Goal: Task Accomplishment & Management: Use online tool/utility

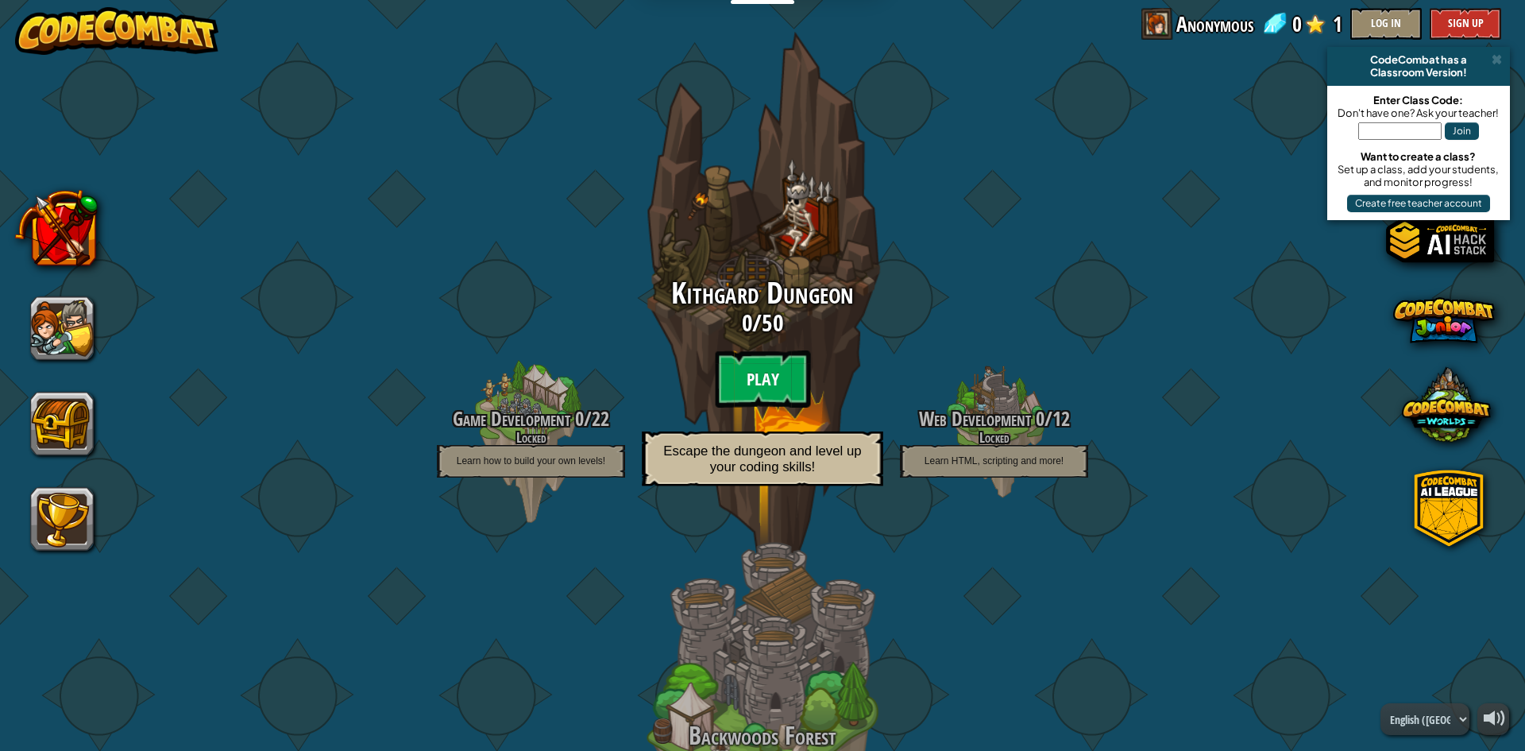
click at [764, 365] on btn "Play" at bounding box center [762, 378] width 95 height 57
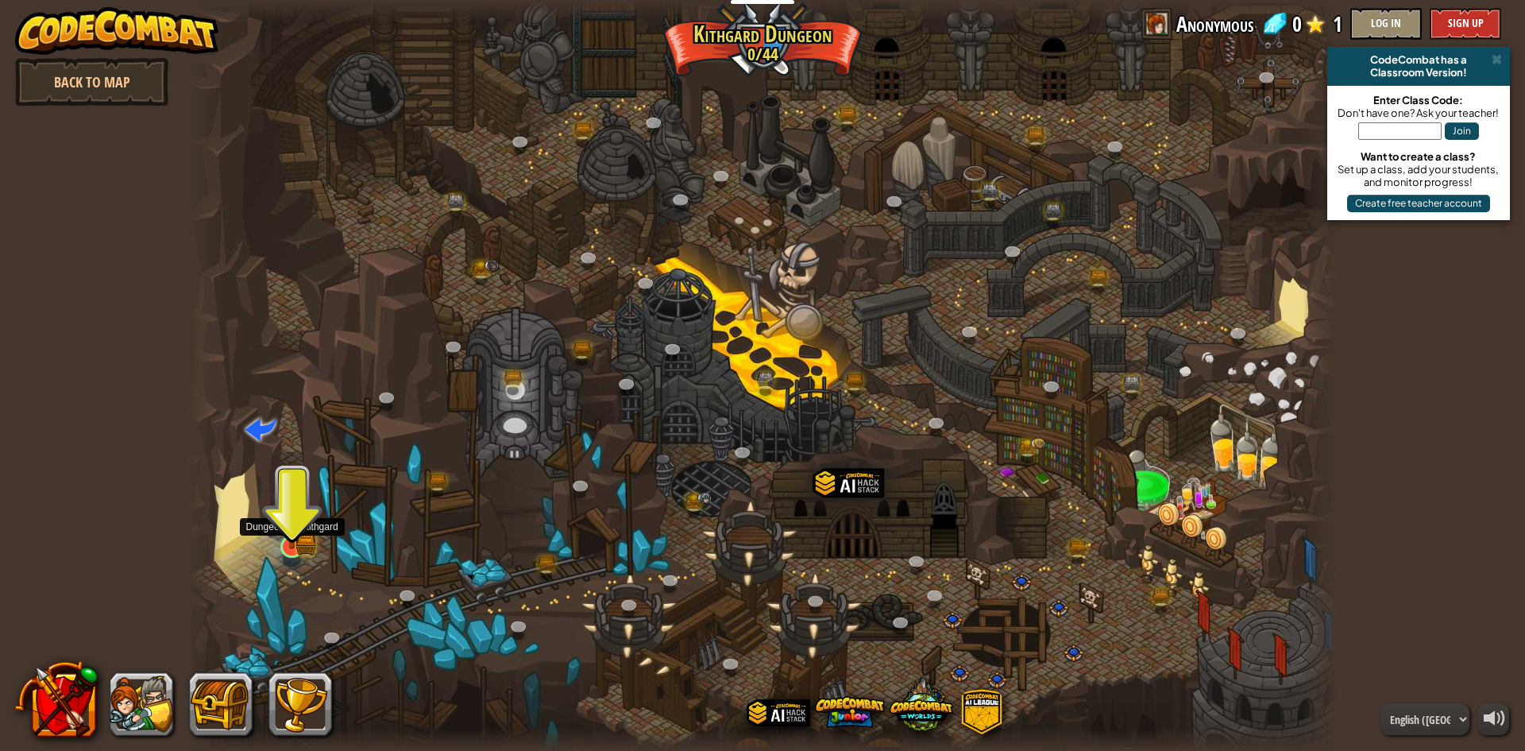
click at [289, 510] on img at bounding box center [291, 515] width 31 height 68
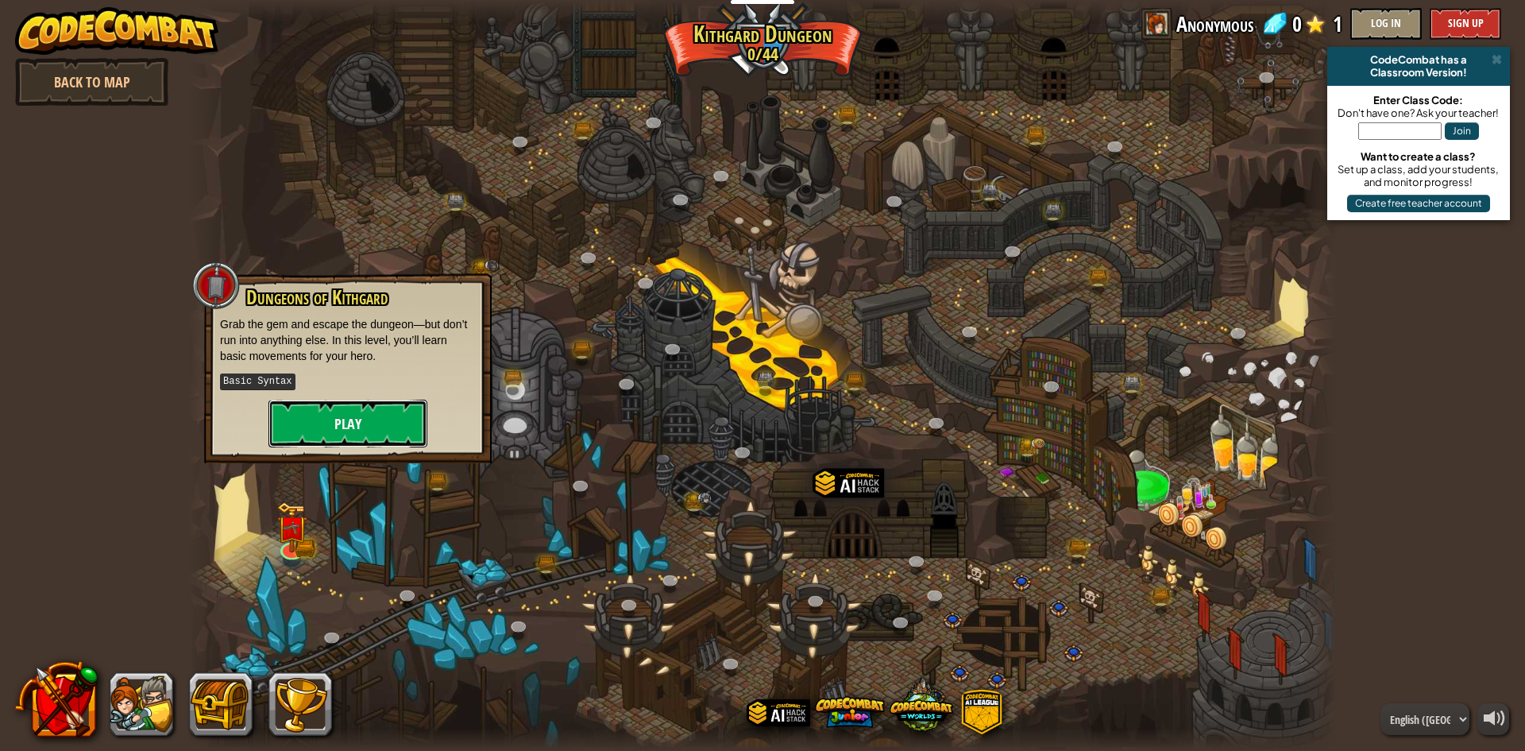
click at [361, 405] on button "Play" at bounding box center [347, 424] width 159 height 48
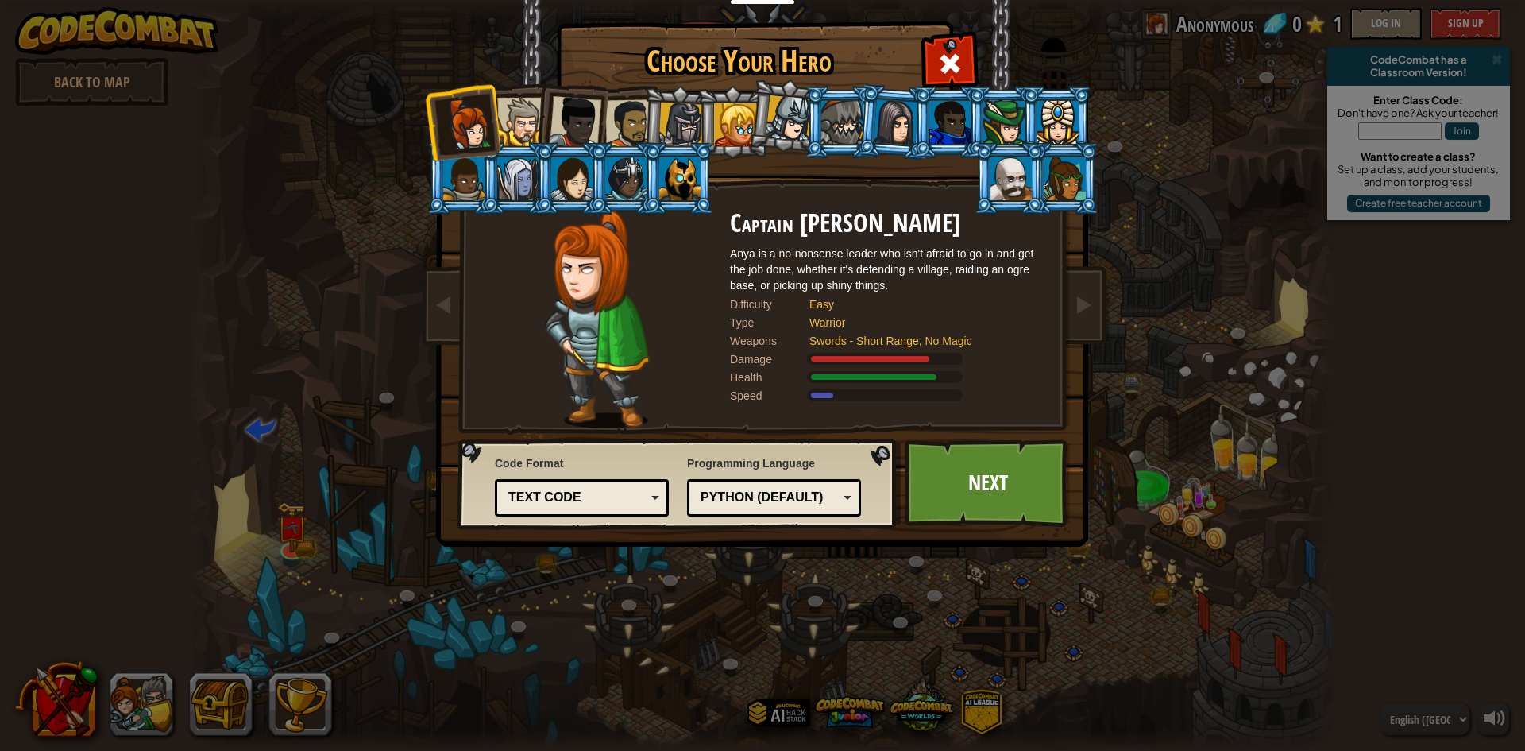
click at [623, 107] on div at bounding box center [629, 123] width 49 height 49
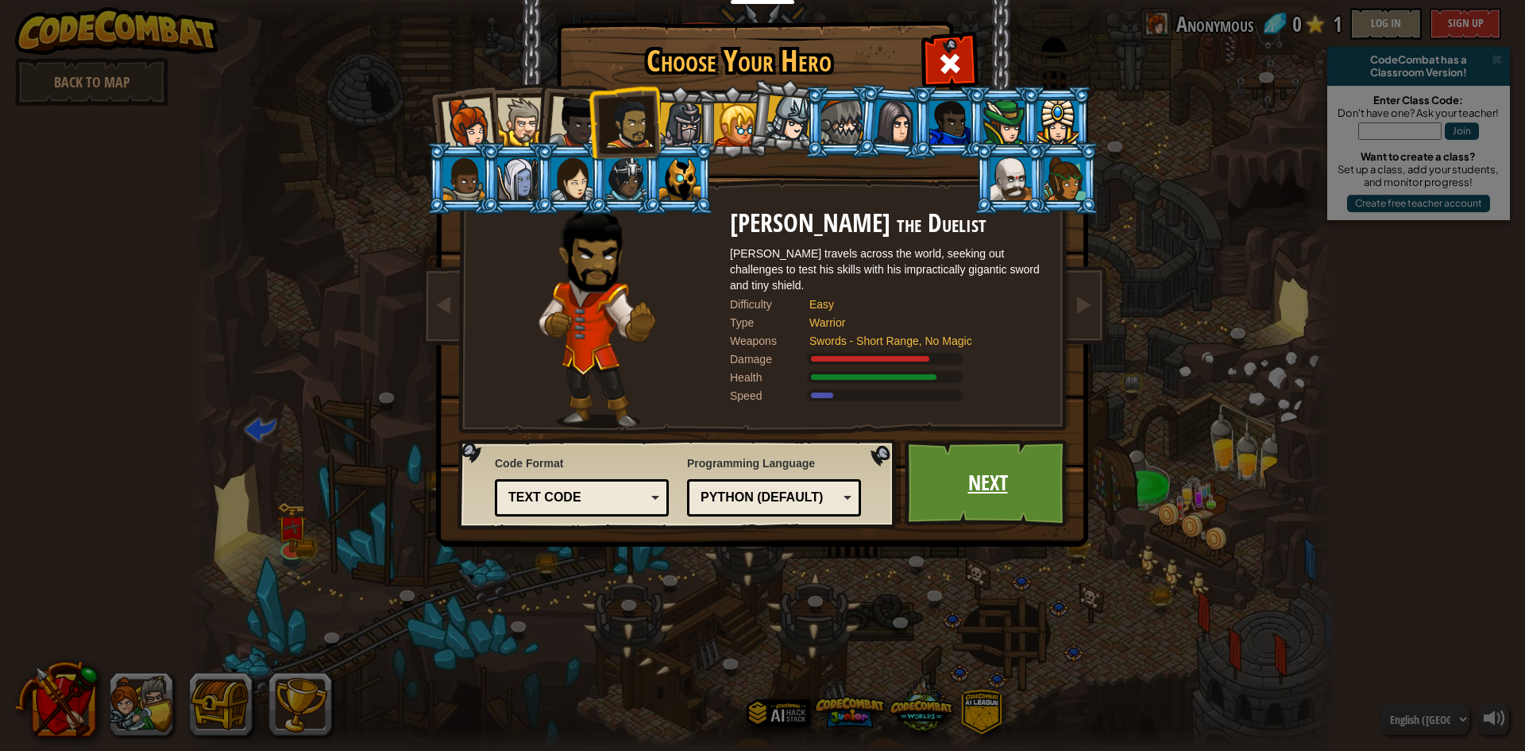
click at [1011, 505] on link "Next" at bounding box center [988, 482] width 166 height 87
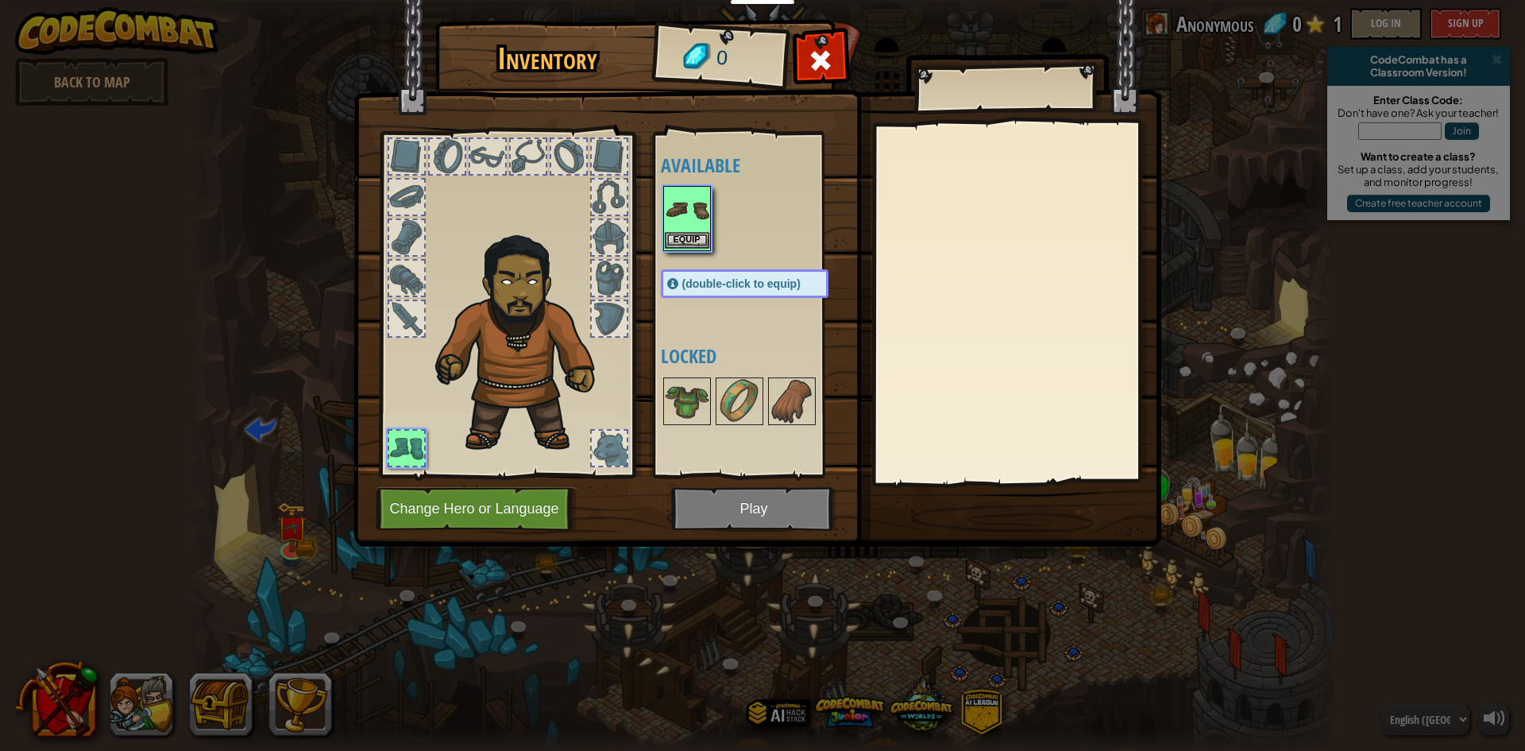
click at [672, 222] on img at bounding box center [687, 209] width 44 height 44
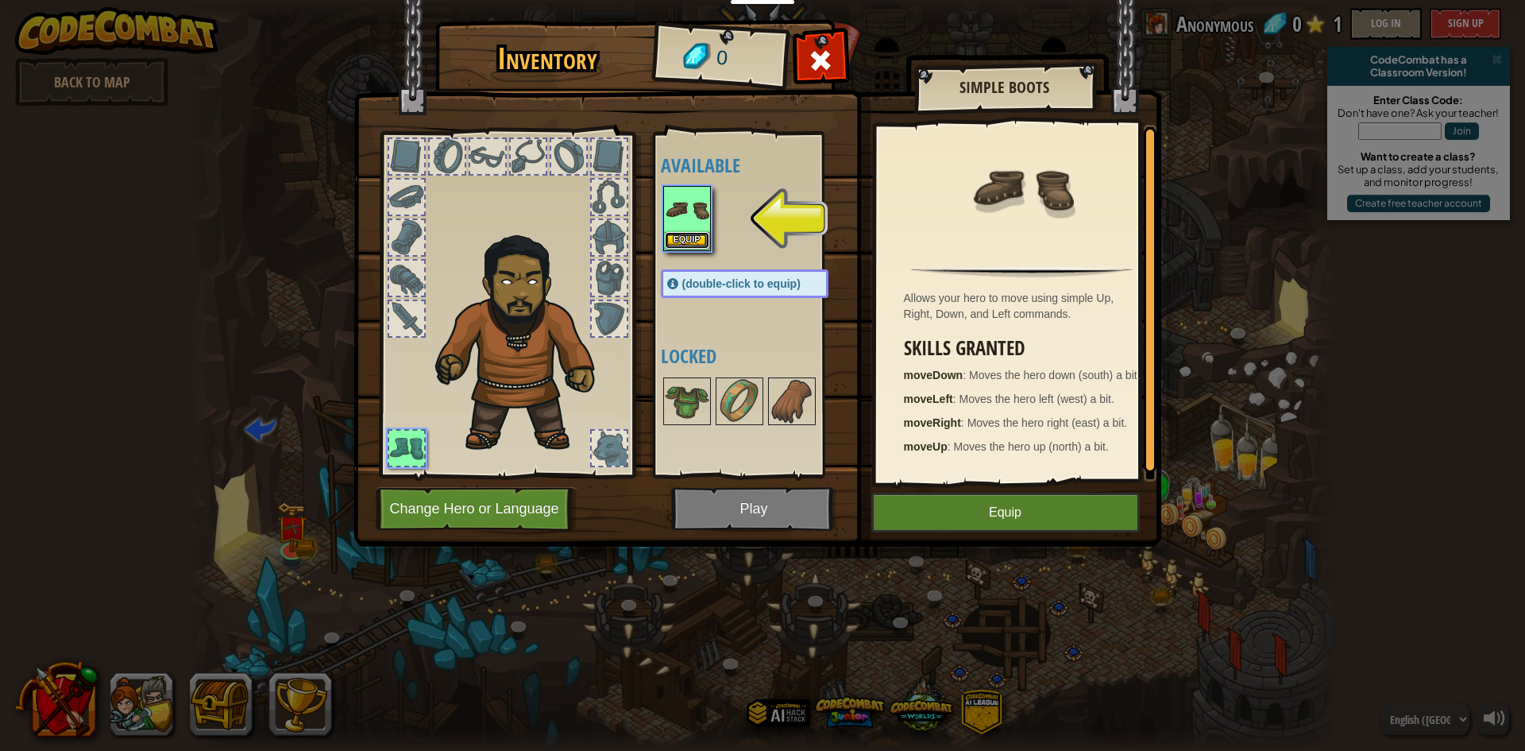
click at [691, 241] on button "Equip" at bounding box center [687, 240] width 44 height 17
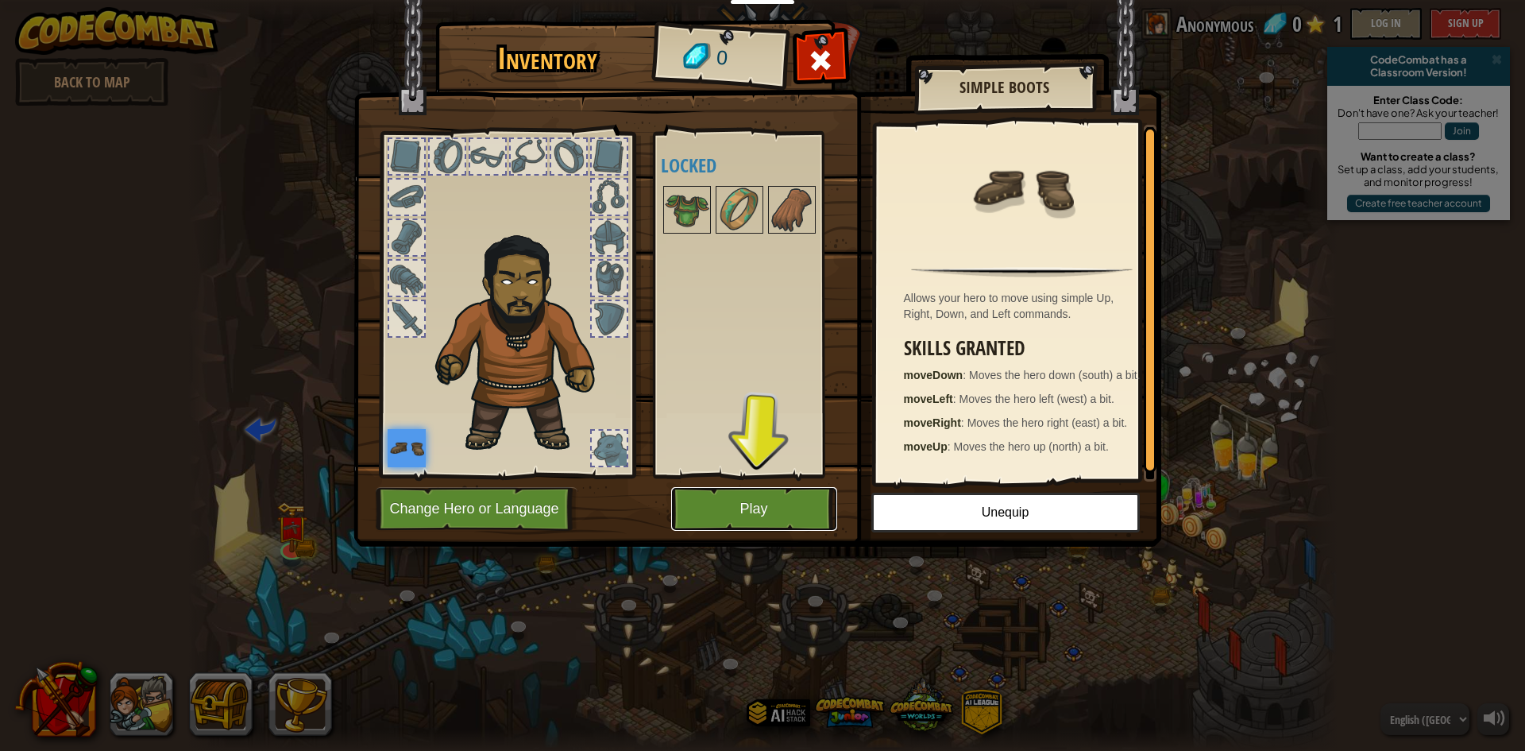
click at [801, 523] on button "Play" at bounding box center [754, 509] width 166 height 44
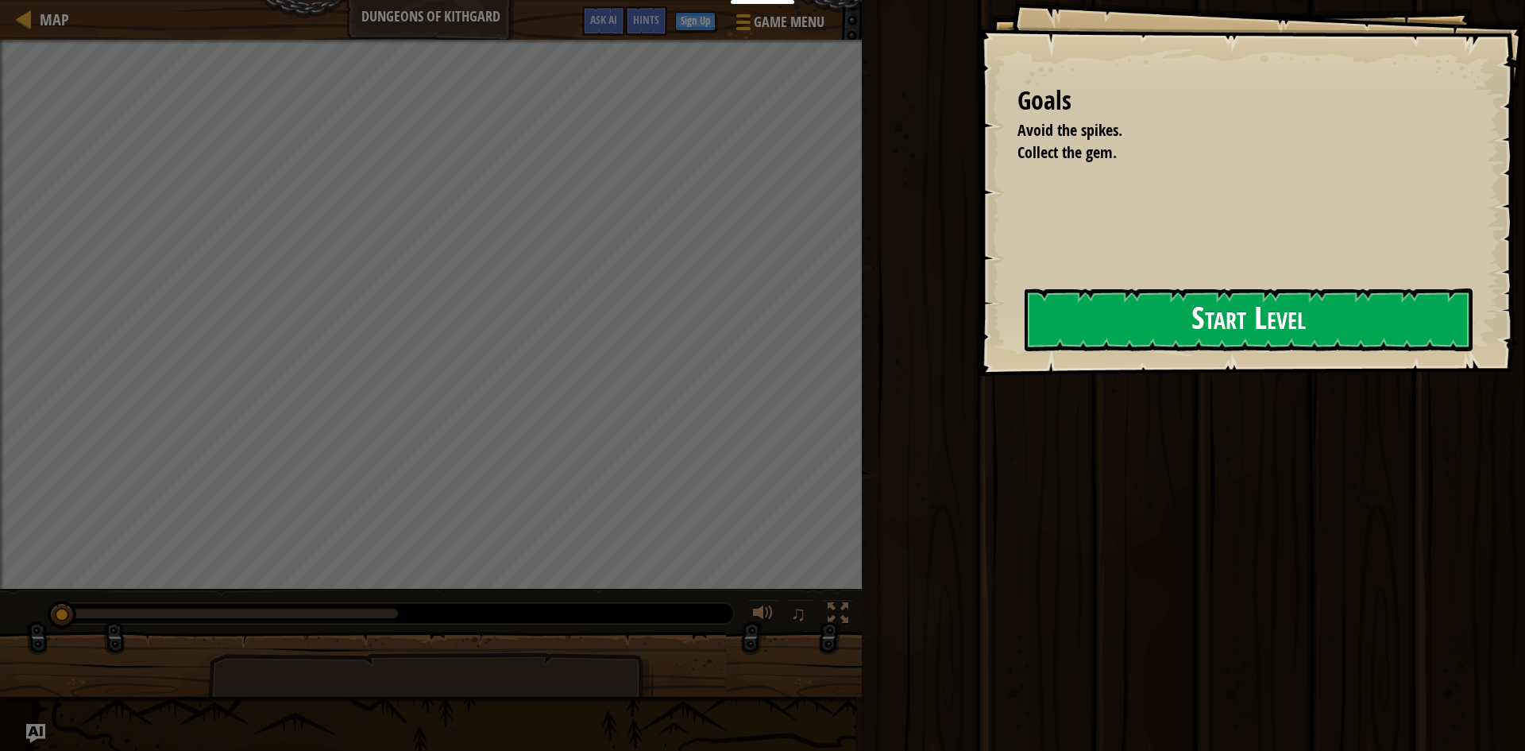
click at [1141, 340] on button "Start Level" at bounding box center [1249, 319] width 448 height 63
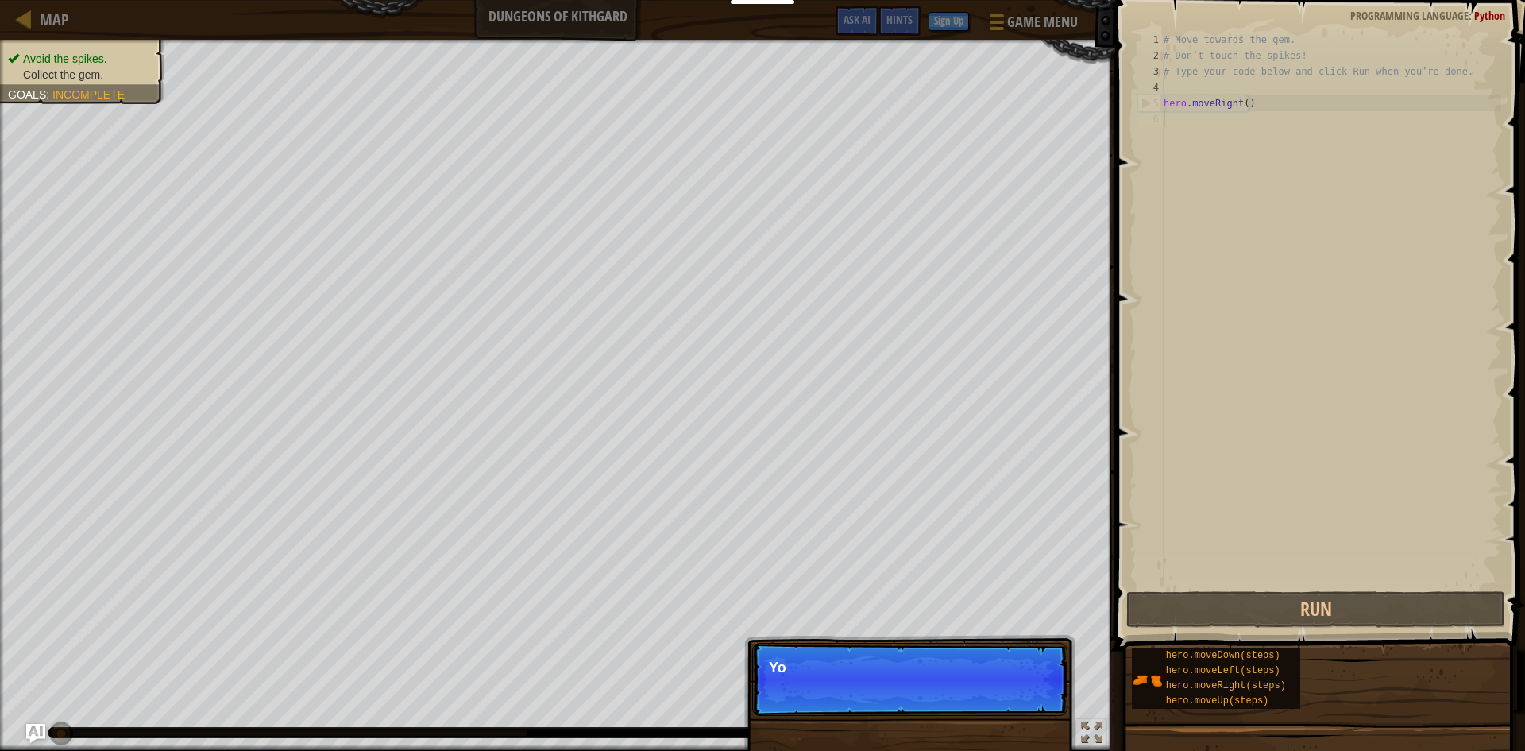
click at [1183, 133] on div "# Move towards the gem. # Don’t touch the spikes! # Type your code below and cl…" at bounding box center [1331, 326] width 341 height 588
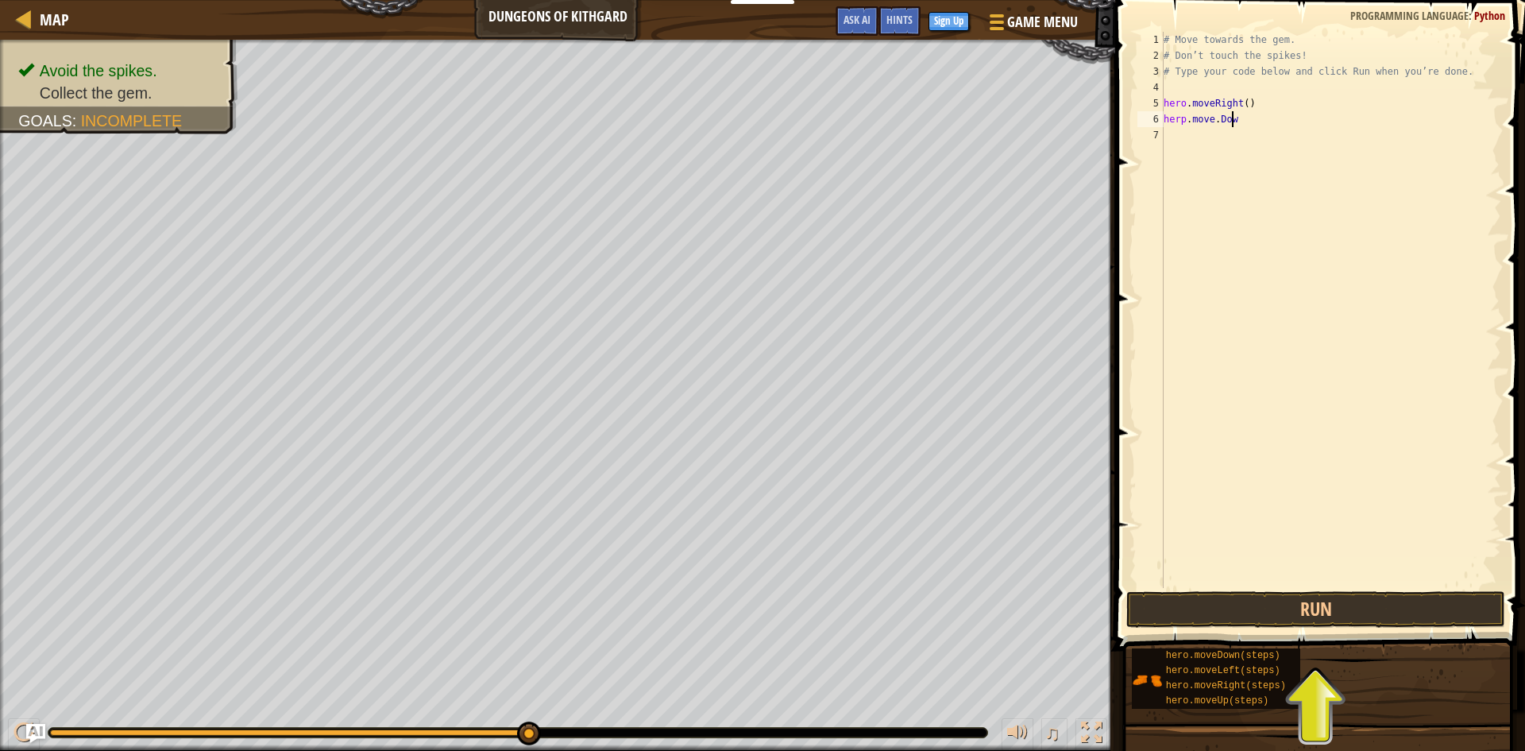
scroll to position [7, 6]
click at [1180, 118] on div "# Move towards the gem. # Don’t touch the spikes! # Type your code below and cl…" at bounding box center [1331, 326] width 341 height 588
click at [1188, 121] on div "# Move towards the gem. # Don’t touch the spikes! # Type your code below and cl…" at bounding box center [1331, 326] width 341 height 588
click at [1184, 118] on div "# Move towards the gem. # Don’t touch the spikes! # Type your code below and cl…" at bounding box center [1331, 326] width 341 height 588
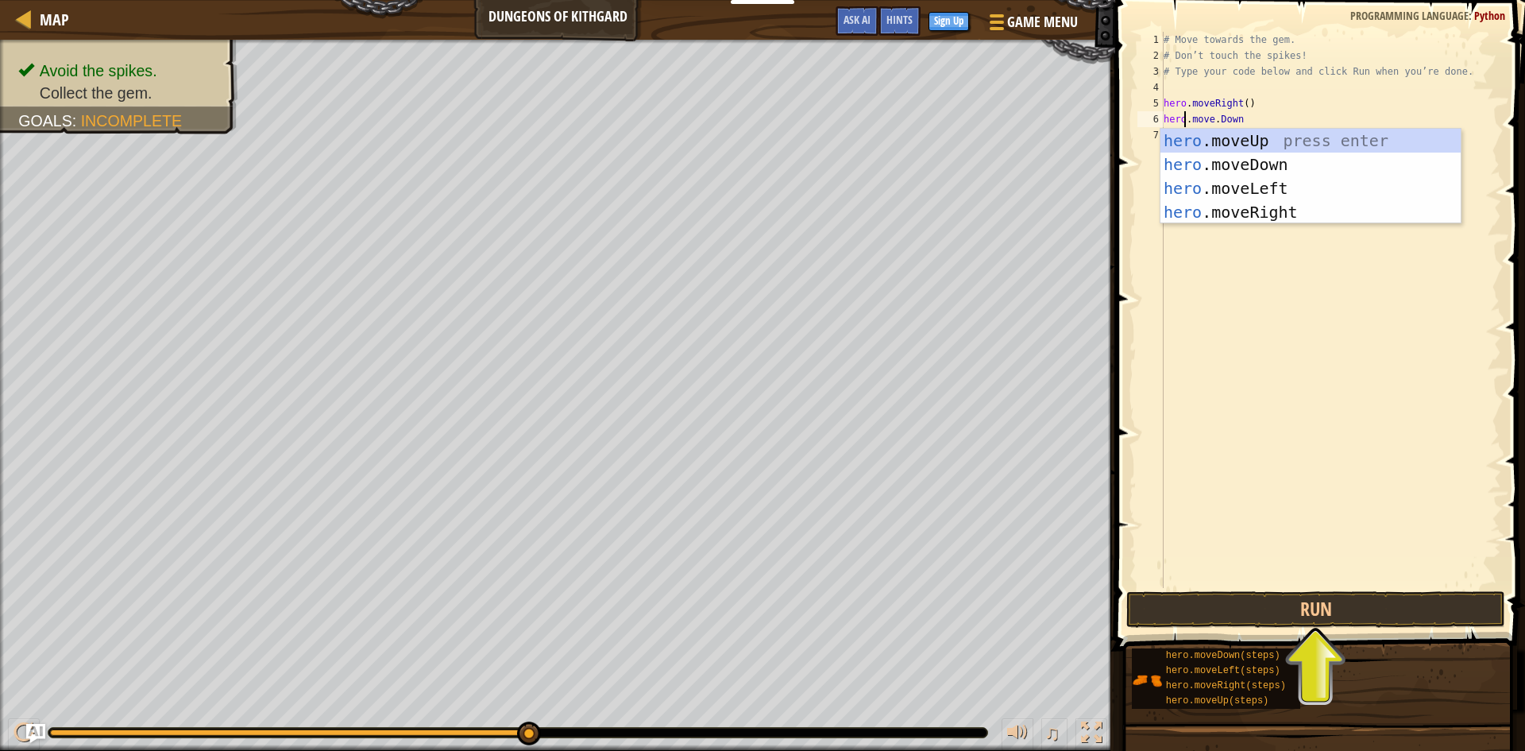
scroll to position [7, 2]
click at [1225, 164] on div "hero .moveUp press enter hero .moveDown press enter hero .moveLeft press enter …" at bounding box center [1311, 200] width 300 height 143
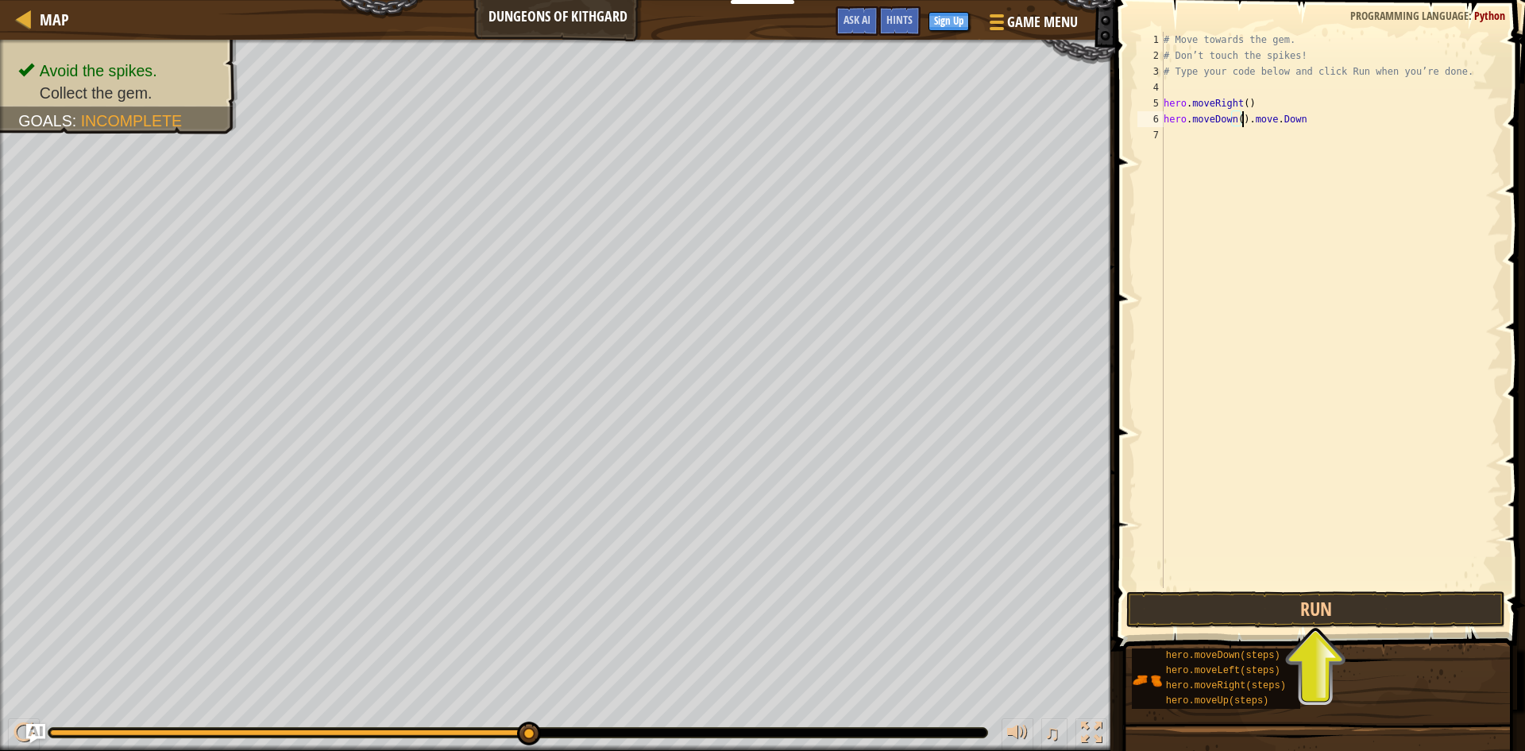
click at [1302, 123] on div "# Move towards the gem. # Don’t touch the spikes! # Type your code below and cl…" at bounding box center [1331, 326] width 341 height 588
type textarea "hero.moveDown()"
click at [1177, 132] on div "# Move towards the gem. # Don’t touch the spikes! # Type your code below and cl…" at bounding box center [1331, 326] width 341 height 588
type textarea "hero.moveRight(2)"
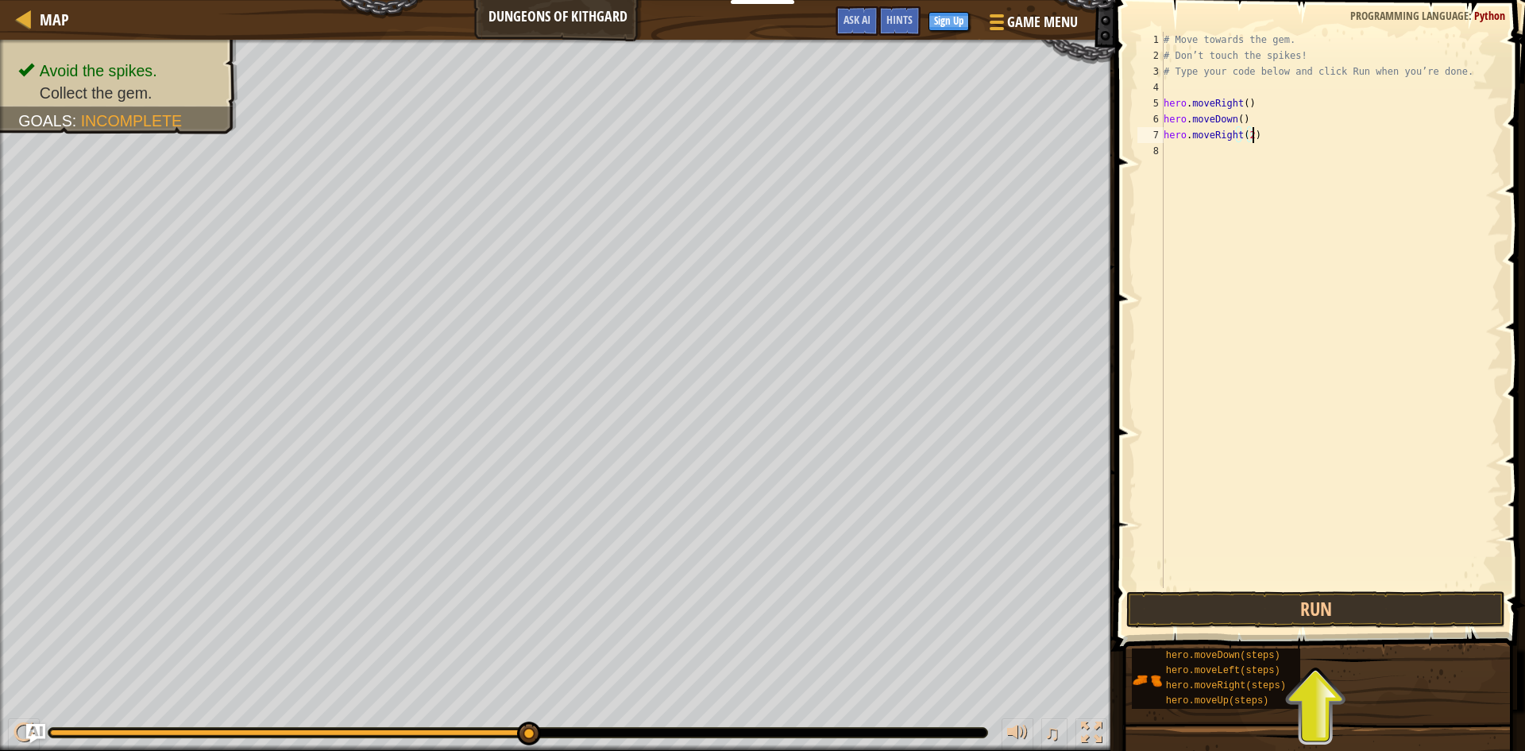
click at [1236, 611] on button "Run" at bounding box center [1315, 609] width 379 height 37
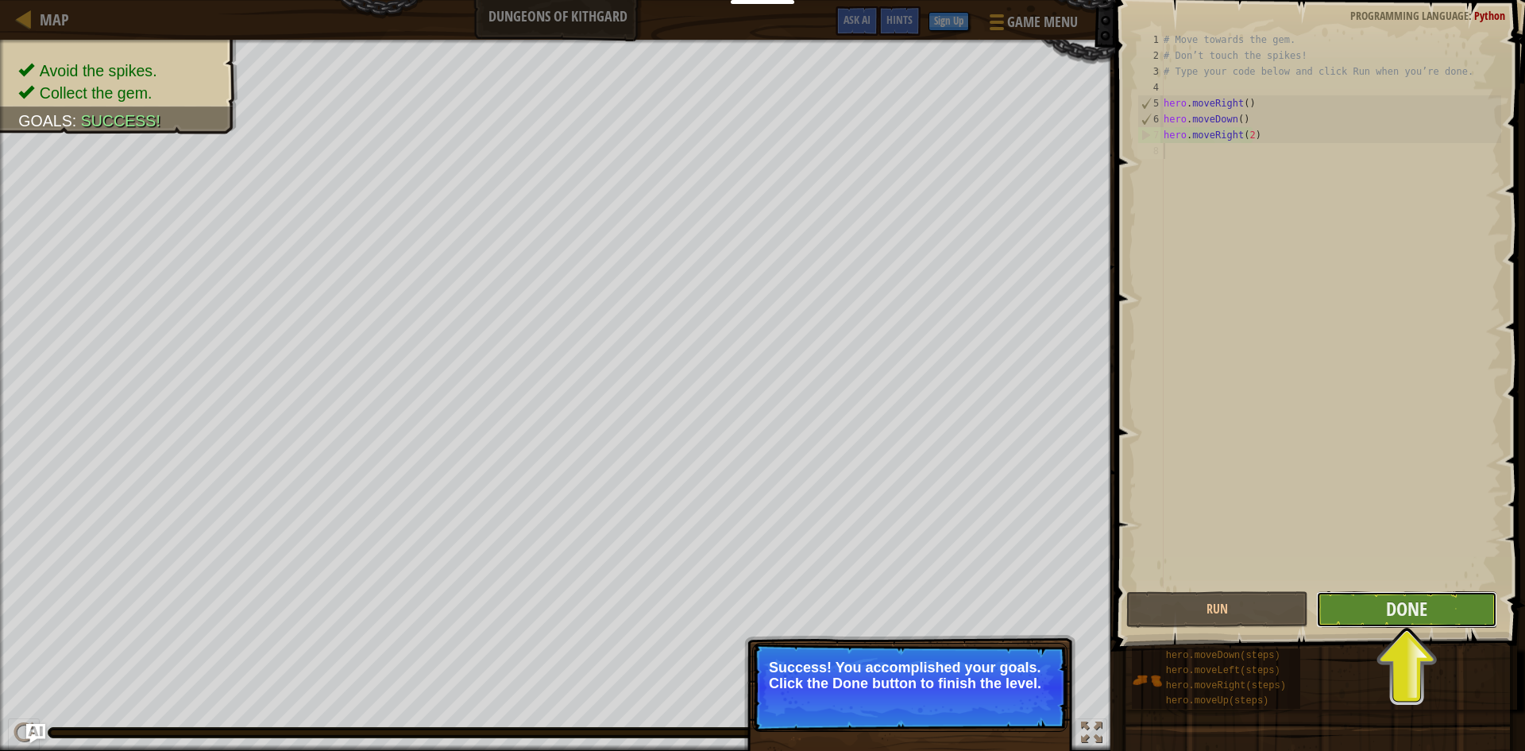
click at [1431, 610] on button "Done" at bounding box center [1407, 609] width 182 height 37
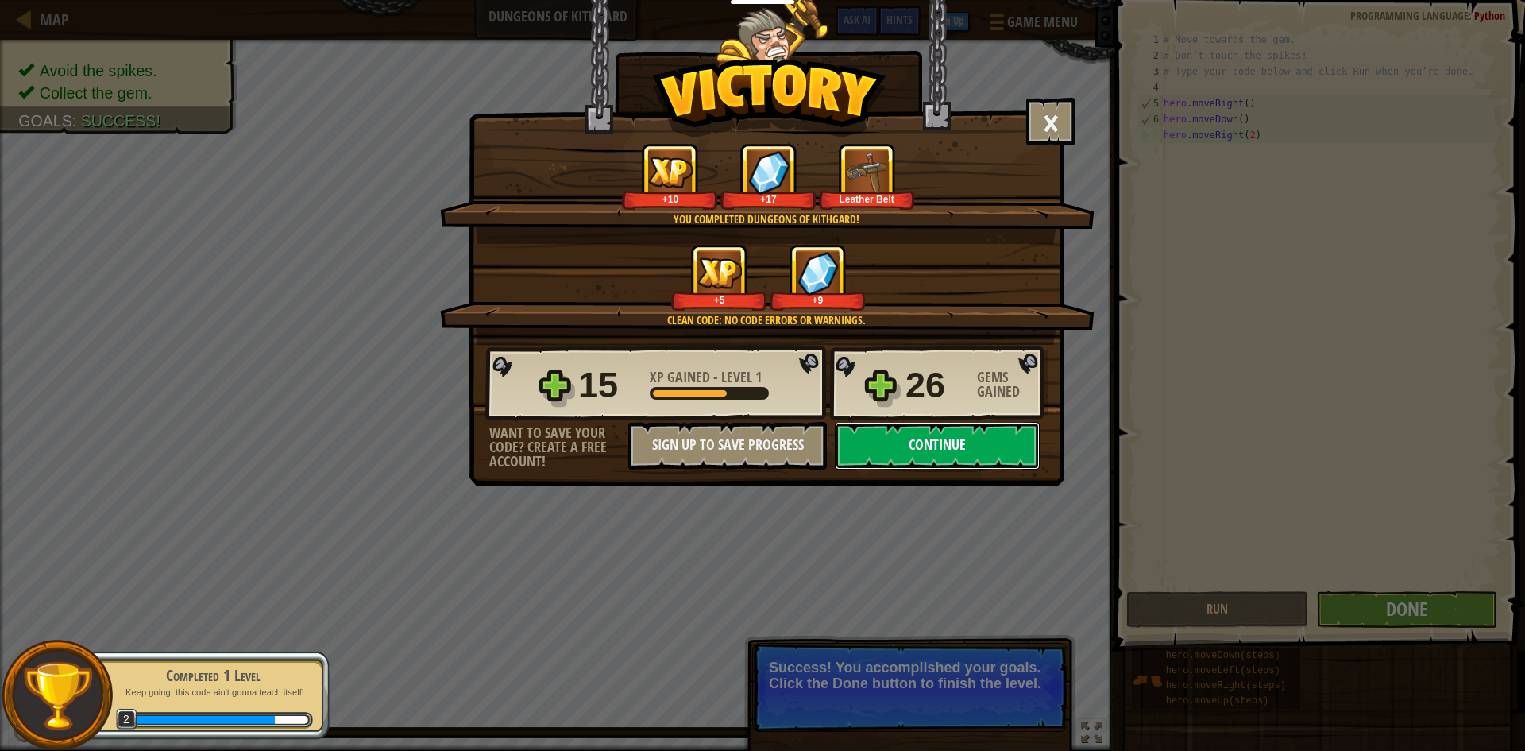
click at [971, 438] on button "Continue" at bounding box center [937, 446] width 205 height 48
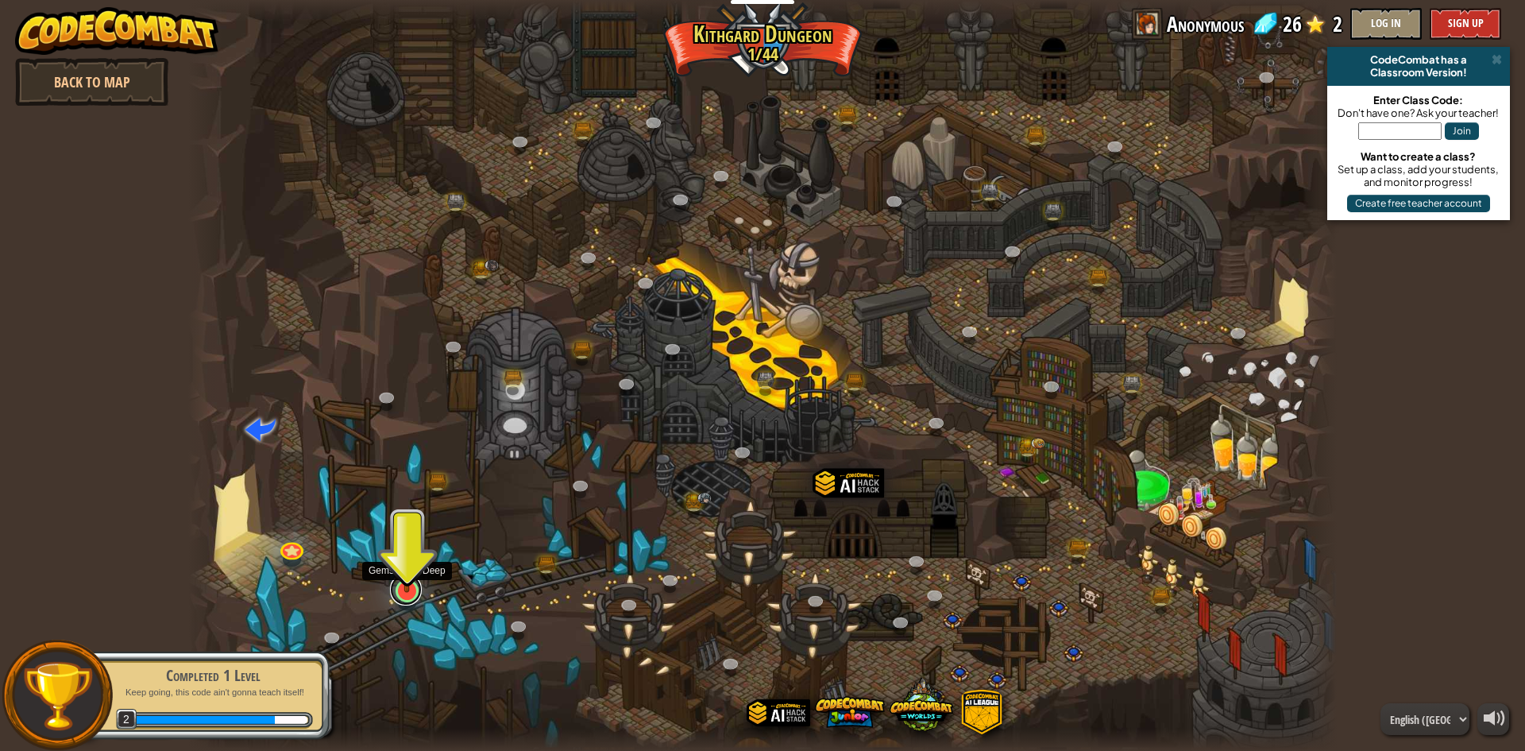
click at [408, 593] on link at bounding box center [406, 590] width 32 height 32
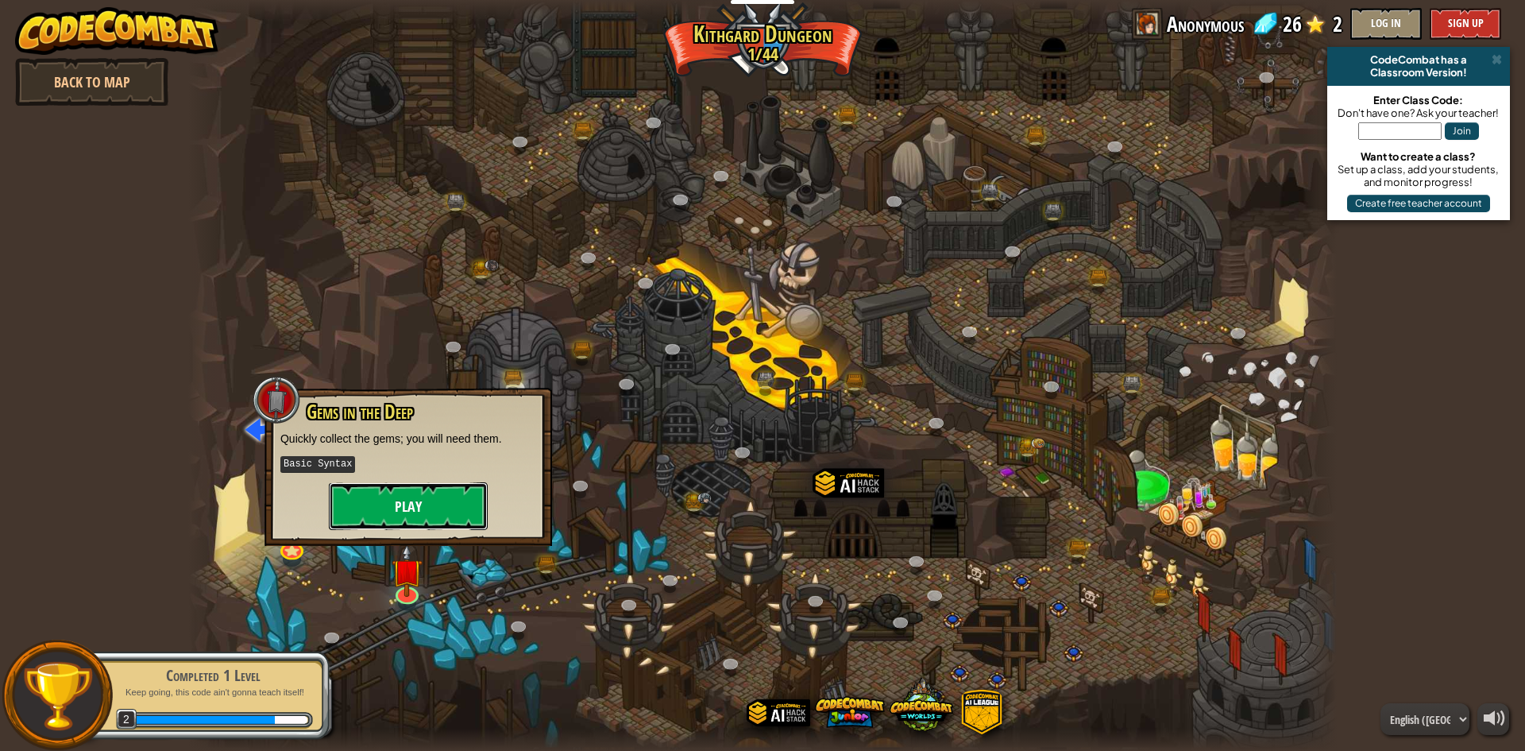
click at [410, 509] on button "Play" at bounding box center [408, 506] width 159 height 48
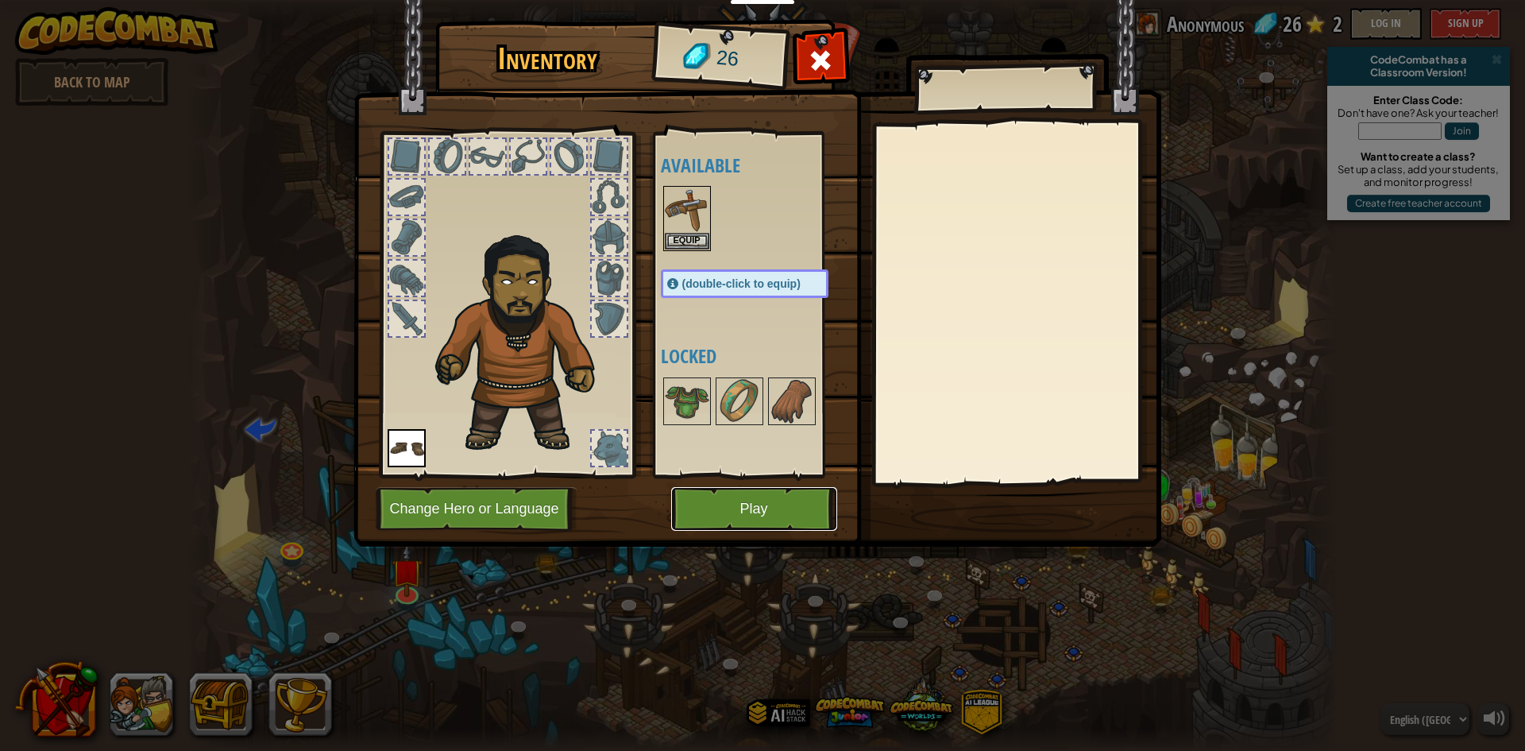
drag, startPoint x: 790, startPoint y: 514, endPoint x: 716, endPoint y: 216, distance: 306.7
click at [724, 225] on div "Inventory 26 Available Equip Equip (double-click to equip) Locked Equip Unequip…" at bounding box center [763, 286] width 808 height 524
click at [685, 238] on button "Equip" at bounding box center [687, 240] width 44 height 17
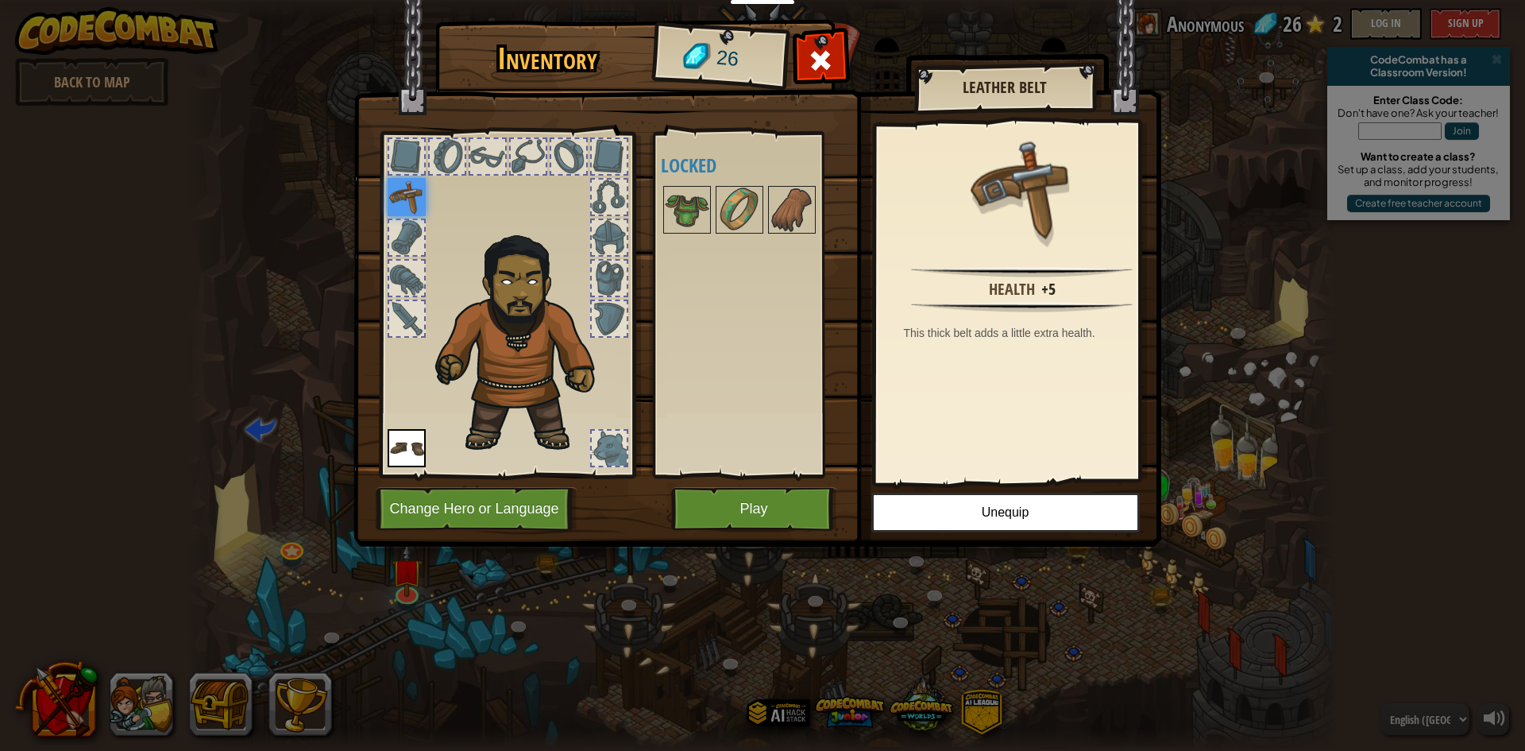
click at [410, 450] on img at bounding box center [407, 448] width 38 height 38
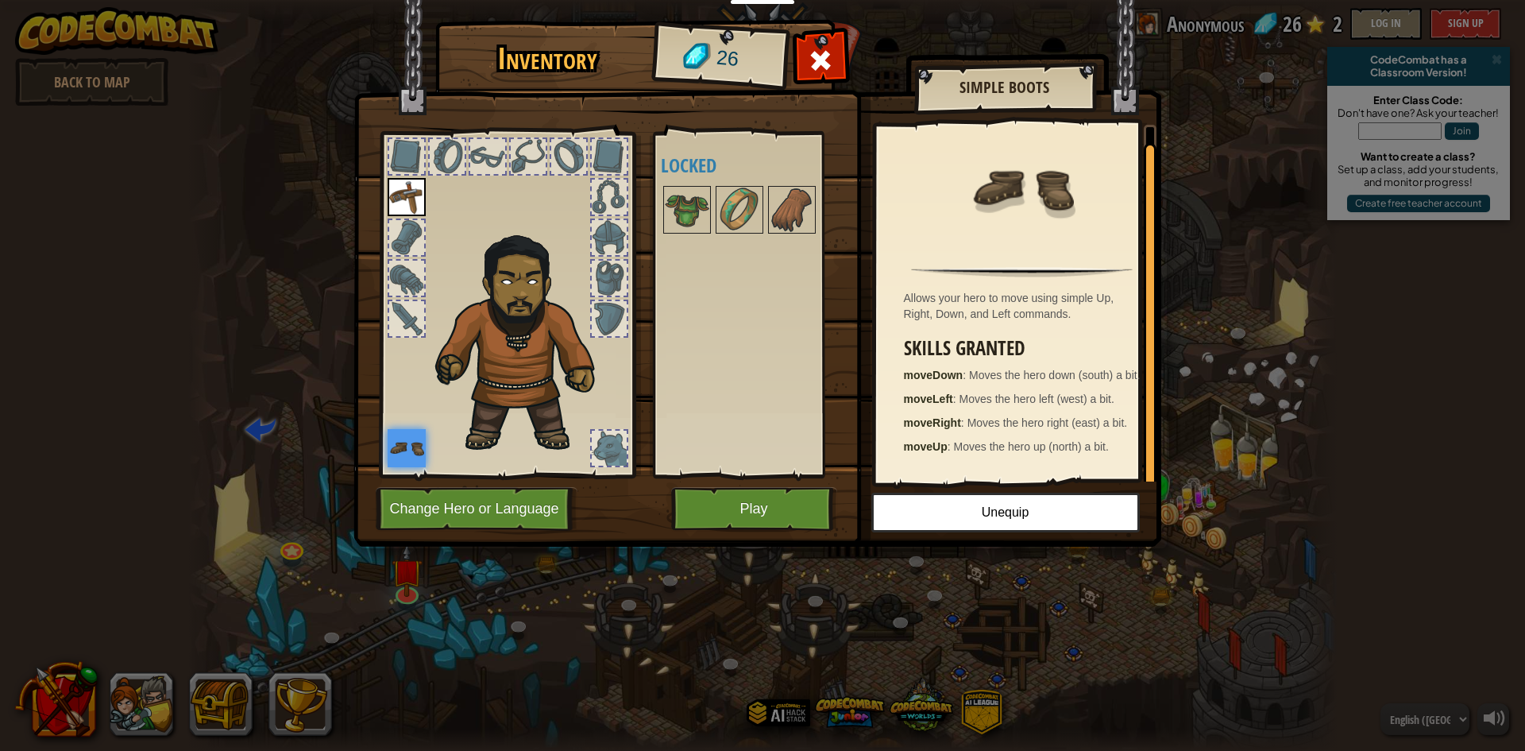
scroll to position [5, 0]
click at [421, 198] on img at bounding box center [407, 197] width 38 height 38
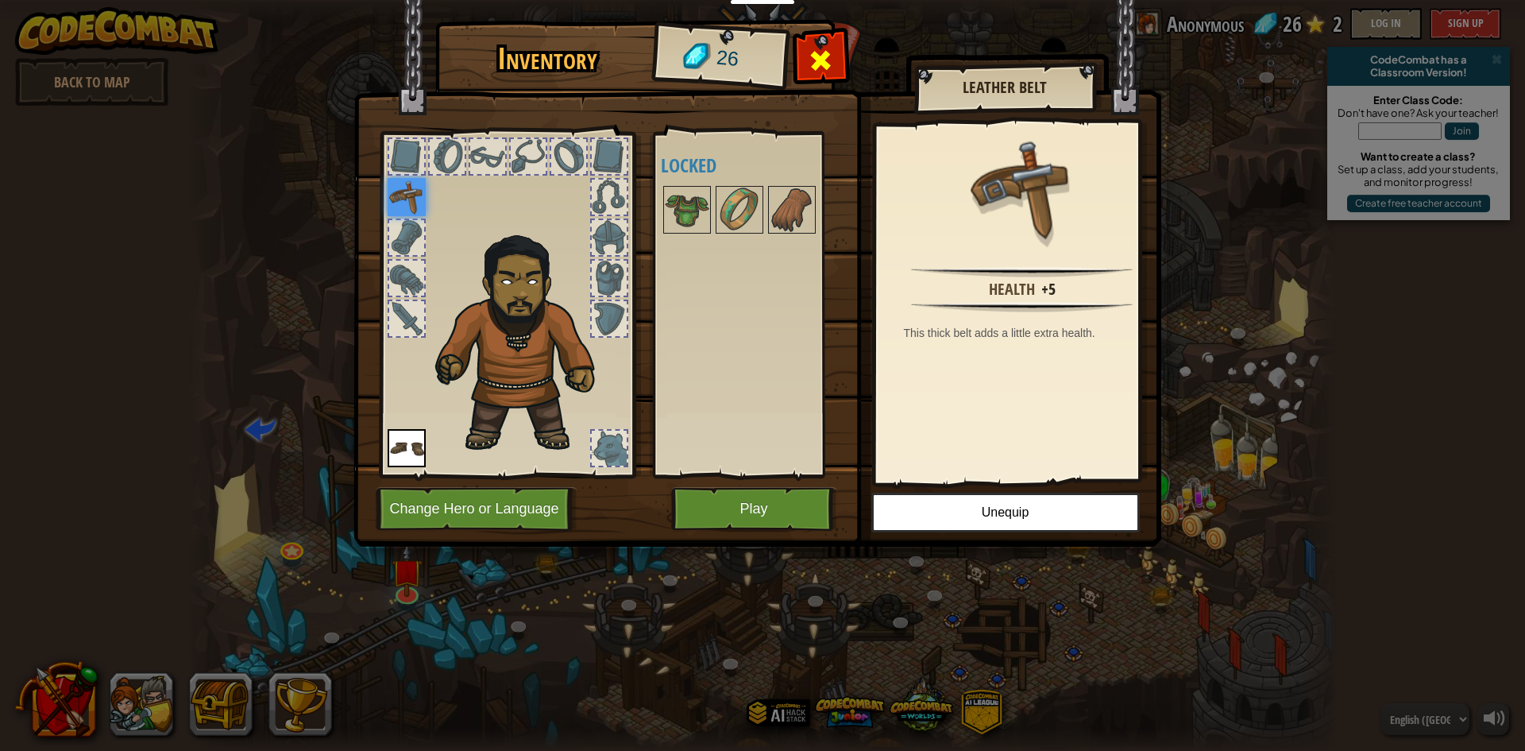
click at [820, 48] on span at bounding box center [820, 60] width 25 height 25
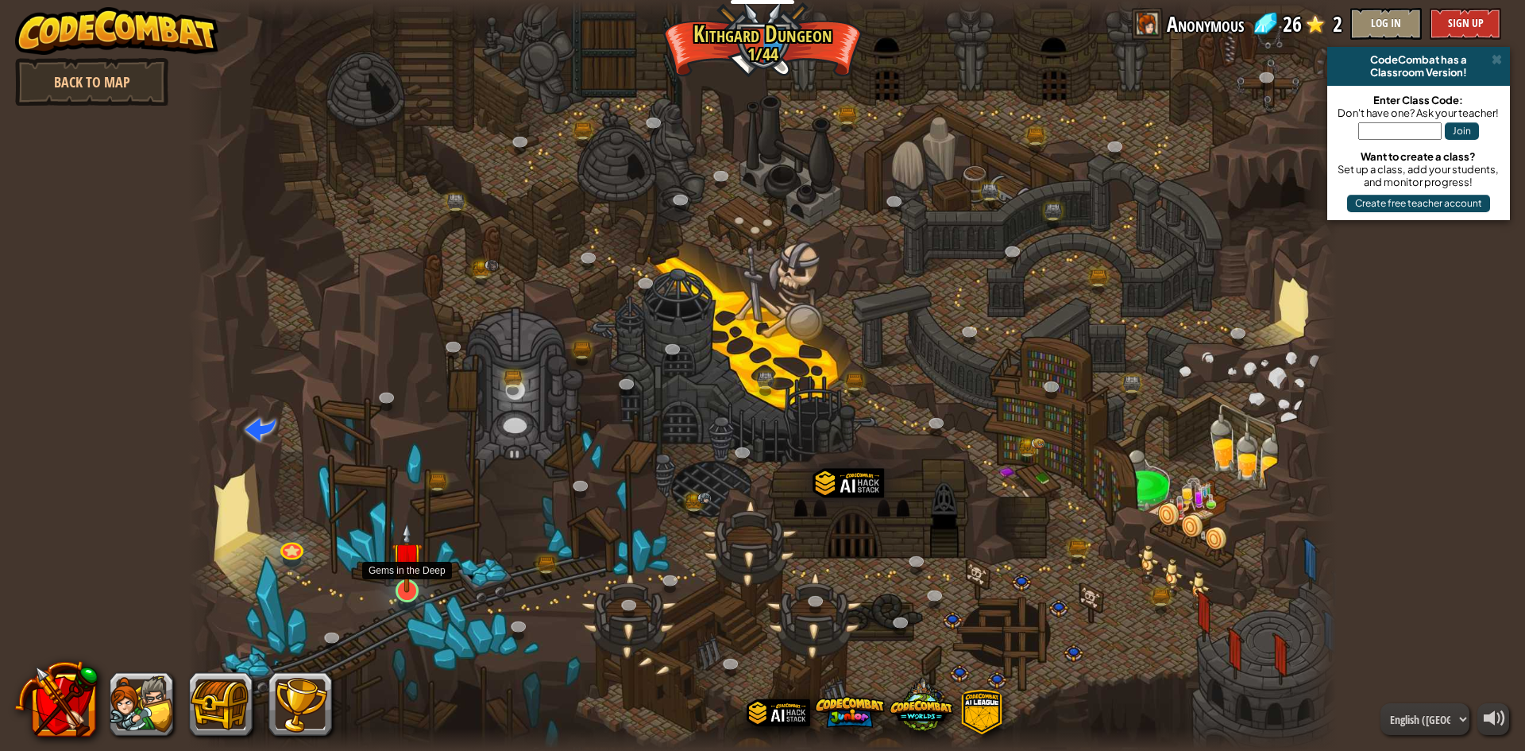
click at [404, 588] on img at bounding box center [407, 557] width 31 height 71
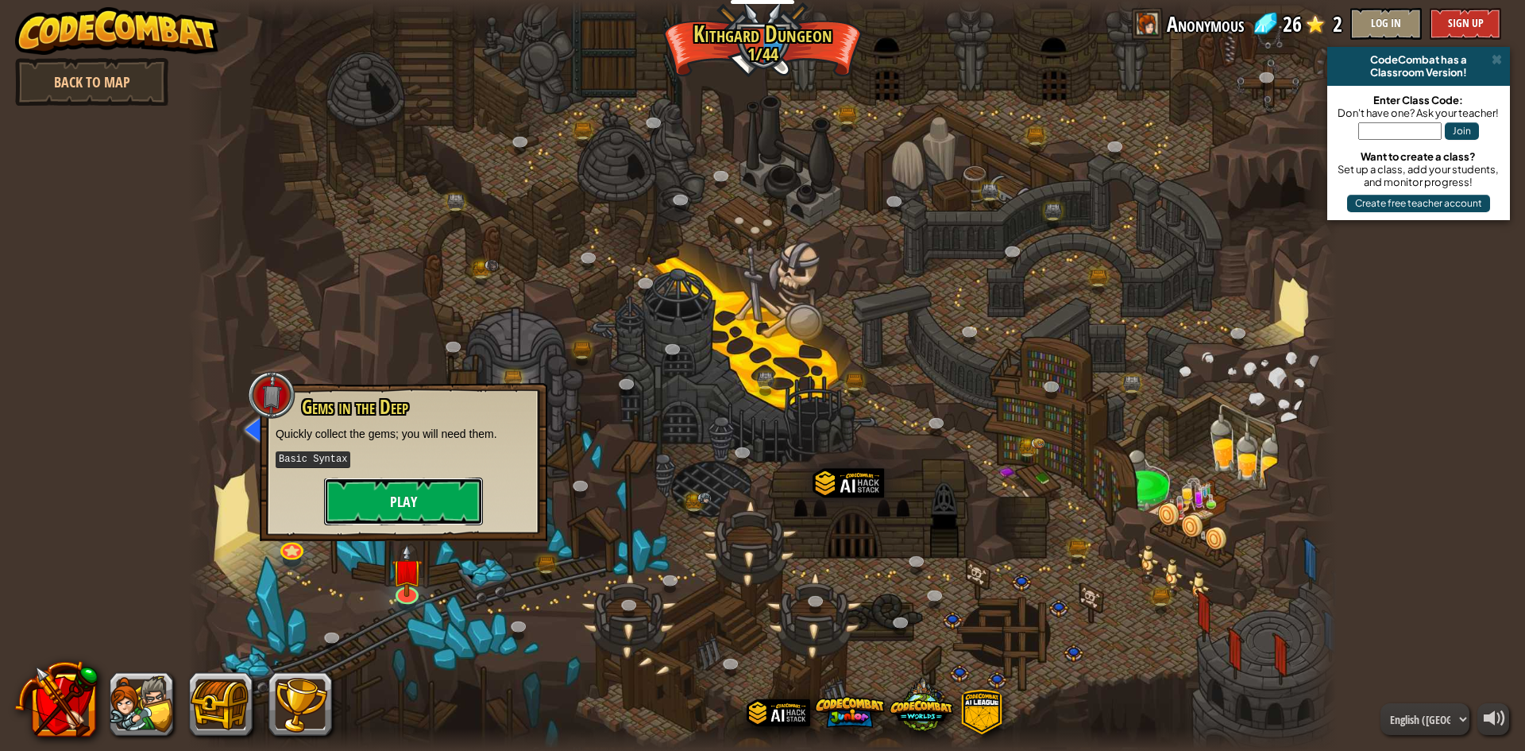
click at [424, 514] on button "Play" at bounding box center [403, 501] width 159 height 48
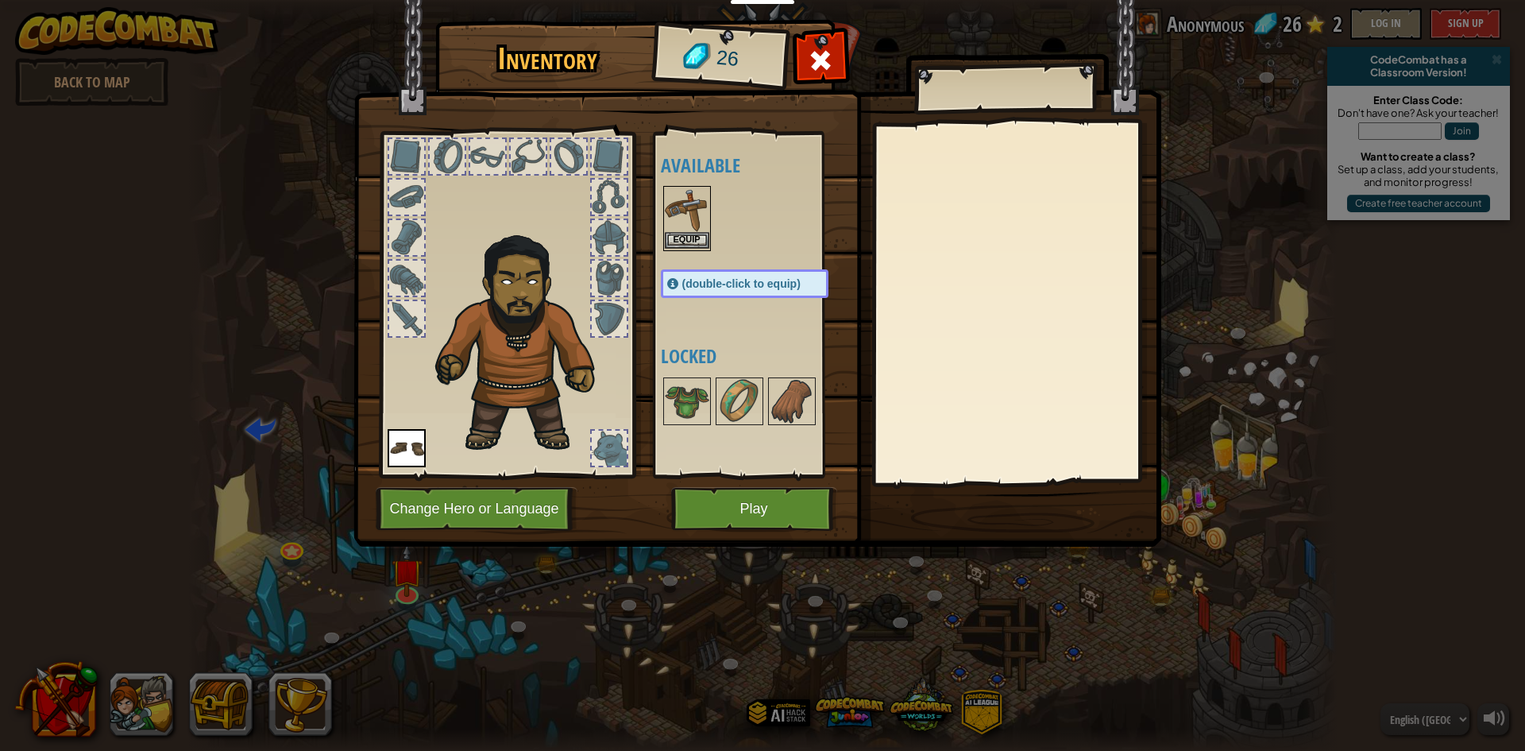
click at [674, 225] on img at bounding box center [687, 209] width 44 height 44
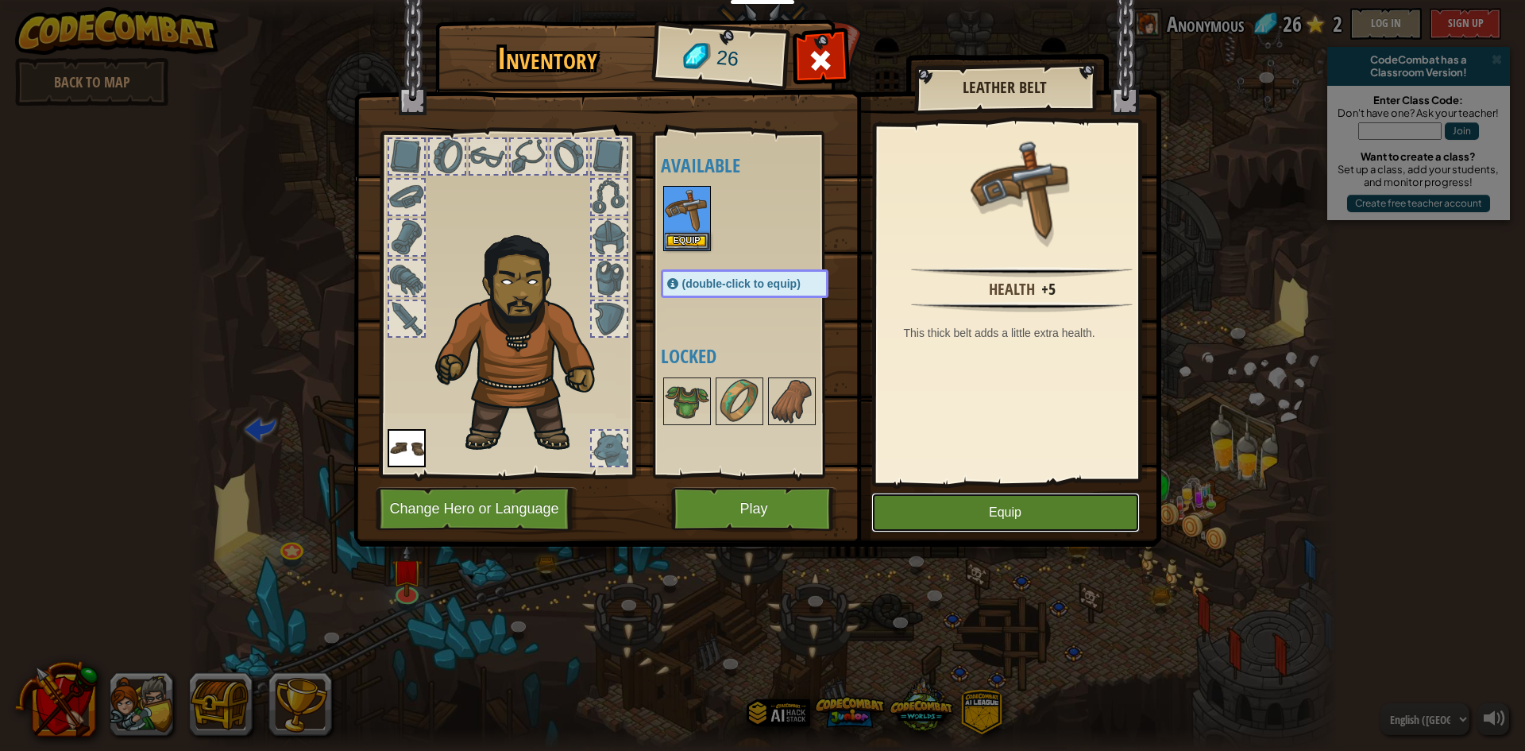
click at [958, 519] on button "Equip" at bounding box center [1005, 512] width 268 height 40
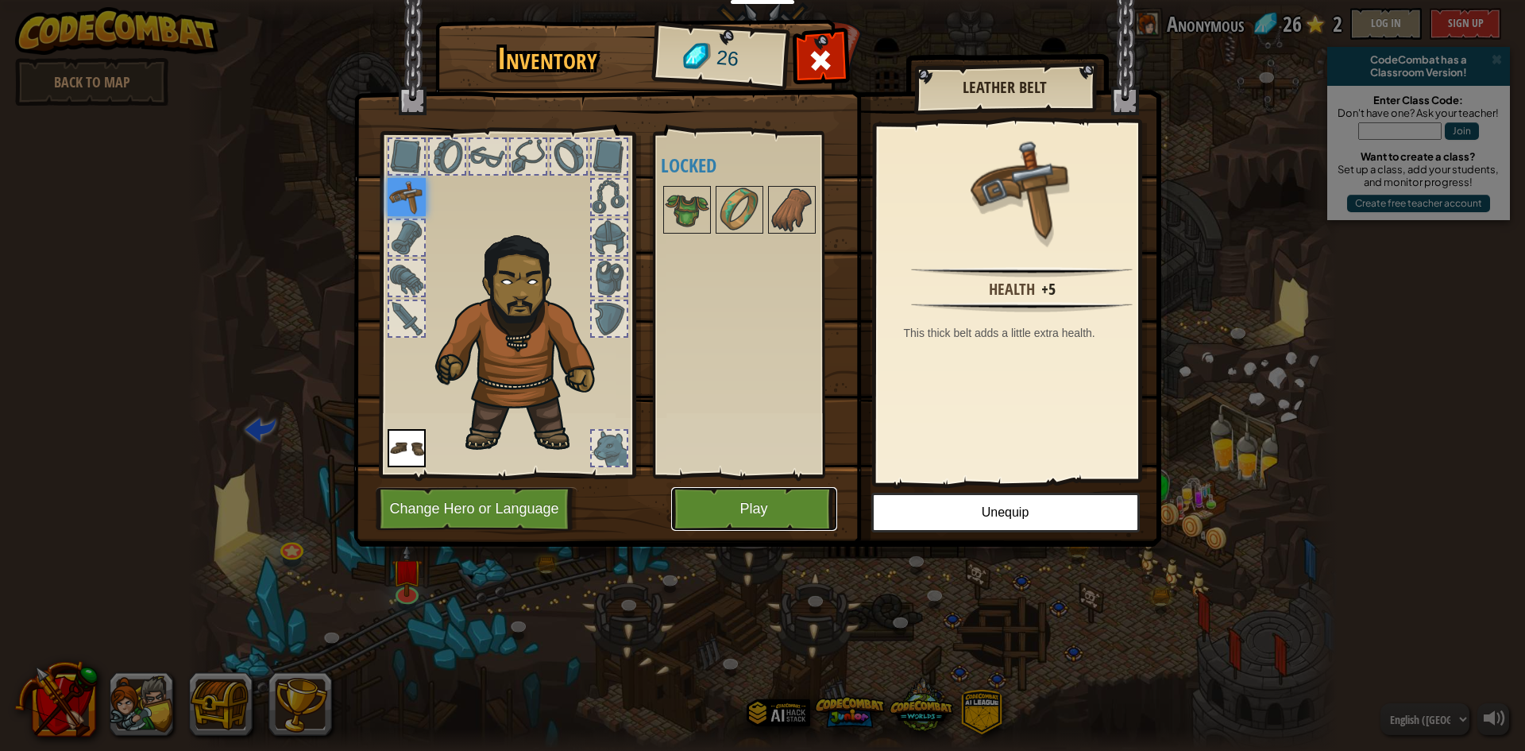
click at [796, 502] on button "Play" at bounding box center [754, 509] width 166 height 44
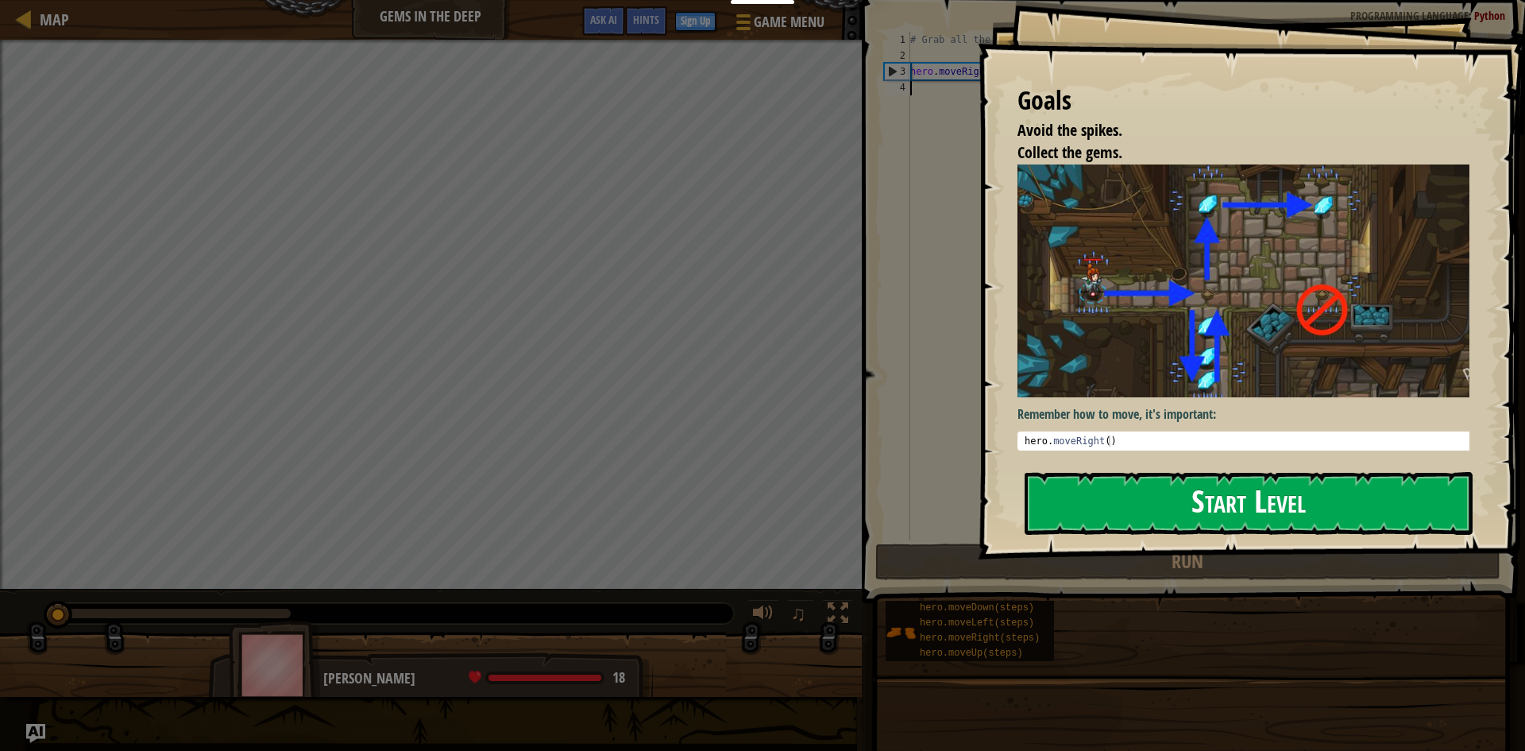
click at [1147, 502] on button "Start Level" at bounding box center [1249, 503] width 448 height 63
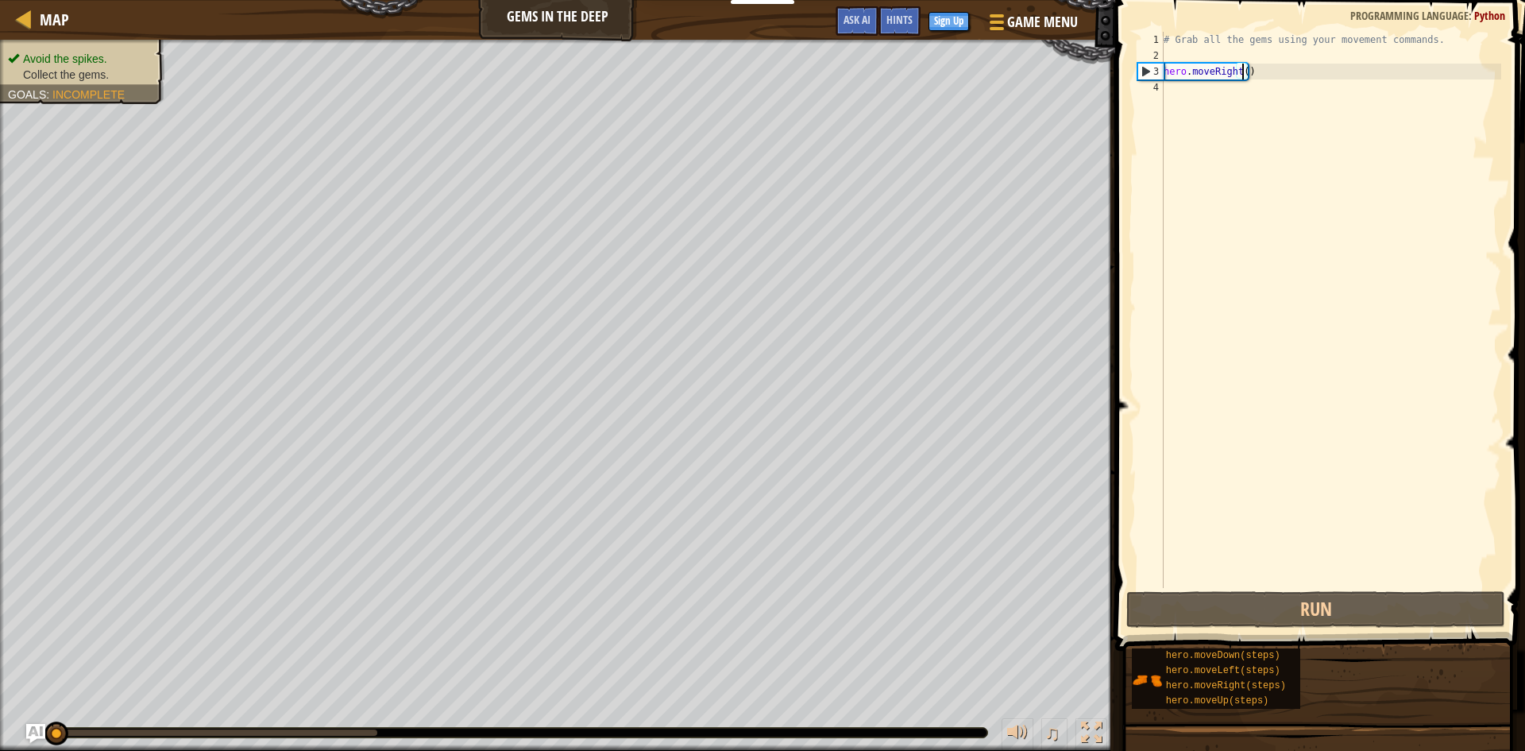
click at [1242, 75] on div "# Grab all the gems using your movement commands. hero . moveRight ( )" at bounding box center [1331, 326] width 341 height 588
type textarea "hero.moveRight(2)"
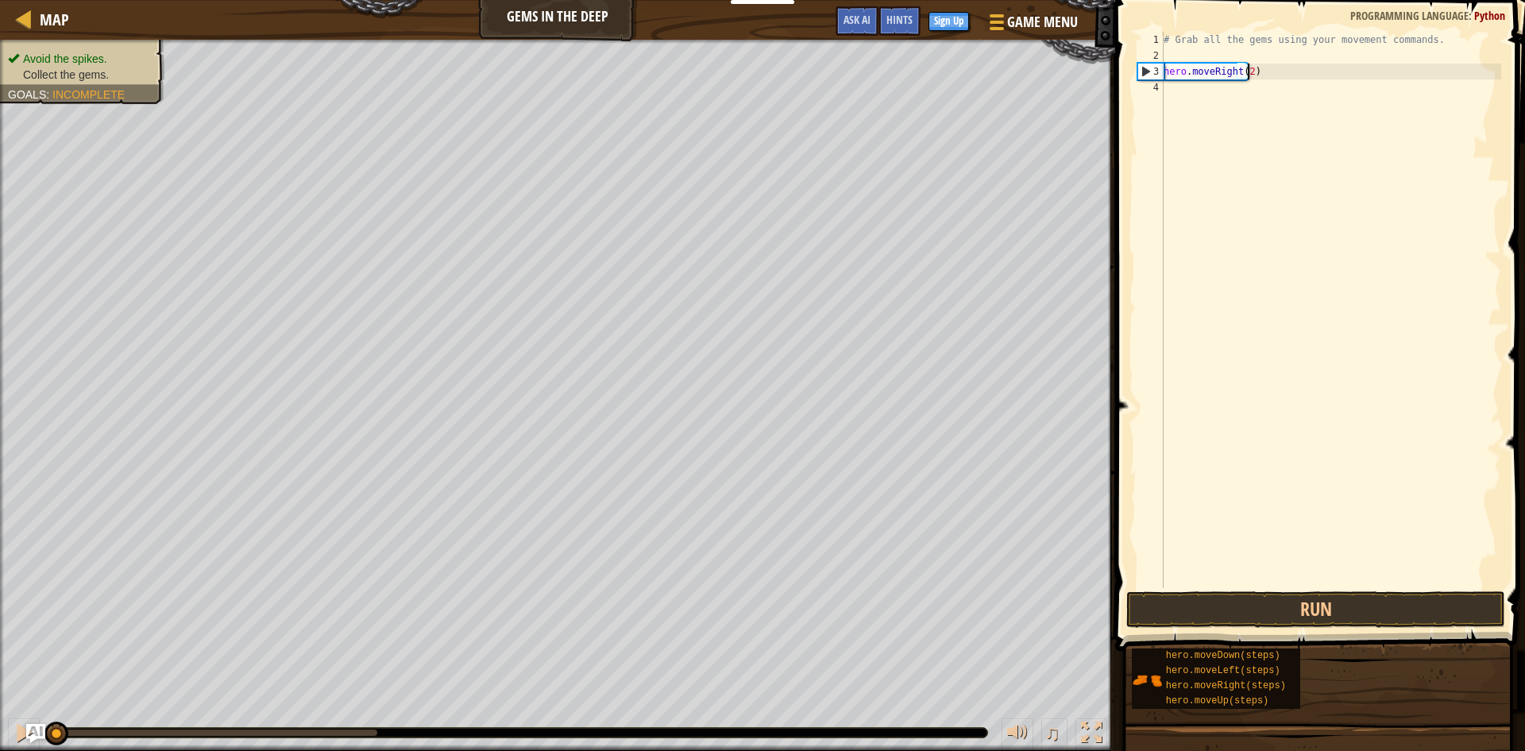
scroll to position [7, 6]
click at [1173, 95] on div "# Grab all the gems using your movement commands. hero . moveRight ( 2 )" at bounding box center [1331, 326] width 341 height 588
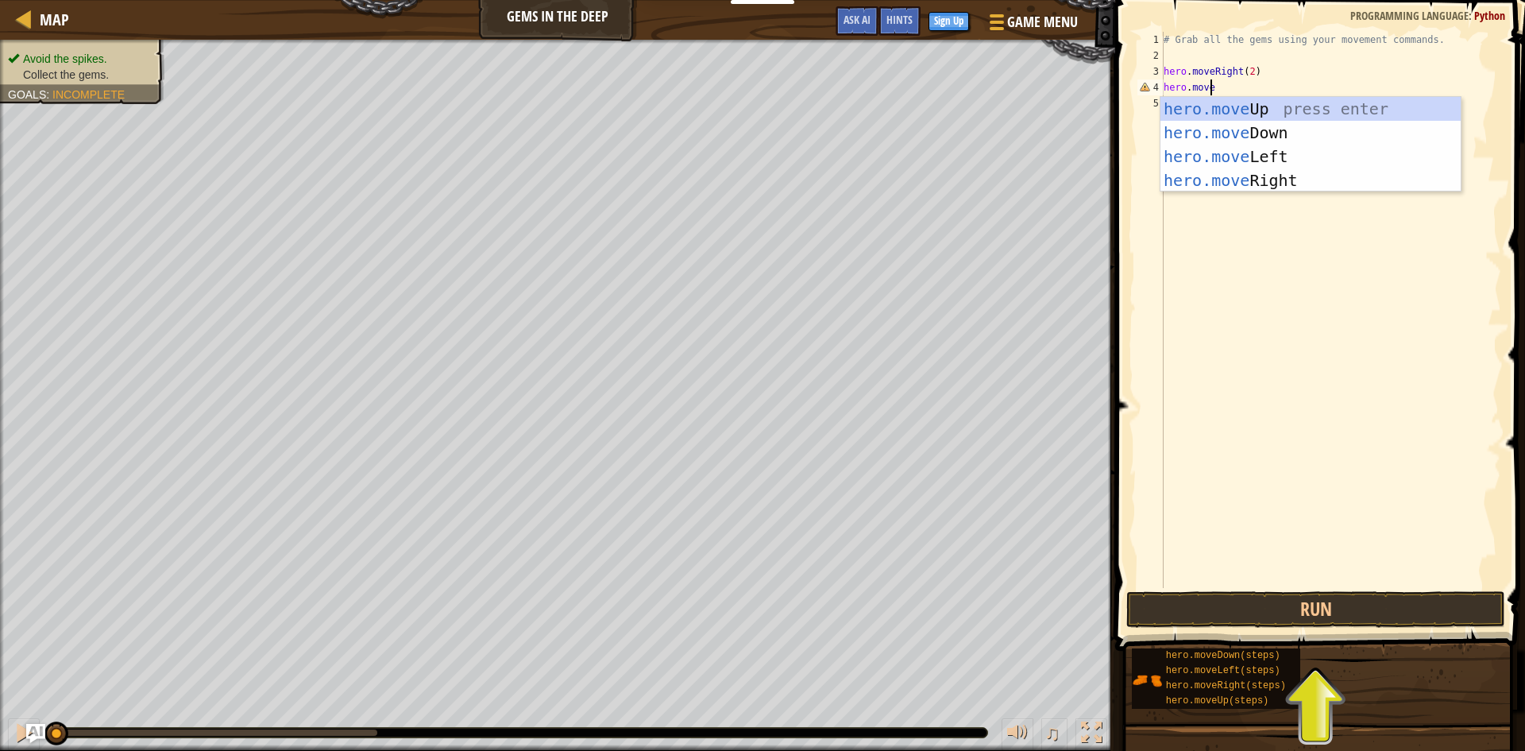
scroll to position [7, 4]
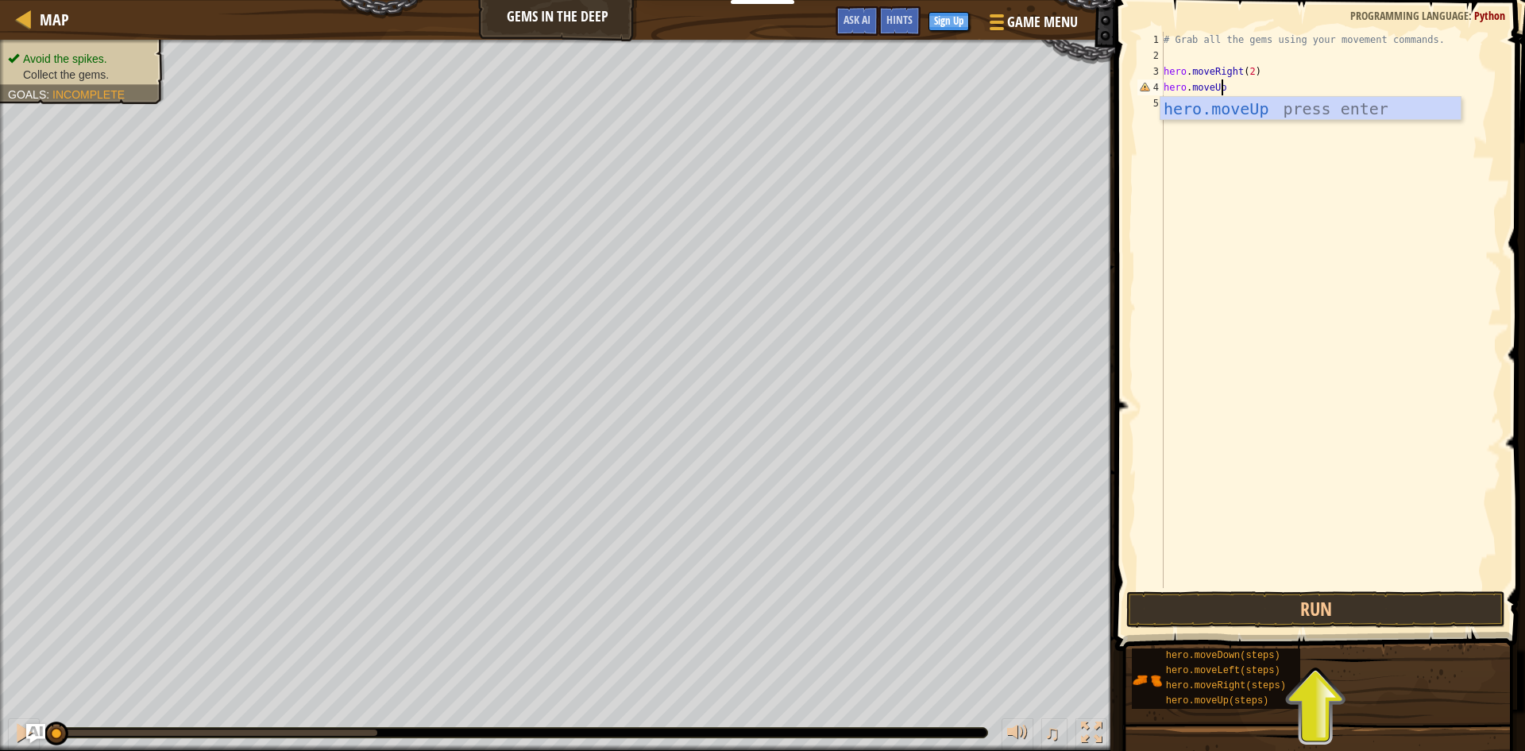
type textarea "hero.moveUp()"
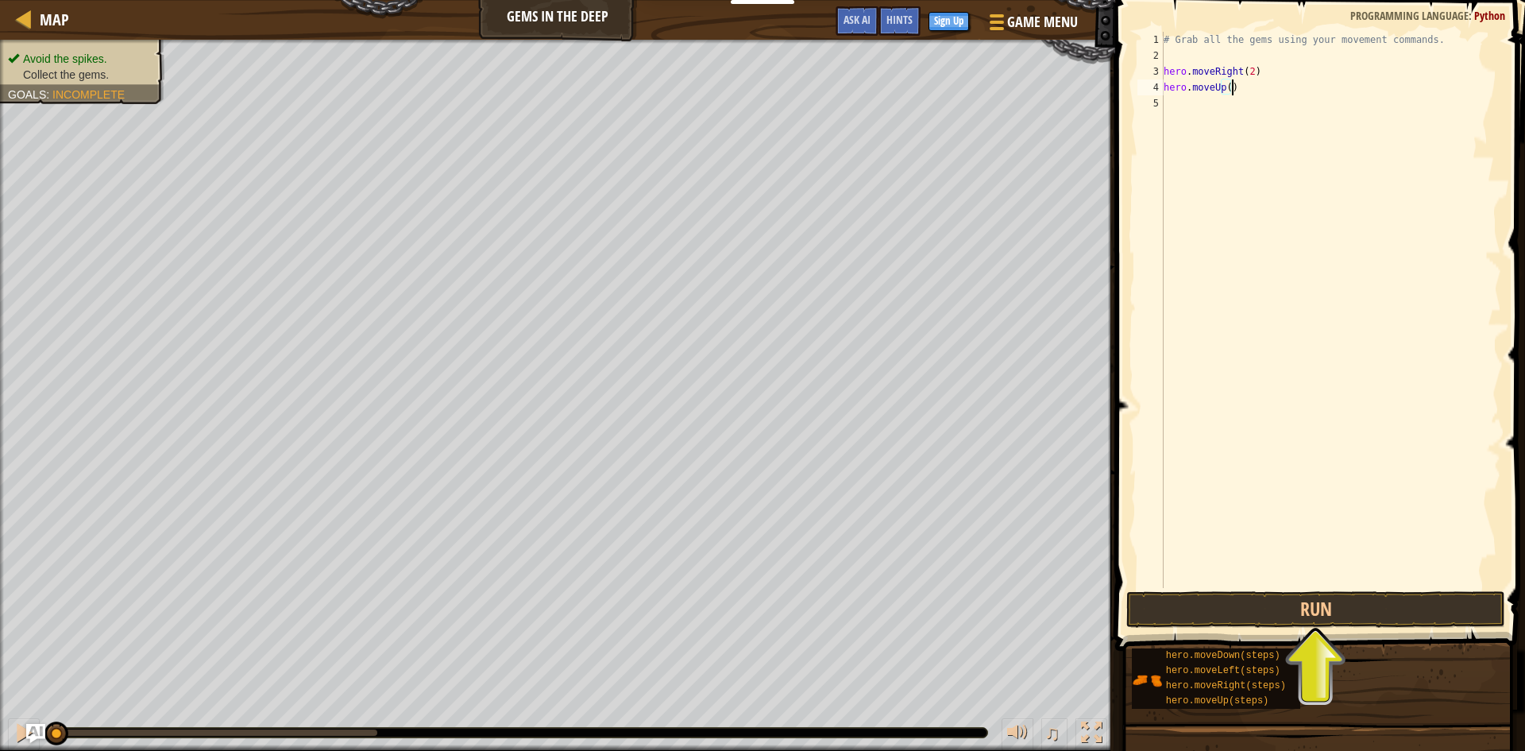
click at [1166, 105] on div "# Grab all the gems using your movement commands. hero . moveRight ( 2 ) hero .…" at bounding box center [1331, 326] width 341 height 588
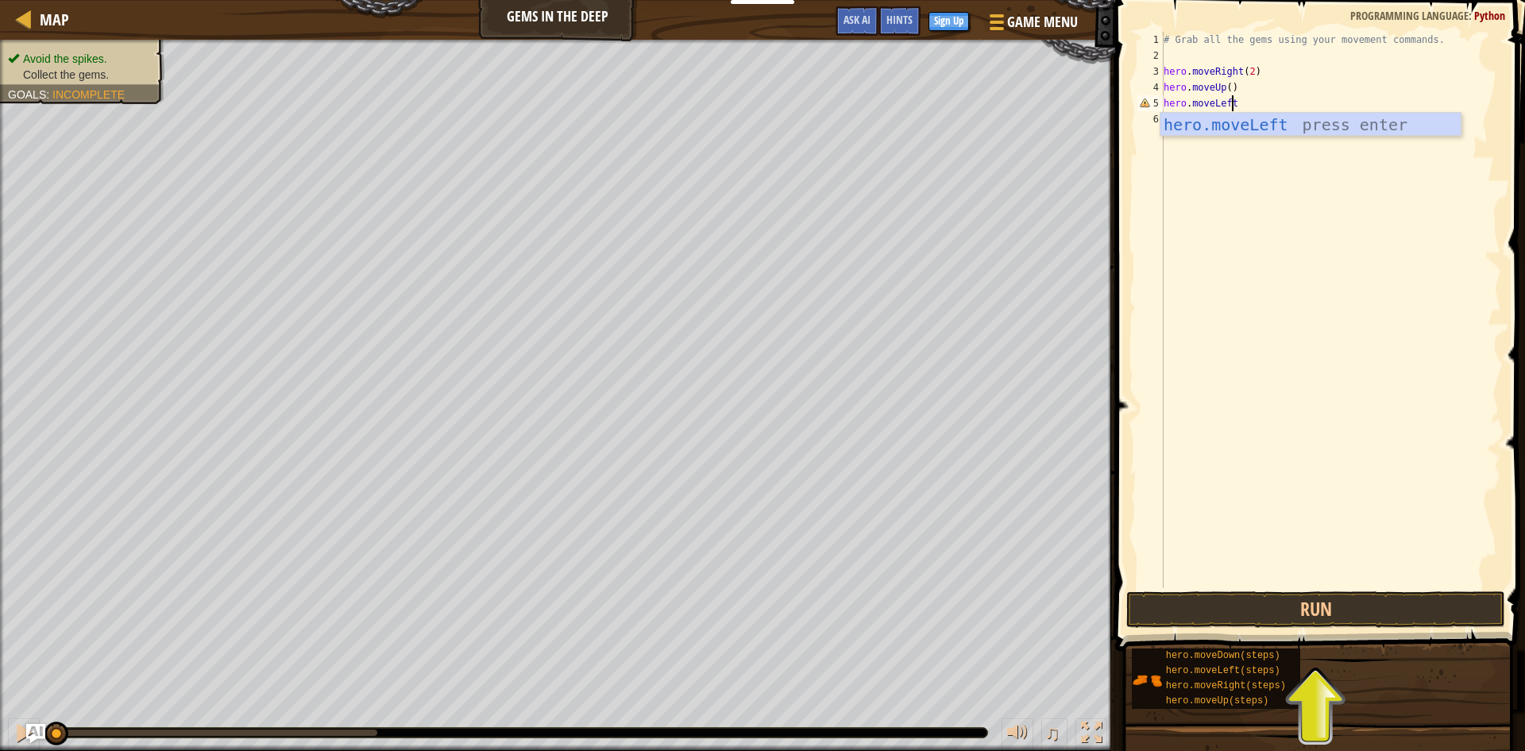
type textarea "hero.moveLeft()"
click at [1175, 123] on div "# Grab all the gems using your movement commands. hero . moveRight ( 2 ) hero .…" at bounding box center [1331, 326] width 341 height 588
click at [1206, 618] on button "Run" at bounding box center [1315, 609] width 379 height 37
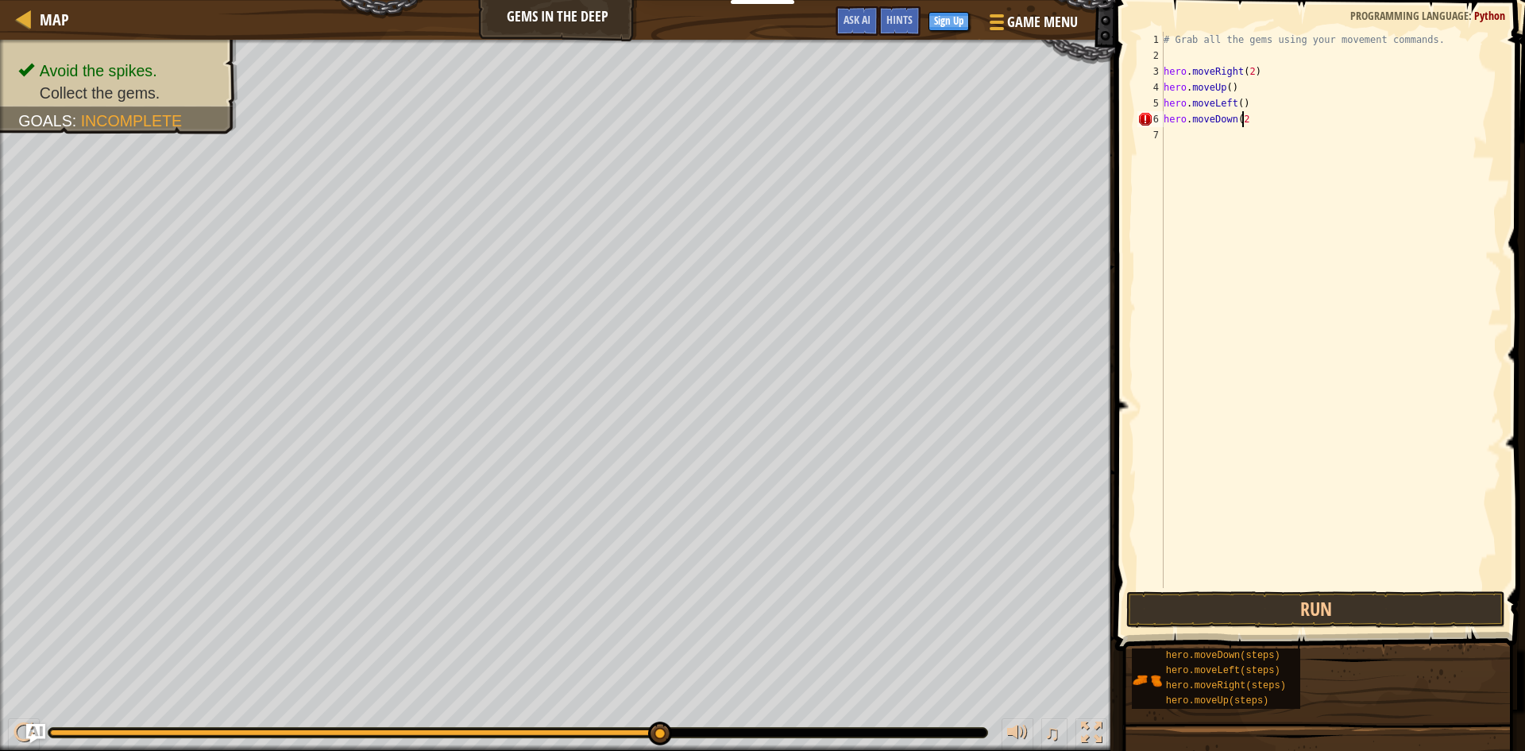
scroll to position [7, 6]
type textarea "hero.moveDown(2)"
click at [1236, 610] on button "Run" at bounding box center [1315, 609] width 379 height 37
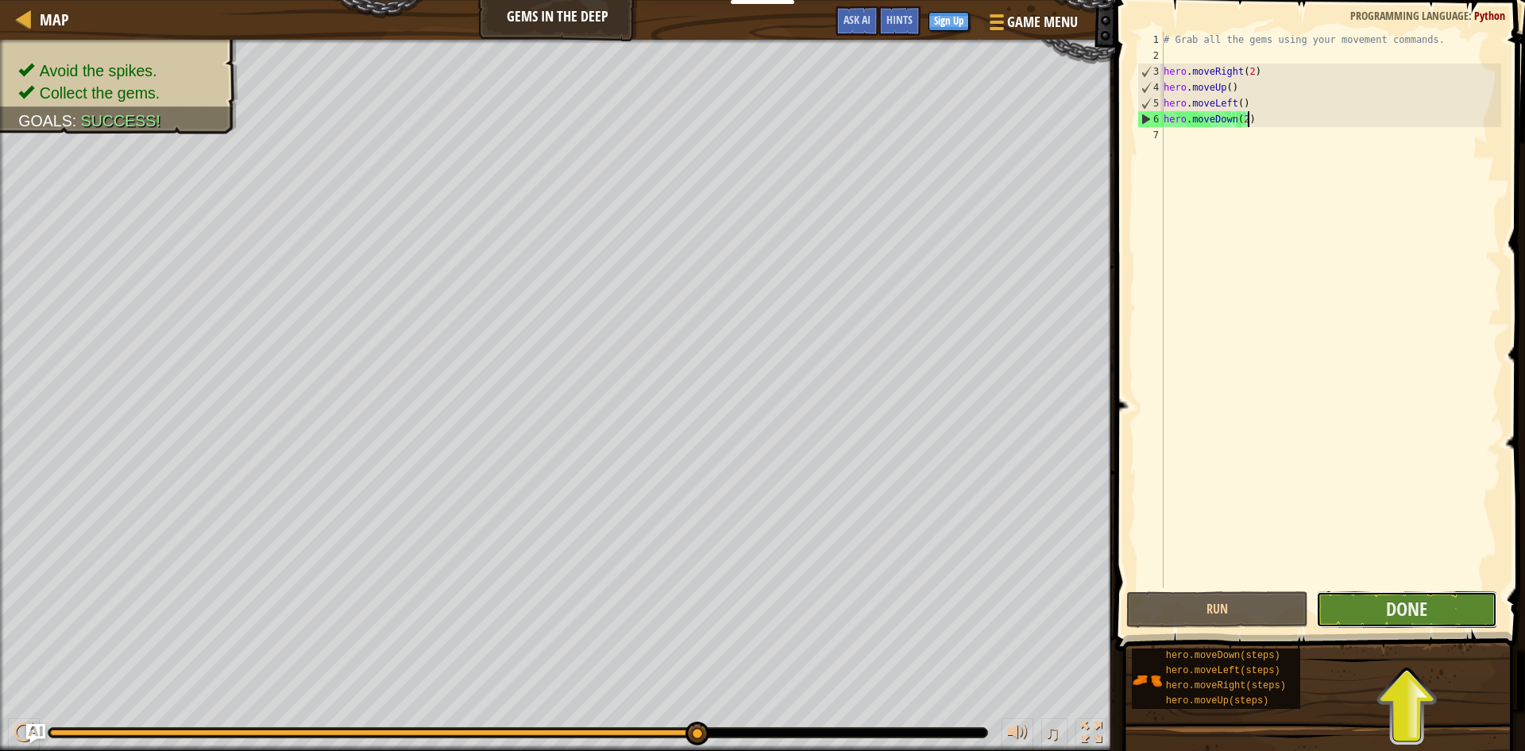
click at [1363, 607] on button "Done" at bounding box center [1407, 609] width 182 height 37
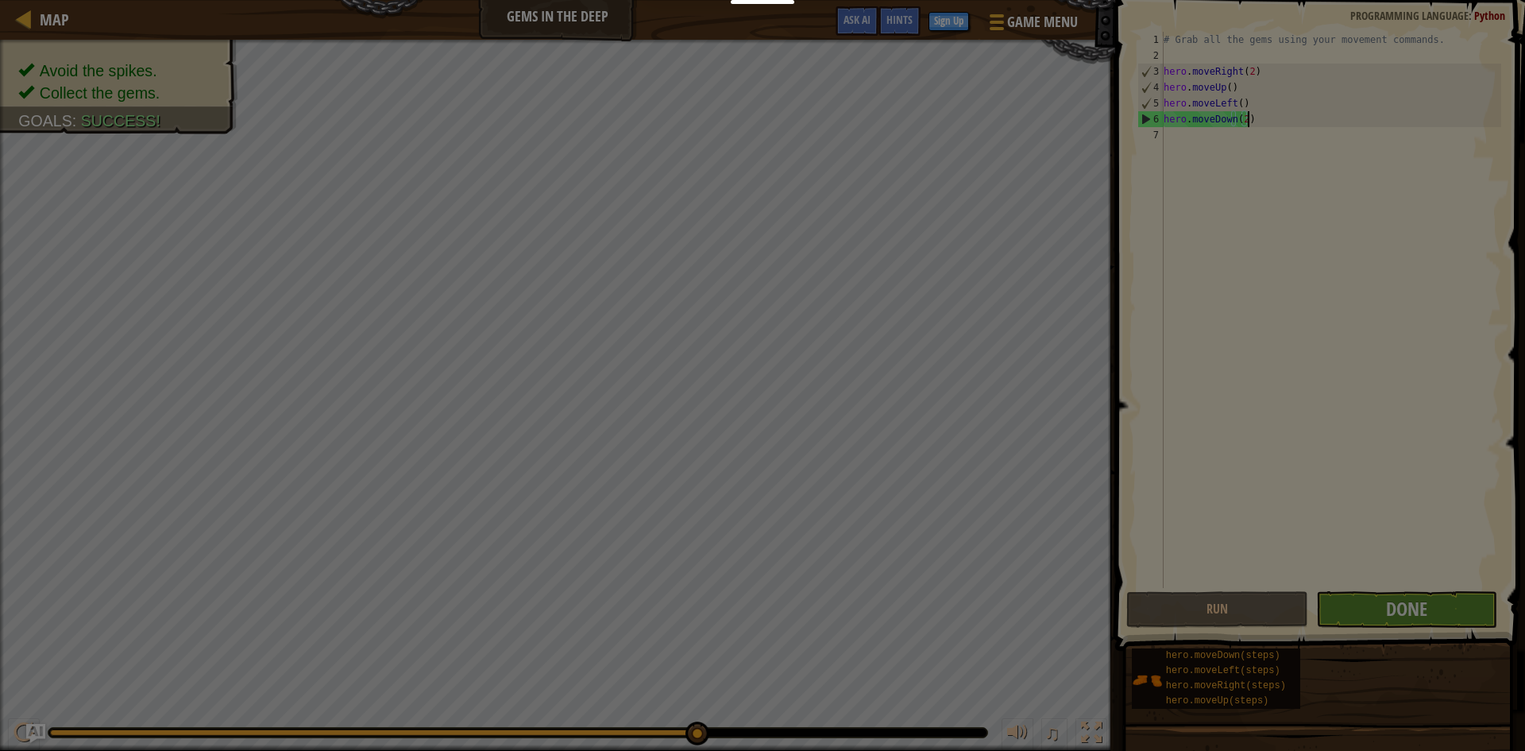
click at [1363, 607] on div at bounding box center [762, 375] width 1525 height 751
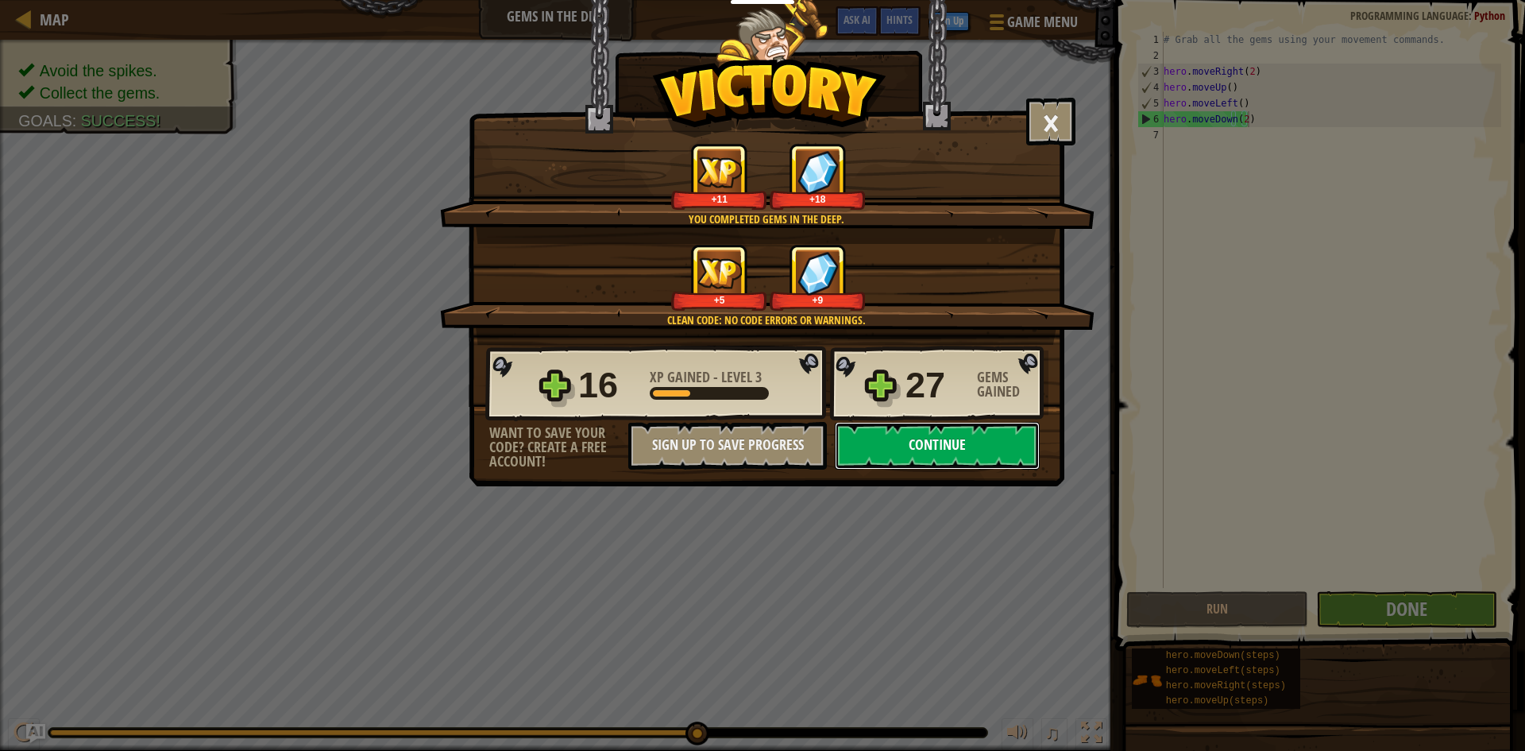
click at [912, 437] on button "Continue" at bounding box center [937, 446] width 205 height 48
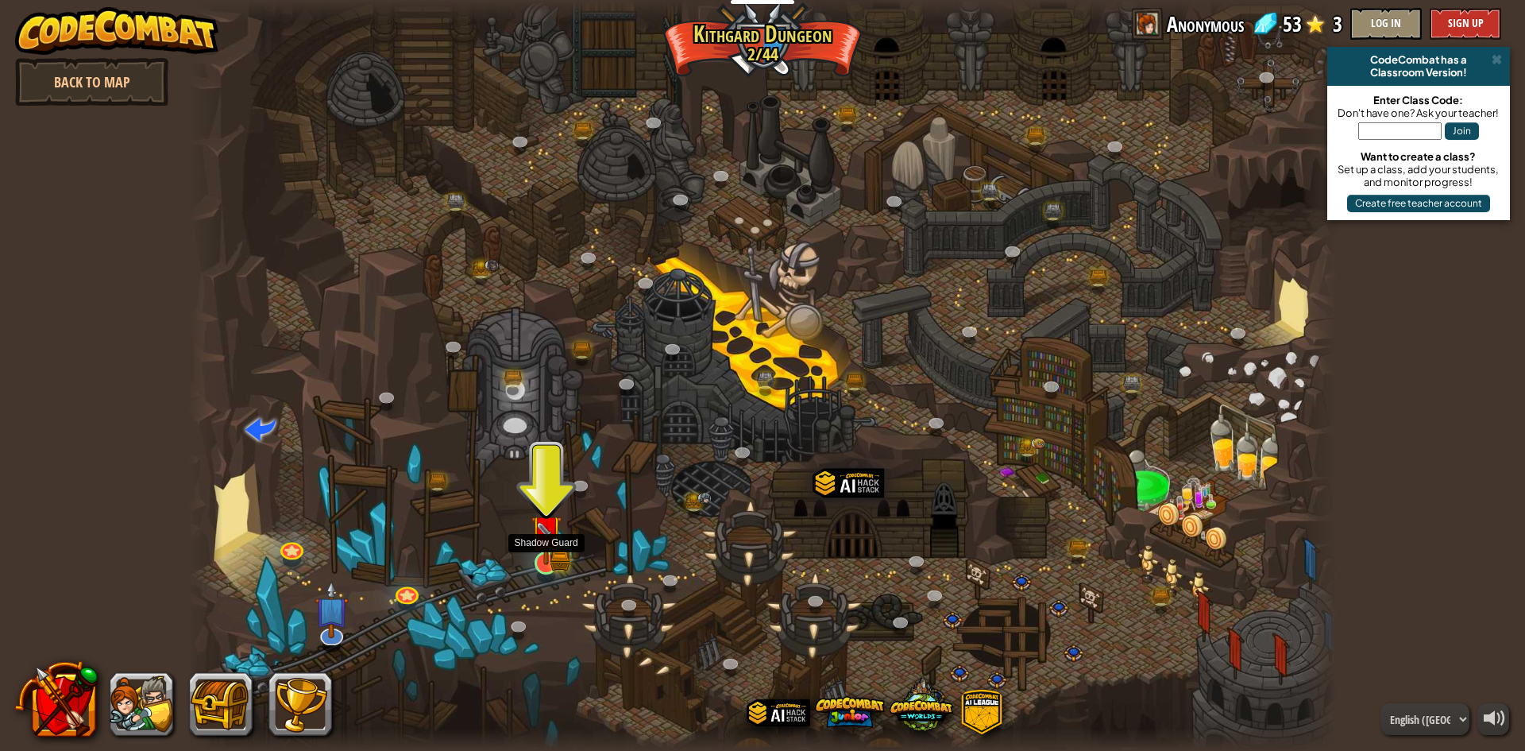
click at [554, 556] on img at bounding box center [546, 530] width 31 height 68
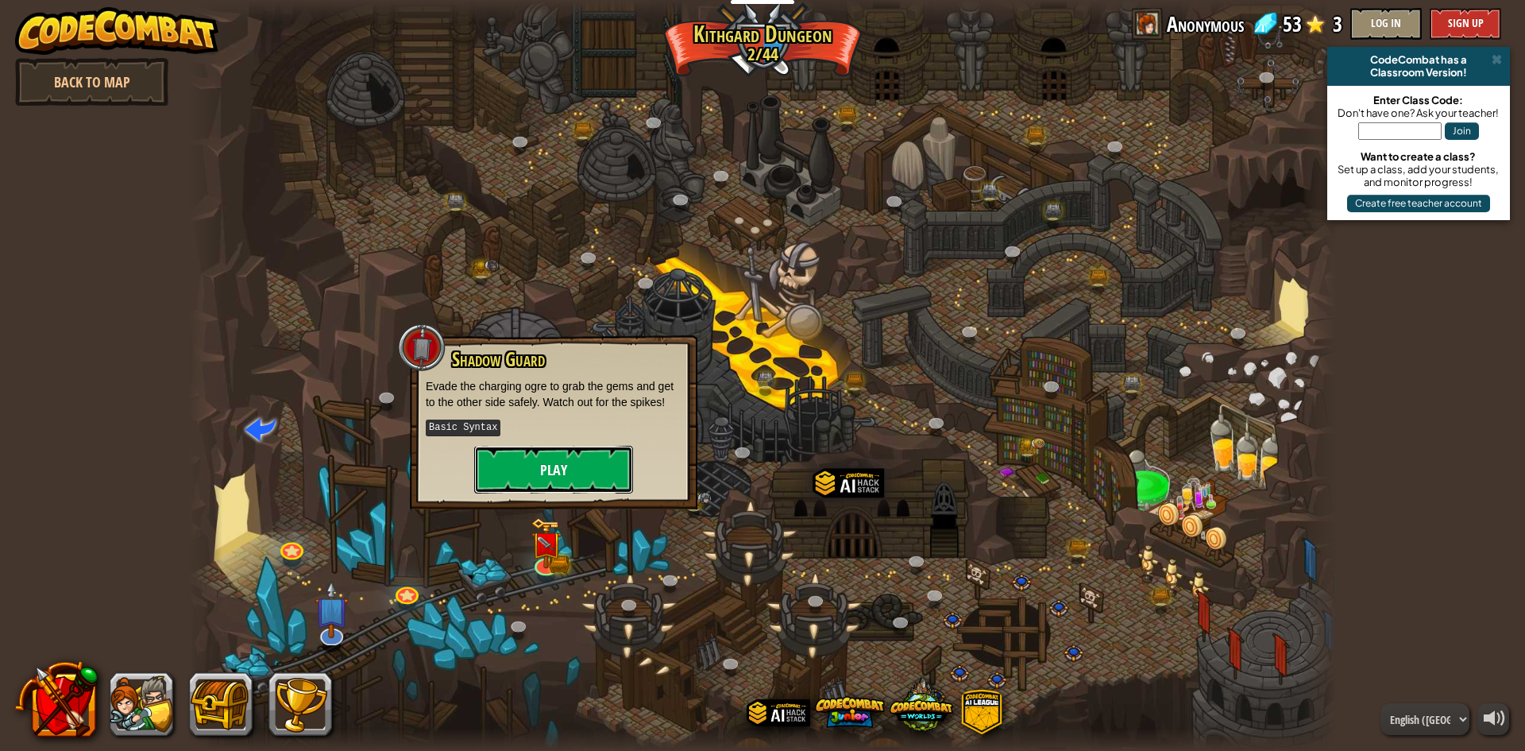
click at [596, 470] on button "Play" at bounding box center [553, 470] width 159 height 48
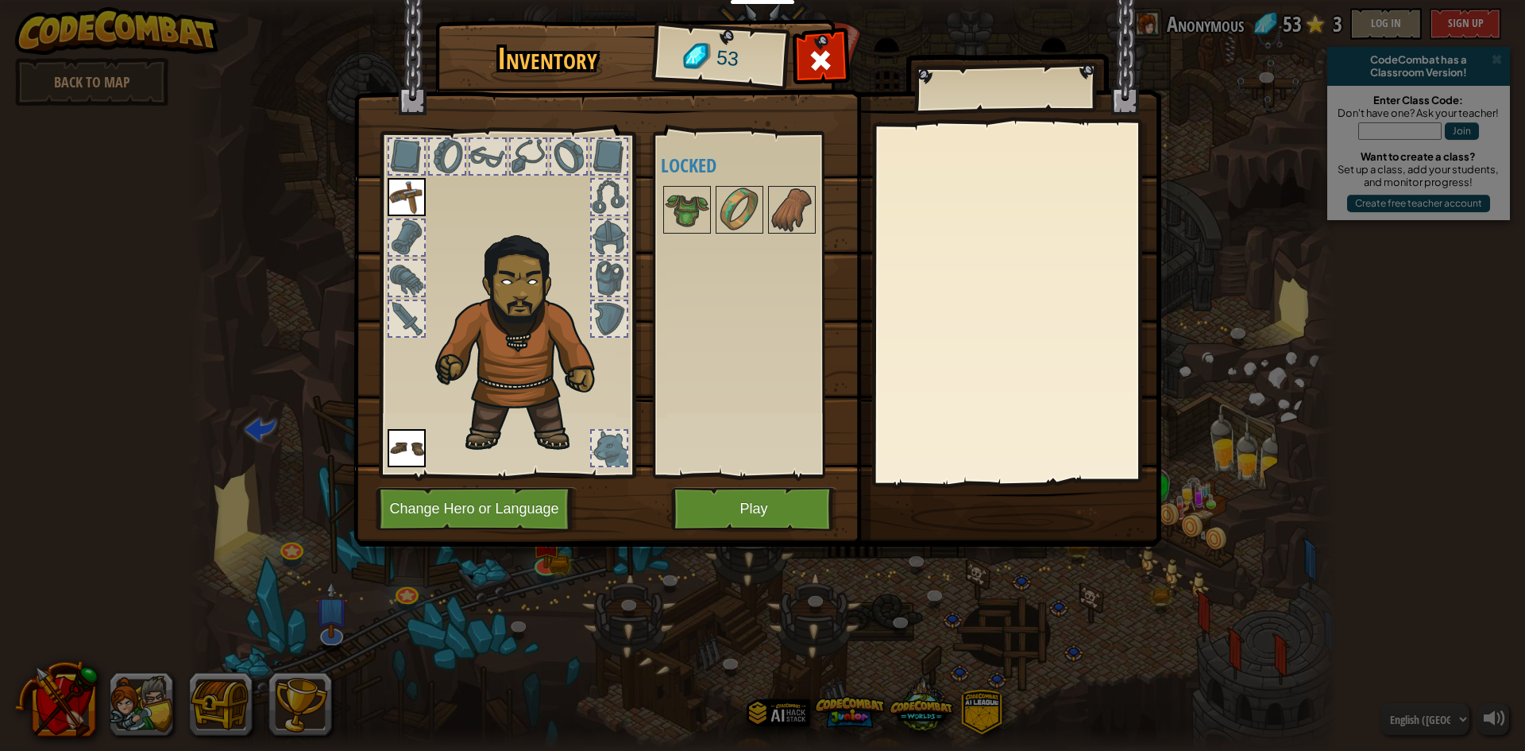
click at [693, 180] on div "Available Equip Equip (double-click to equip) Locked" at bounding box center [760, 304] width 199 height 331
click at [694, 203] on img at bounding box center [687, 209] width 44 height 44
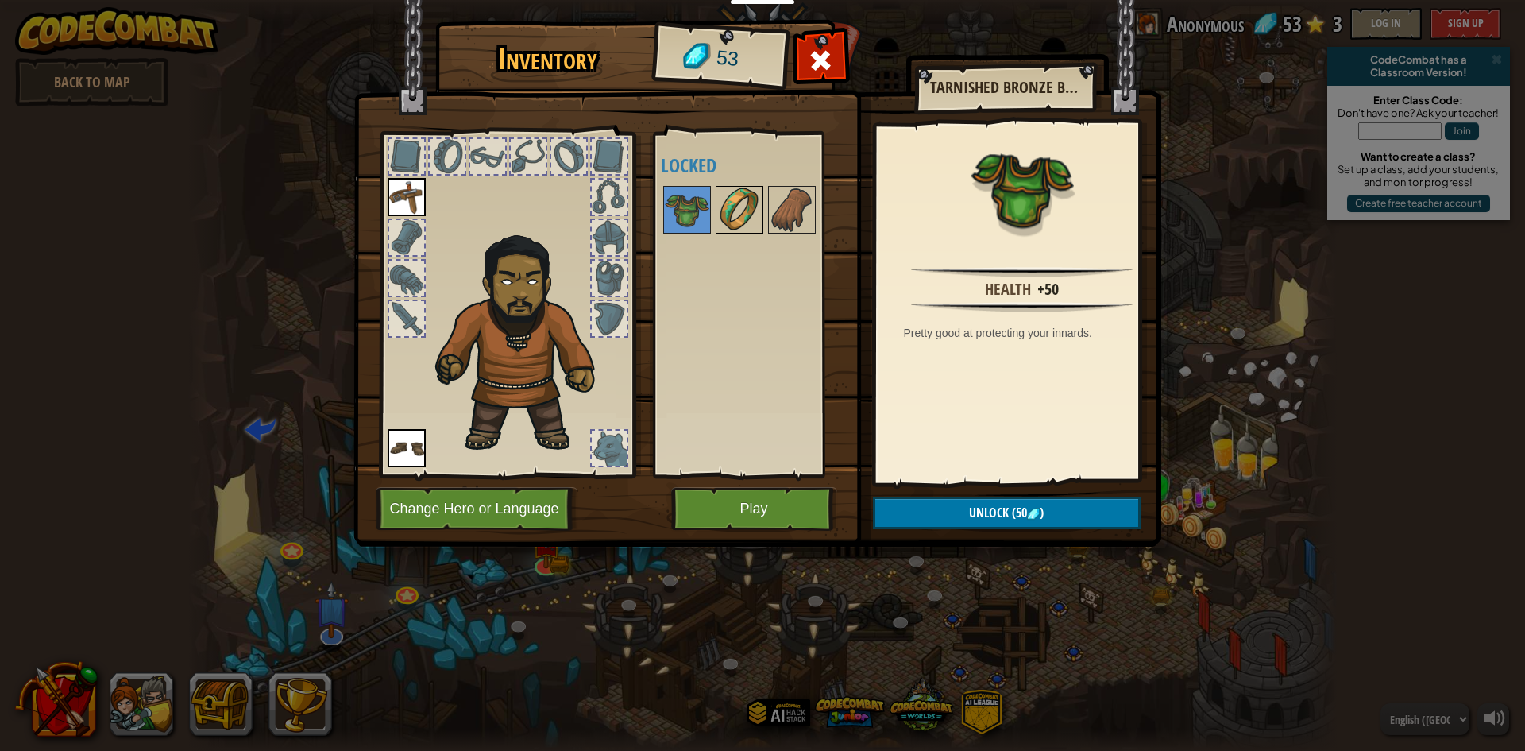
click at [755, 209] on img at bounding box center [739, 209] width 44 height 44
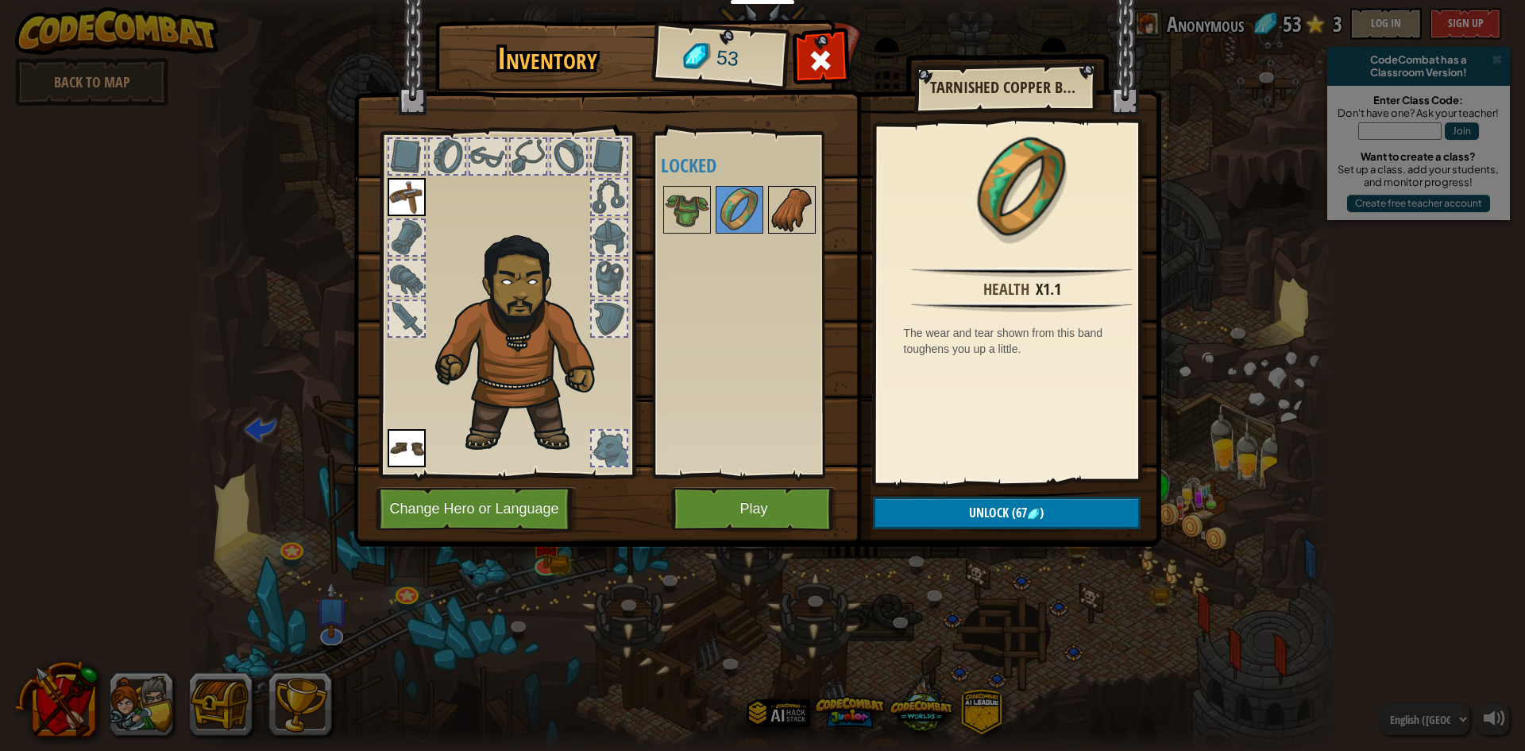
click at [807, 205] on img at bounding box center [792, 209] width 44 height 44
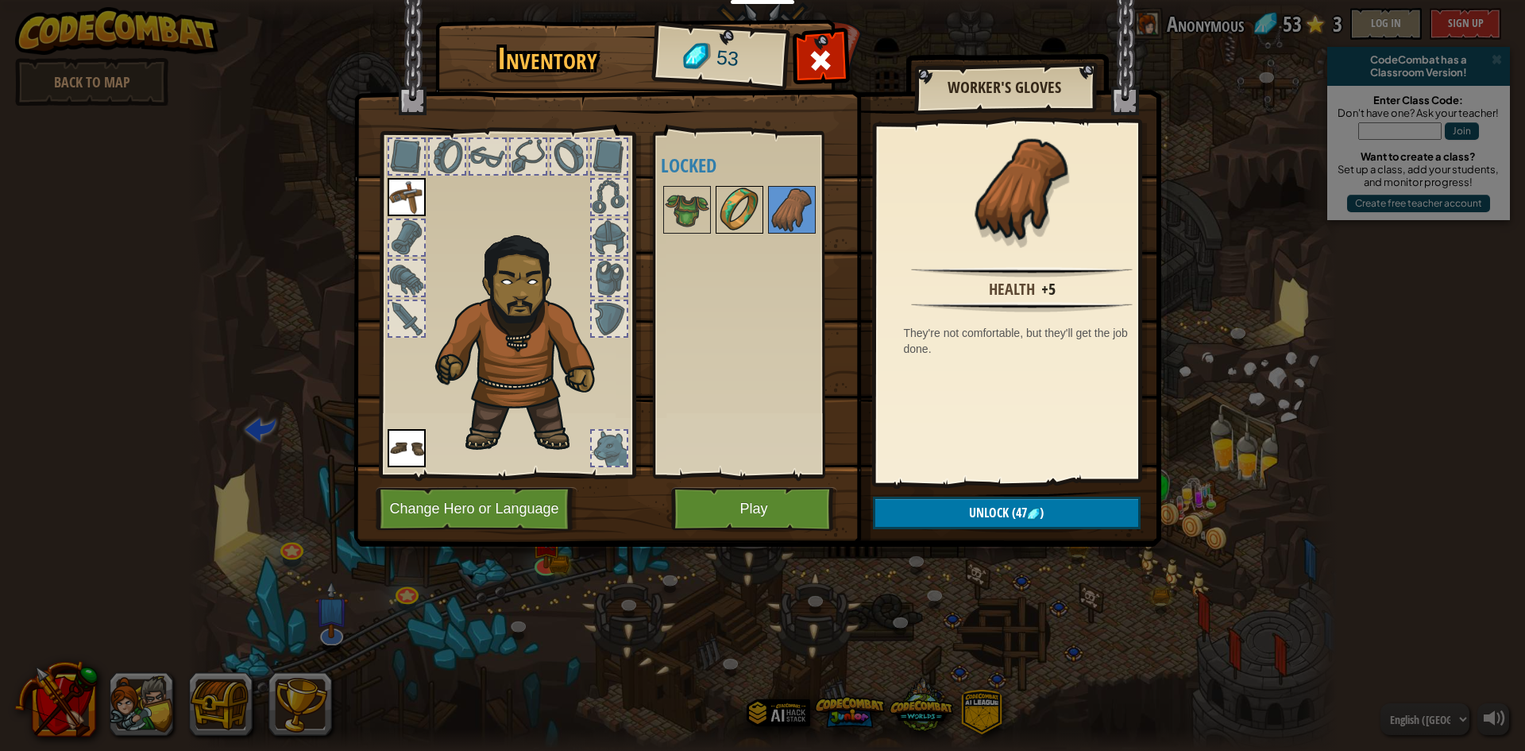
click at [718, 204] on img at bounding box center [739, 209] width 44 height 44
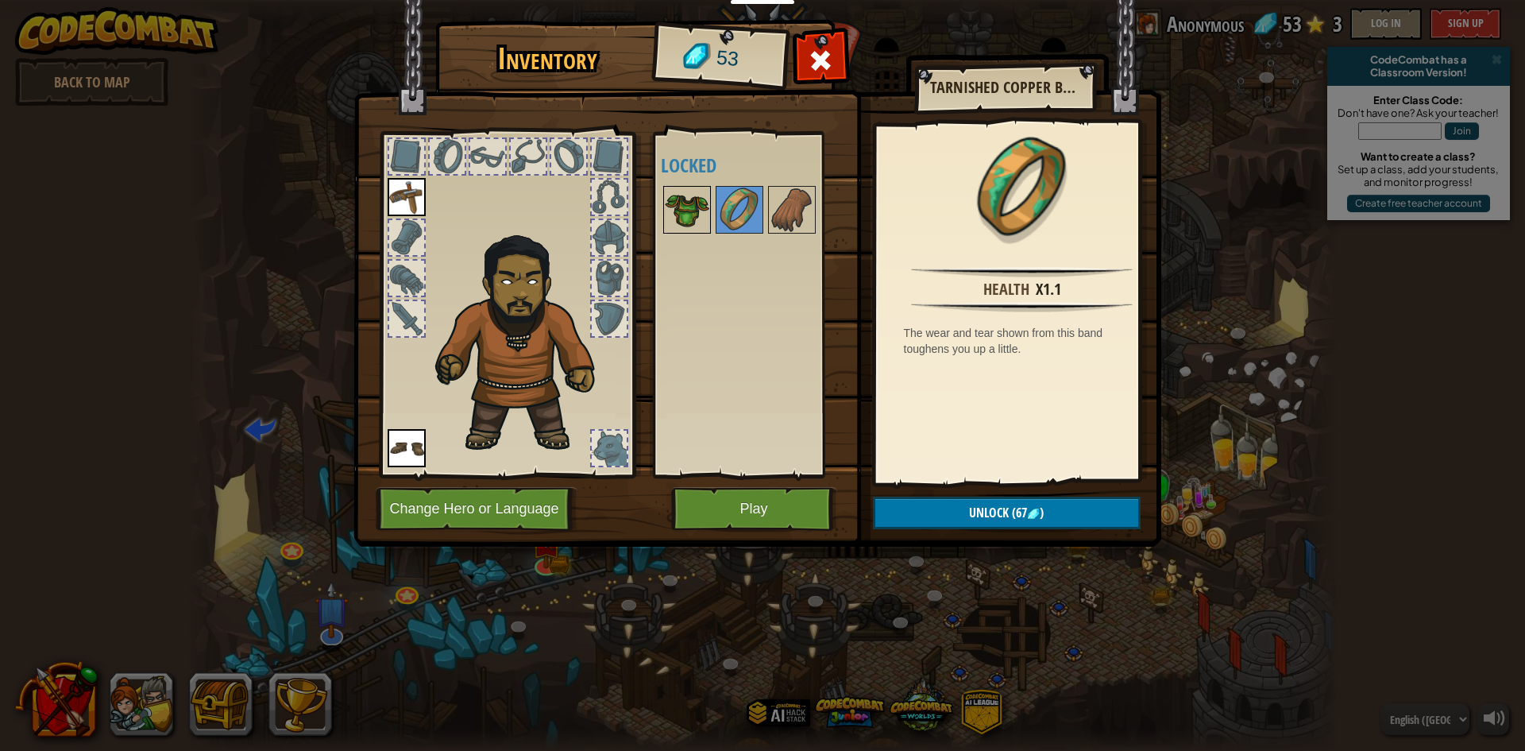
click at [674, 212] on img at bounding box center [687, 209] width 44 height 44
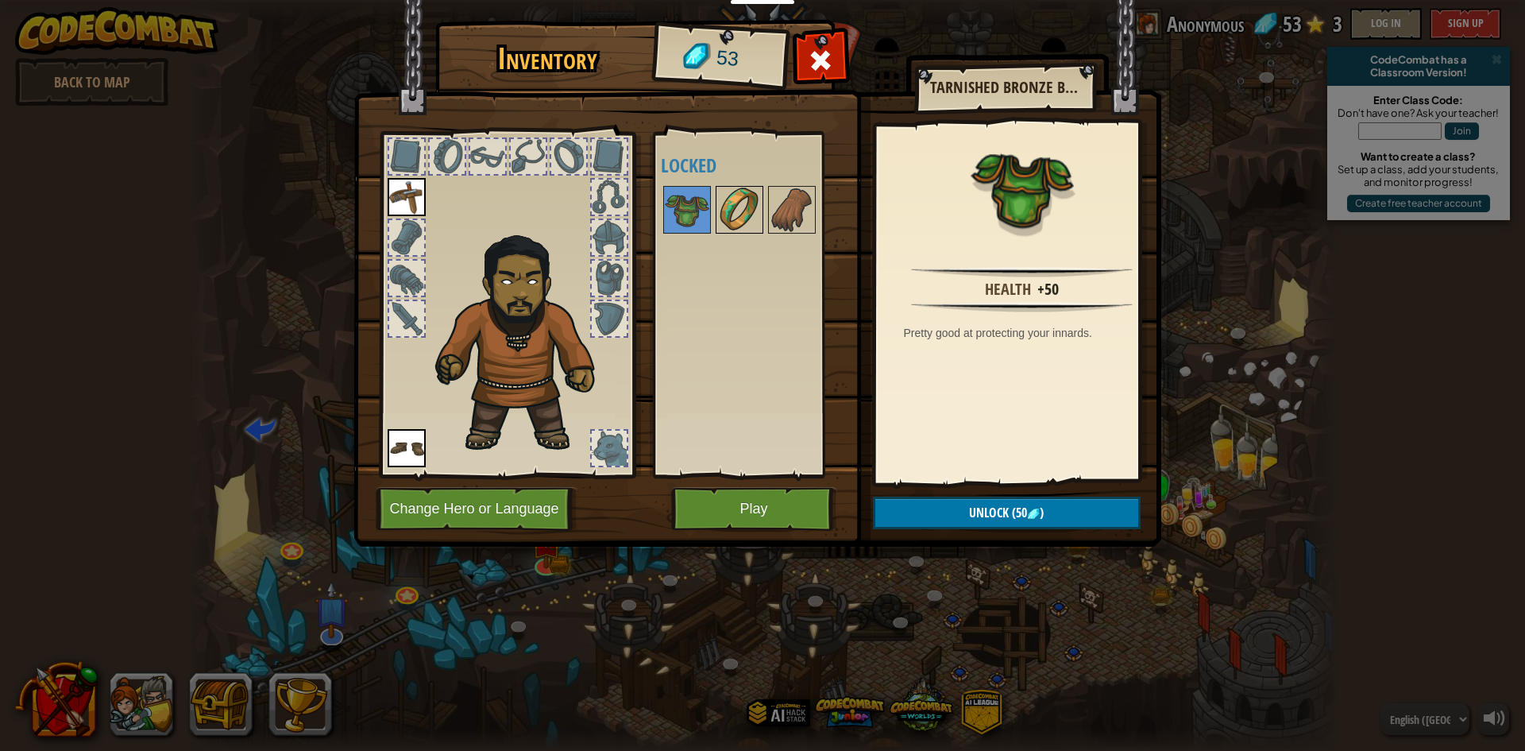
click at [740, 202] on img at bounding box center [739, 209] width 44 height 44
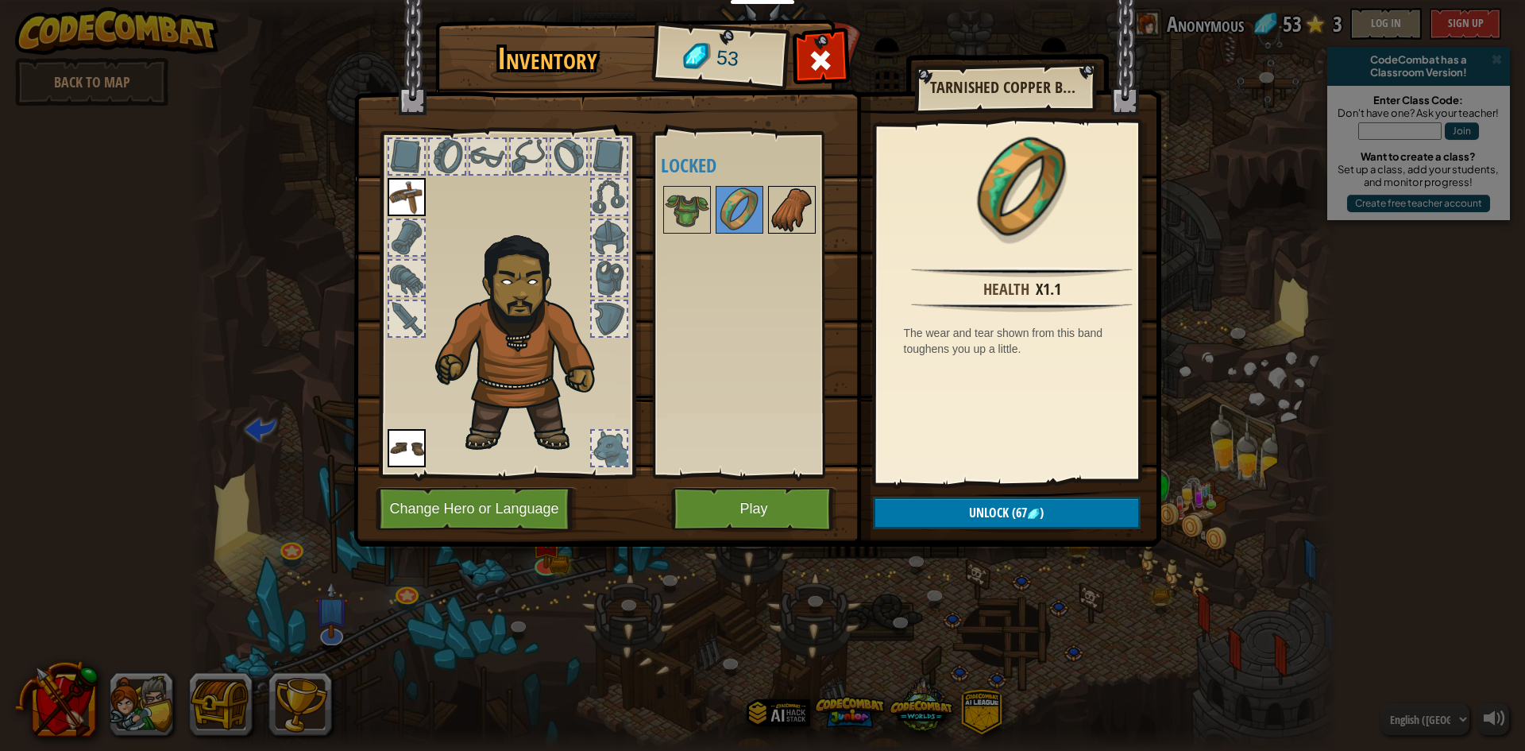
click at [781, 203] on img at bounding box center [792, 209] width 44 height 44
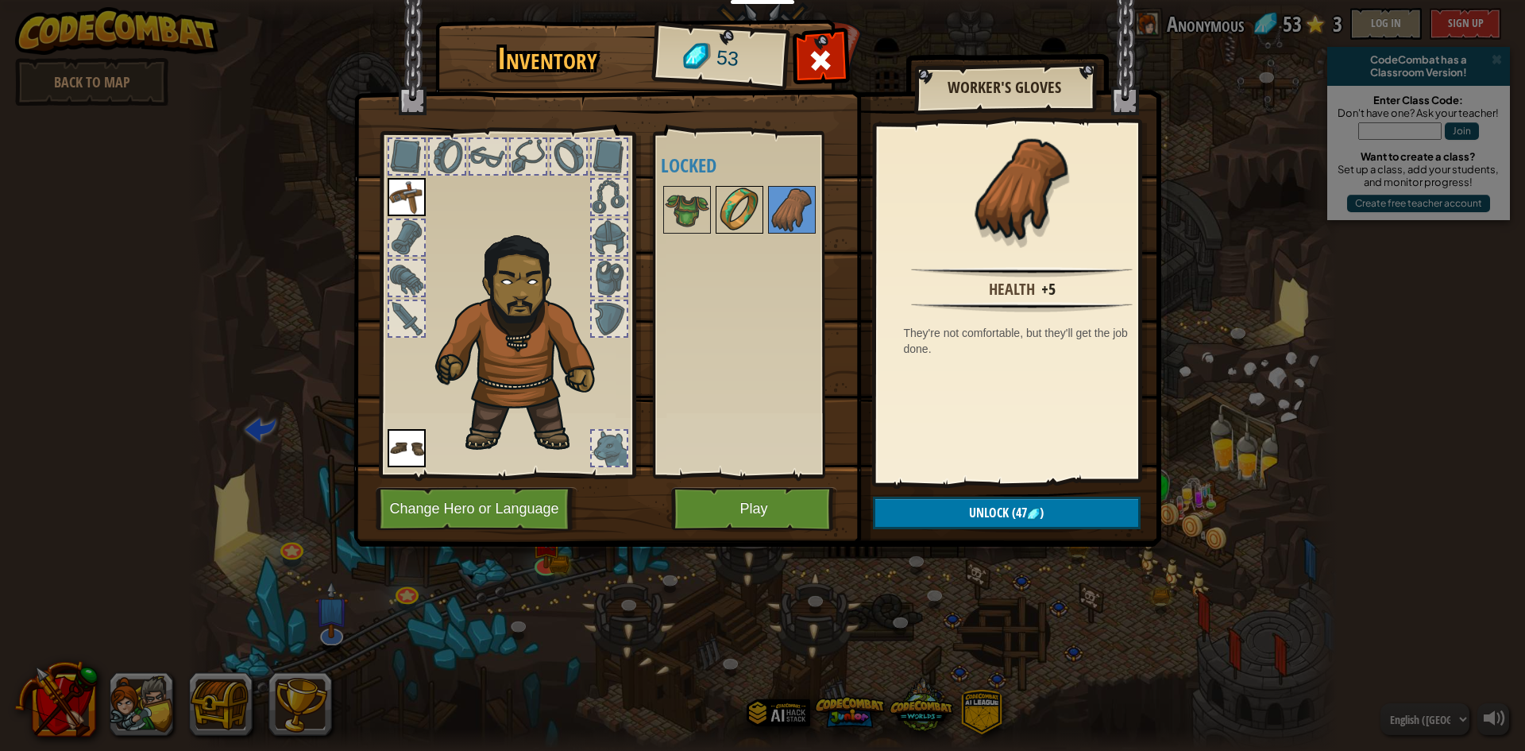
click at [722, 216] on img at bounding box center [739, 209] width 44 height 44
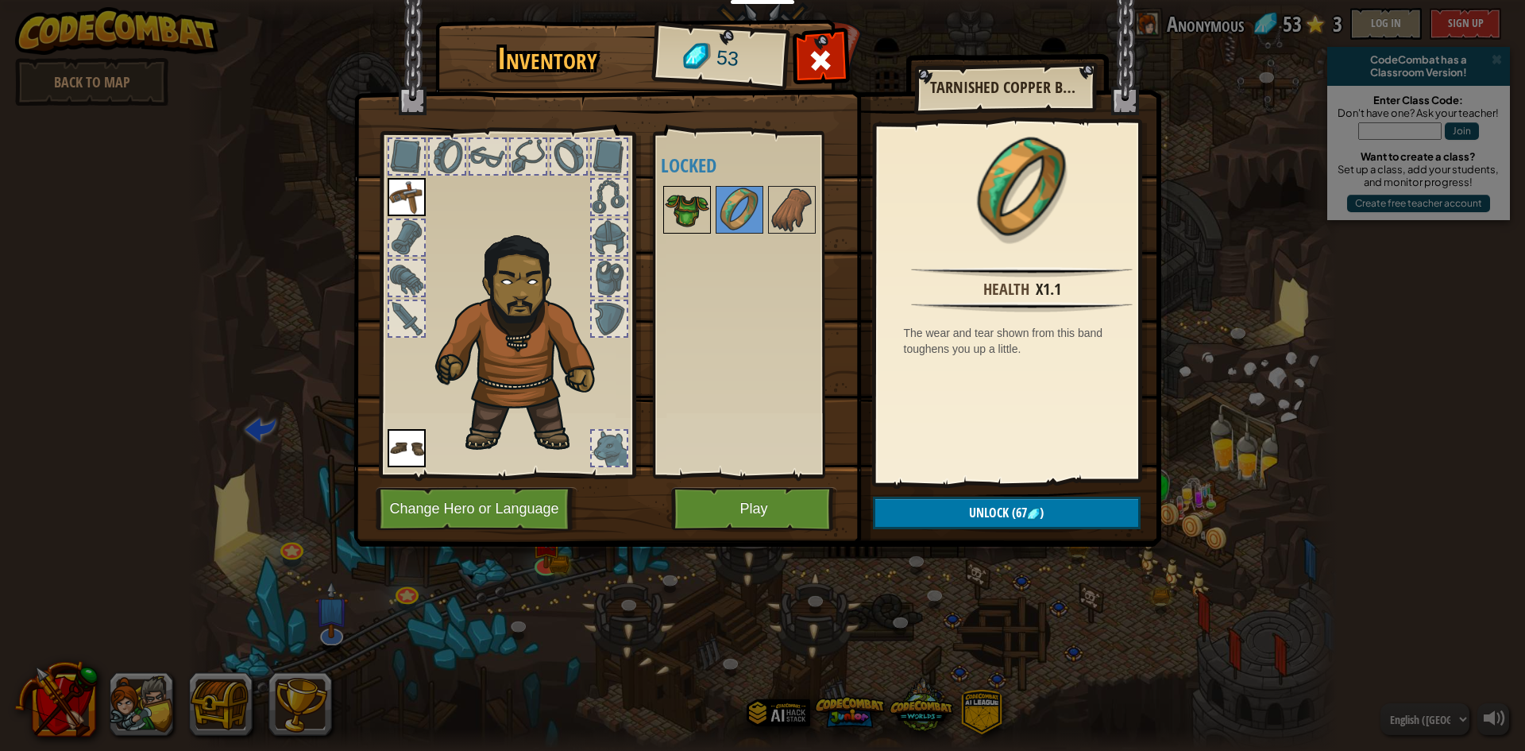
drag, startPoint x: 675, startPoint y: 217, endPoint x: 699, endPoint y: 233, distance: 28.6
click at [677, 219] on img at bounding box center [687, 209] width 44 height 44
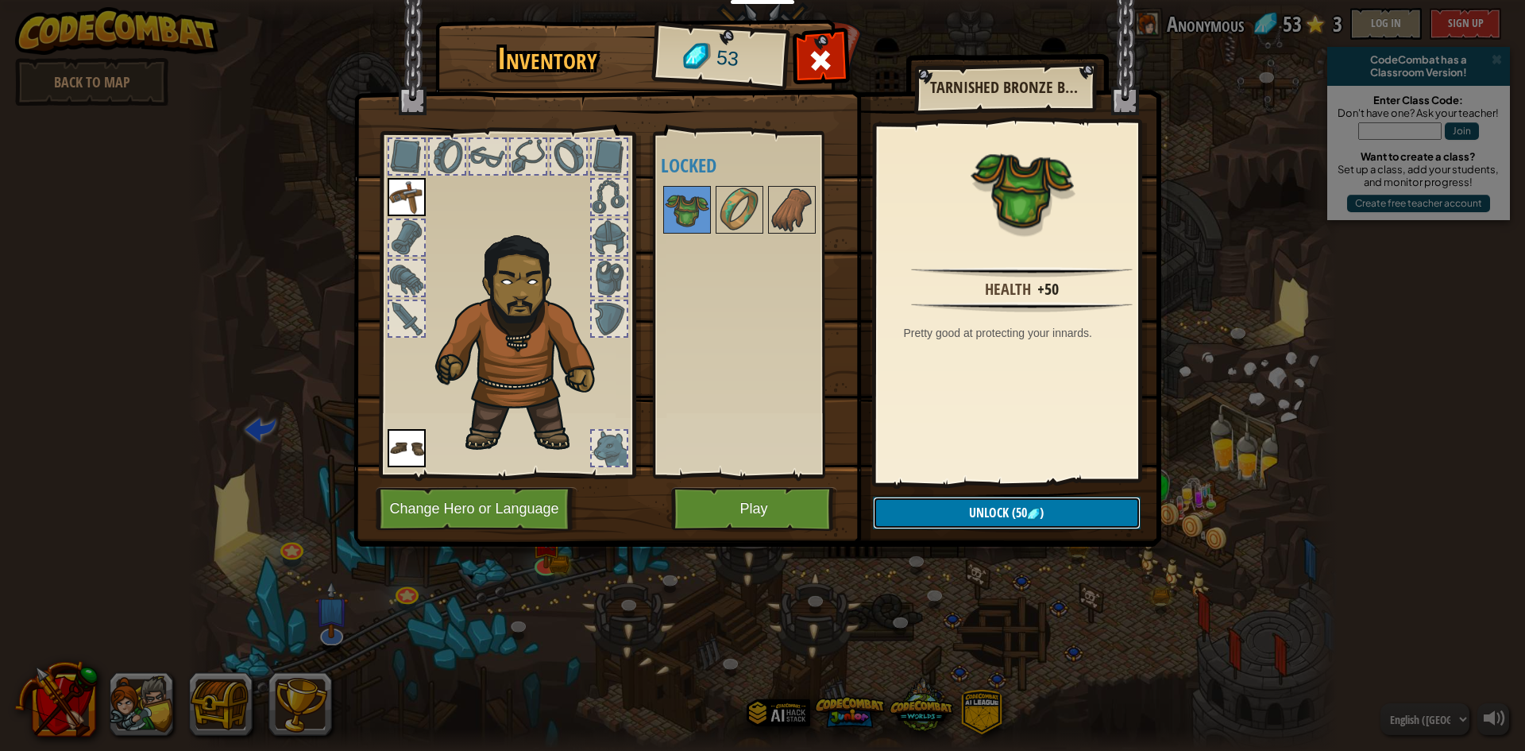
click at [955, 507] on button "Unlock (50 )" at bounding box center [1007, 512] width 268 height 33
click at [924, 510] on button "Confirm" at bounding box center [1007, 512] width 268 height 33
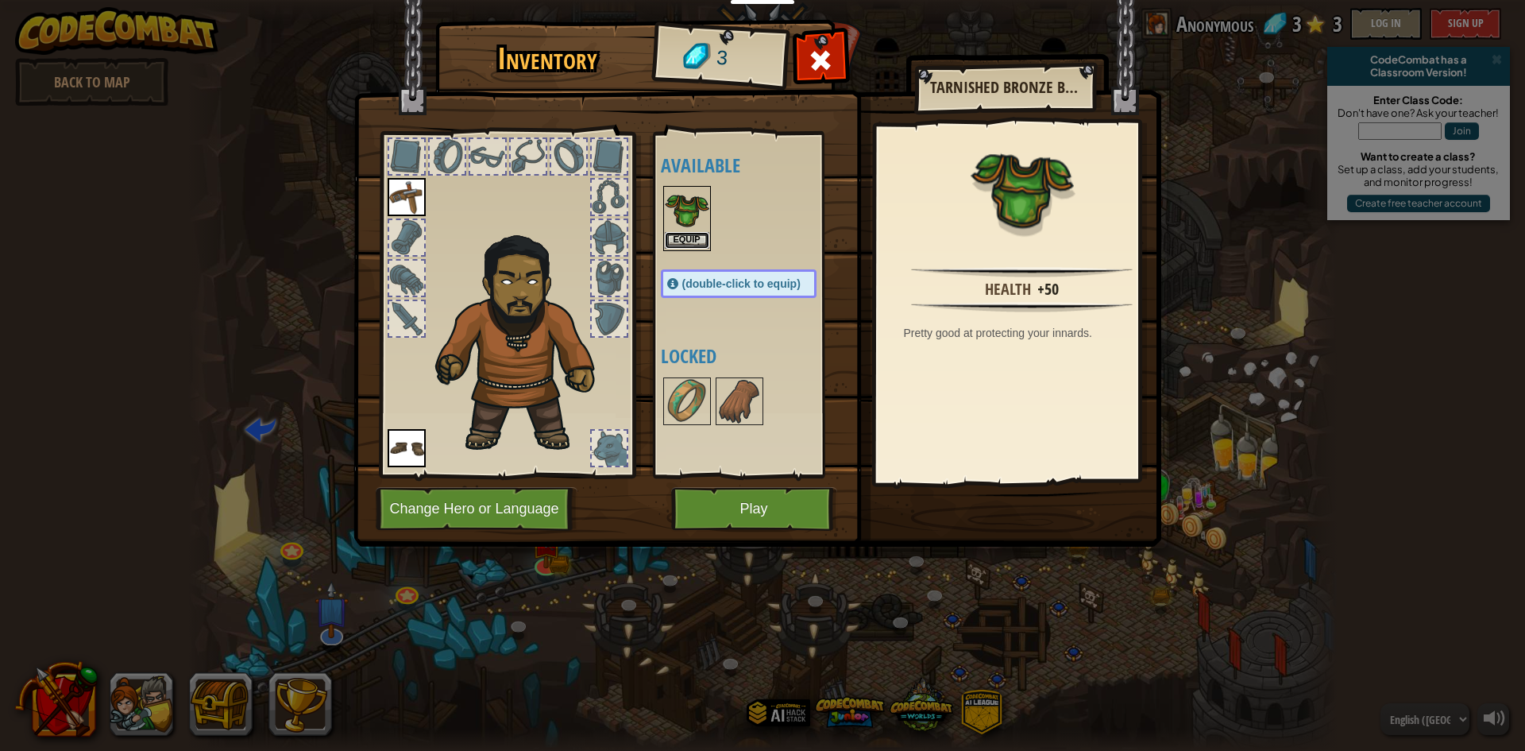
click at [686, 232] on button "Equip" at bounding box center [687, 240] width 44 height 17
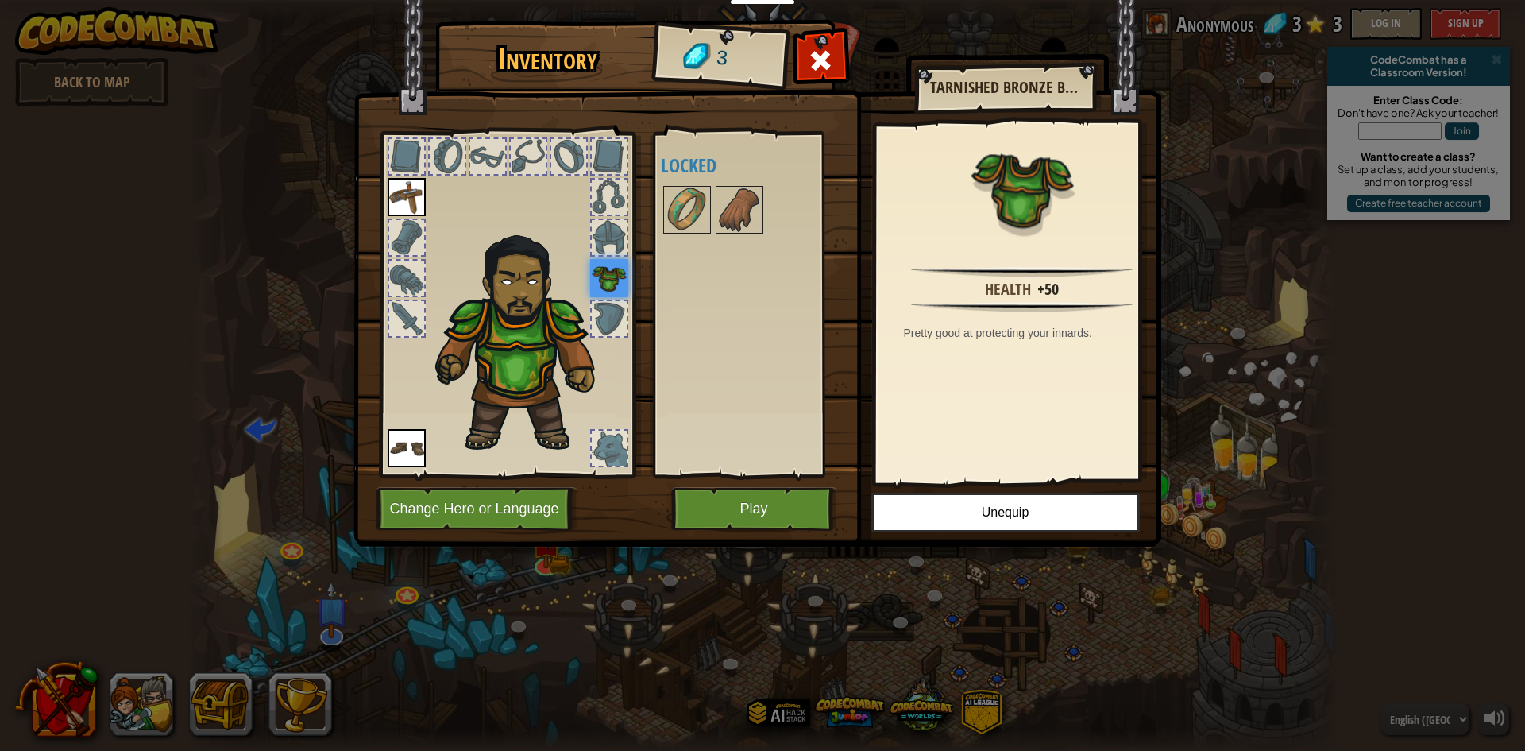
click at [612, 319] on div at bounding box center [609, 318] width 35 height 35
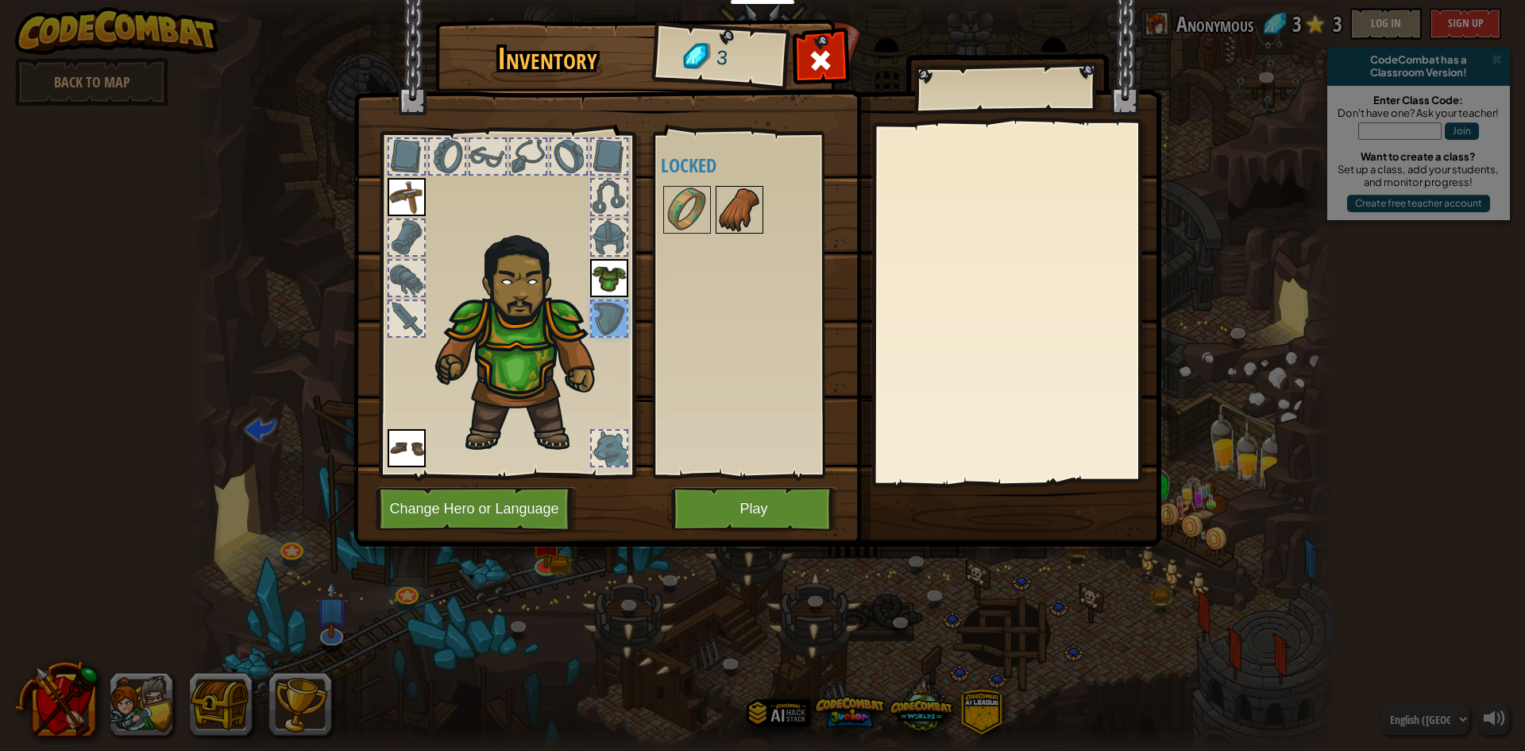
click at [736, 209] on img at bounding box center [739, 209] width 44 height 44
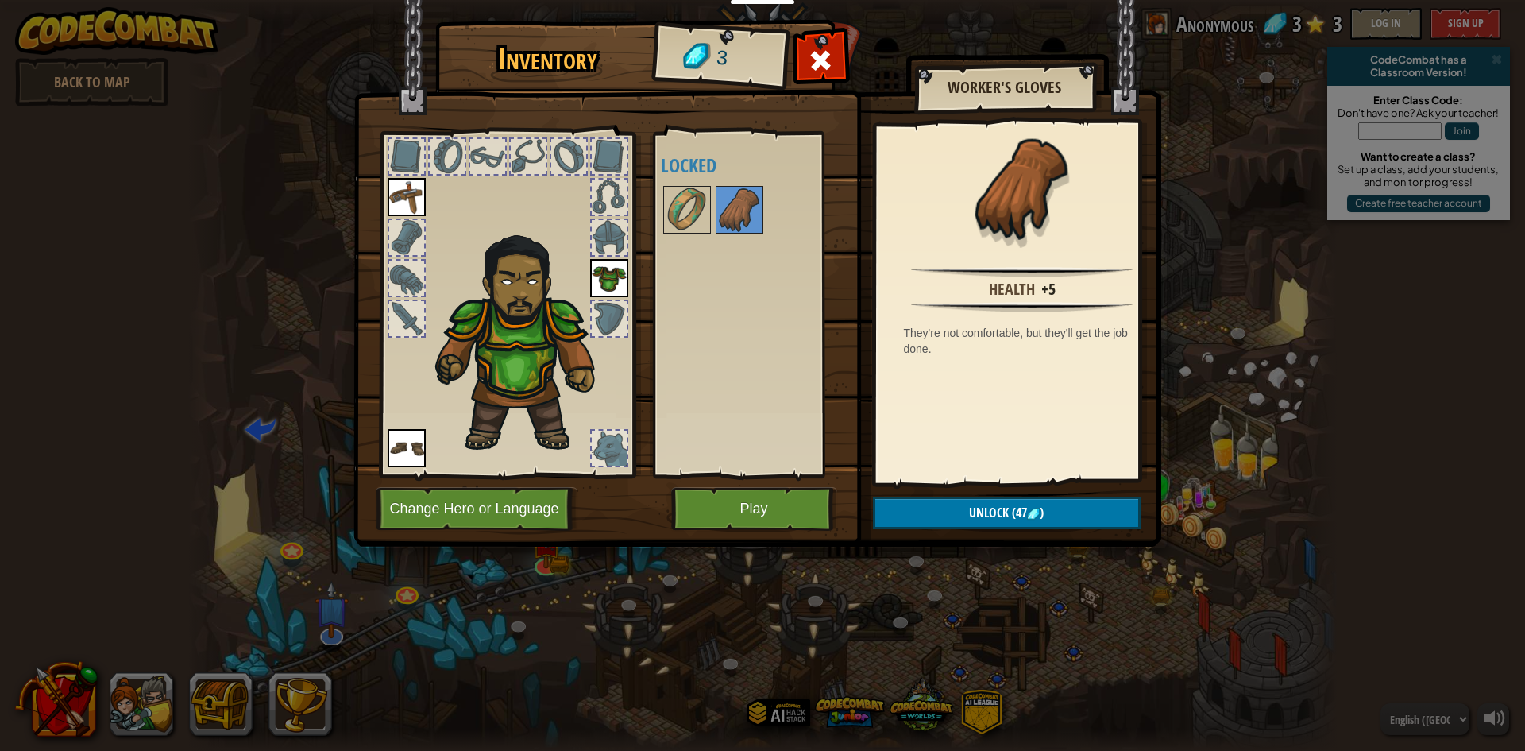
click at [414, 238] on div at bounding box center [406, 237] width 35 height 35
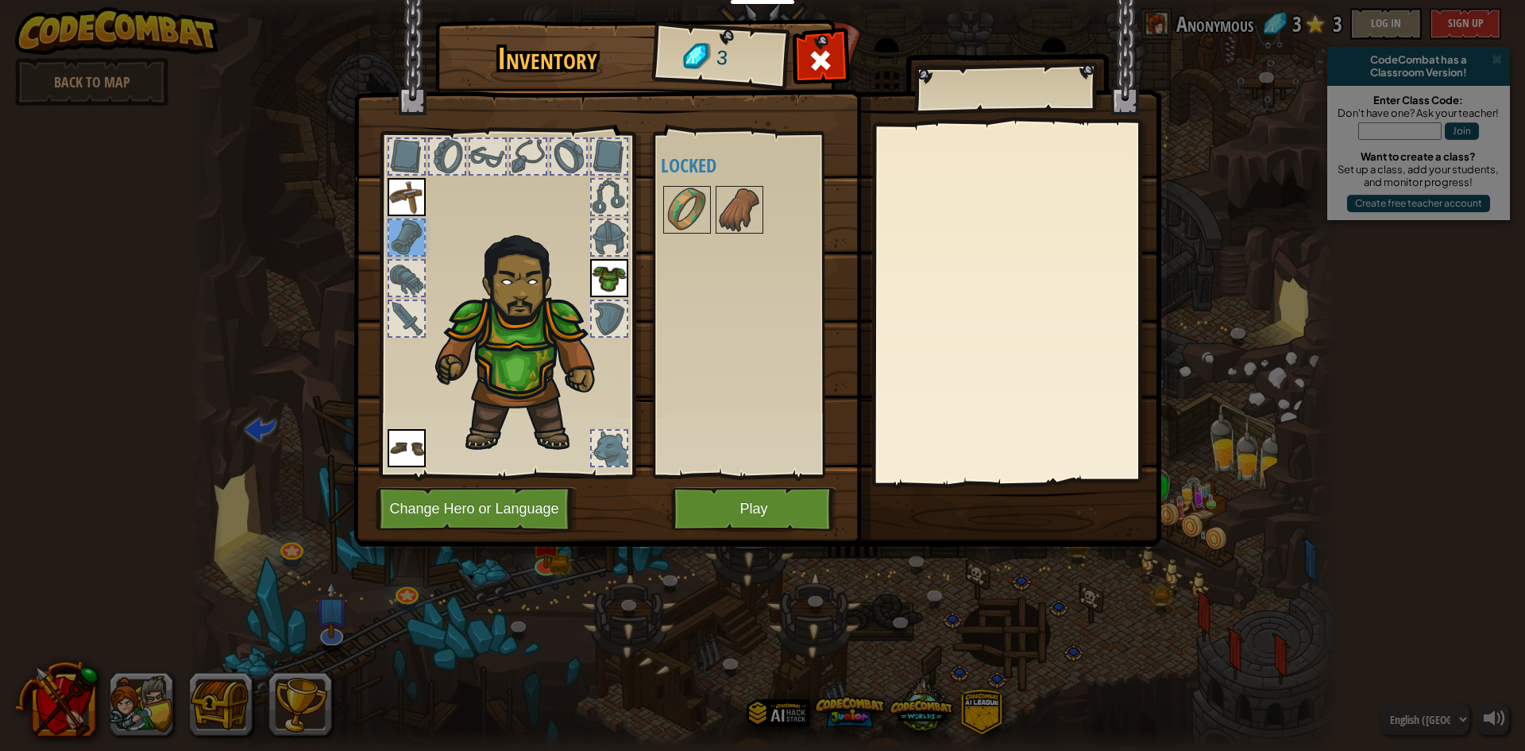
click at [407, 156] on div at bounding box center [406, 156] width 35 height 35
click at [446, 154] on div at bounding box center [447, 156] width 35 height 35
click at [512, 153] on div at bounding box center [528, 156] width 35 height 35
click at [624, 153] on div at bounding box center [609, 156] width 35 height 35
click at [606, 442] on div at bounding box center [609, 448] width 35 height 35
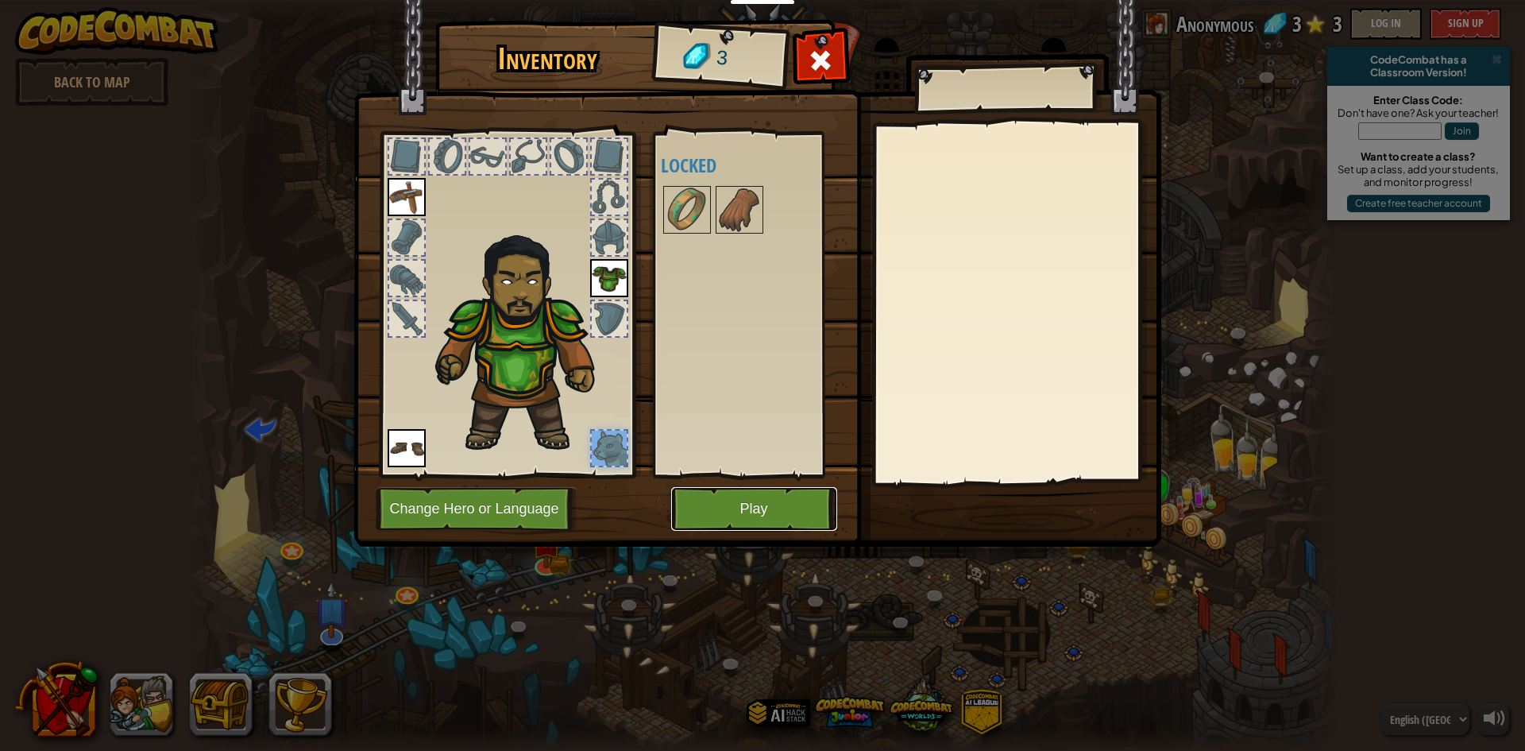
click at [774, 510] on button "Play" at bounding box center [754, 509] width 166 height 44
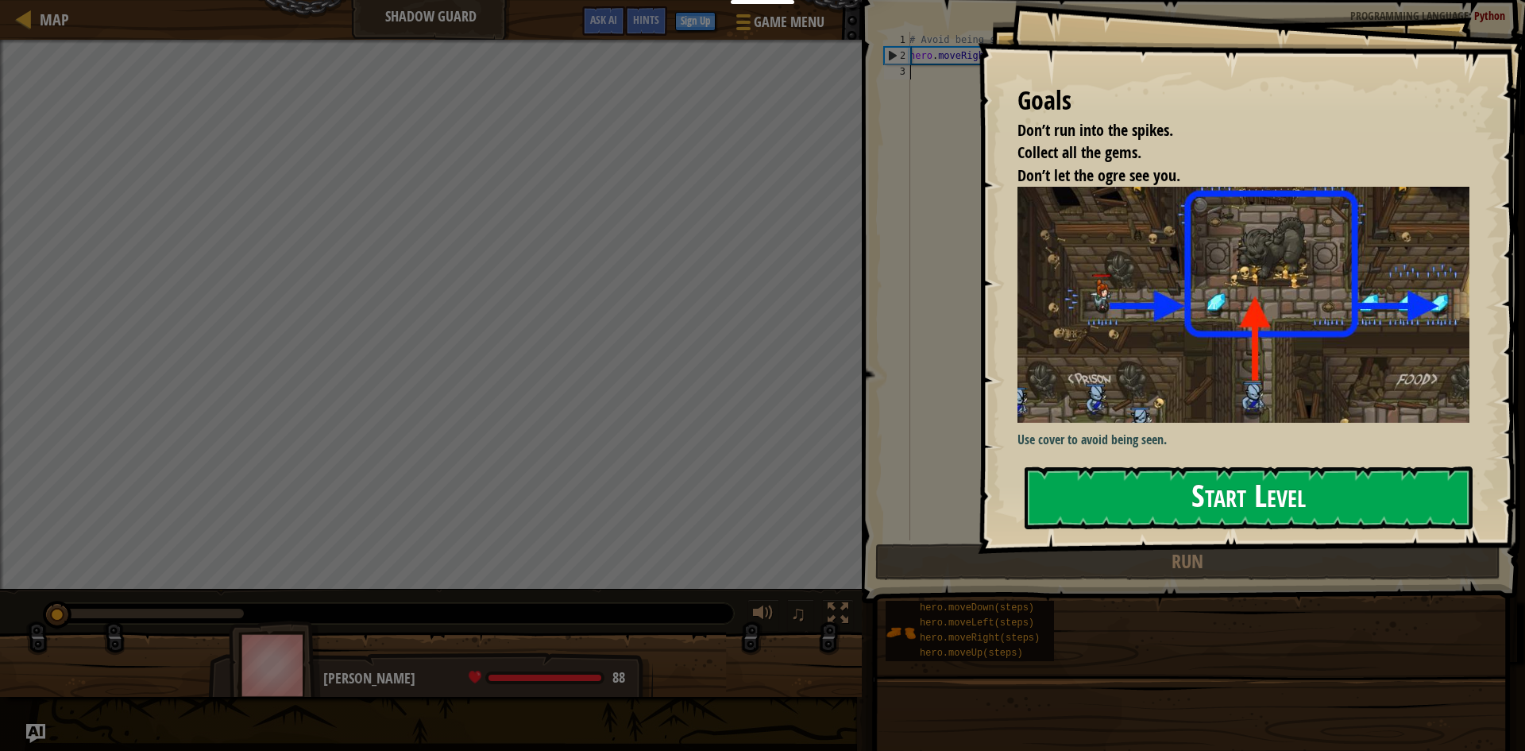
click at [1052, 485] on button "Start Level" at bounding box center [1249, 497] width 448 height 63
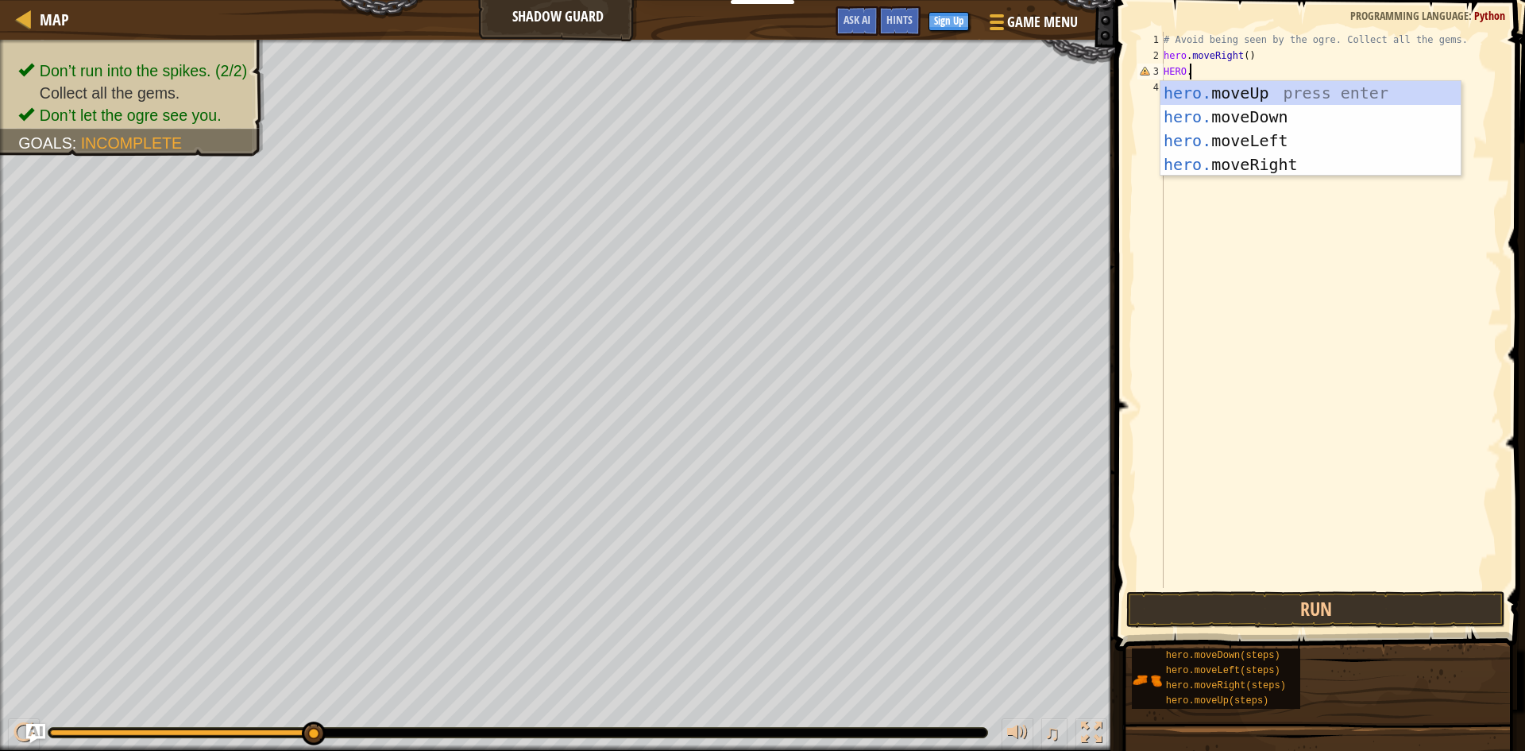
scroll to position [7, 1]
type textarea "H"
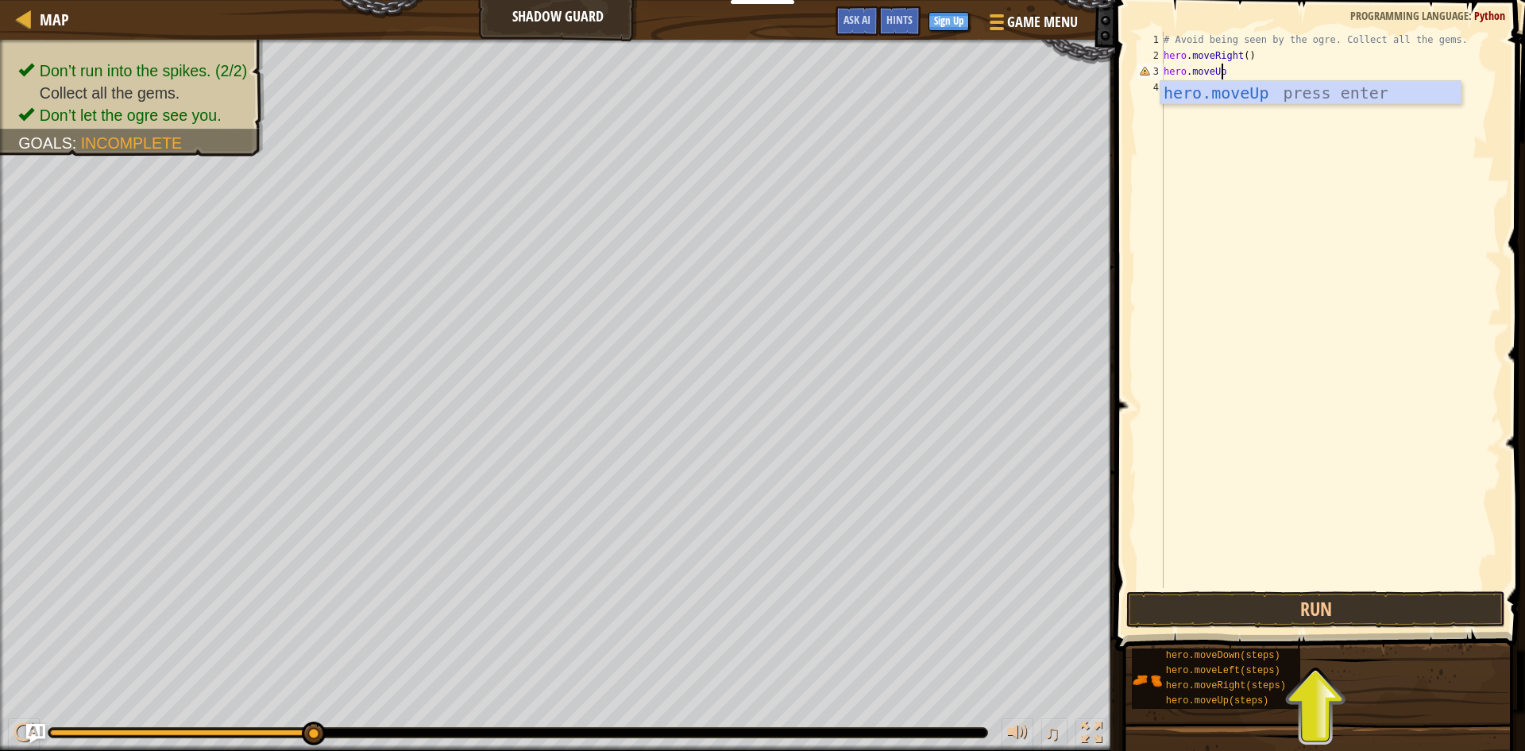
type textarea "hero.moveUp()"
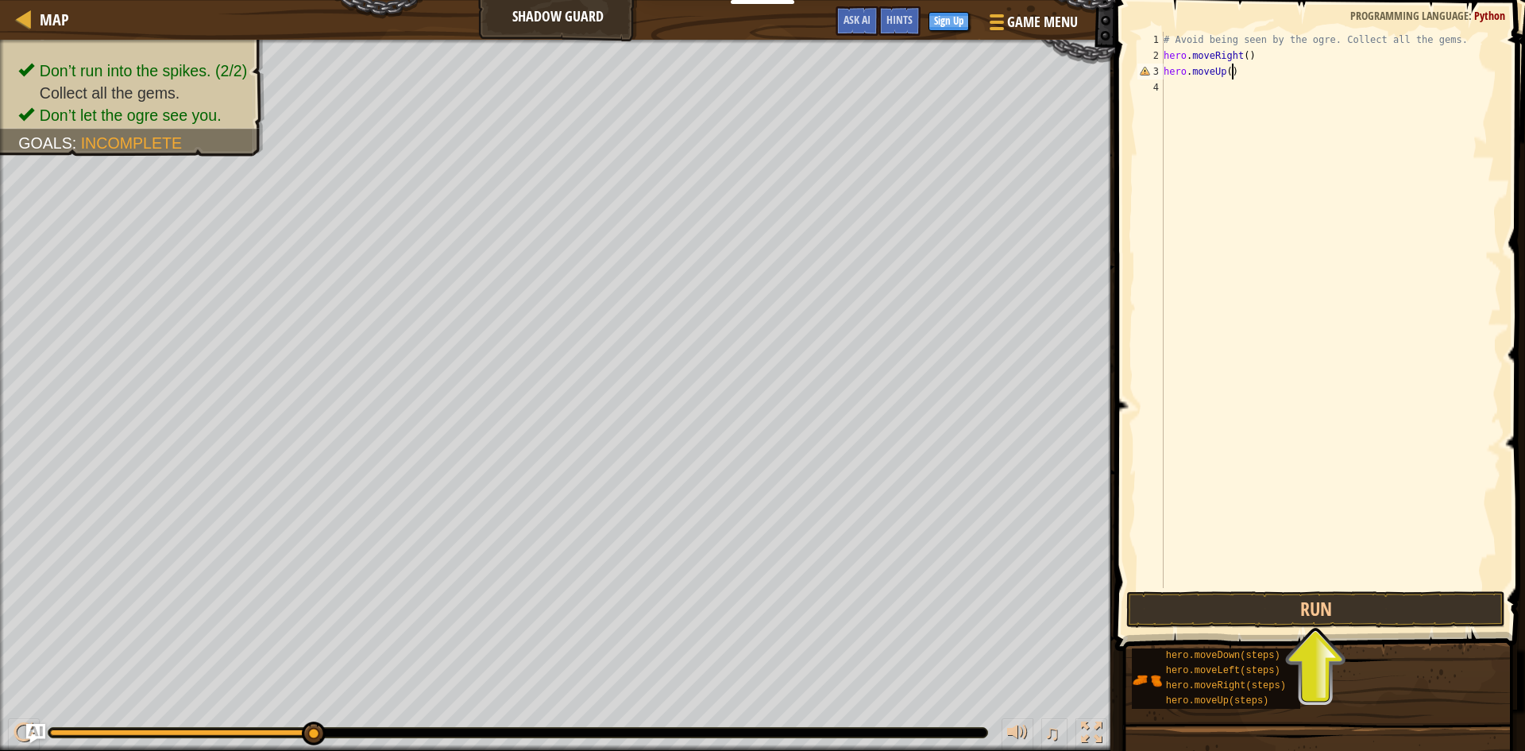
scroll to position [7, 5]
click at [1188, 90] on div "# Avoid being seen by the ogre. Collect all the gems. hero . moveRight ( ) hero…" at bounding box center [1331, 326] width 341 height 588
type textarea "hero.moveRight()"
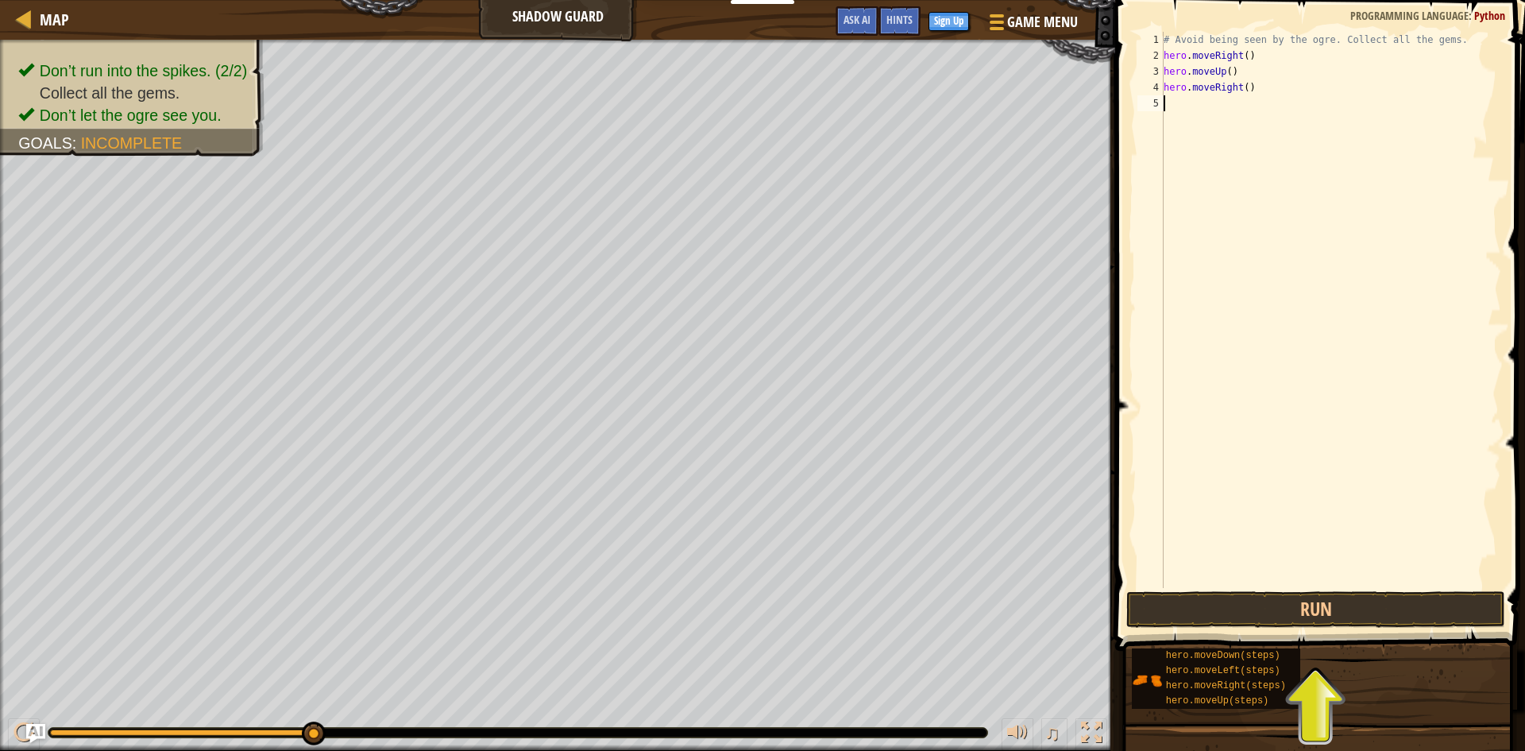
click at [1172, 102] on div "# Avoid being seen by the ogre. Collect all the gems. hero . moveRight ( ) hero…" at bounding box center [1331, 326] width 341 height 588
type textarea "hero.moveDown()"
click at [1176, 123] on div "# Avoid being seen by the ogre. Collect all the gems. hero . moveRight ( ) hero…" at bounding box center [1331, 326] width 341 height 588
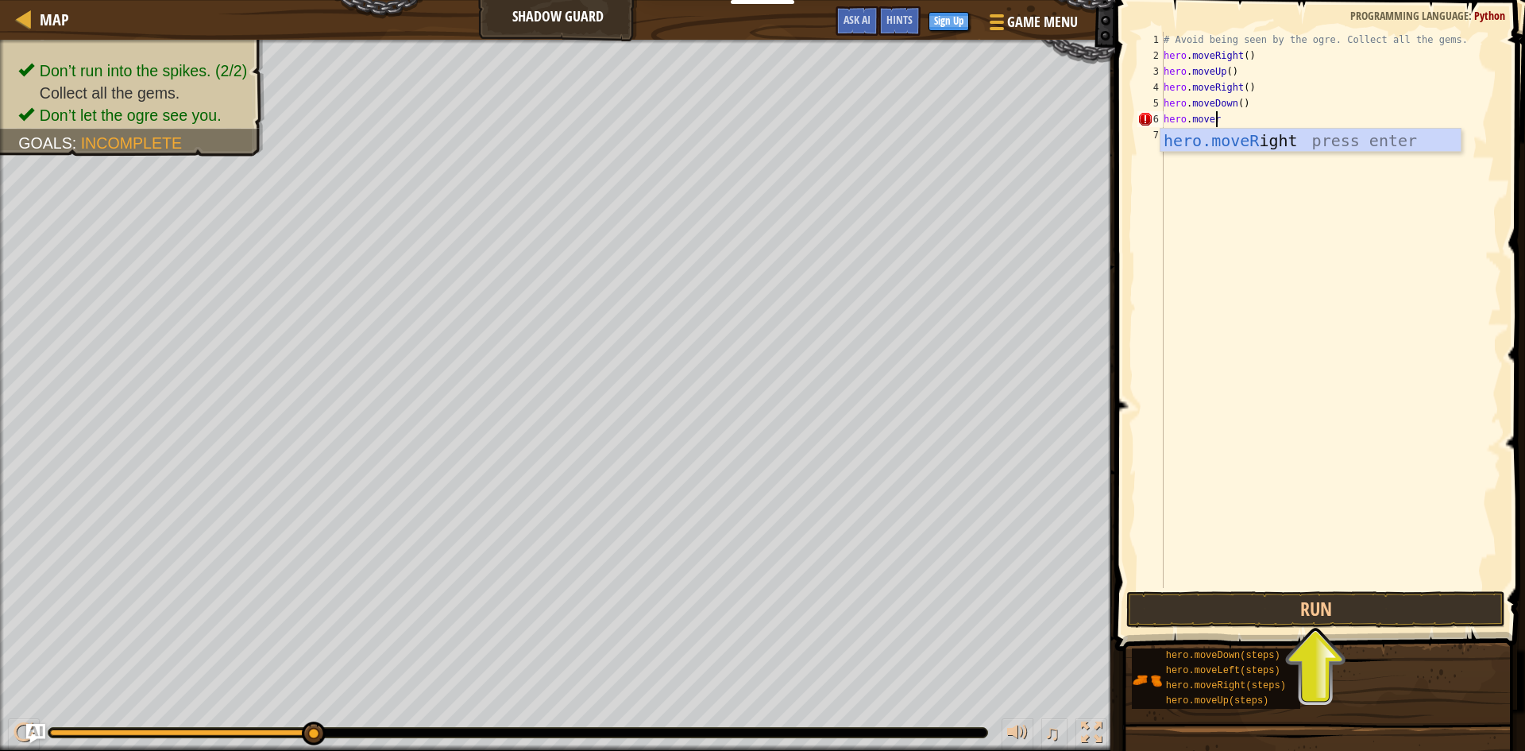
scroll to position [7, 4]
type textarea "hero.move"
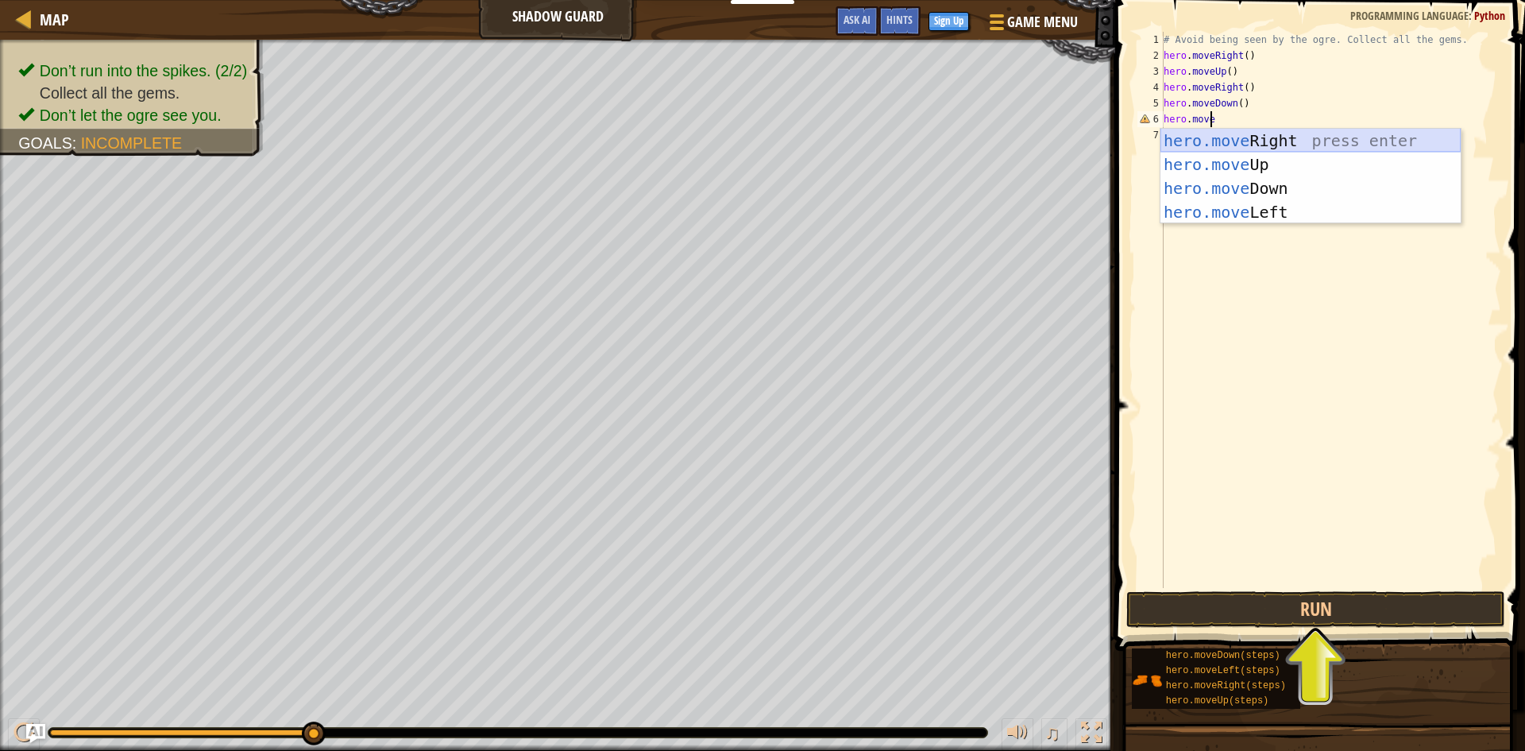
click at [1214, 134] on div "hero.move Right press enter hero.move Up press enter hero.move Down press enter…" at bounding box center [1311, 200] width 300 height 143
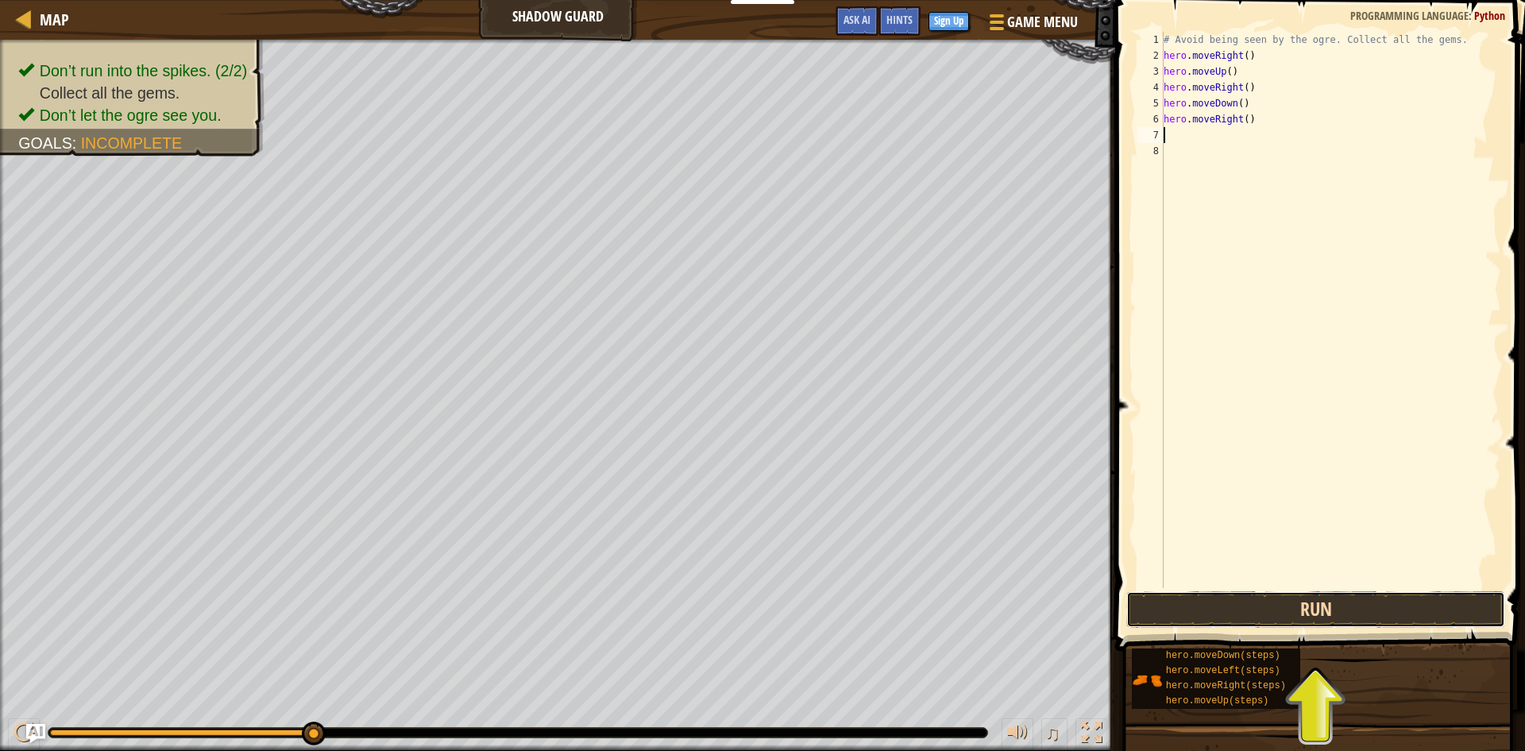
click at [1222, 601] on button "Run" at bounding box center [1315, 609] width 379 height 37
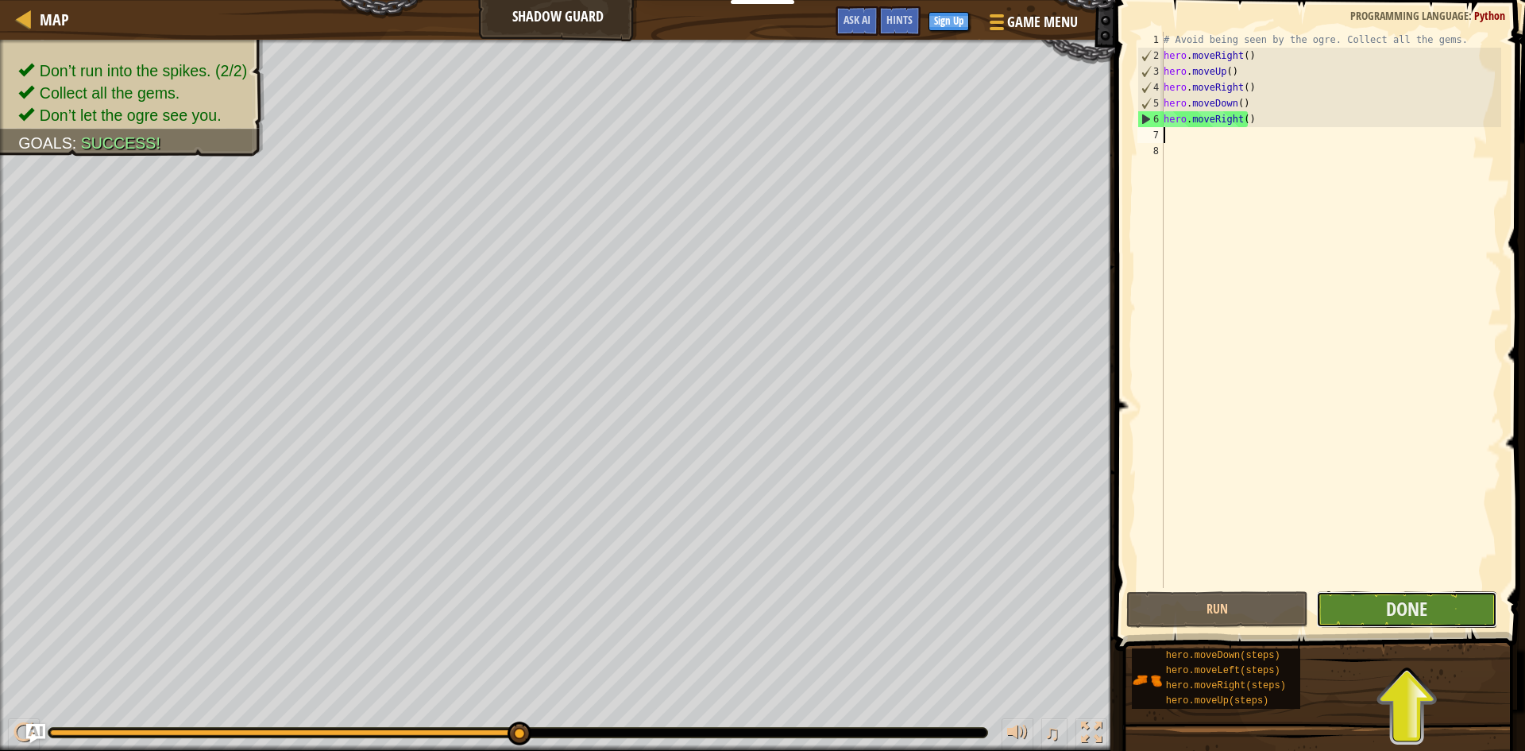
click at [1396, 625] on button "Done" at bounding box center [1407, 609] width 182 height 37
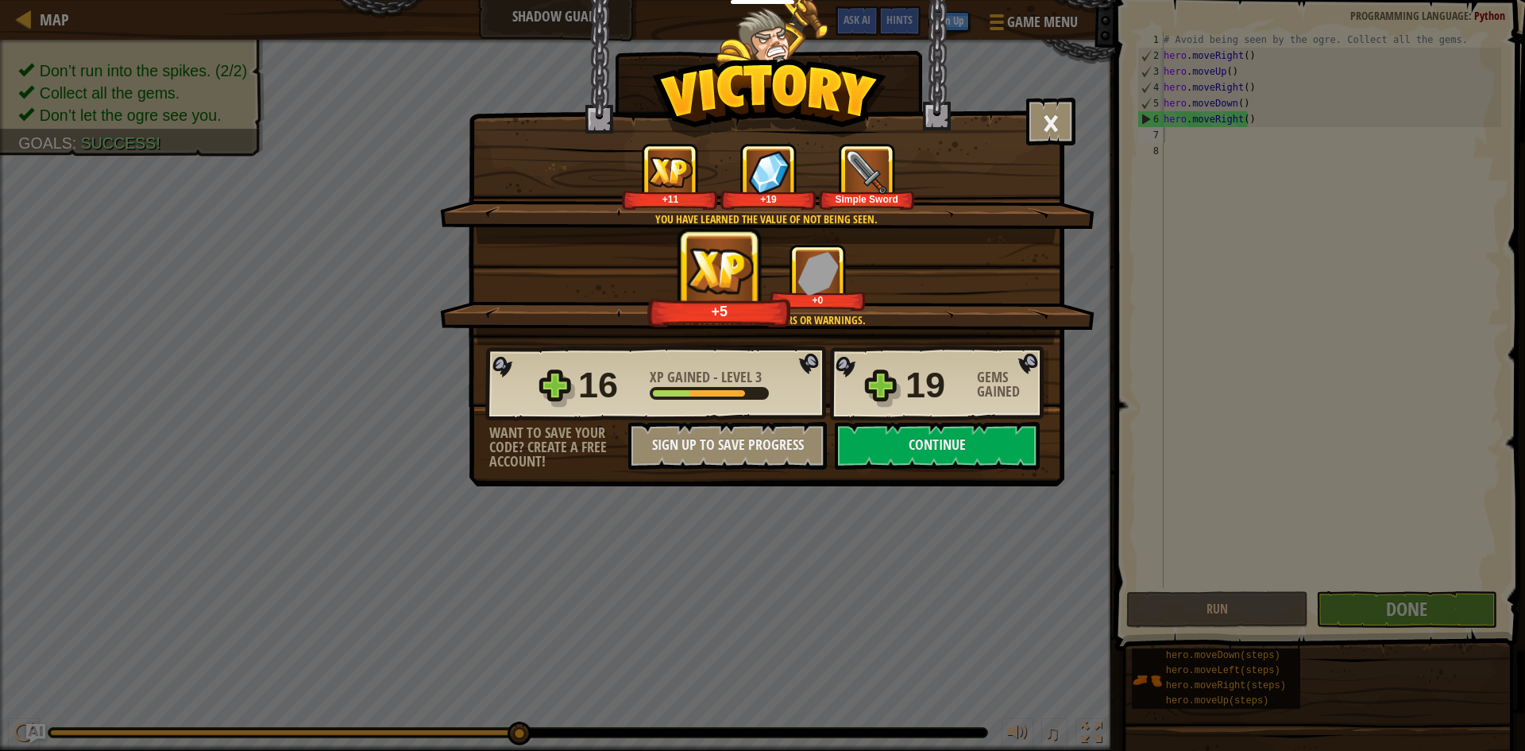
click at [882, 195] on div "Simple Sword" at bounding box center [867, 199] width 90 height 12
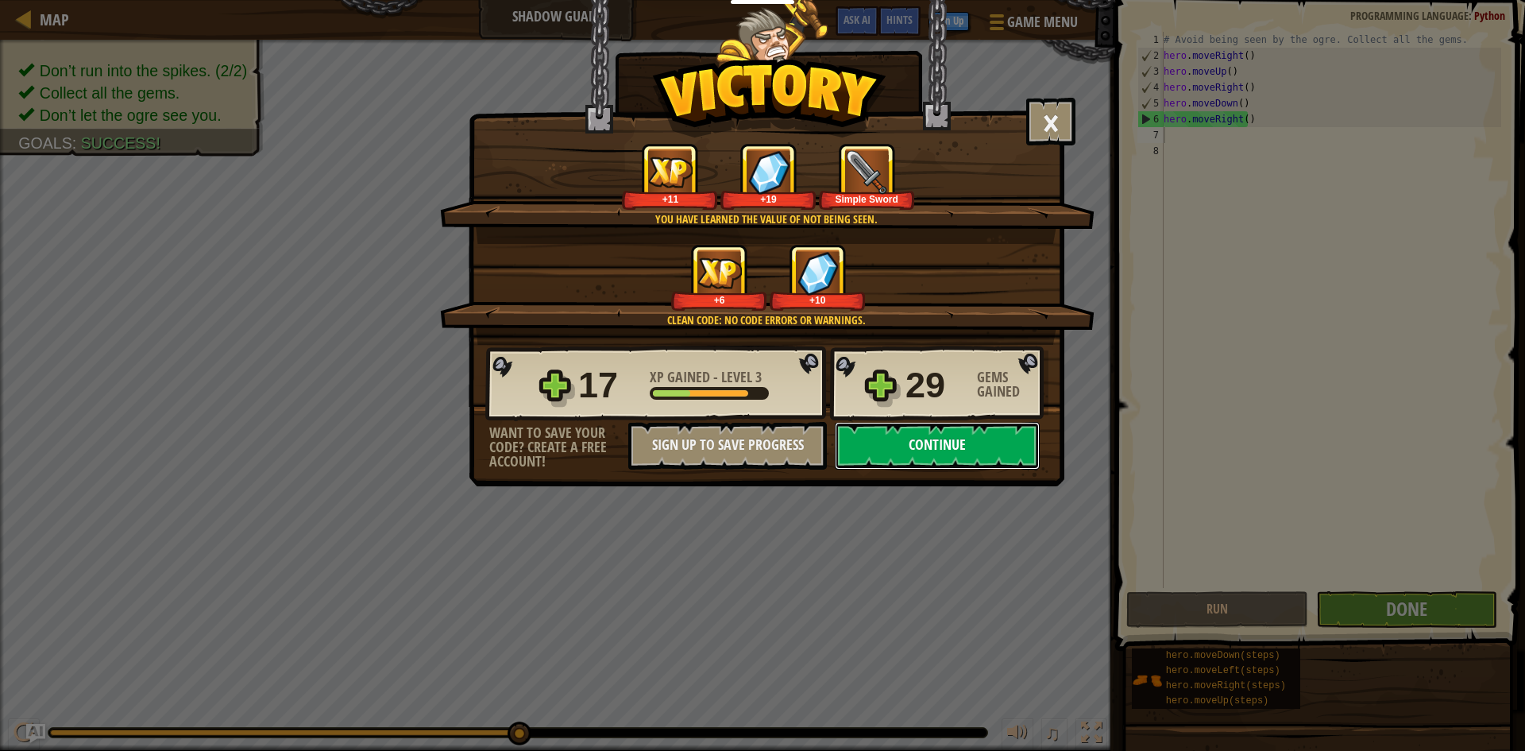
click at [926, 437] on button "Continue" at bounding box center [937, 446] width 205 height 48
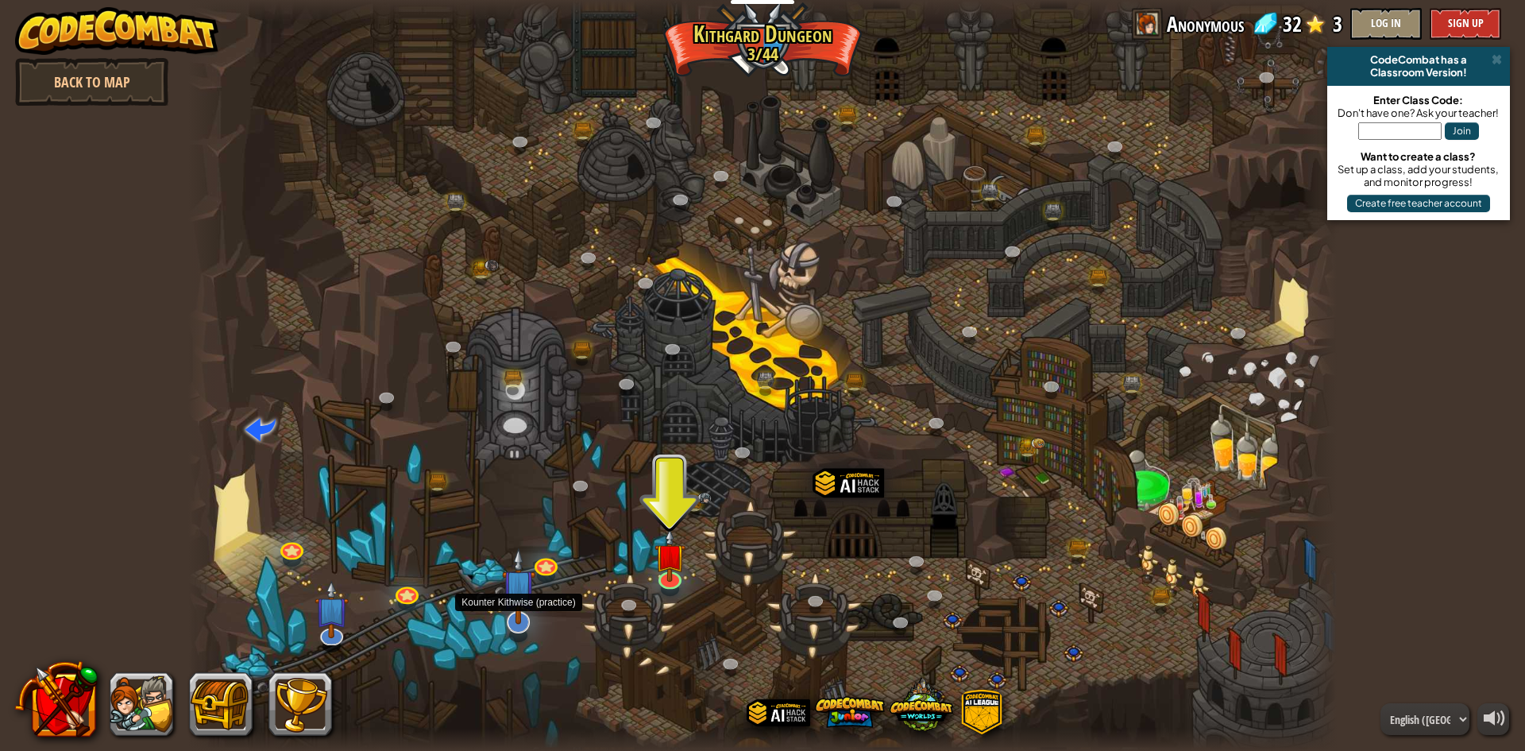
click at [521, 620] on img at bounding box center [518, 585] width 33 height 77
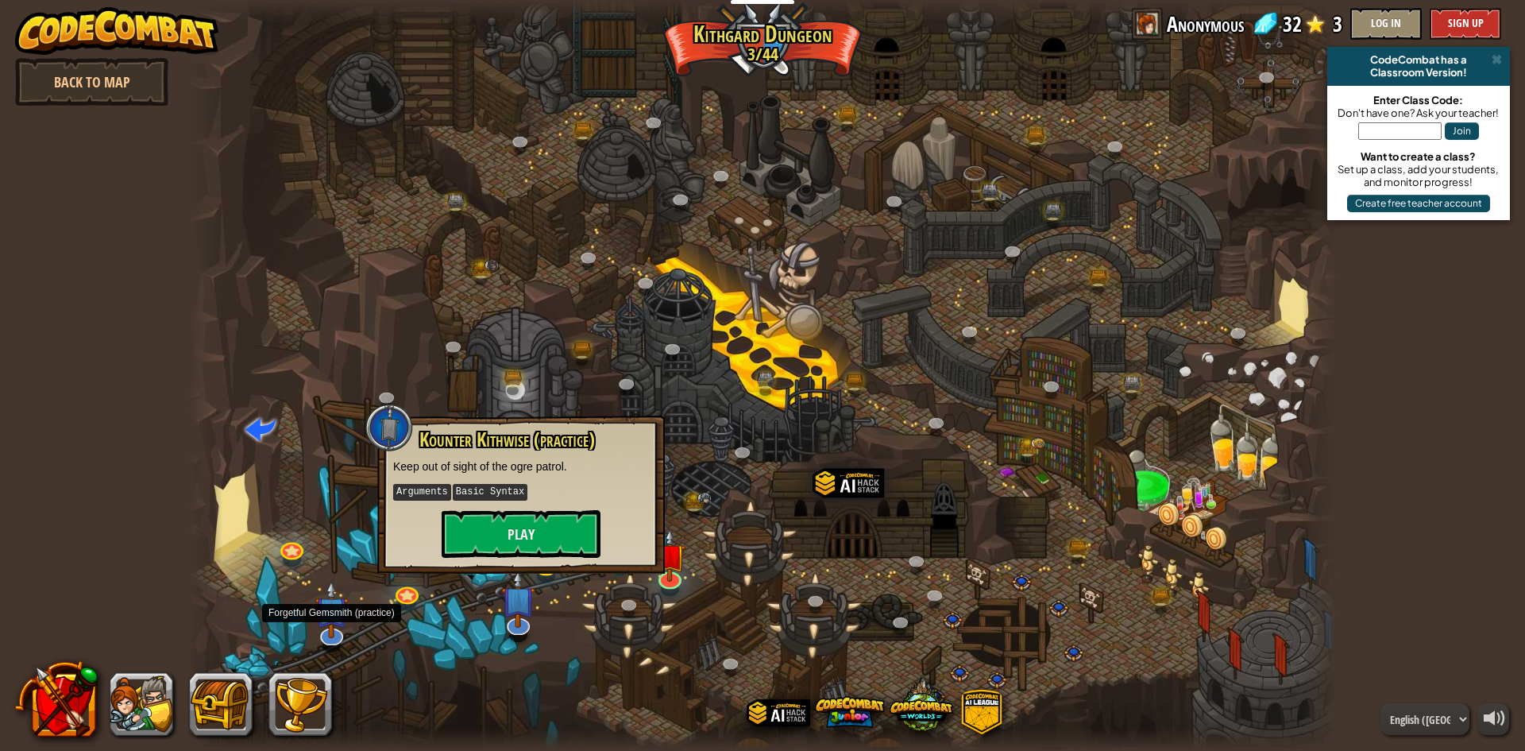
click at [342, 575] on div at bounding box center [762, 375] width 1149 height 751
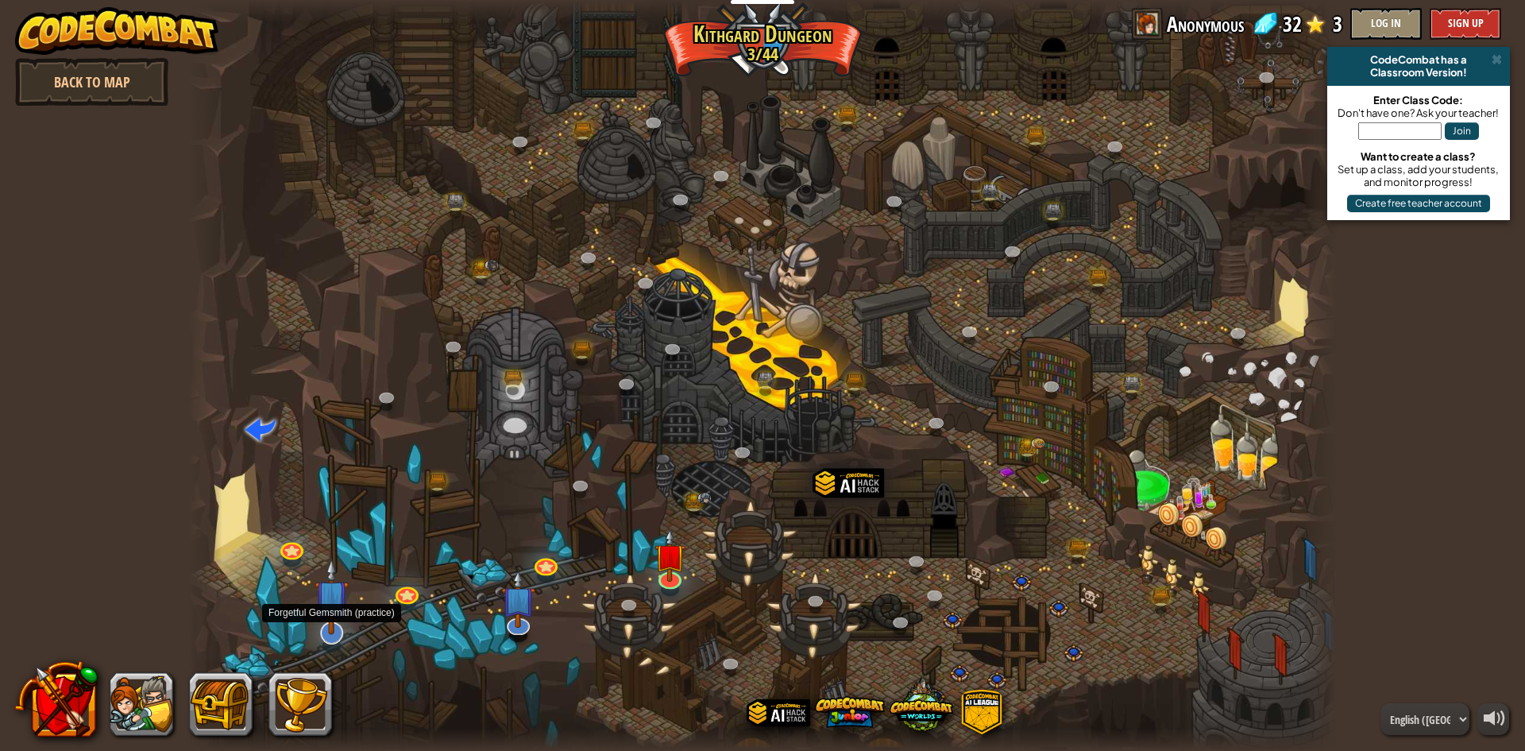
click at [326, 624] on img at bounding box center [331, 596] width 33 height 77
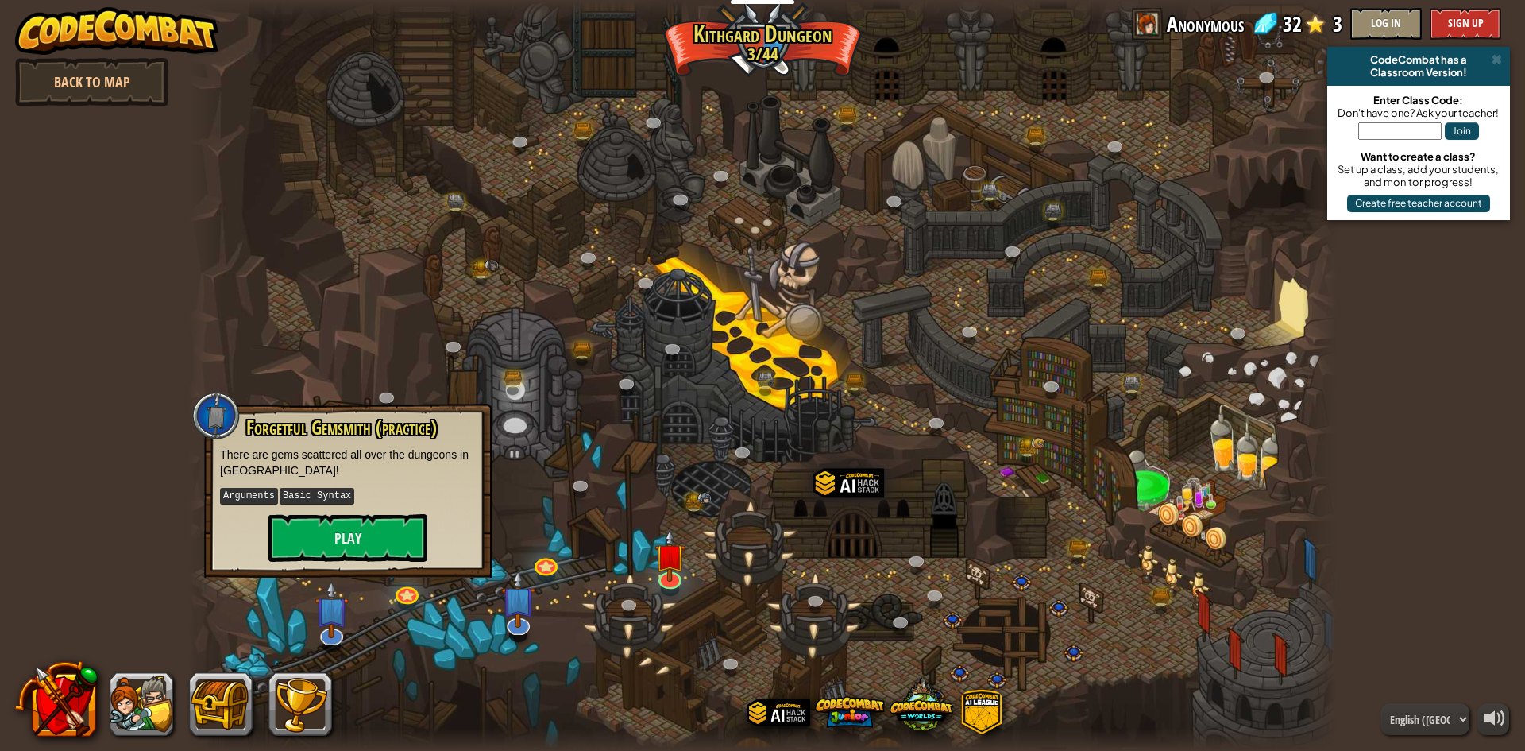
drag, startPoint x: 374, startPoint y: 603, endPoint x: 383, endPoint y: 600, distance: 9.3
click at [375, 601] on div at bounding box center [762, 375] width 1149 height 751
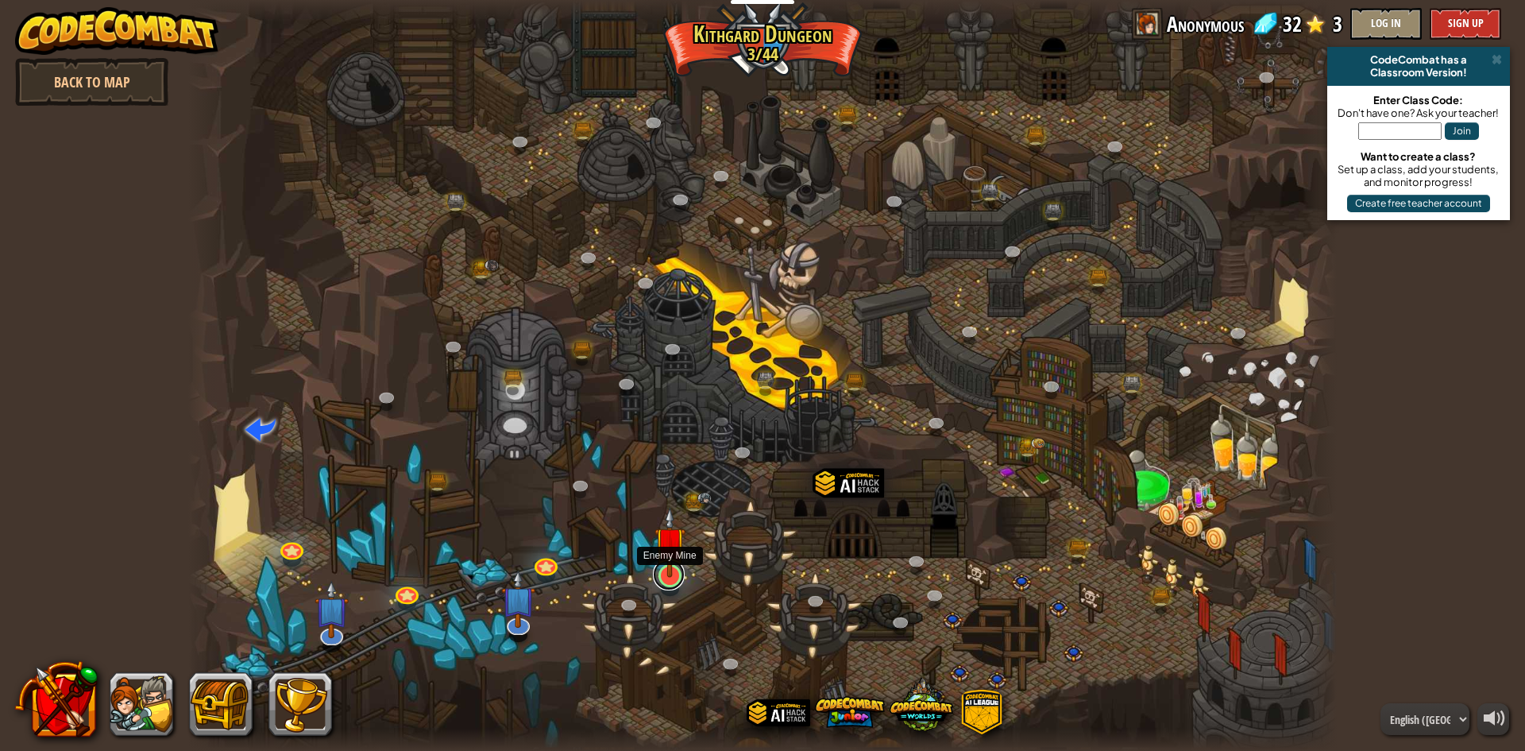
click at [658, 582] on link at bounding box center [669, 574] width 32 height 32
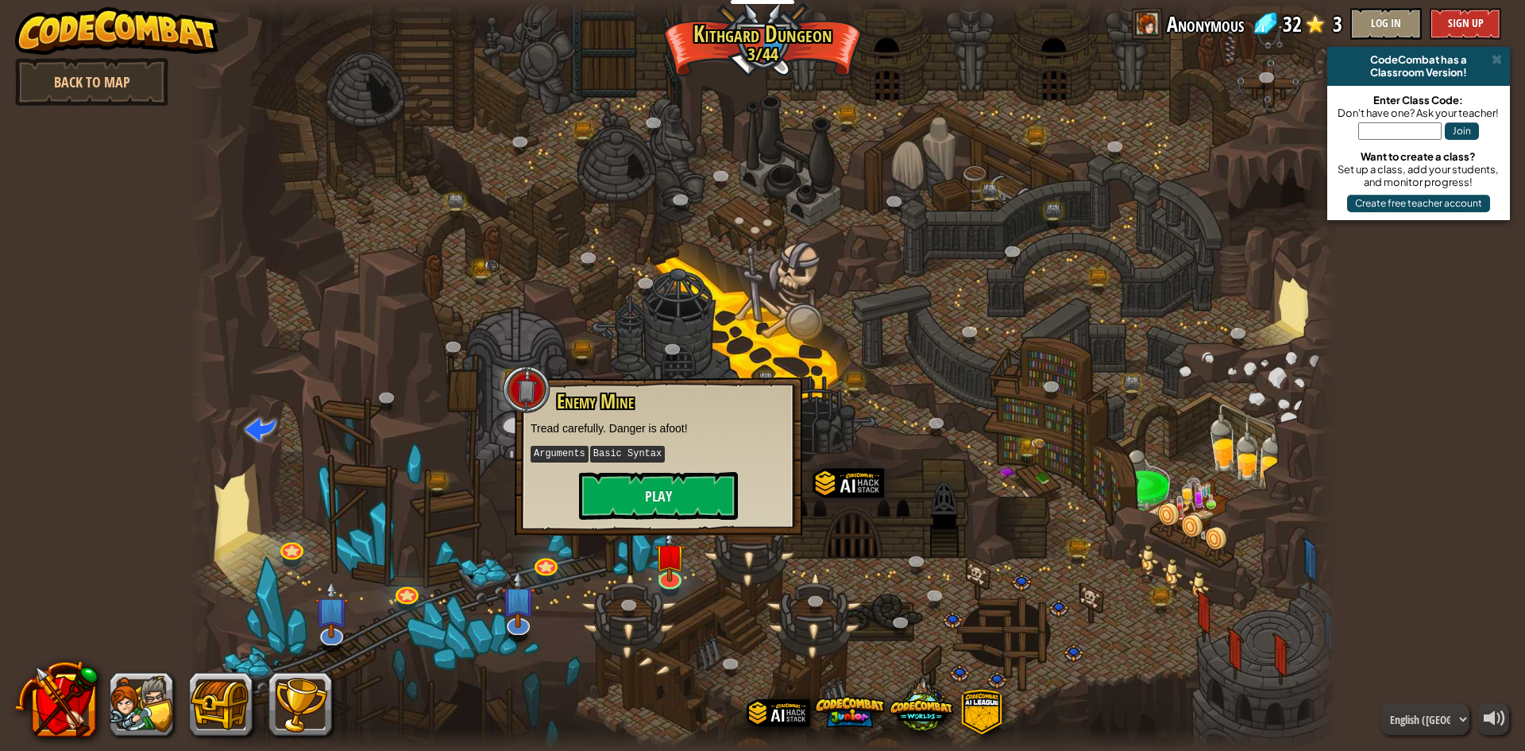
click at [623, 559] on div at bounding box center [762, 375] width 1149 height 751
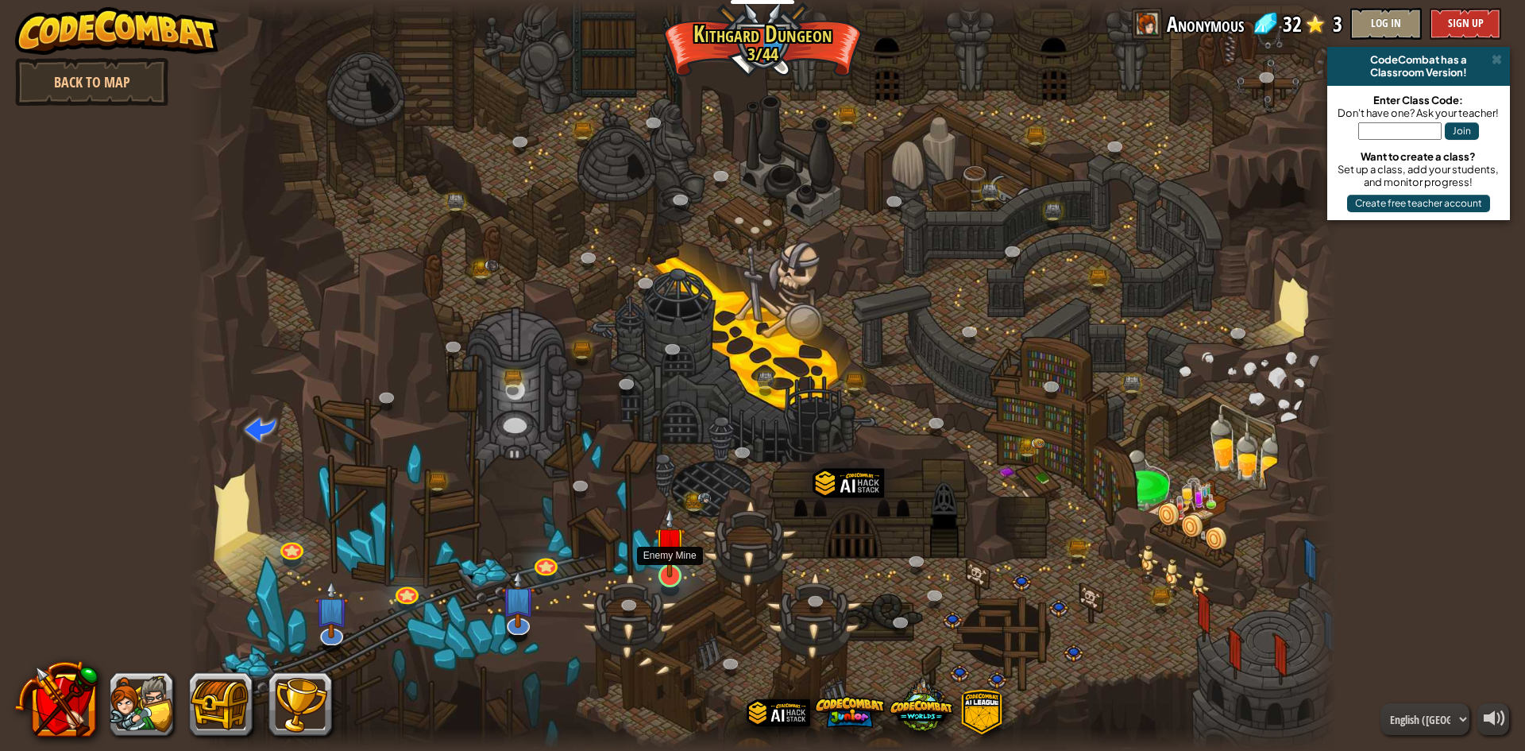
click at [662, 570] on img at bounding box center [670, 542] width 31 height 71
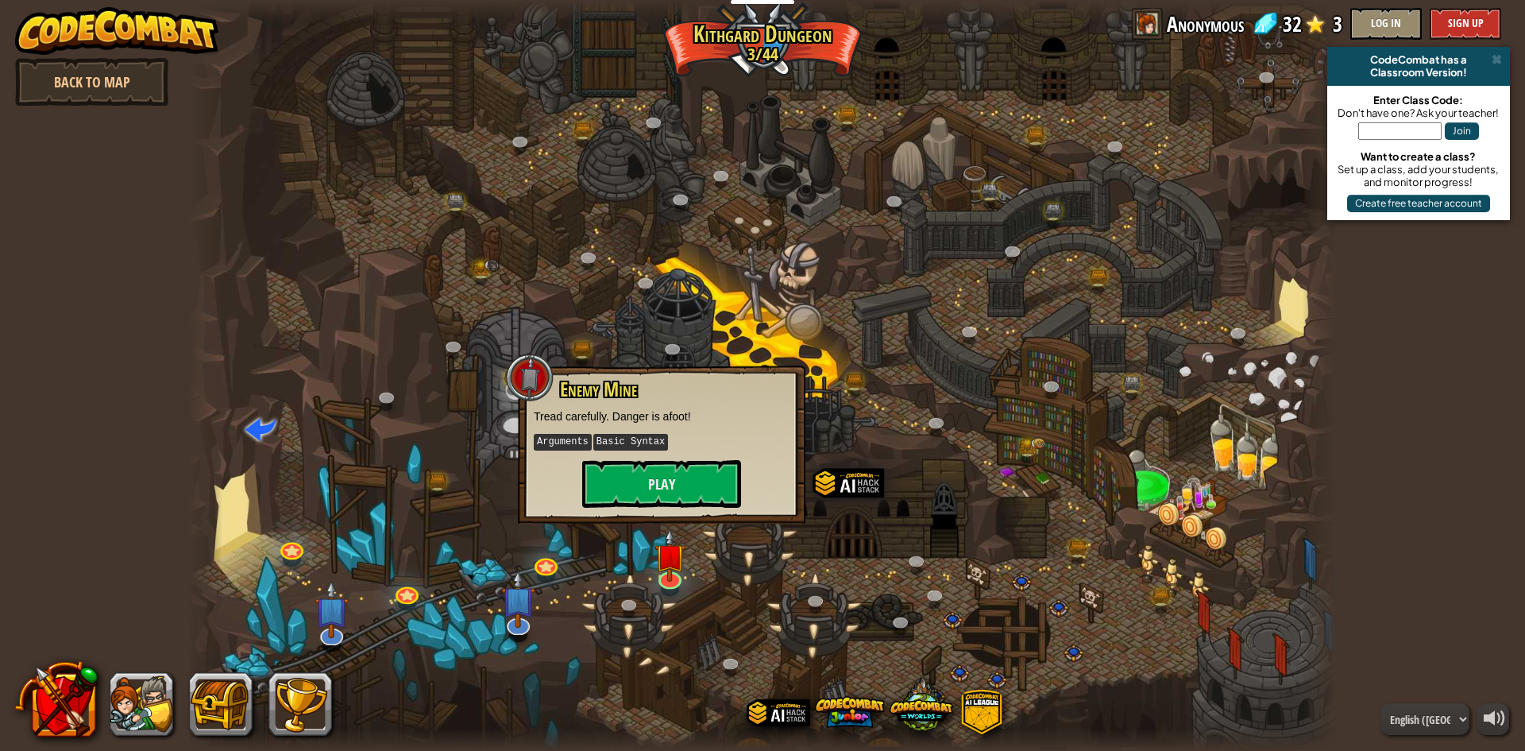
click at [603, 564] on div at bounding box center [762, 375] width 1149 height 751
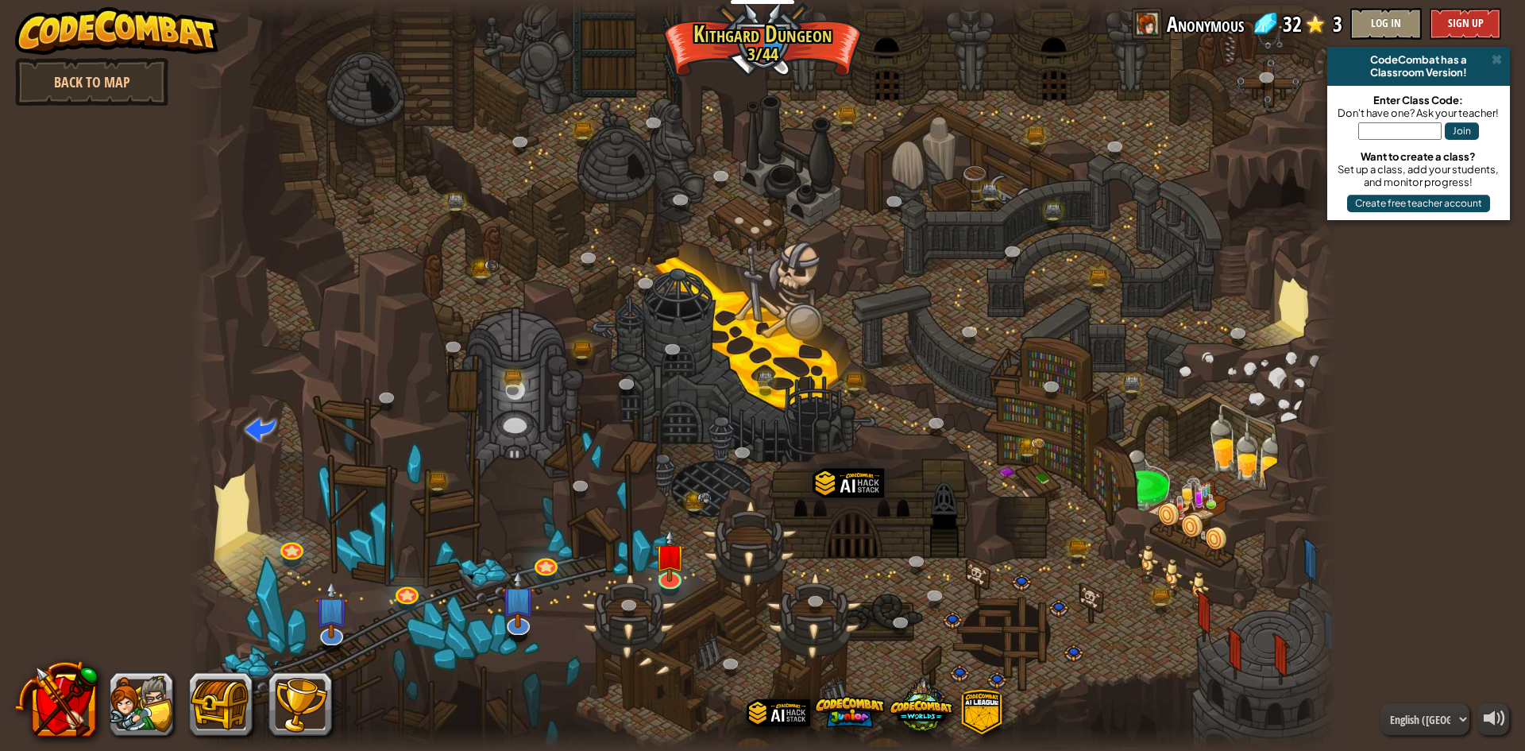
click at [595, 531] on div at bounding box center [762, 375] width 1149 height 751
click at [607, 504] on div at bounding box center [762, 375] width 1149 height 751
click at [858, 477] on div at bounding box center [848, 511] width 71 height 93
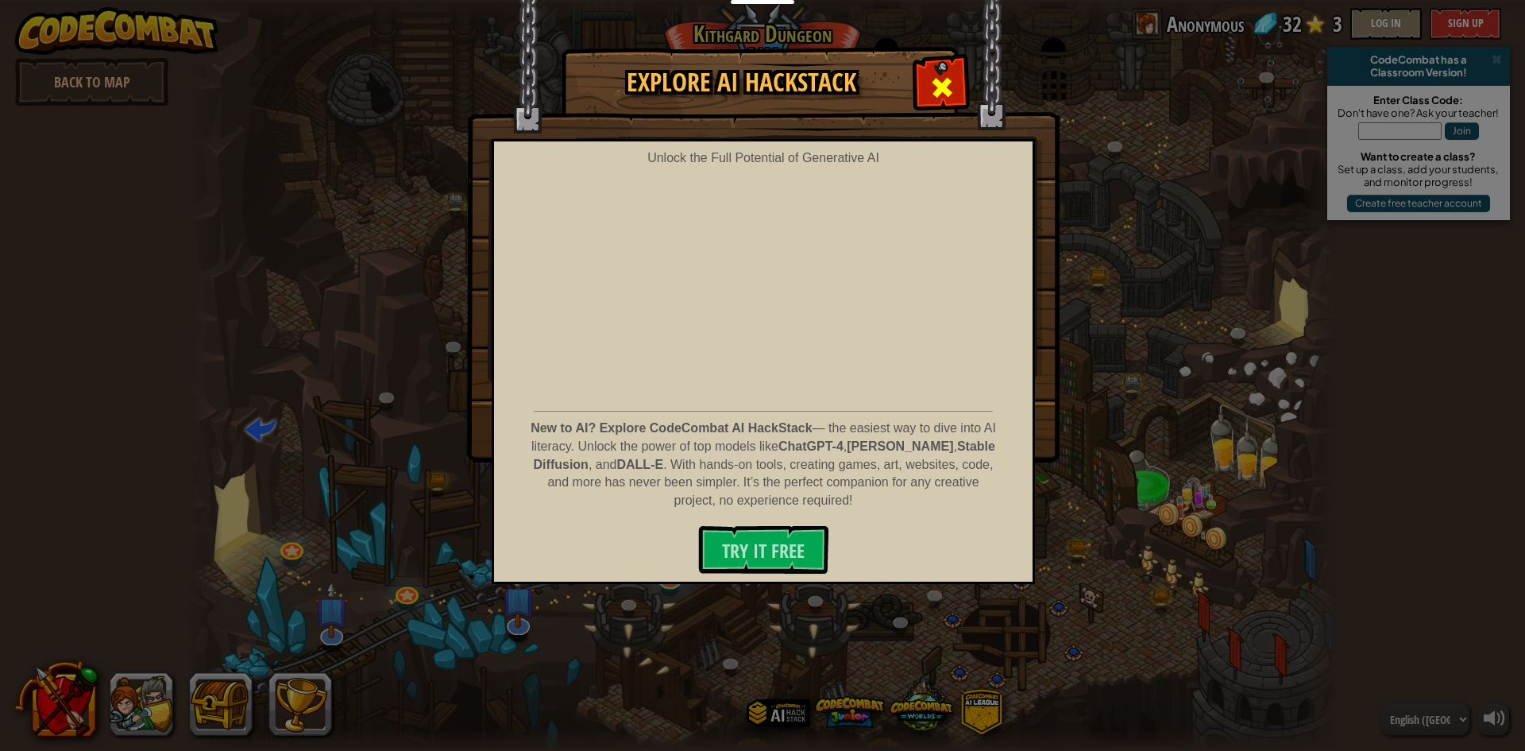
click at [933, 88] on span at bounding box center [941, 87] width 25 height 25
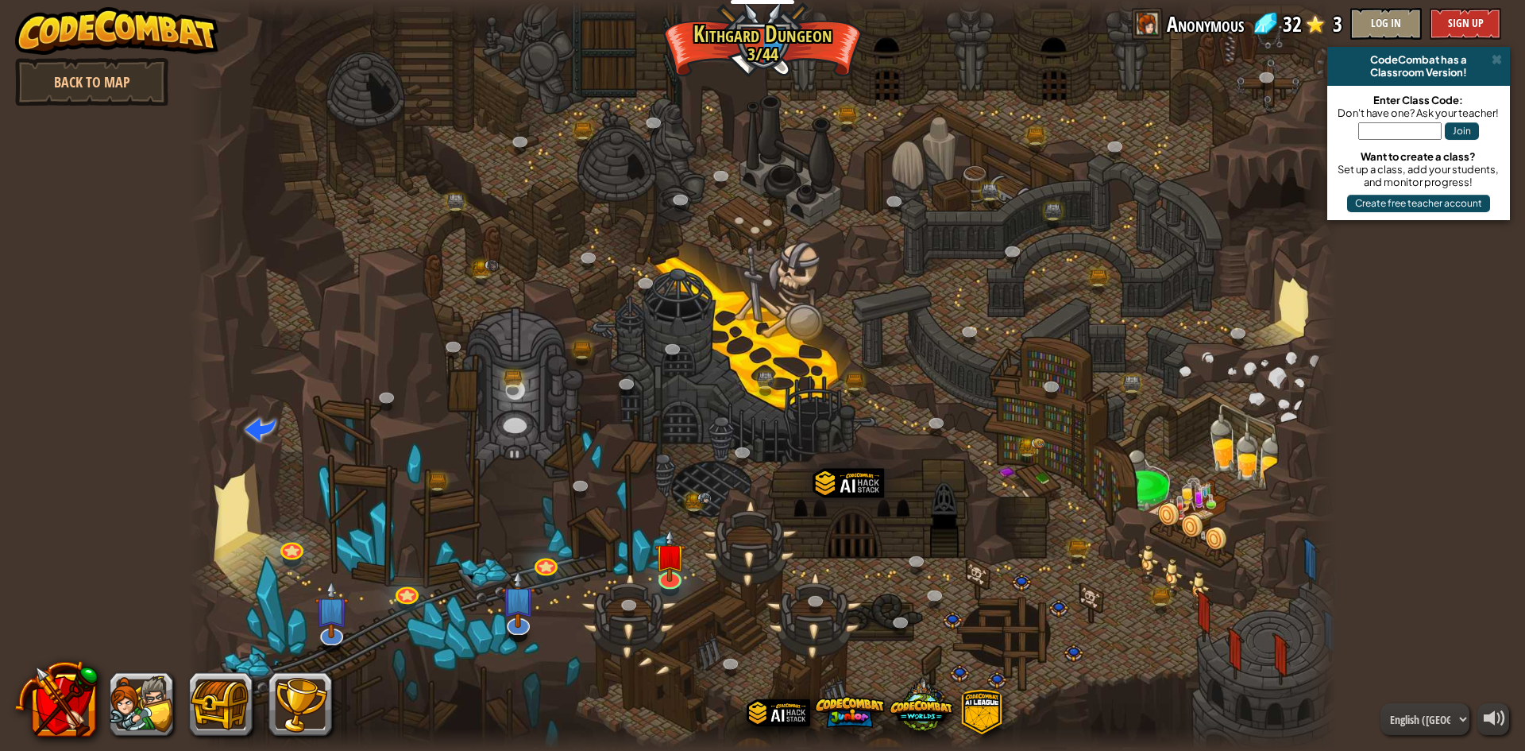
click at [744, 495] on div at bounding box center [762, 375] width 1149 height 751
click at [691, 501] on link at bounding box center [696, 507] width 32 height 32
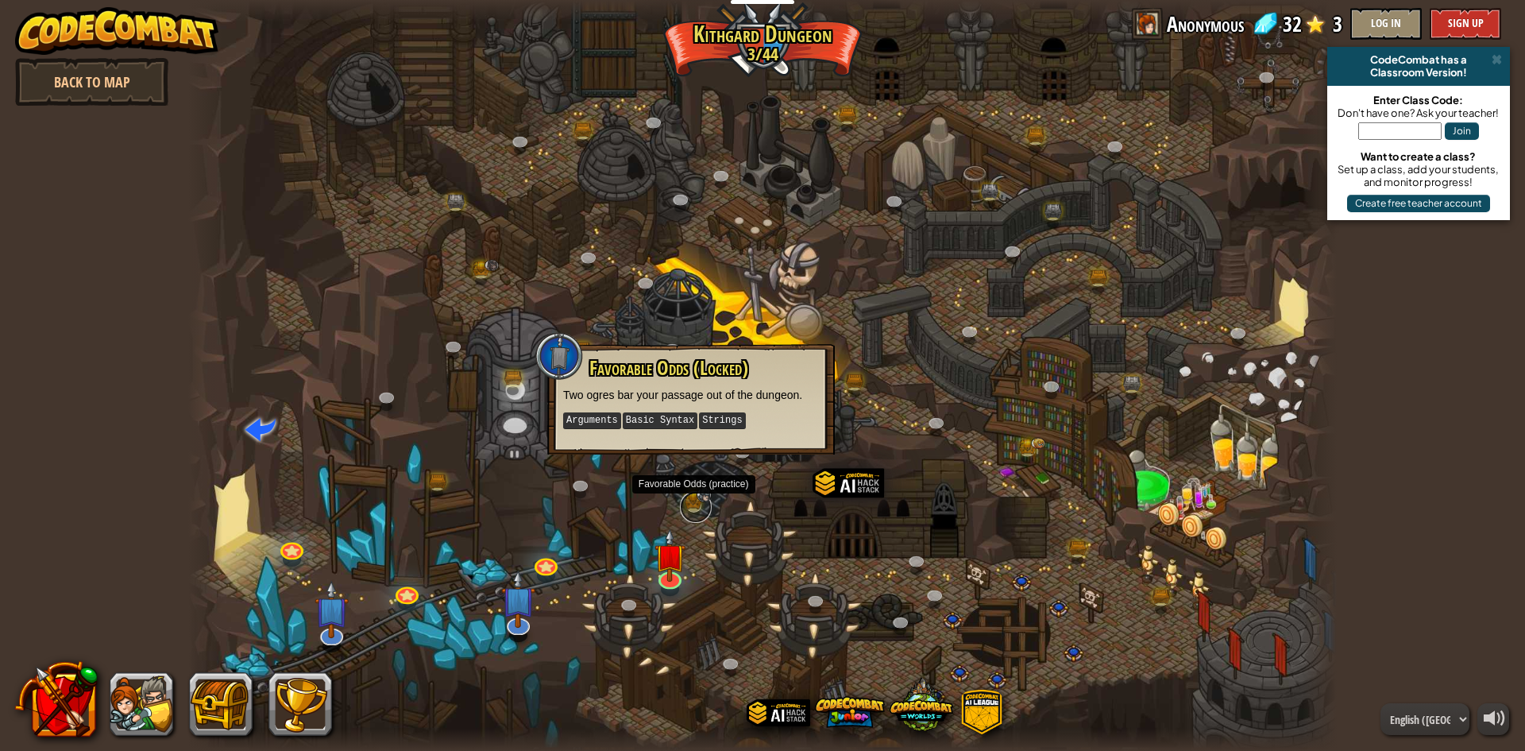
click at [691, 514] on link at bounding box center [696, 507] width 32 height 32
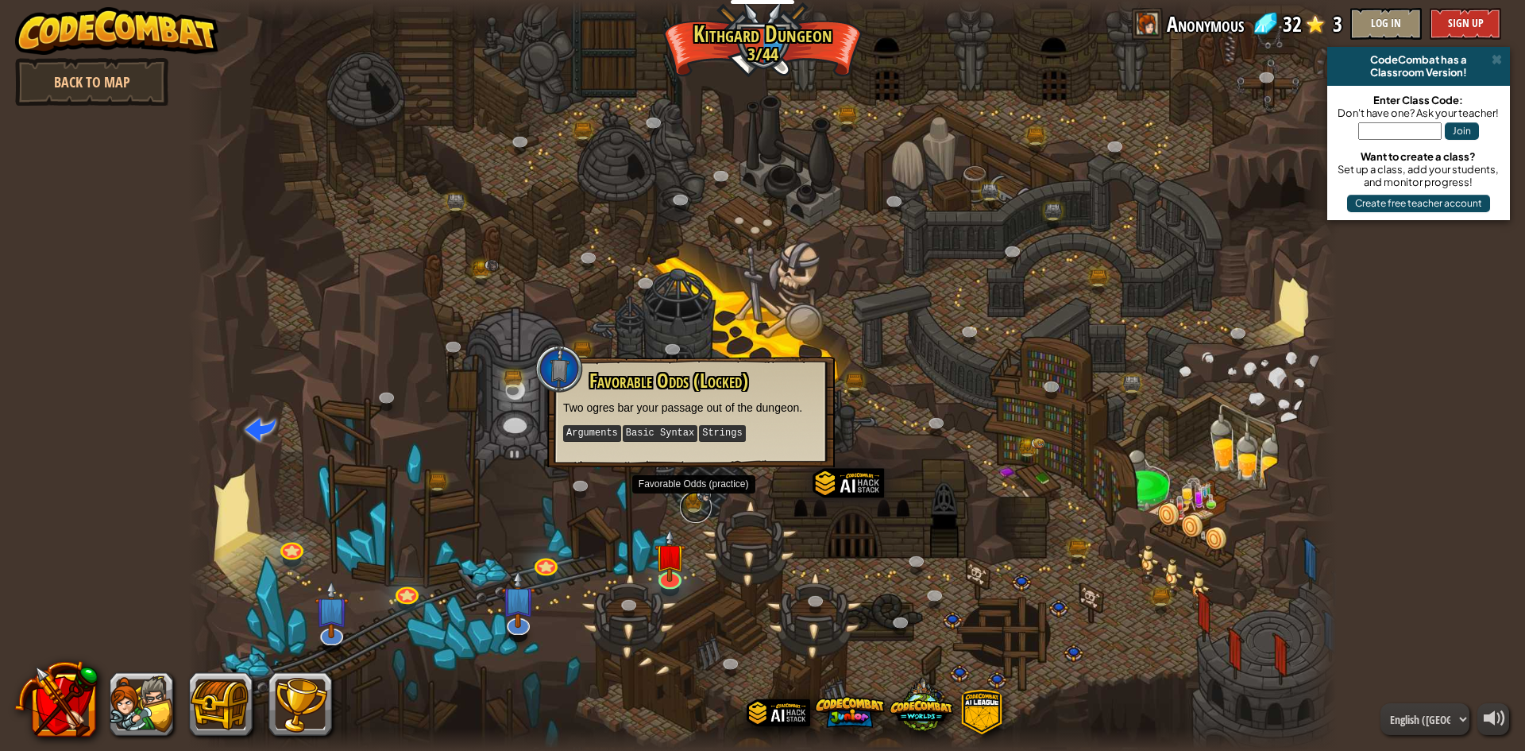
click at [703, 515] on link at bounding box center [696, 507] width 32 height 32
click at [719, 524] on div at bounding box center [762, 375] width 1149 height 751
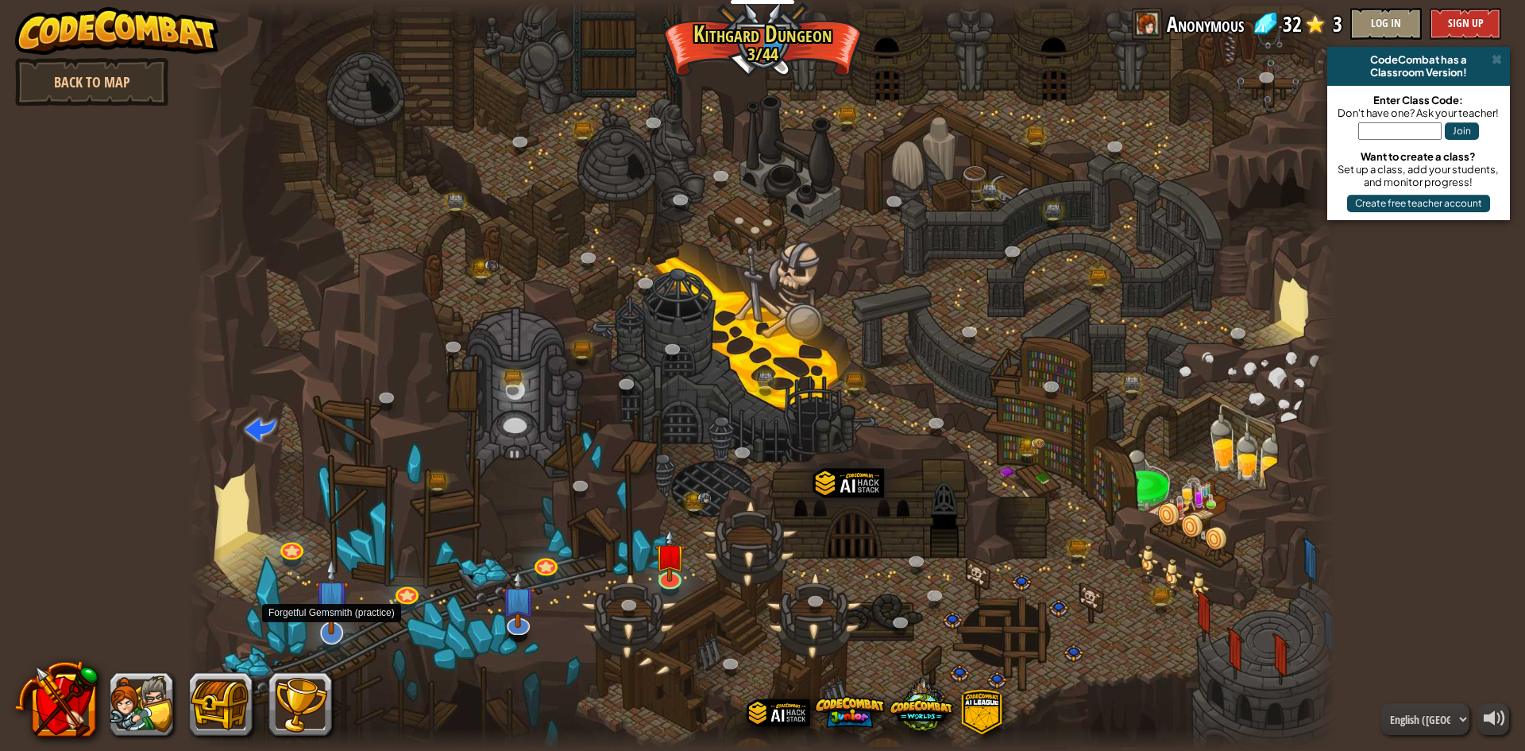
click at [340, 635] on img at bounding box center [331, 596] width 33 height 77
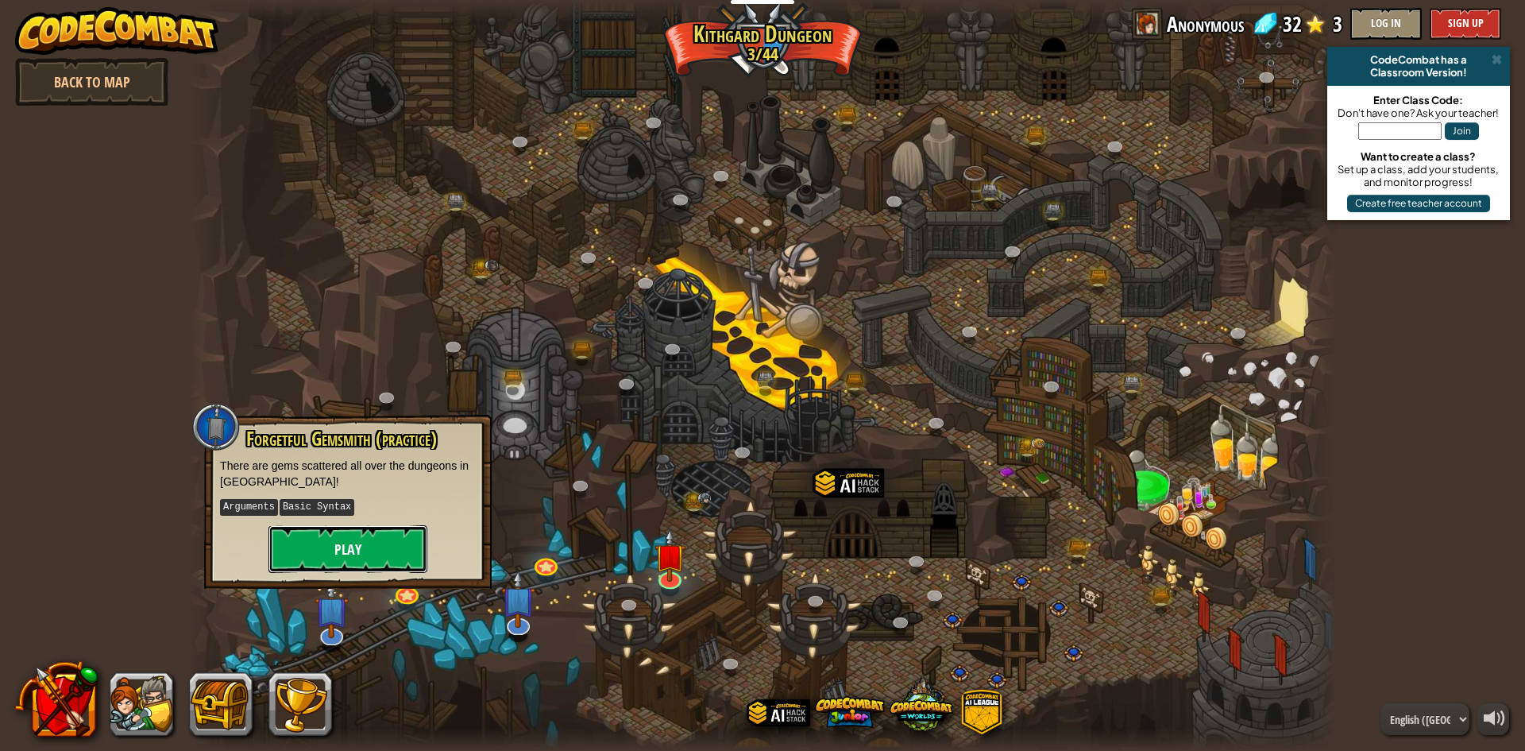
click at [380, 554] on button "Play" at bounding box center [347, 549] width 159 height 48
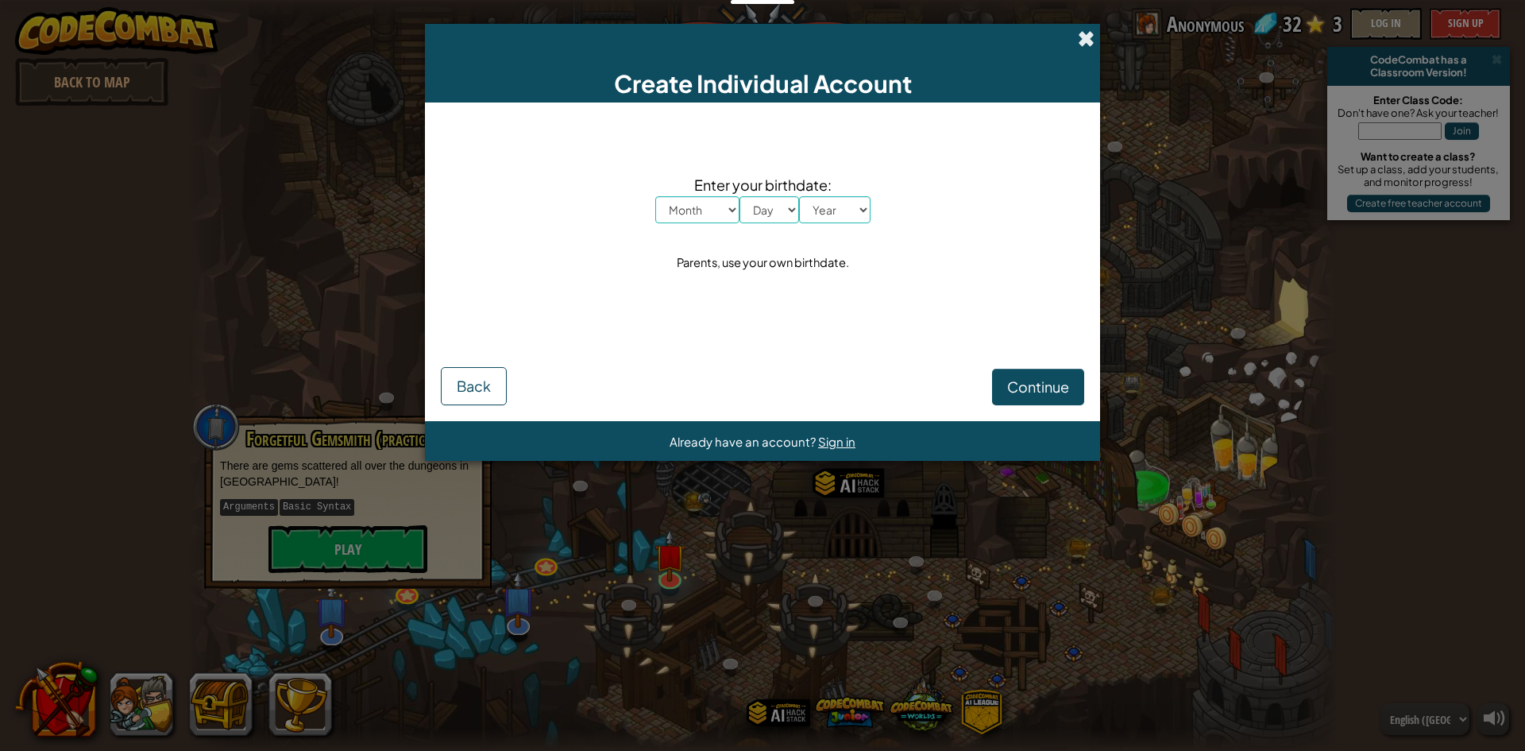
click at [1094, 44] on span at bounding box center [1086, 38] width 17 height 17
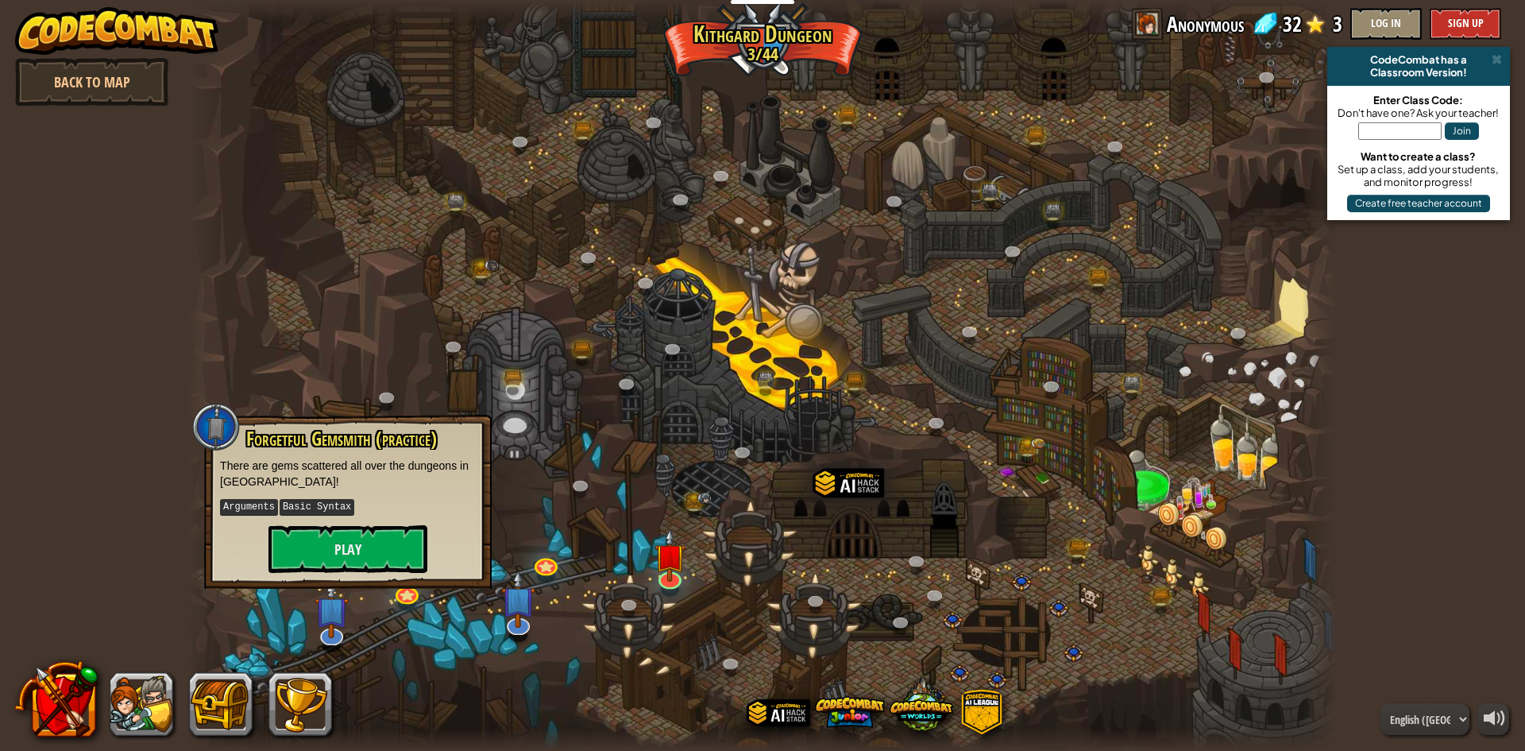
click at [502, 428] on div at bounding box center [762, 375] width 1149 height 751
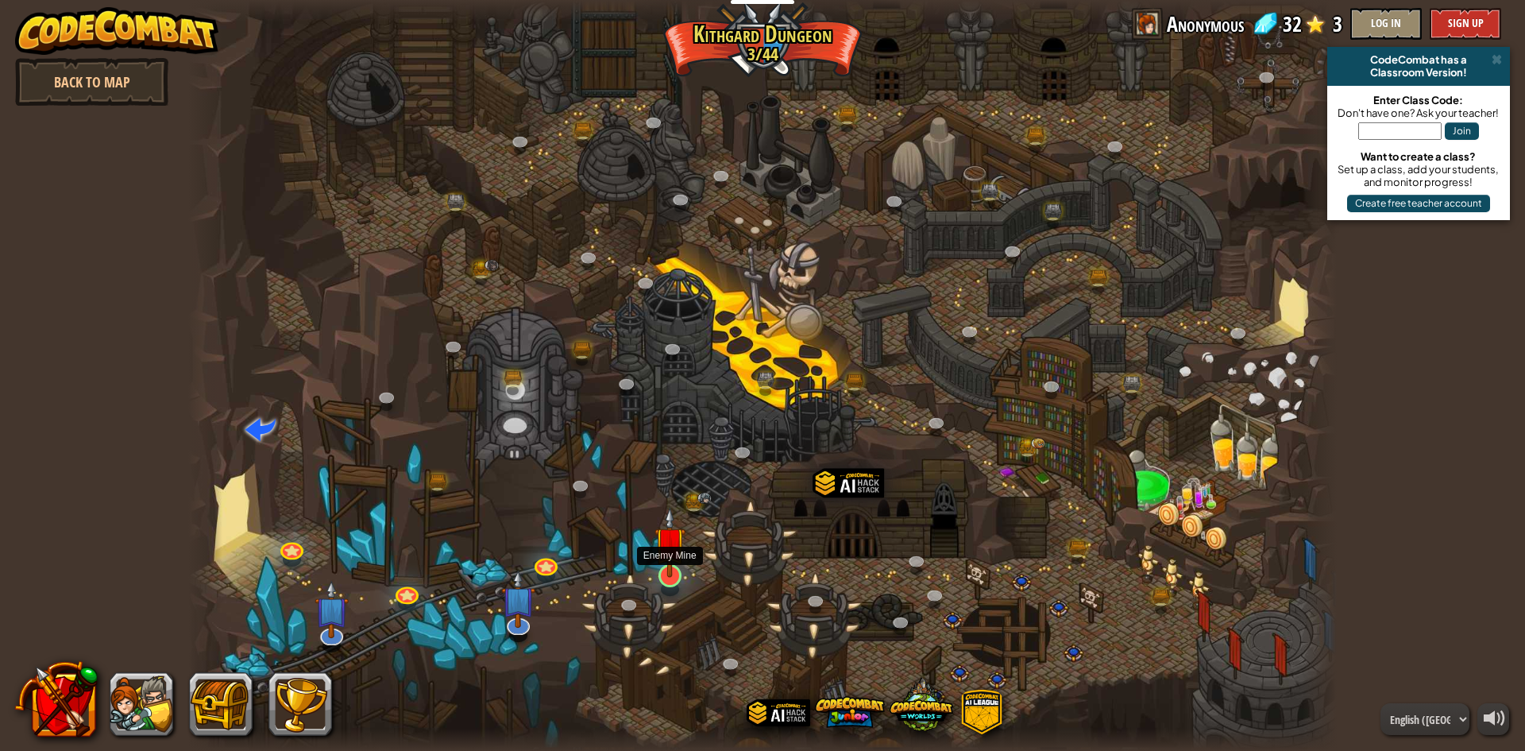
click at [670, 577] on div at bounding box center [669, 575] width 23 height 23
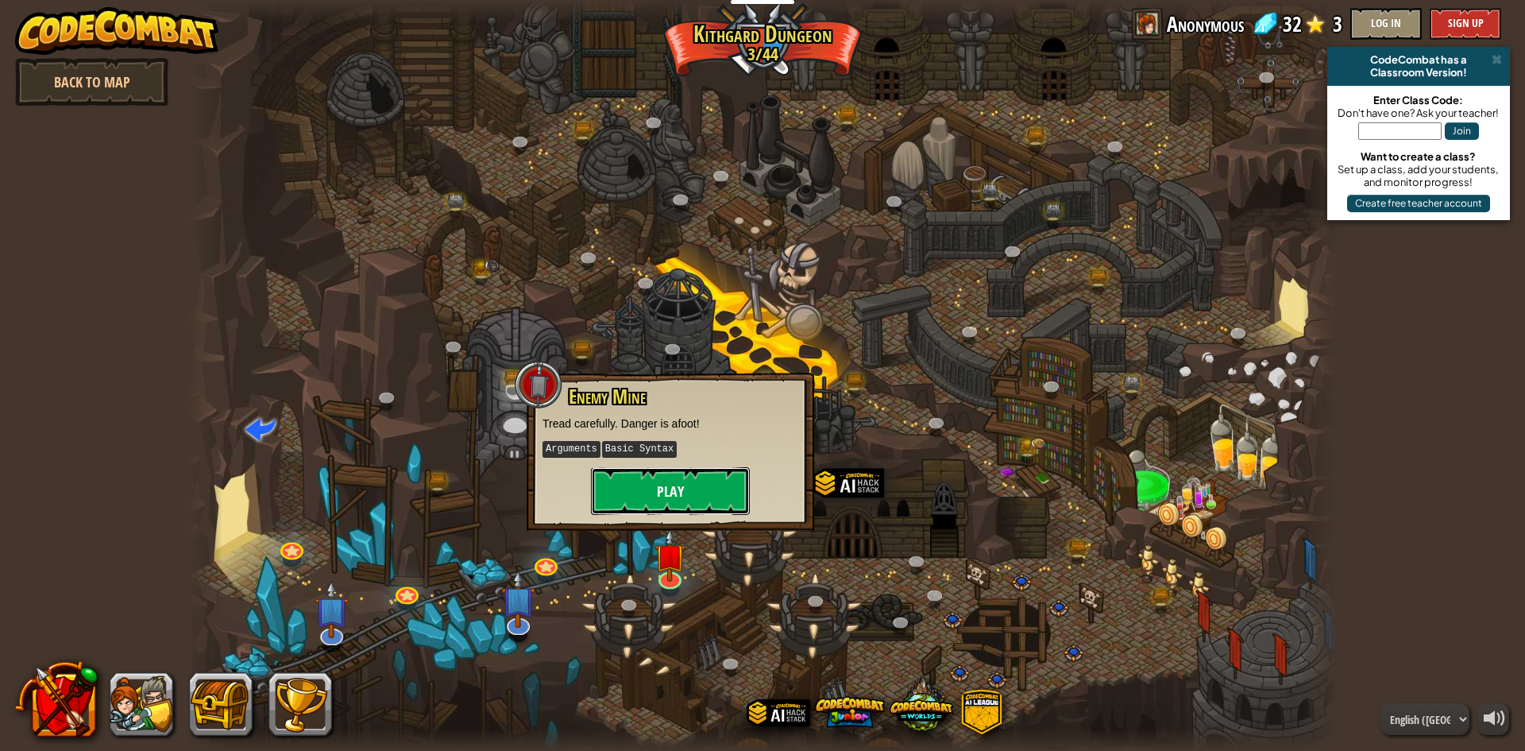
click at [685, 492] on button "Play" at bounding box center [670, 491] width 159 height 48
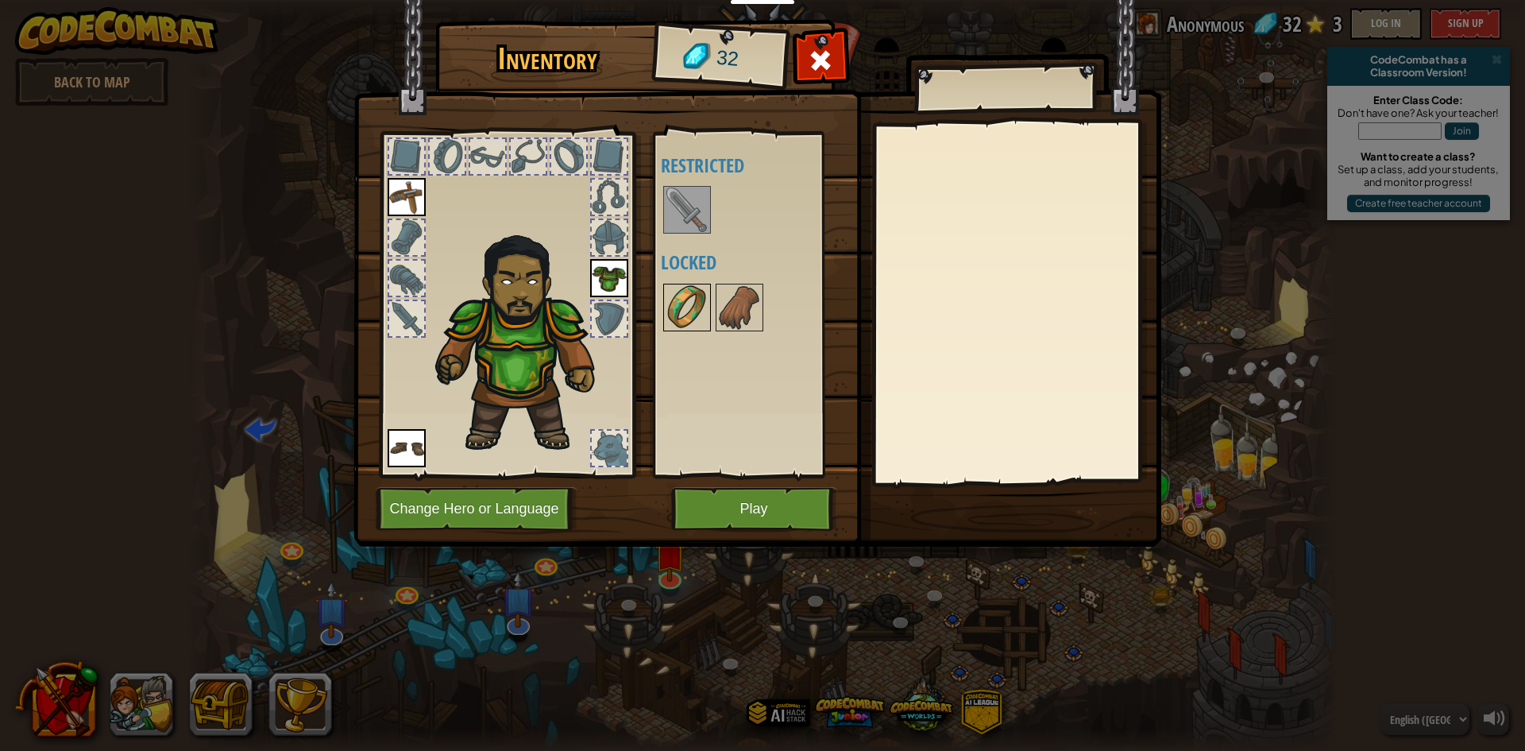
click at [687, 297] on img at bounding box center [687, 307] width 44 height 44
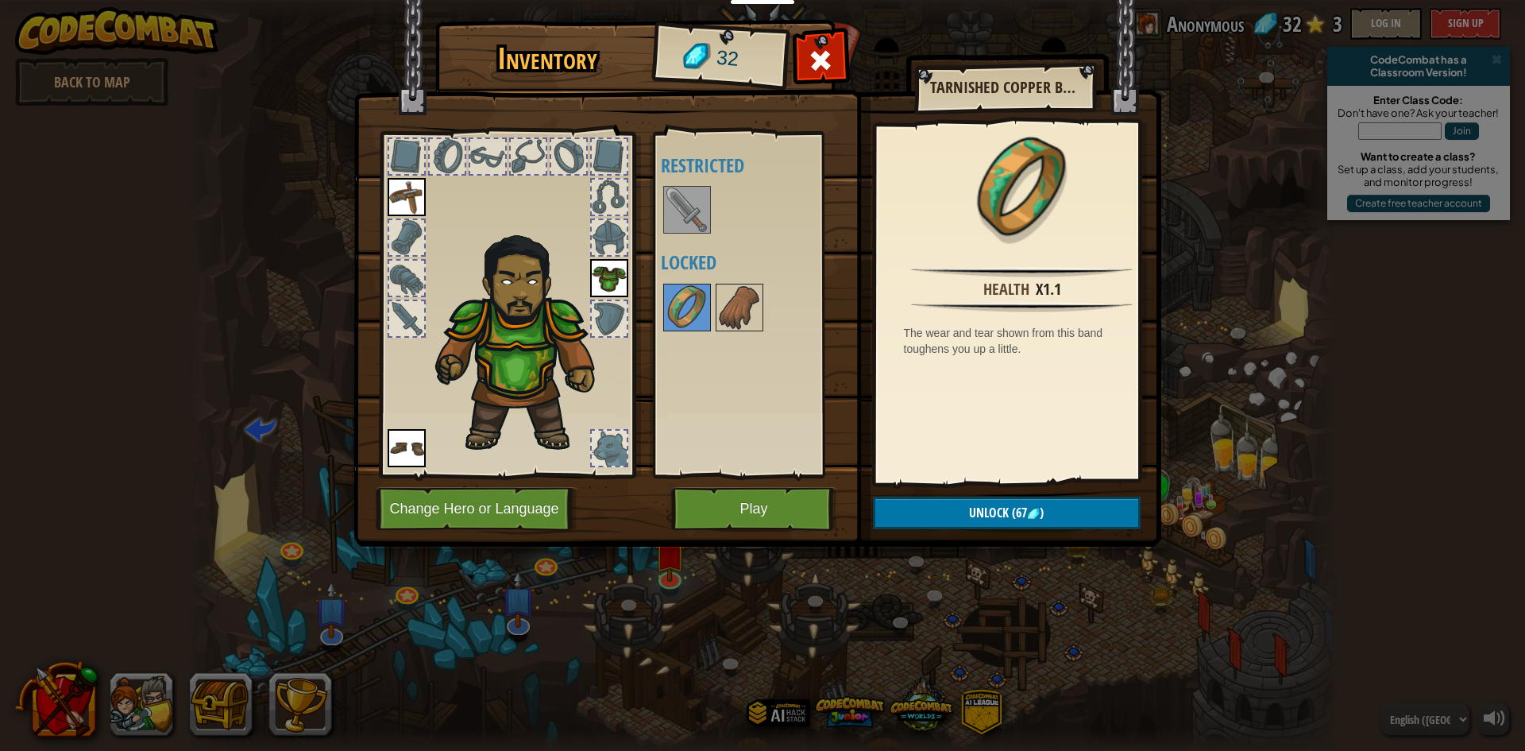
drag, startPoint x: 679, startPoint y: 202, endPoint x: 683, endPoint y: 218, distance: 17.1
click at [679, 203] on img at bounding box center [687, 209] width 44 height 44
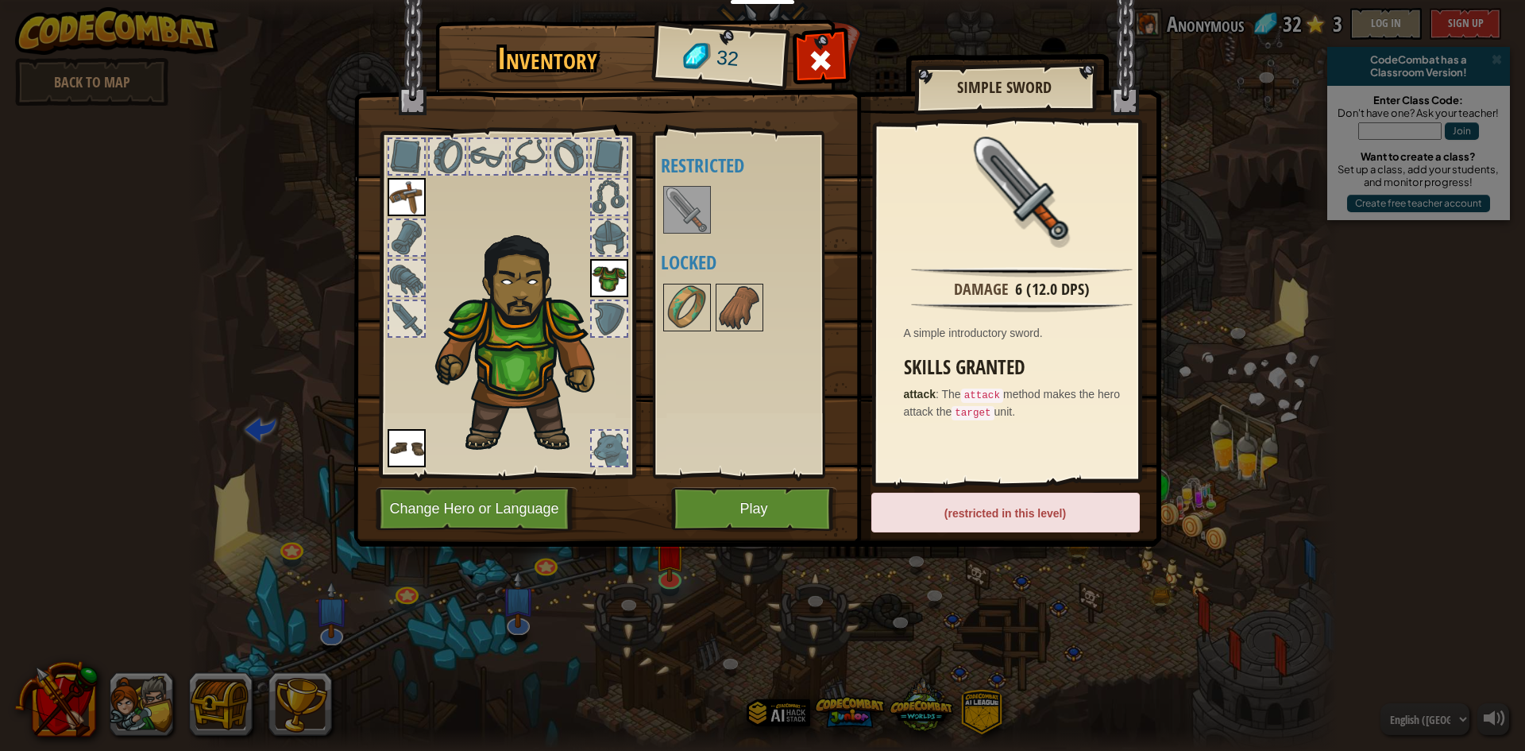
click at [685, 220] on img at bounding box center [687, 209] width 44 height 44
click at [698, 217] on img at bounding box center [687, 209] width 44 height 44
click at [701, 212] on img at bounding box center [687, 209] width 44 height 44
click at [690, 294] on img at bounding box center [687, 307] width 44 height 44
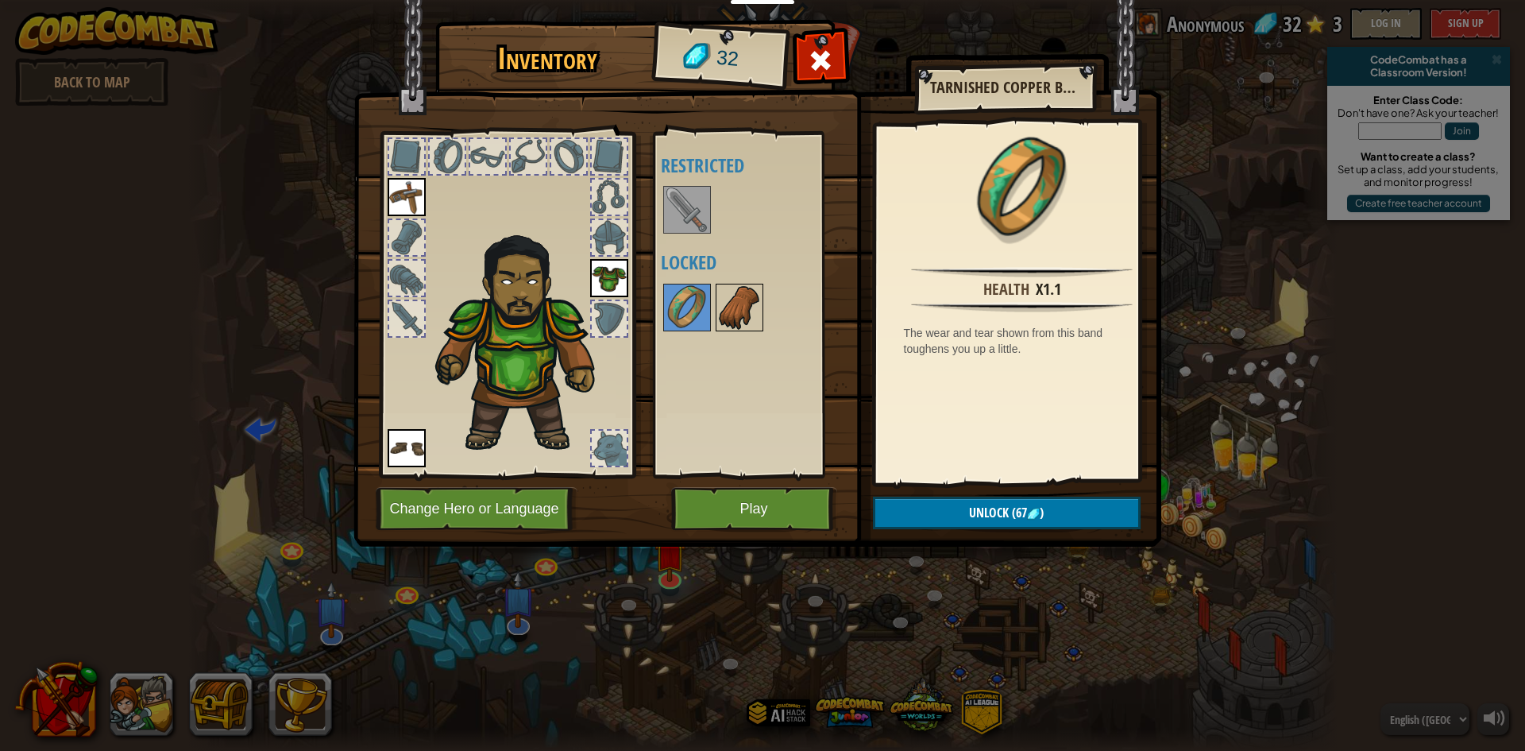
drag, startPoint x: 739, startPoint y: 317, endPoint x: 728, endPoint y: 319, distance: 11.2
click at [739, 318] on img at bounding box center [739, 307] width 44 height 44
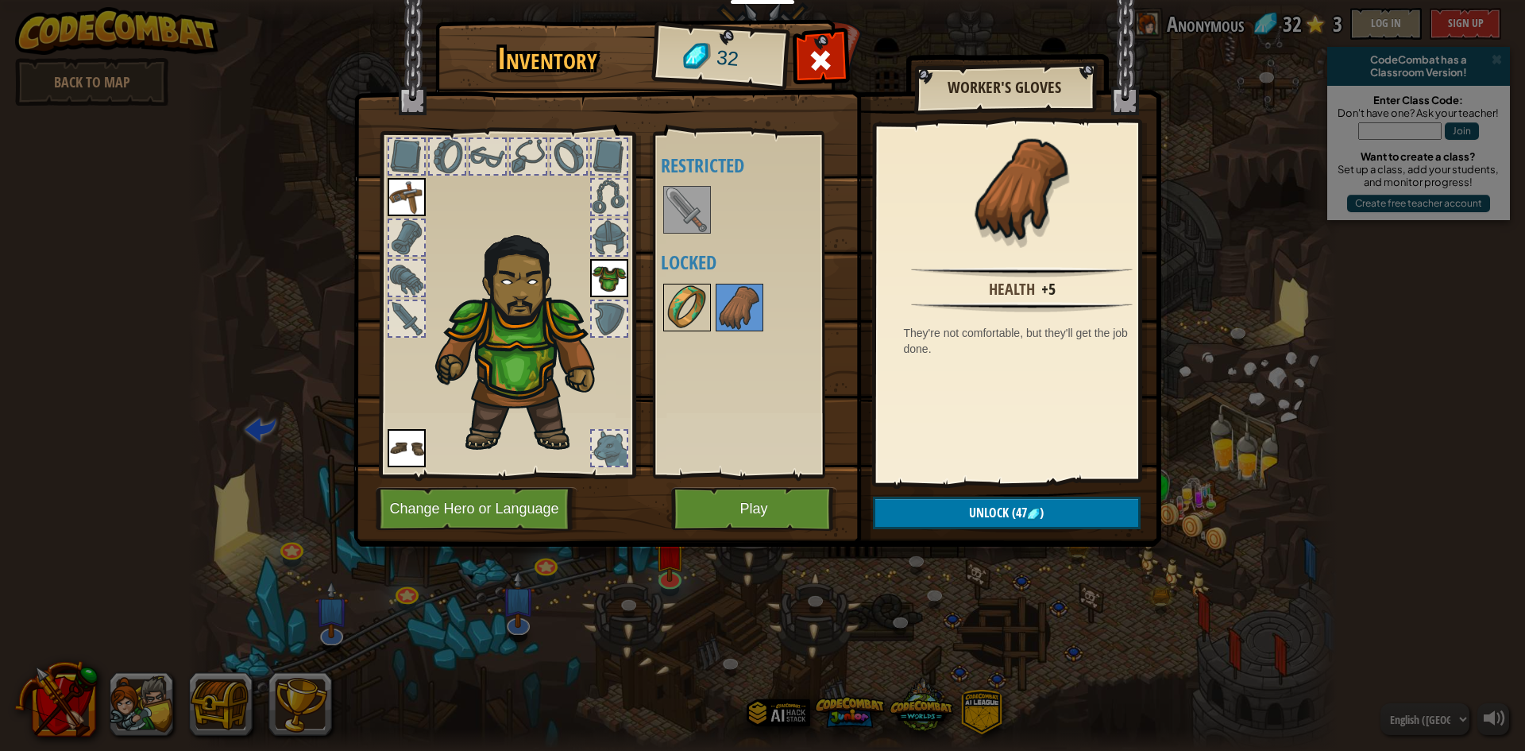
click at [684, 305] on img at bounding box center [687, 307] width 44 height 44
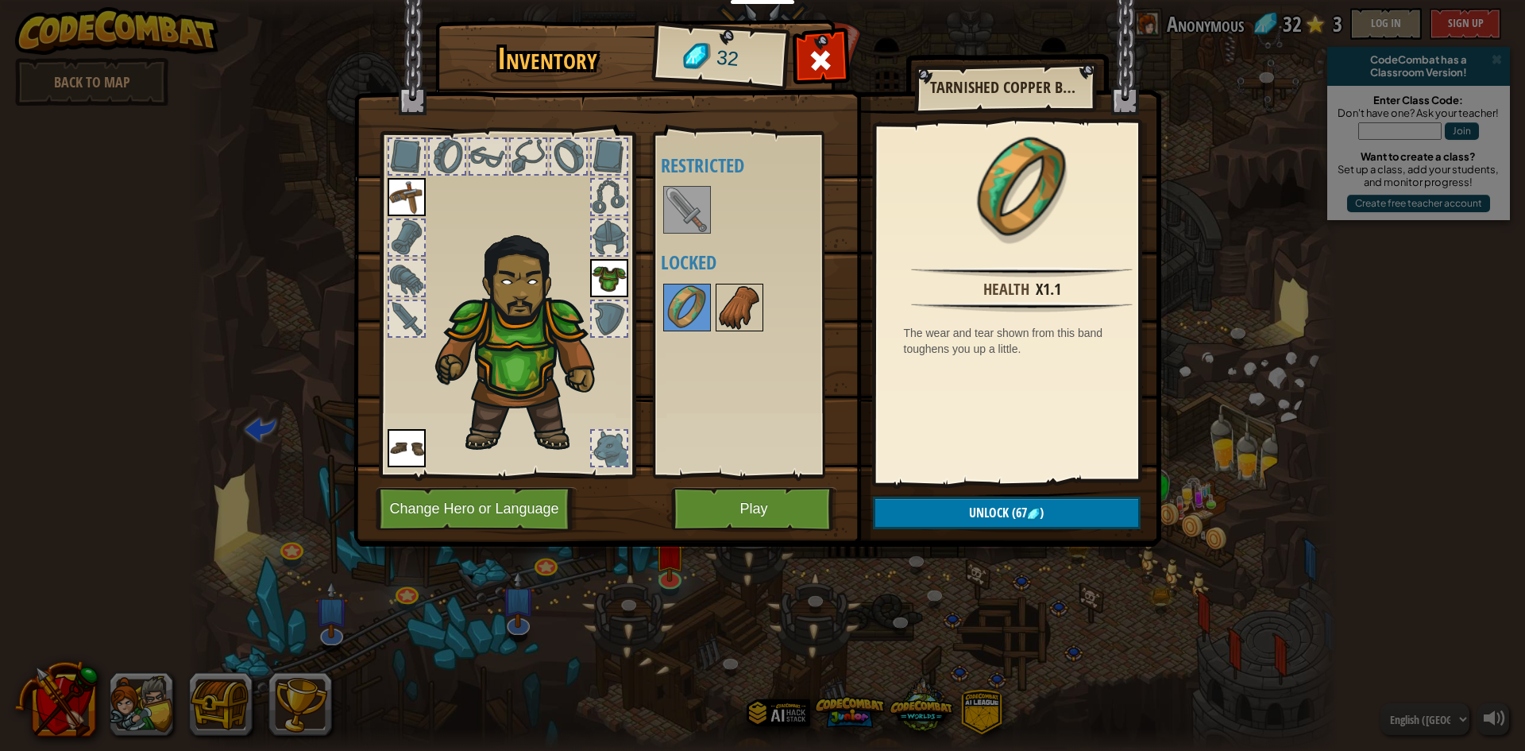
click at [733, 299] on img at bounding box center [739, 307] width 44 height 44
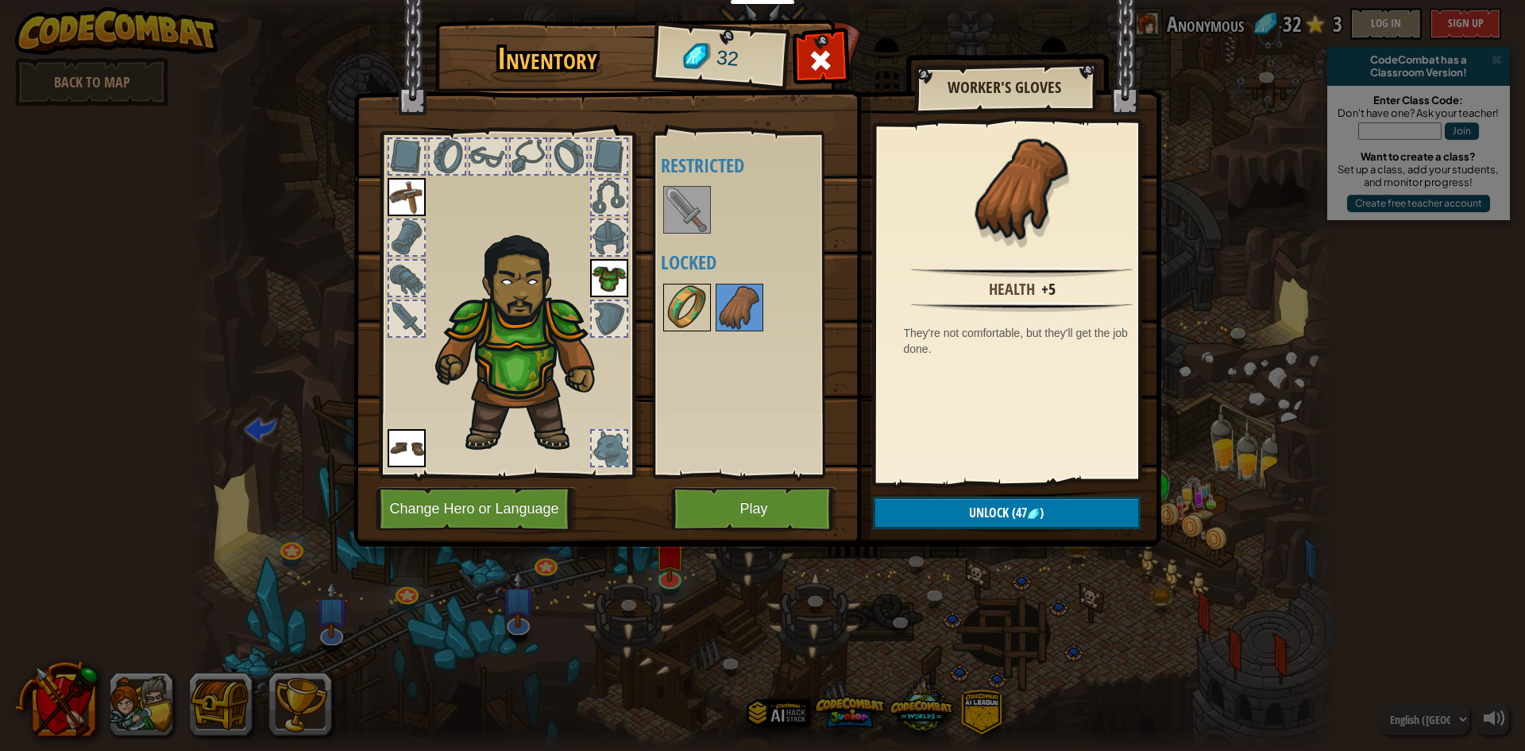
click at [695, 299] on img at bounding box center [687, 307] width 44 height 44
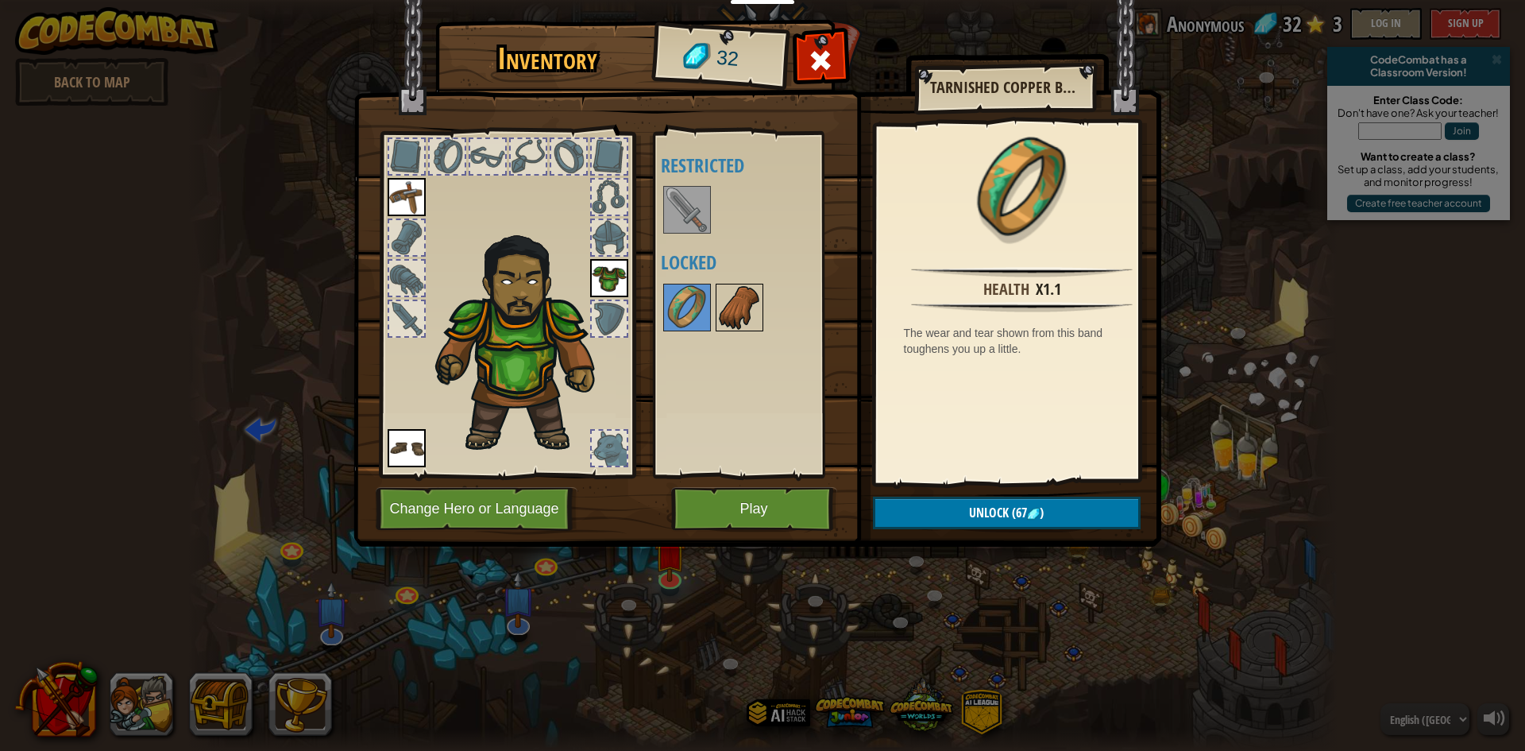
click at [726, 307] on img at bounding box center [739, 307] width 44 height 44
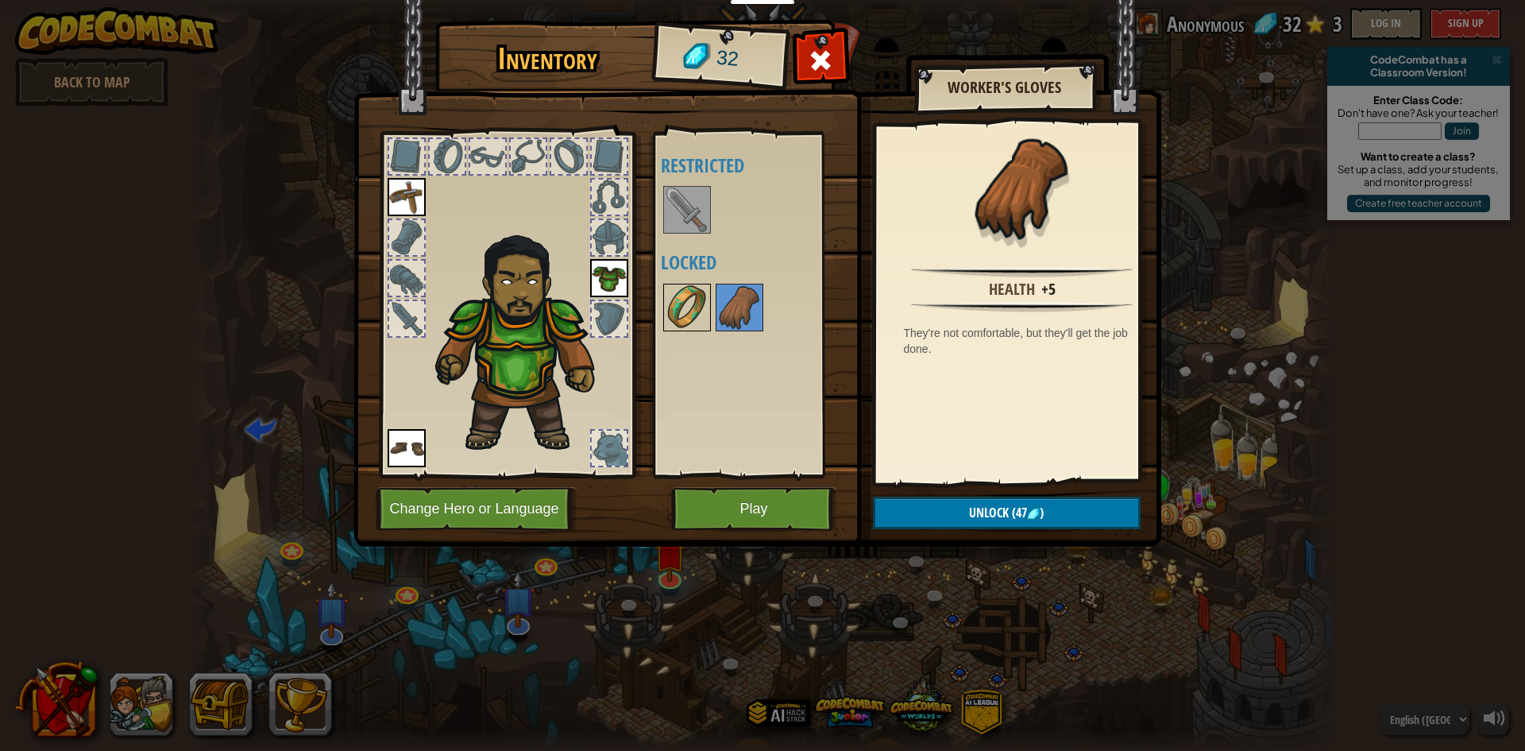
click at [688, 311] on img at bounding box center [687, 307] width 44 height 44
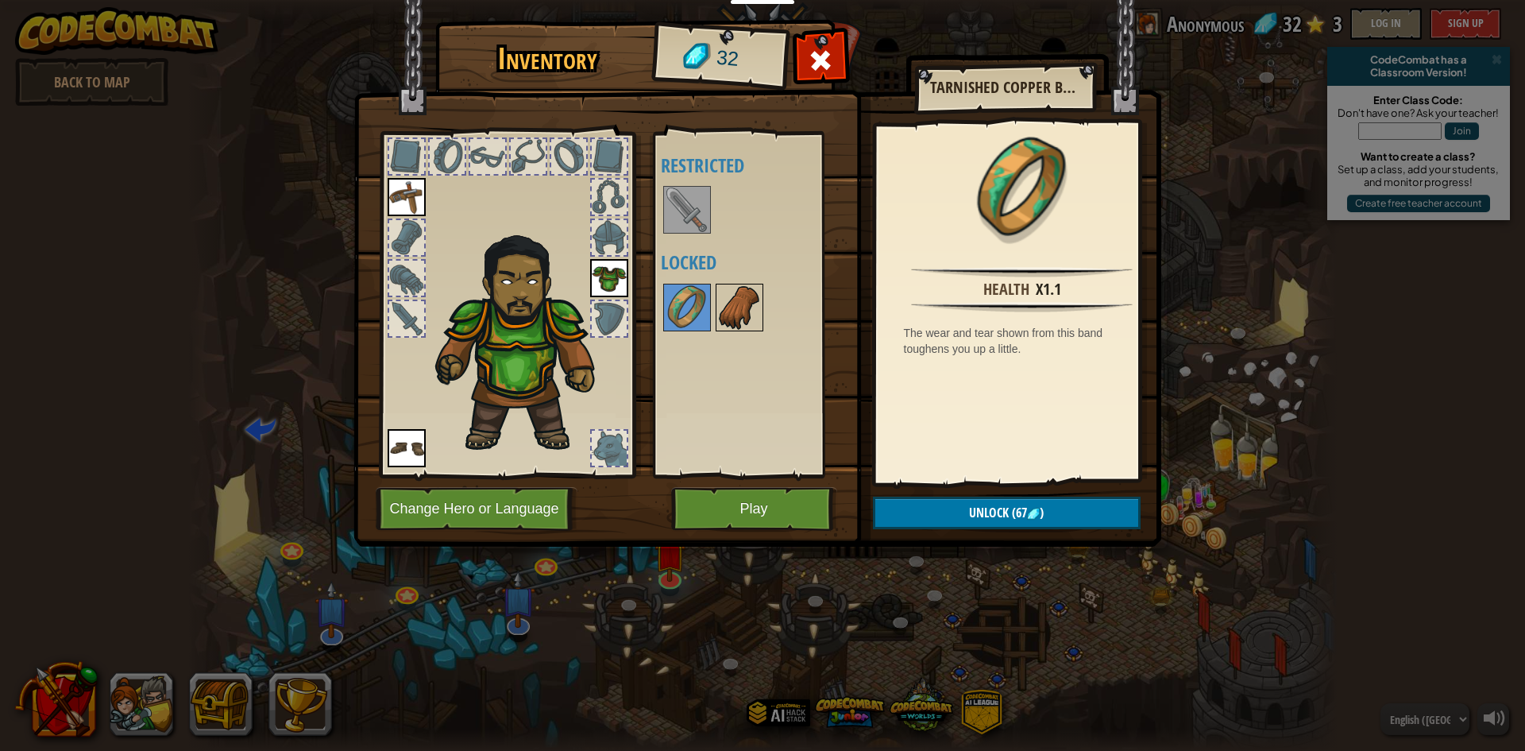
click at [713, 309] on div at bounding box center [760, 307] width 199 height 52
click at [736, 298] on img at bounding box center [739, 307] width 44 height 44
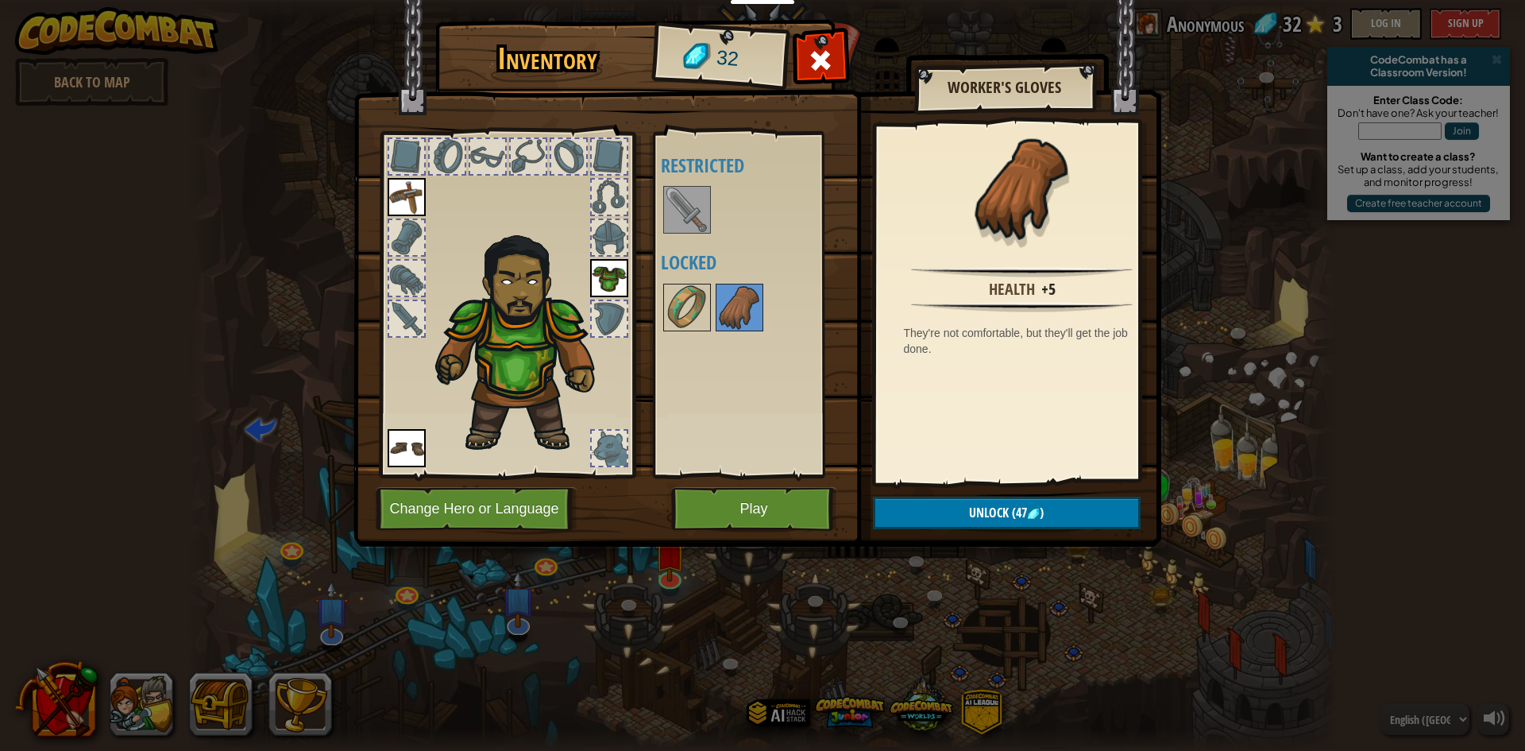
click at [840, 49] on div at bounding box center [821, 65] width 50 height 50
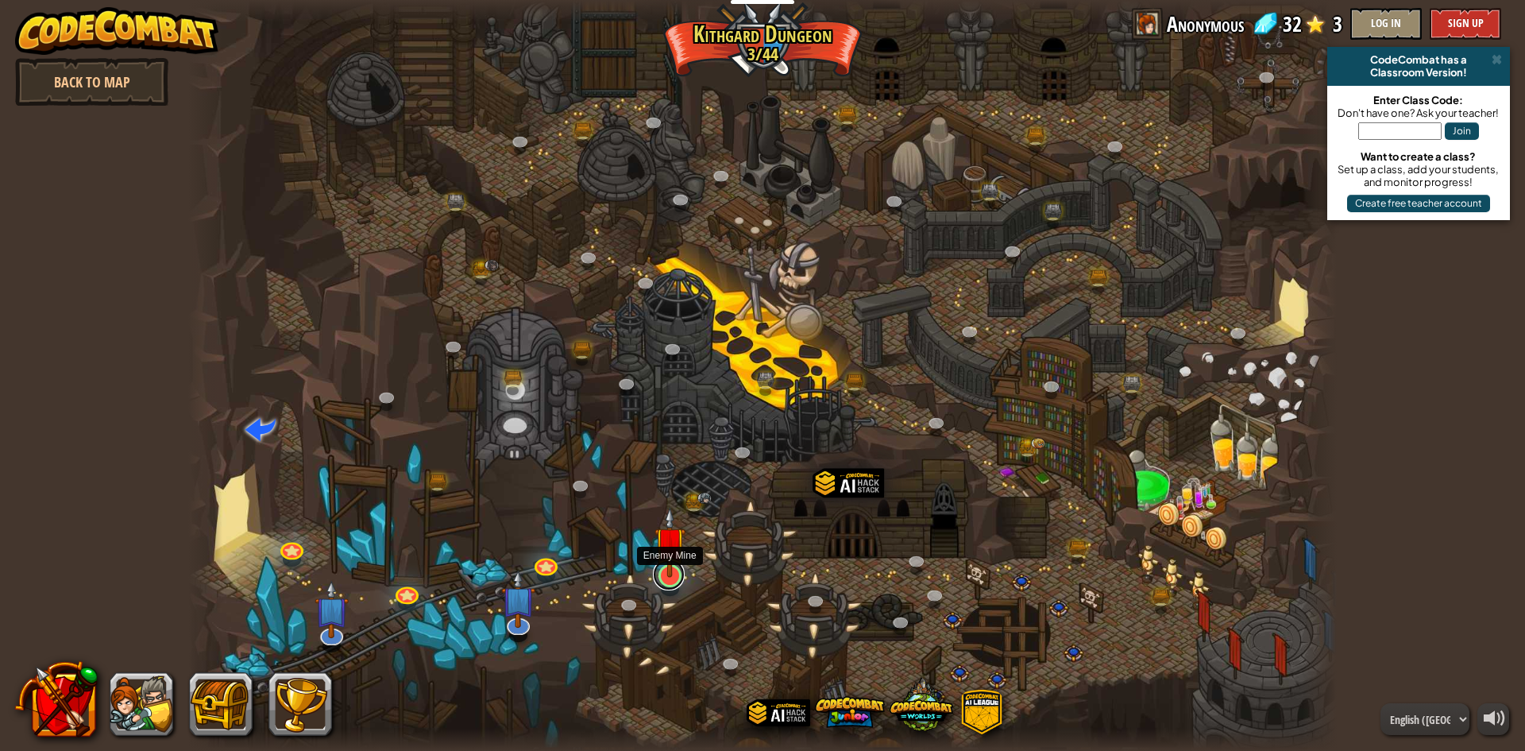
click at [676, 581] on link at bounding box center [669, 574] width 32 height 32
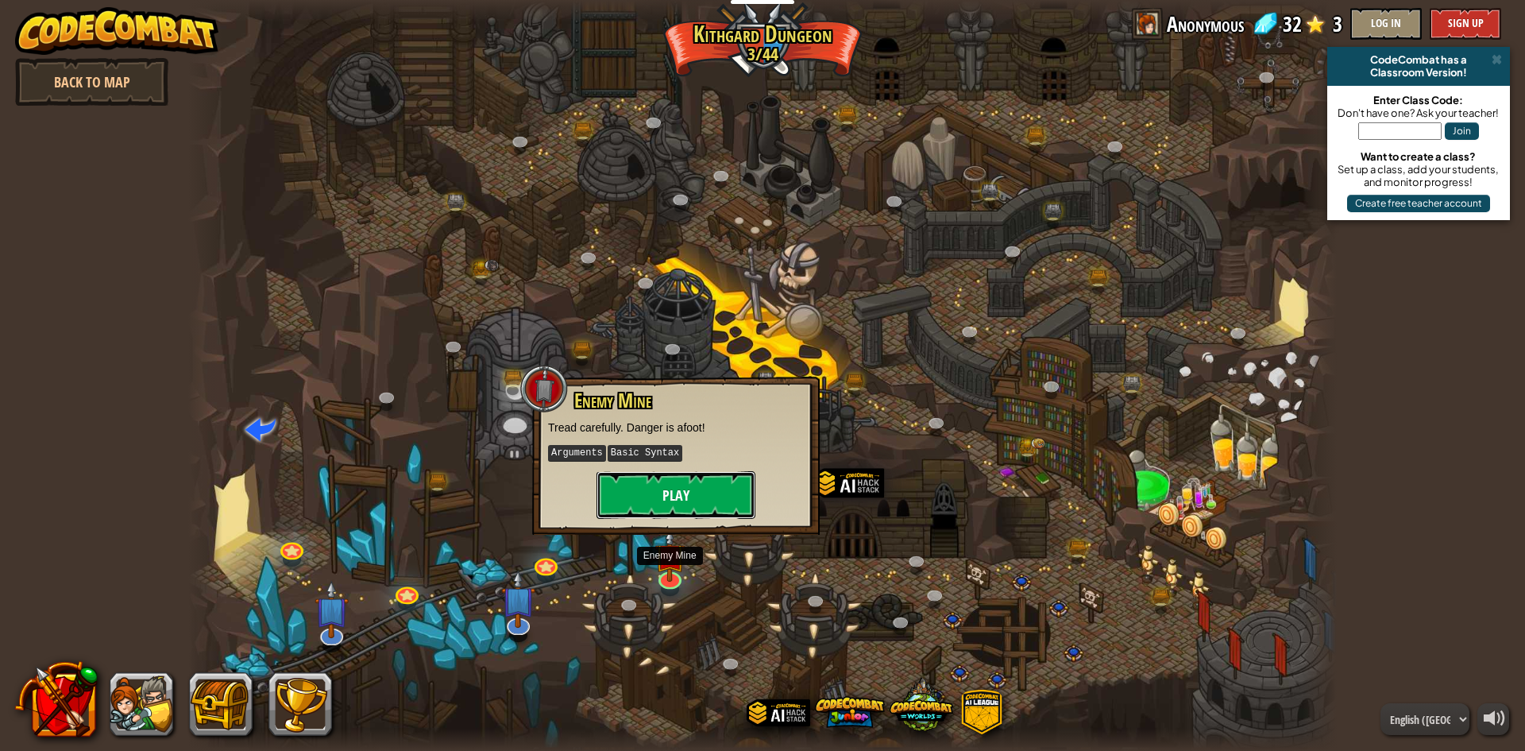
click at [717, 494] on button "Play" at bounding box center [676, 495] width 159 height 48
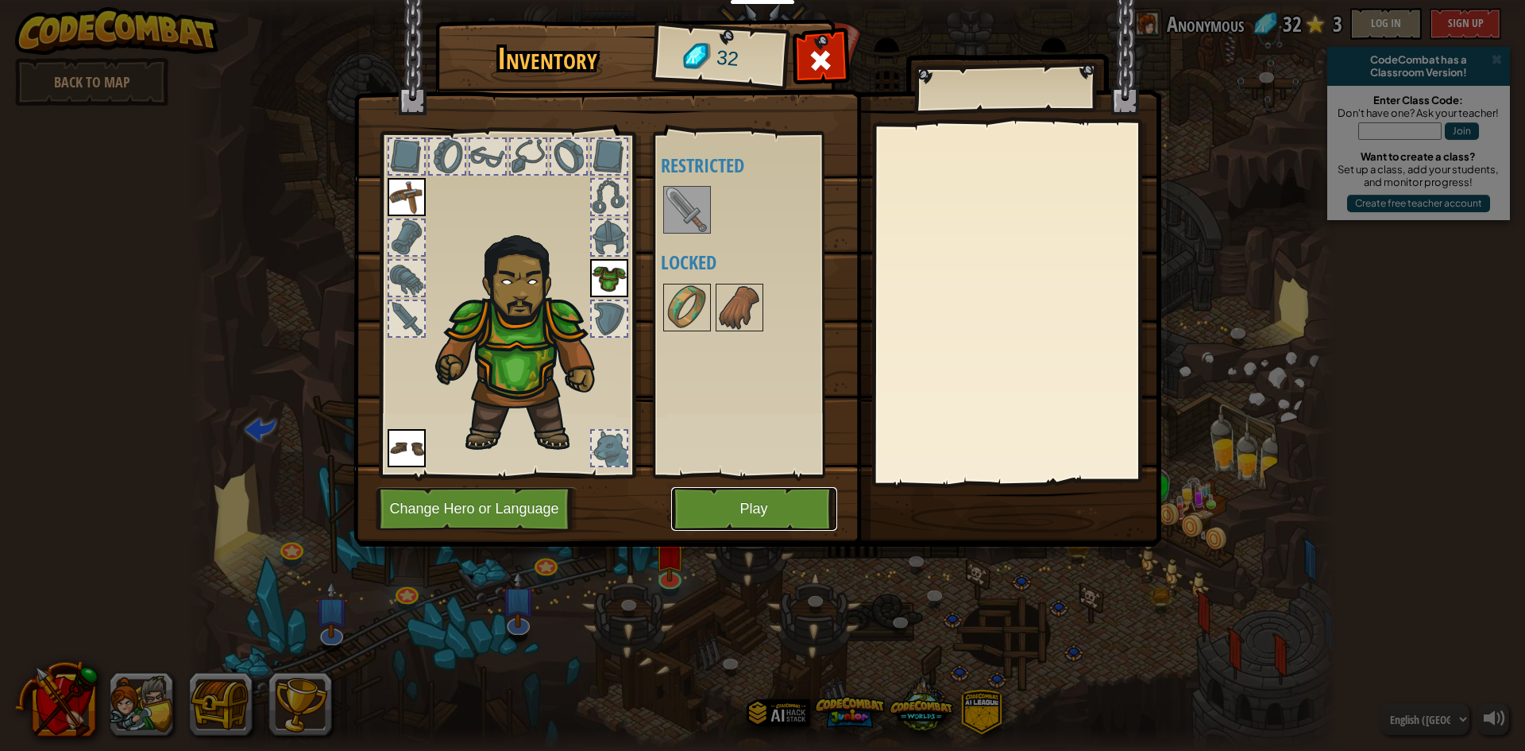
click at [719, 496] on button "Play" at bounding box center [754, 509] width 166 height 44
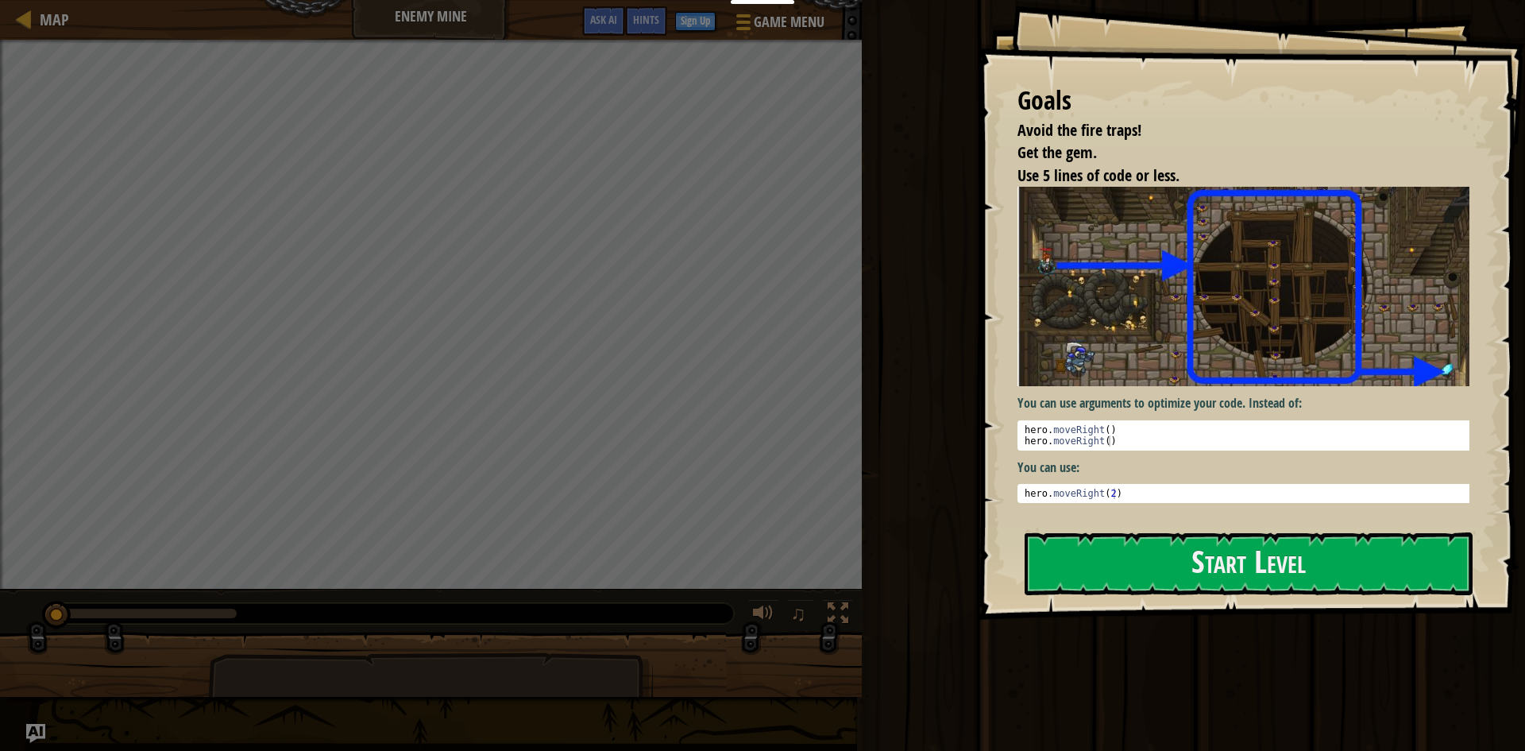
type textarea "hero.moveRight(2)"
click at [1106, 489] on div "hero . moveRight ( 2 )" at bounding box center [1250, 504] width 456 height 33
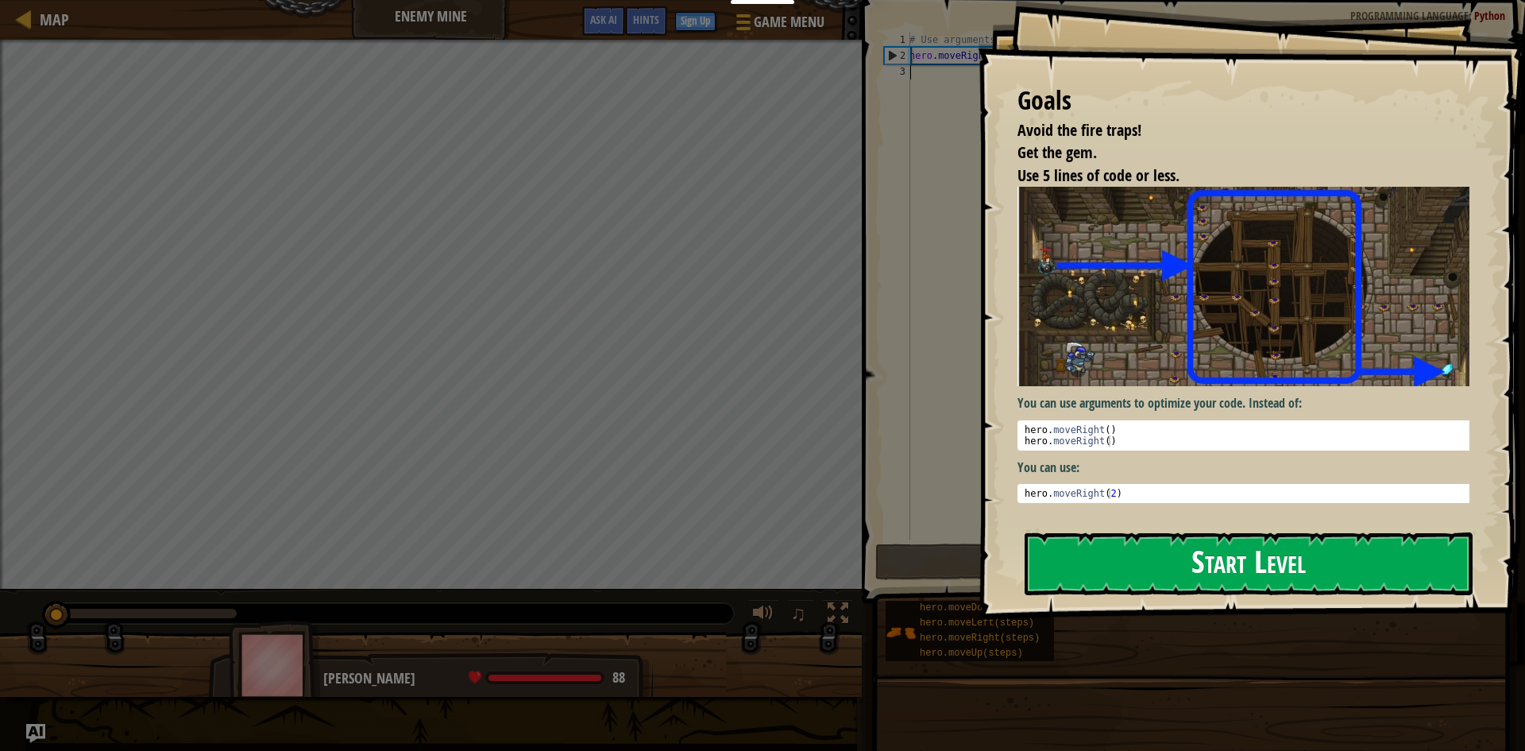
click at [1095, 574] on button "Start Level" at bounding box center [1249, 563] width 448 height 63
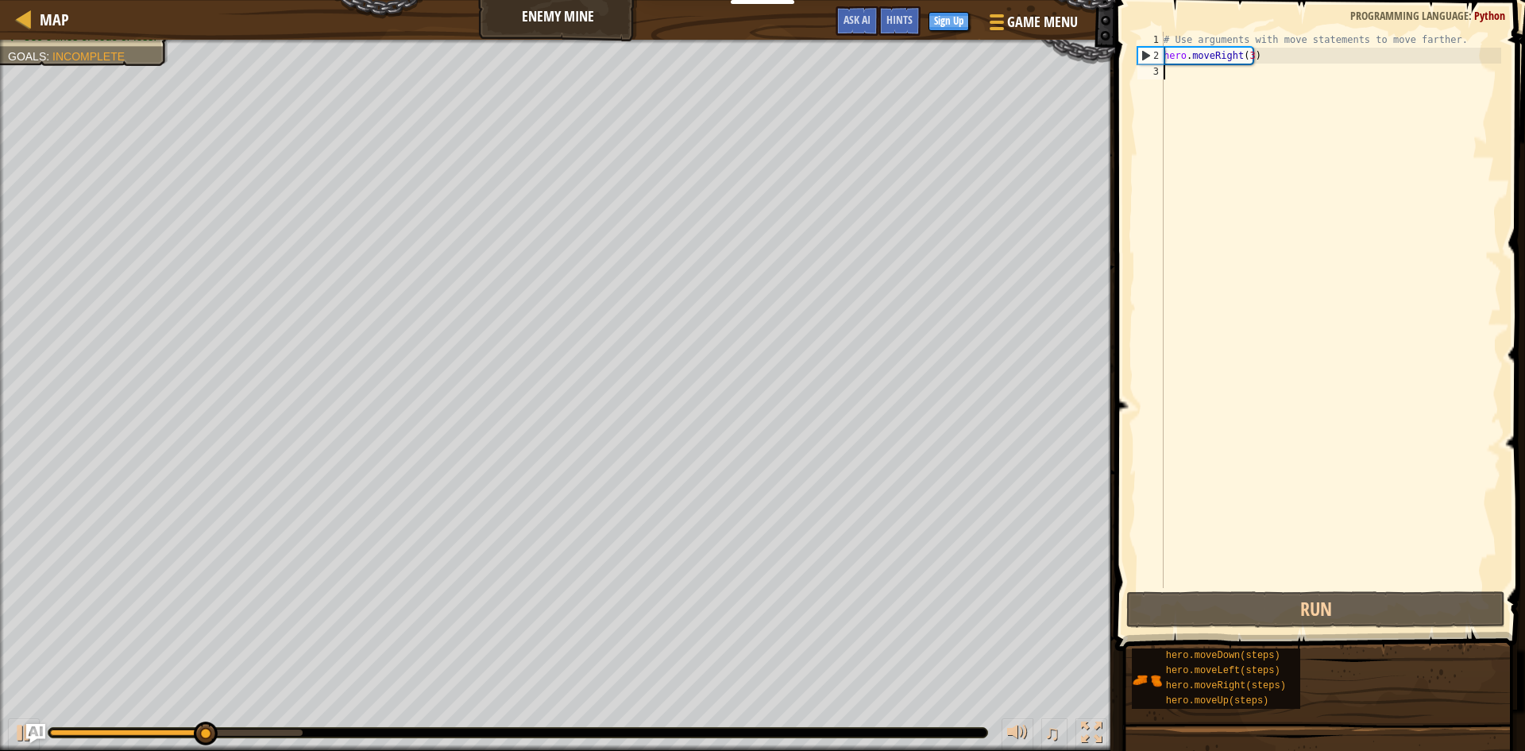
click at [1184, 83] on div "# Use arguments with move statements to move farther. hero . moveRight ( 3 )" at bounding box center [1331, 326] width 341 height 588
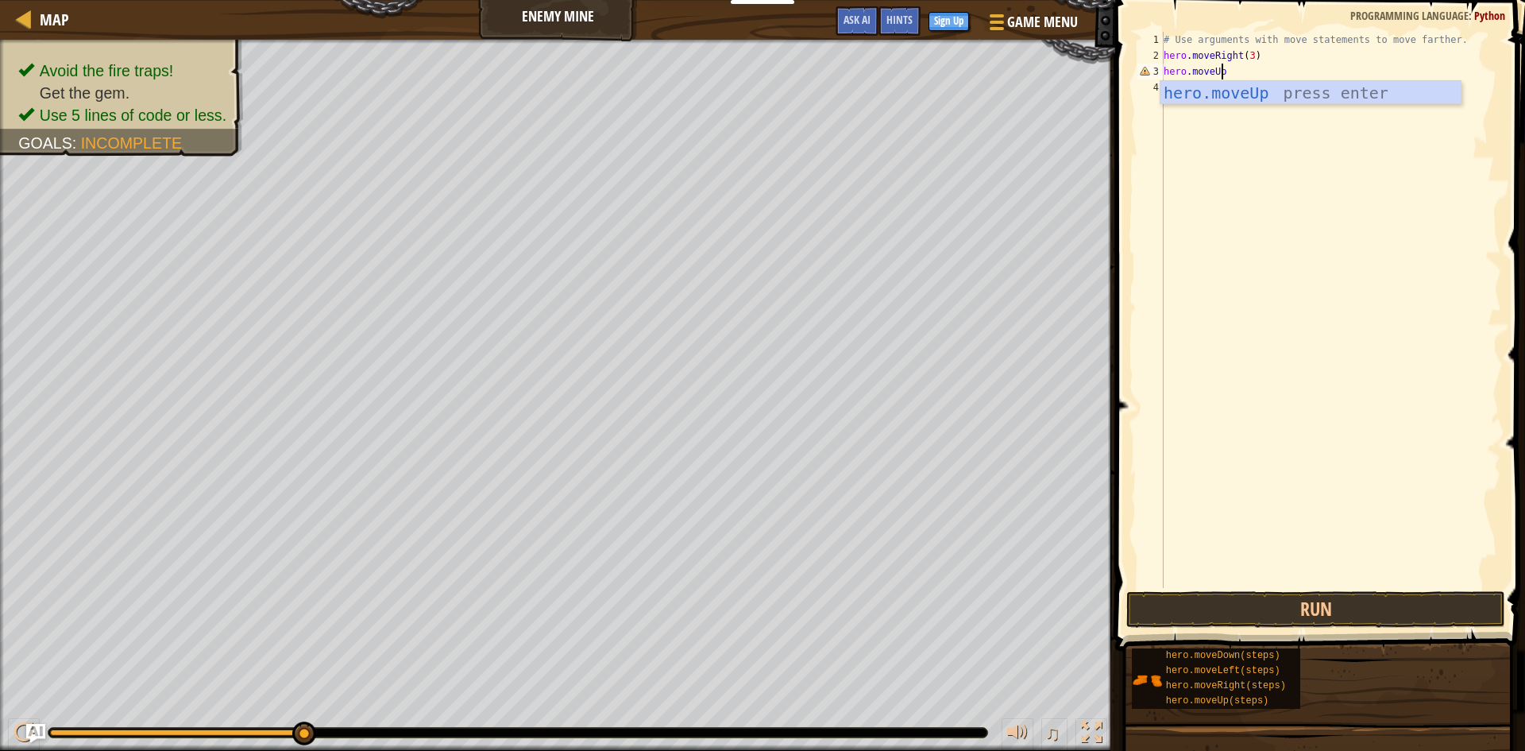
scroll to position [7, 5]
type textarea "hero.moveUp()"
click at [1178, 84] on div "# Use arguments with move statements to move farther. hero . moveRight ( 3 ) he…" at bounding box center [1331, 326] width 341 height 588
type textarea "hero.moveLeft()"
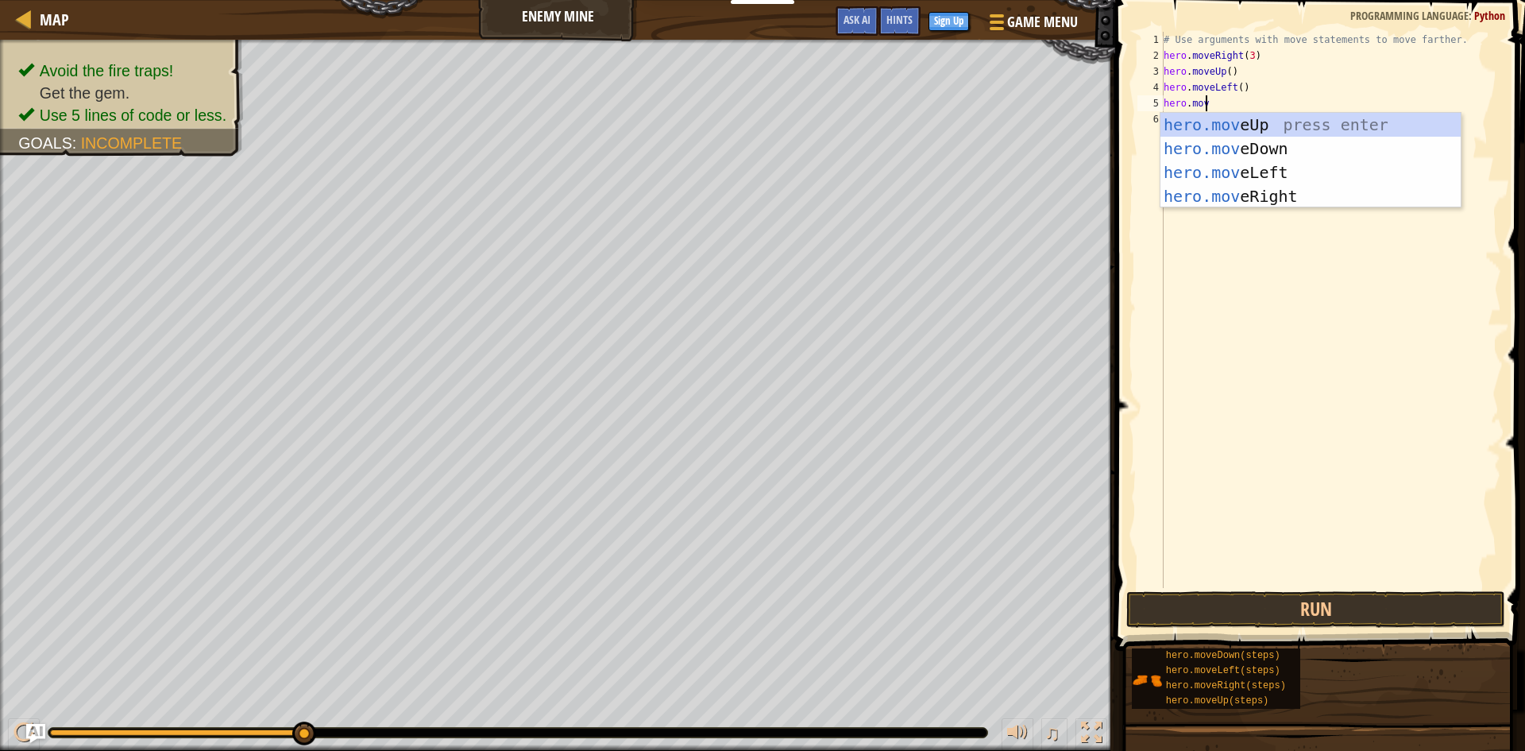
scroll to position [7, 3]
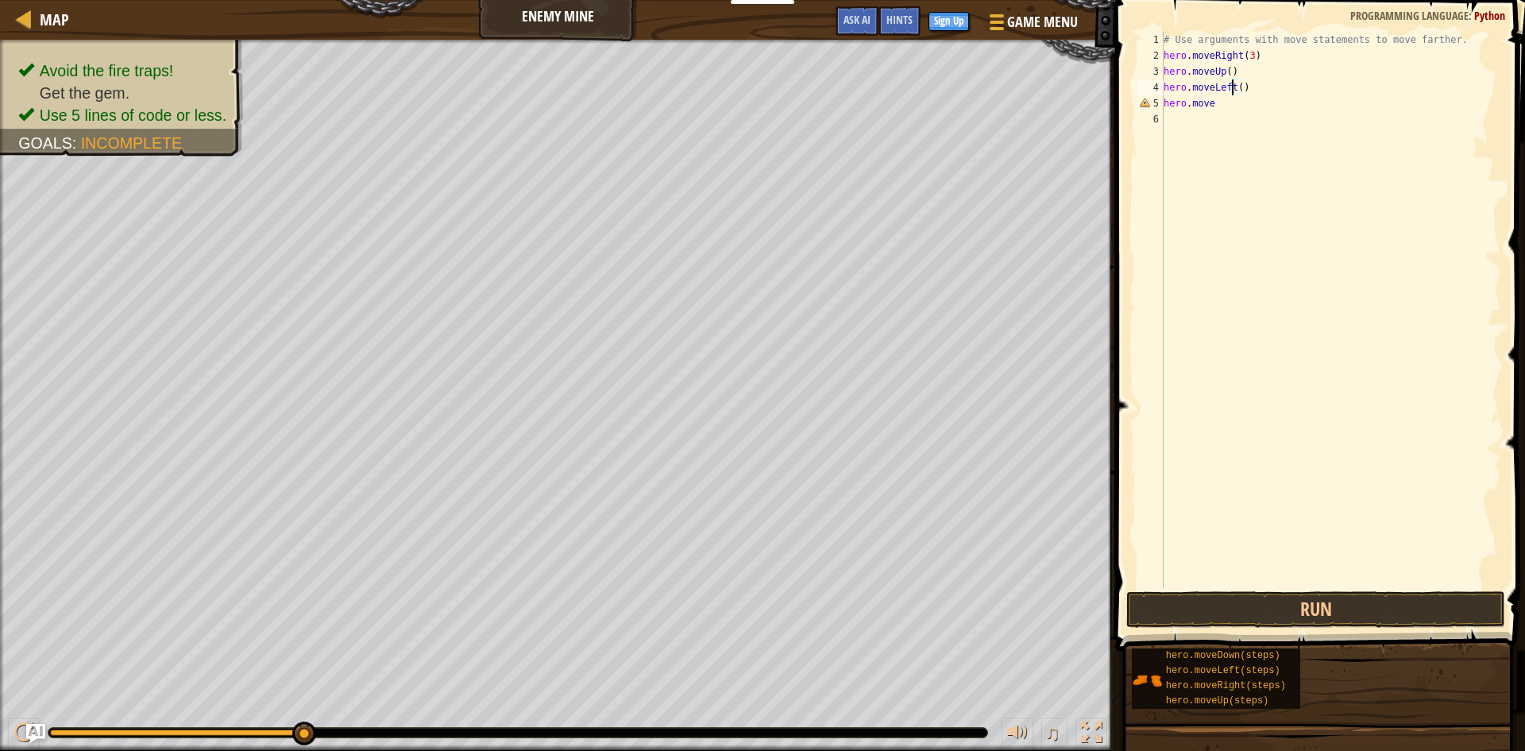
click at [1230, 87] on div "# Use arguments with move statements to move farther. hero . moveRight ( 3 ) he…" at bounding box center [1331, 326] width 341 height 588
type textarea "hero.moveRight()"
click at [1212, 102] on div "# Use arguments with move statements to move farther. hero . moveRight ( 3 ) he…" at bounding box center [1331, 326] width 341 height 588
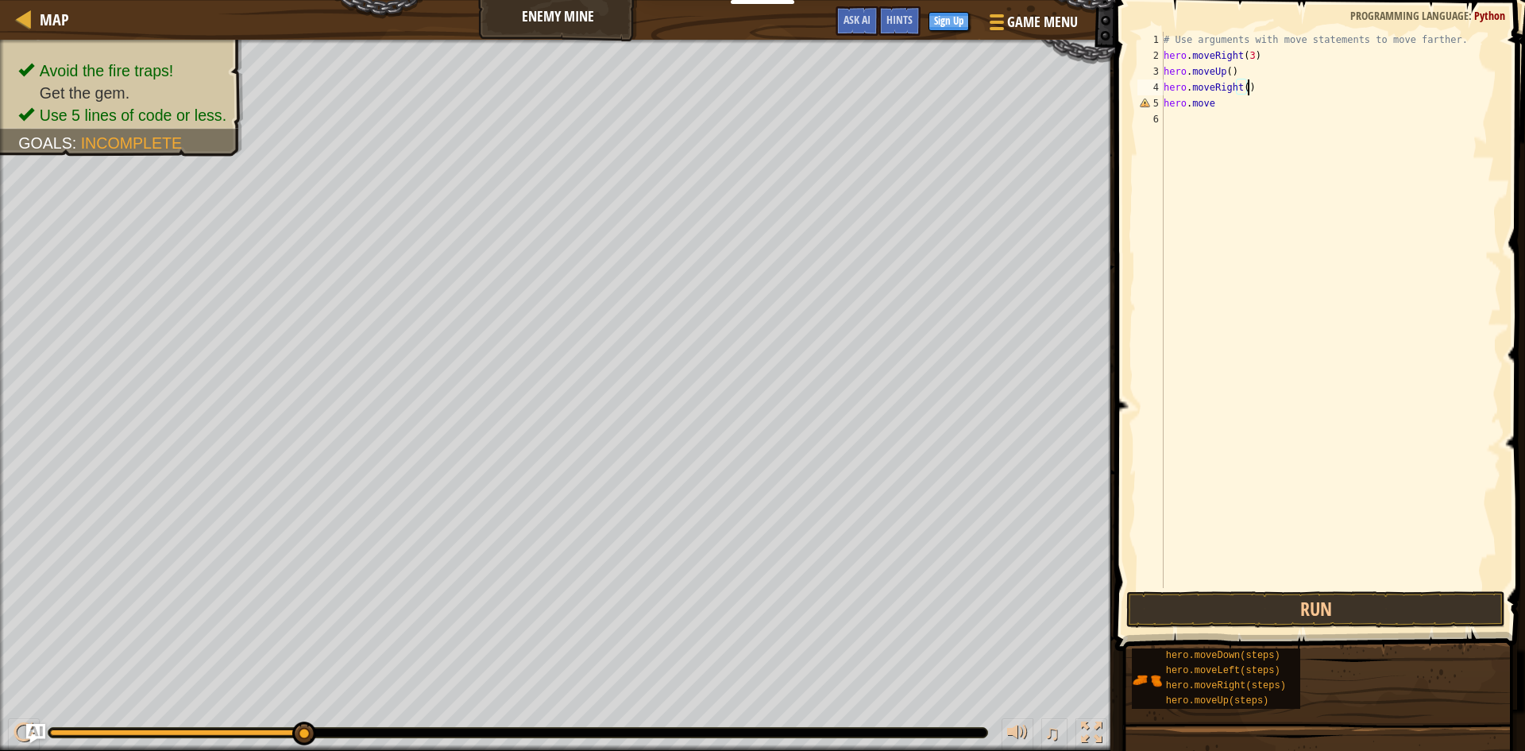
type textarea "hero.move"
click at [1169, 126] on div "# Use arguments with move statements to move farther. hero . moveRight ( 3 ) he…" at bounding box center [1331, 326] width 341 height 588
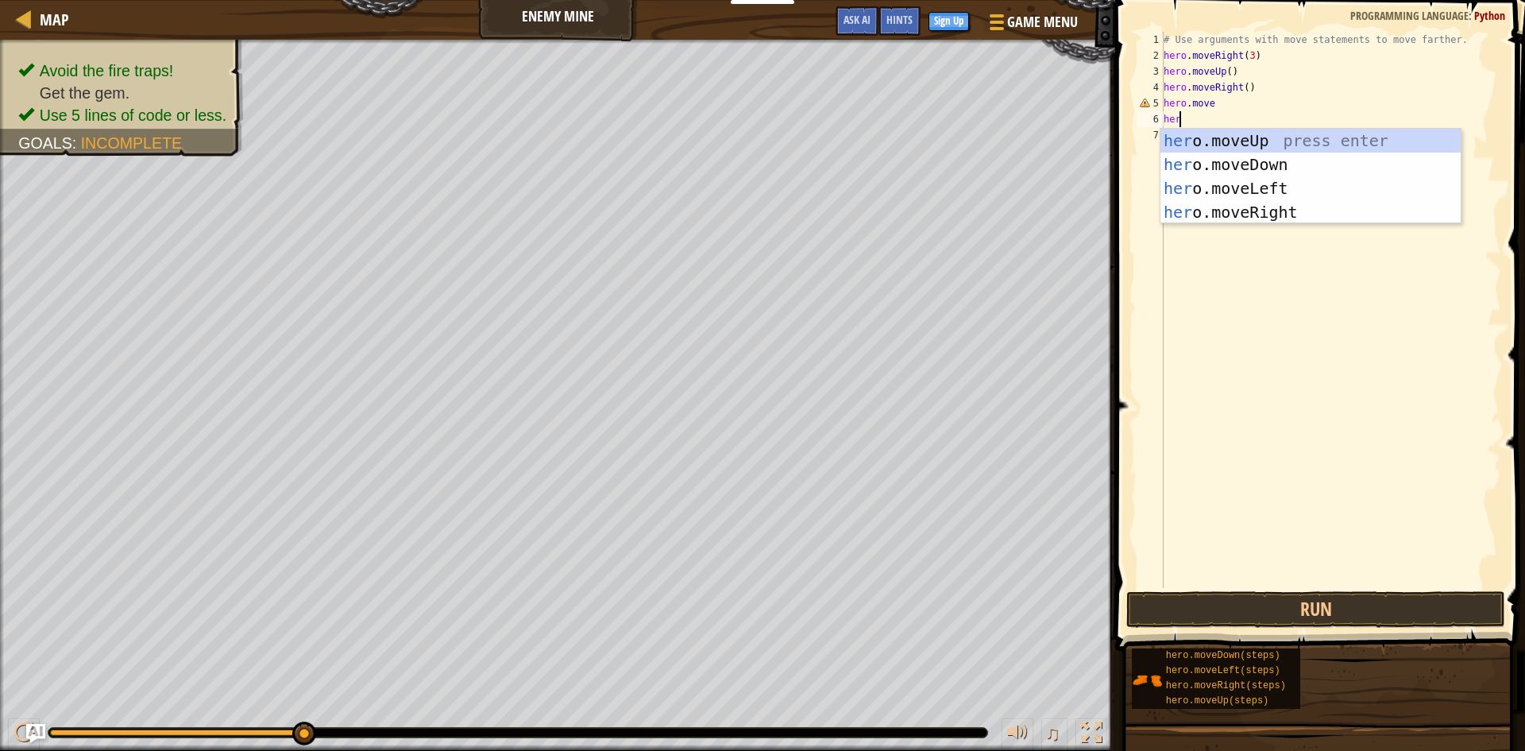
type textarea "h"
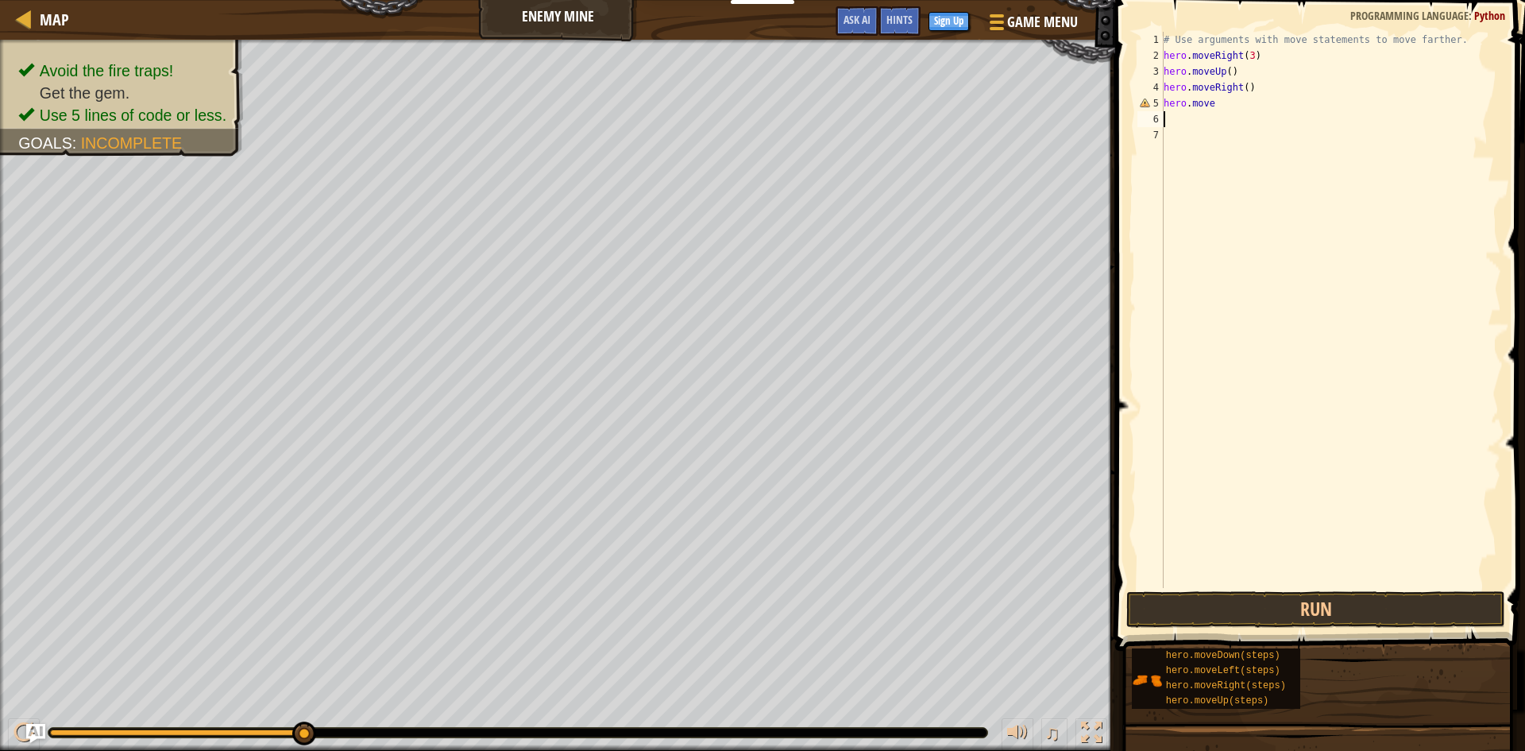
click at [1218, 106] on div "# Use arguments with move statements to move farther. hero . moveRight ( 3 ) he…" at bounding box center [1331, 326] width 341 height 588
type textarea "hero.moveDown(3)"
click at [1176, 118] on div "# Use arguments with move statements to move farther. hero . moveRight ( 3 ) he…" at bounding box center [1331, 326] width 341 height 588
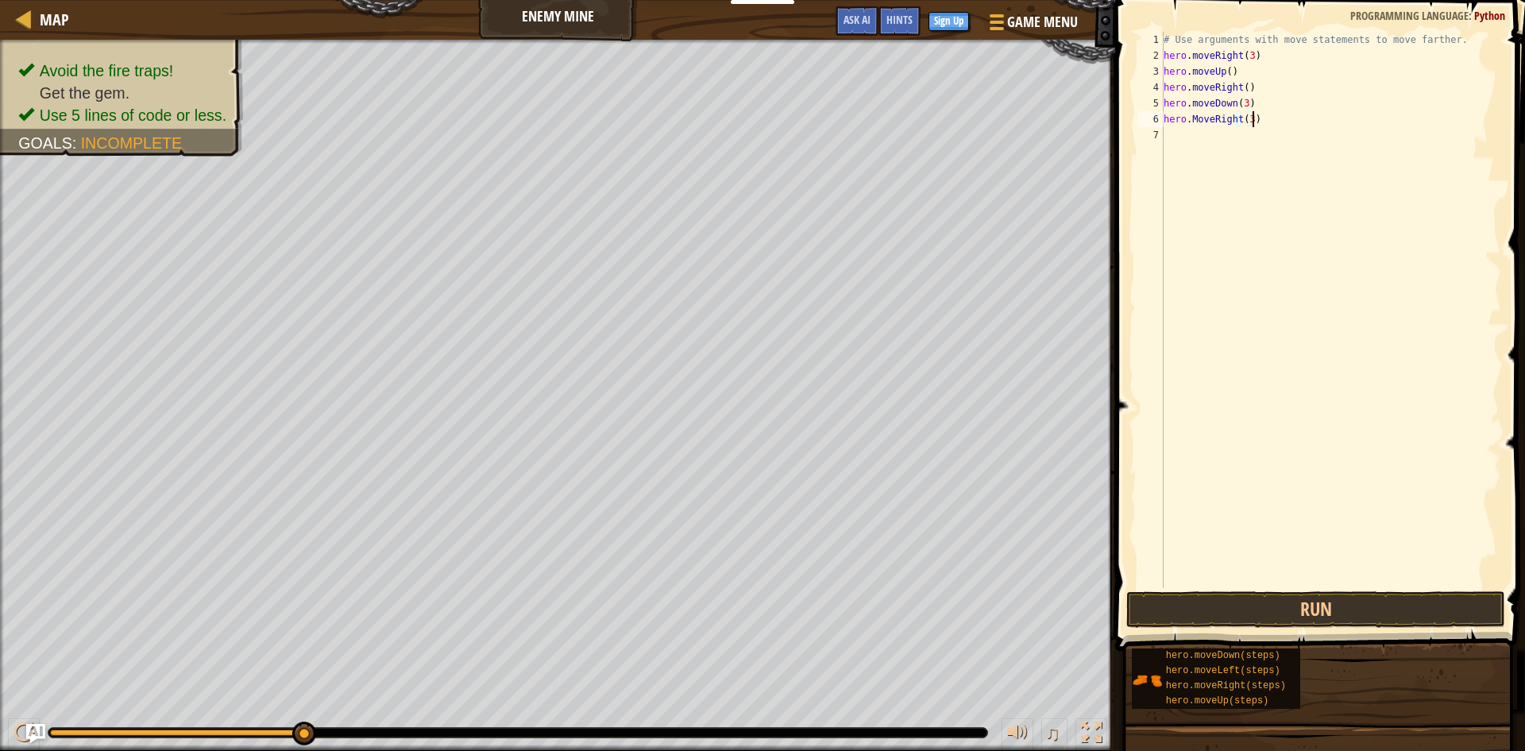
click at [1192, 114] on div "# Use arguments with move statements to move farther. hero . moveRight ( 3 ) he…" at bounding box center [1331, 326] width 341 height 588
click at [1195, 118] on div "# Use arguments with move statements to move farther. hero . moveRight ( 3 ) he…" at bounding box center [1331, 326] width 341 height 588
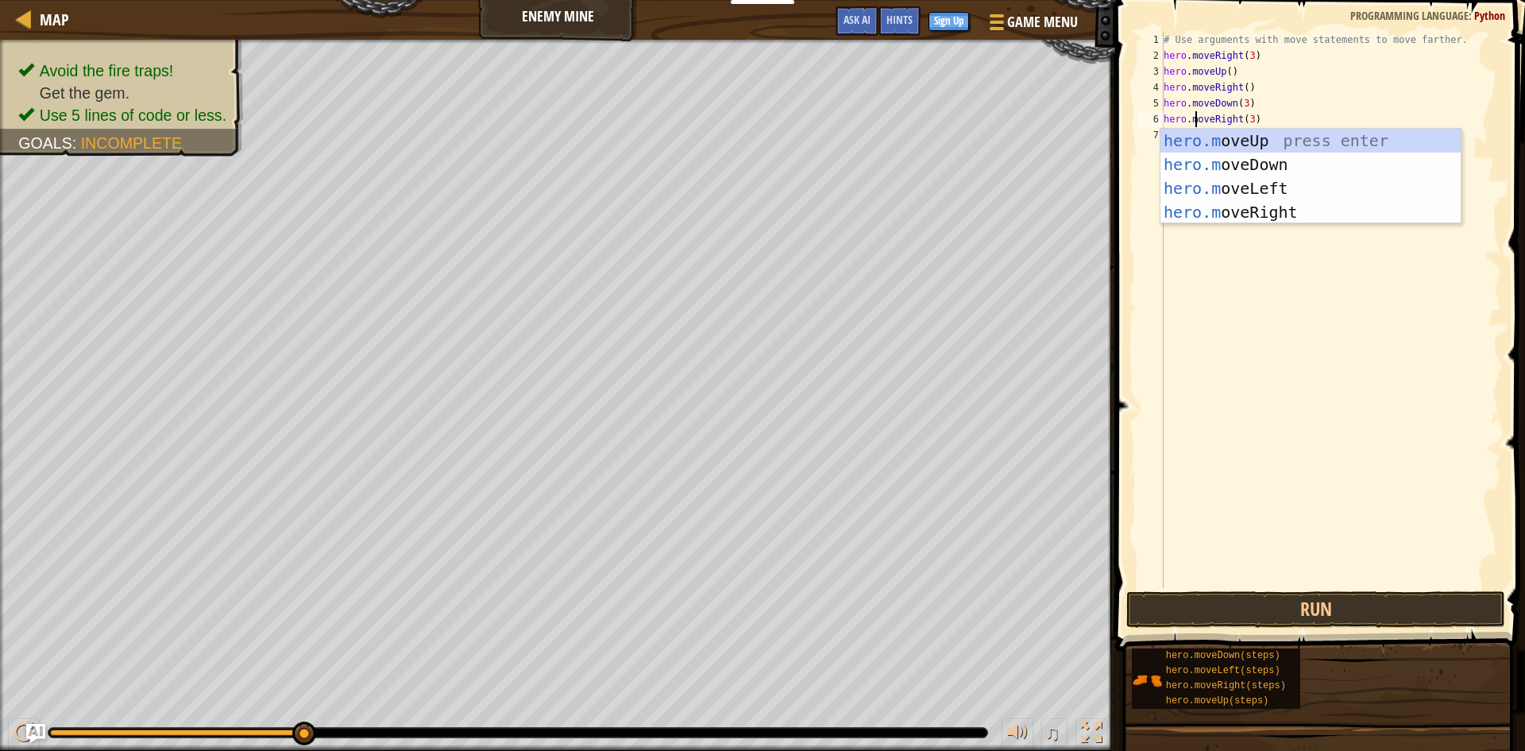
scroll to position [7, 3]
type textarea "hero.moveRight(3)"
click at [1231, 621] on button "Run" at bounding box center [1315, 609] width 379 height 37
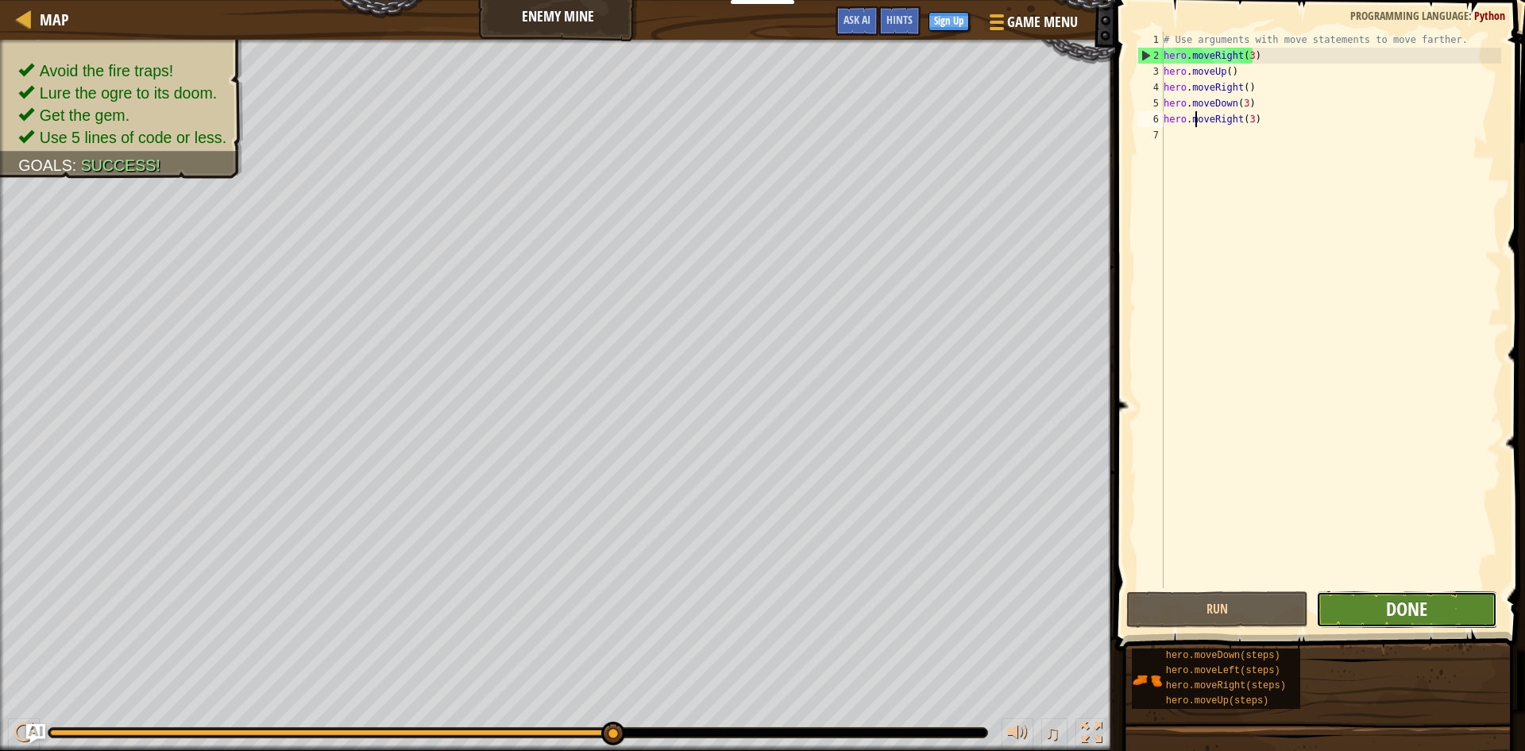
click at [1405, 604] on span "Done" at bounding box center [1406, 608] width 41 height 25
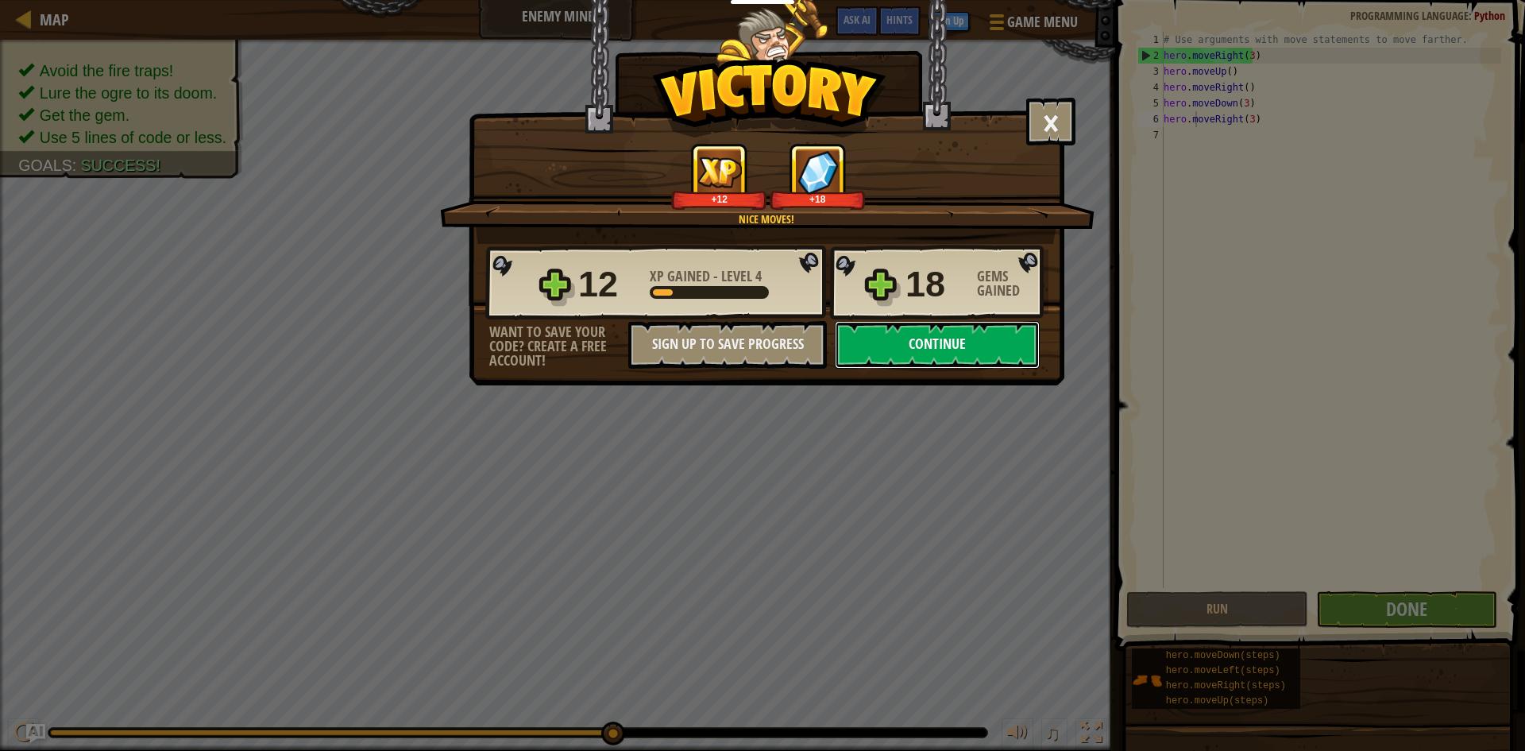
click at [877, 341] on button "Continue" at bounding box center [937, 345] width 205 height 48
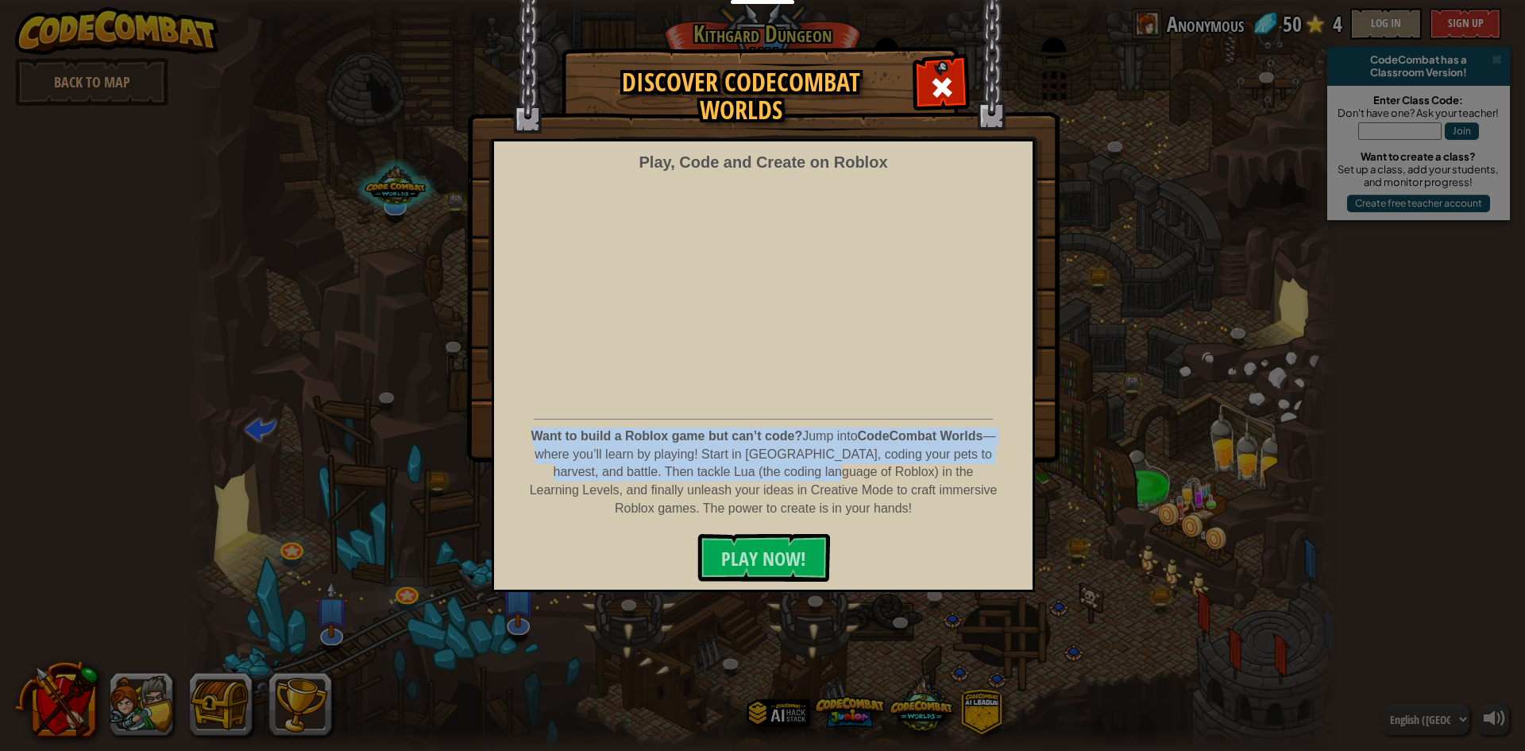
drag, startPoint x: 536, startPoint y: 431, endPoint x: 801, endPoint y: 478, distance: 268.8
click at [801, 478] on p "Want to build a Roblox game but can’t code? Jump into CodeCombat Worlds — where…" at bounding box center [763, 472] width 470 height 91
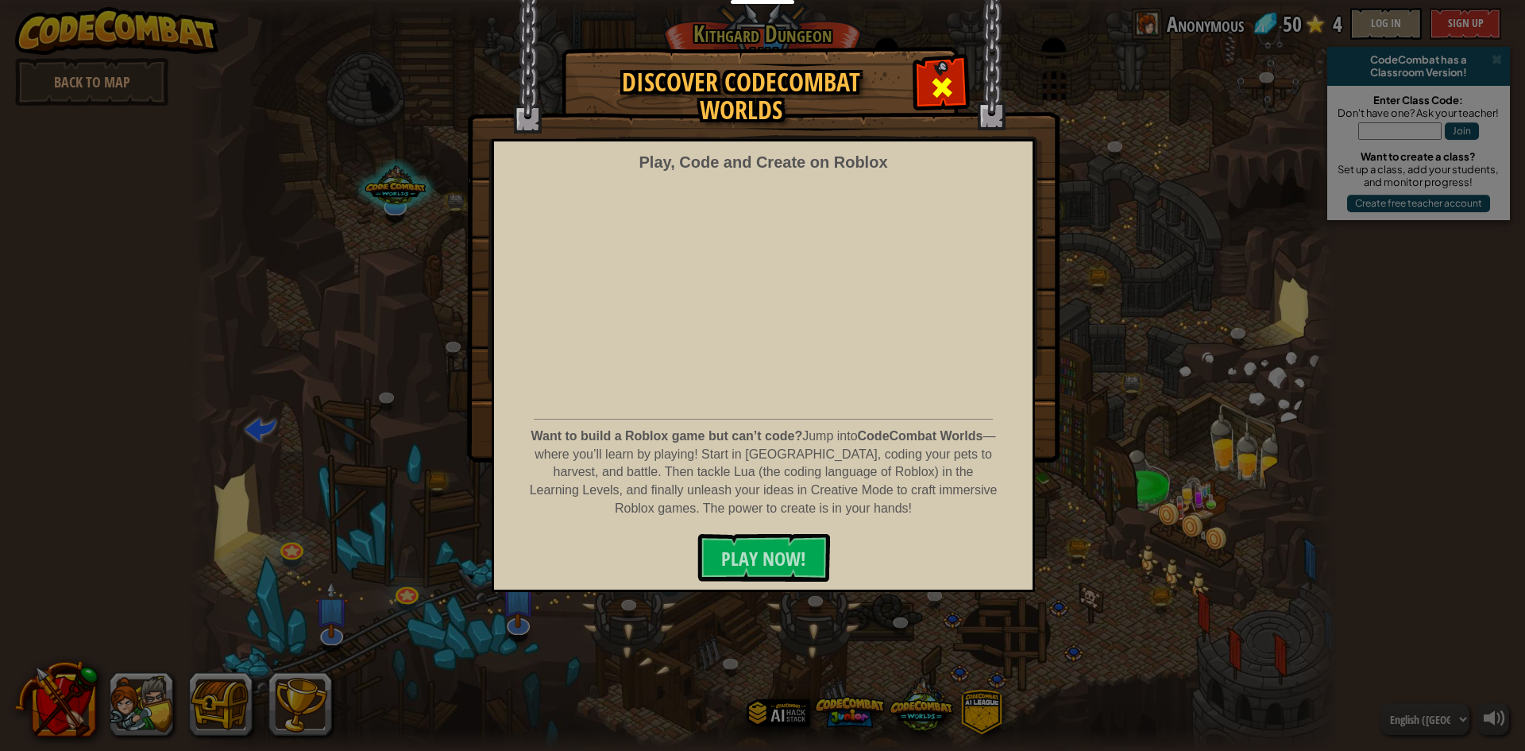
click at [958, 78] on div at bounding box center [942, 85] width 50 height 50
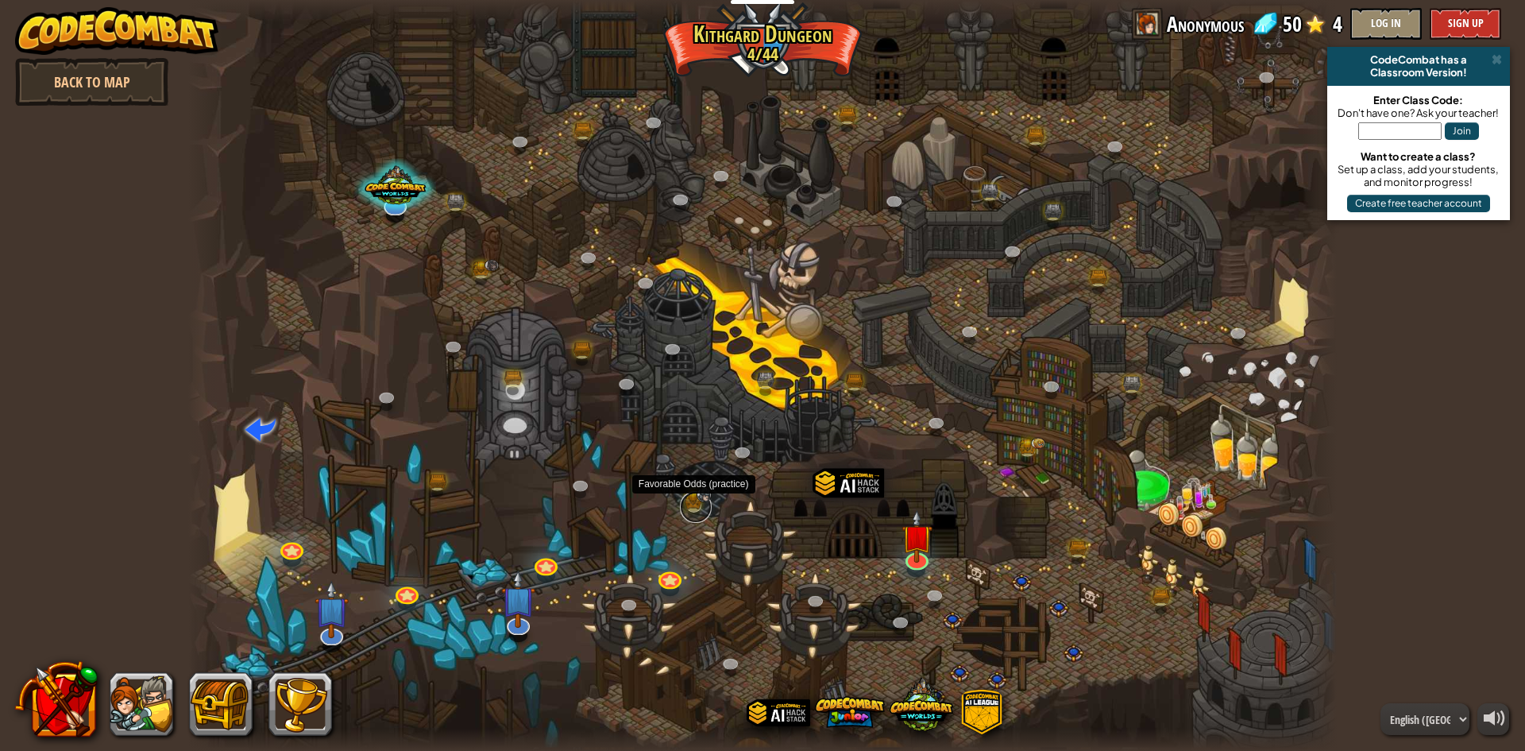
click at [694, 499] on link at bounding box center [696, 507] width 32 height 32
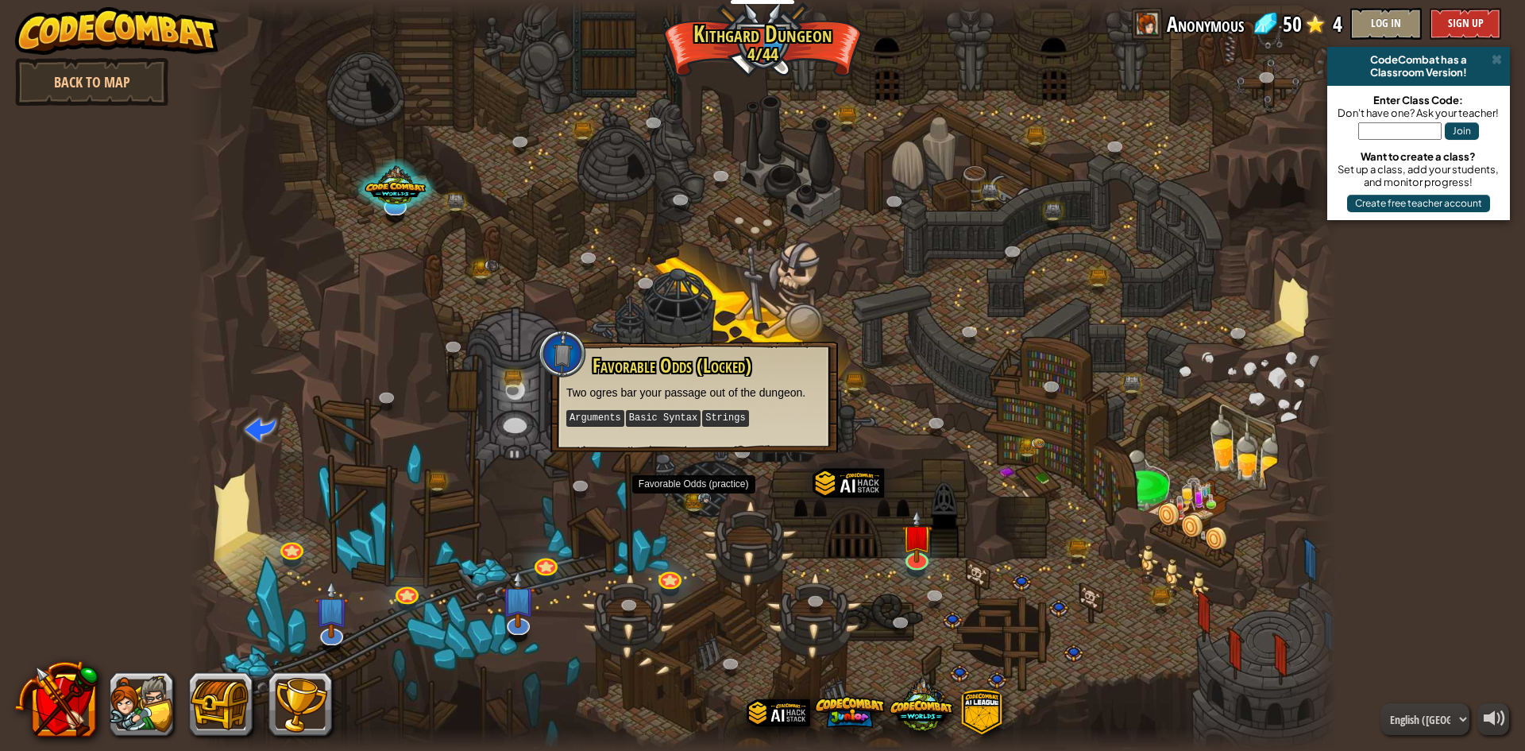
click at [669, 518] on div at bounding box center [762, 375] width 1149 height 751
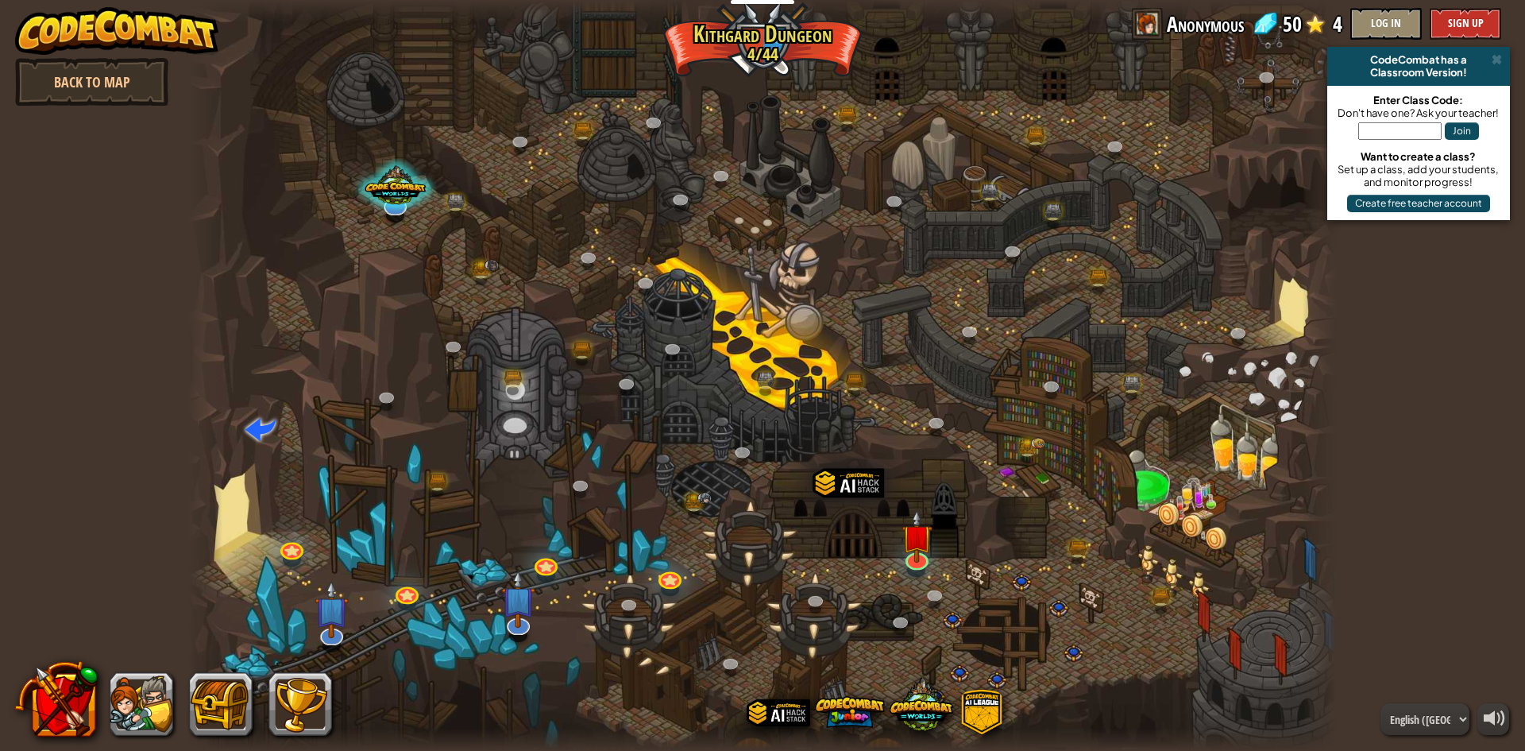
click at [733, 539] on div at bounding box center [762, 375] width 1149 height 751
click at [569, 499] on div at bounding box center [762, 375] width 1149 height 751
click at [574, 492] on link at bounding box center [582, 487] width 32 height 32
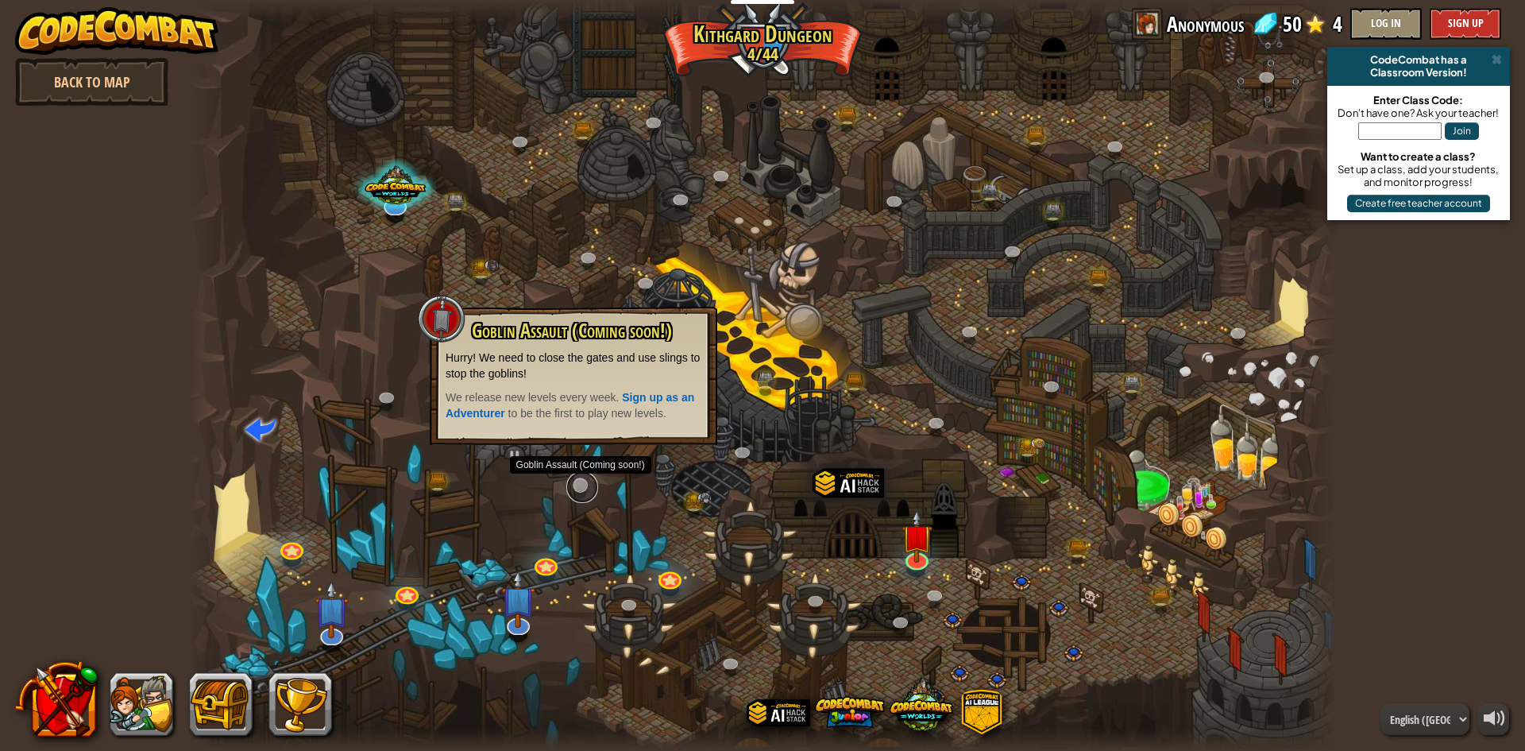
click at [574, 492] on link at bounding box center [582, 487] width 32 height 32
click at [596, 556] on div at bounding box center [762, 375] width 1149 height 751
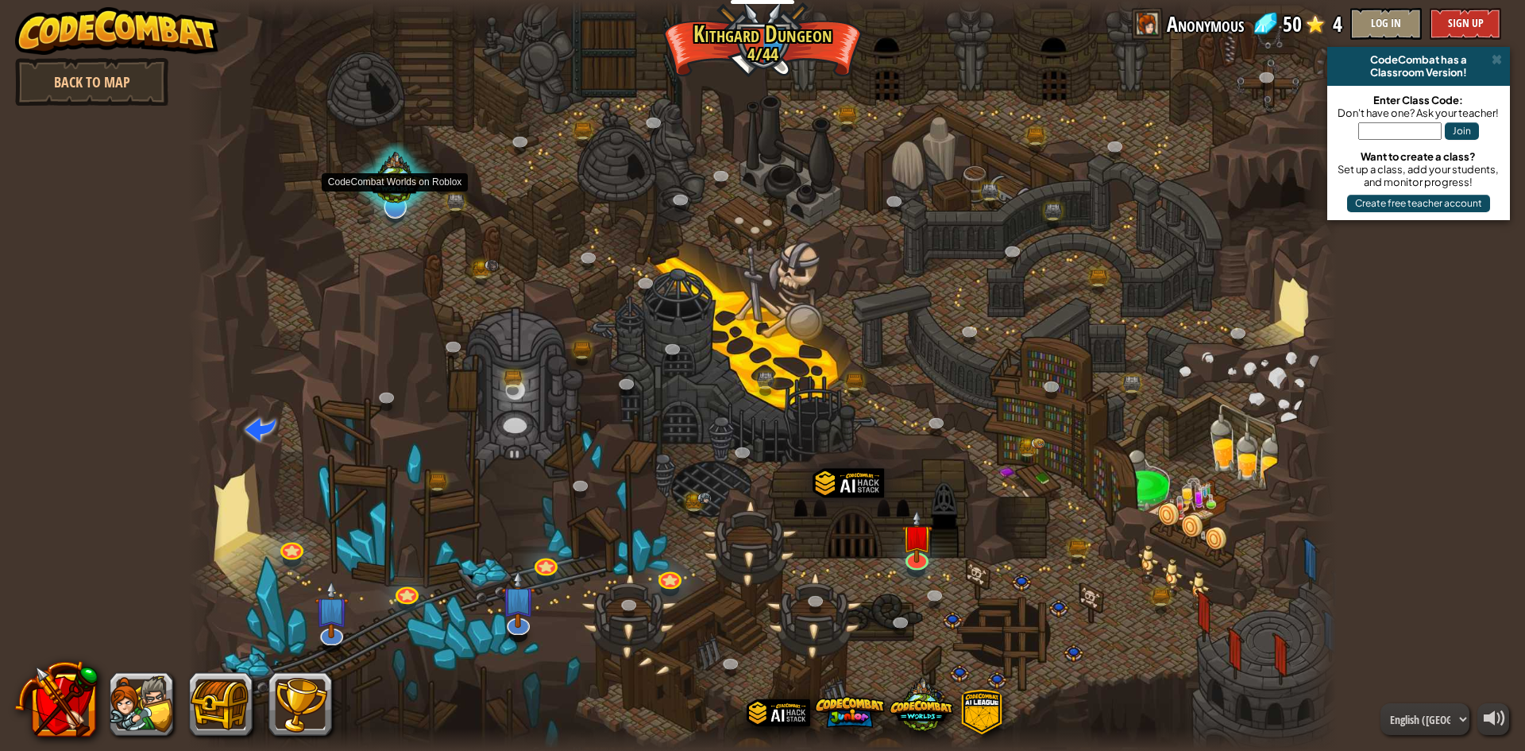
click at [397, 198] on div at bounding box center [394, 180] width 81 height 77
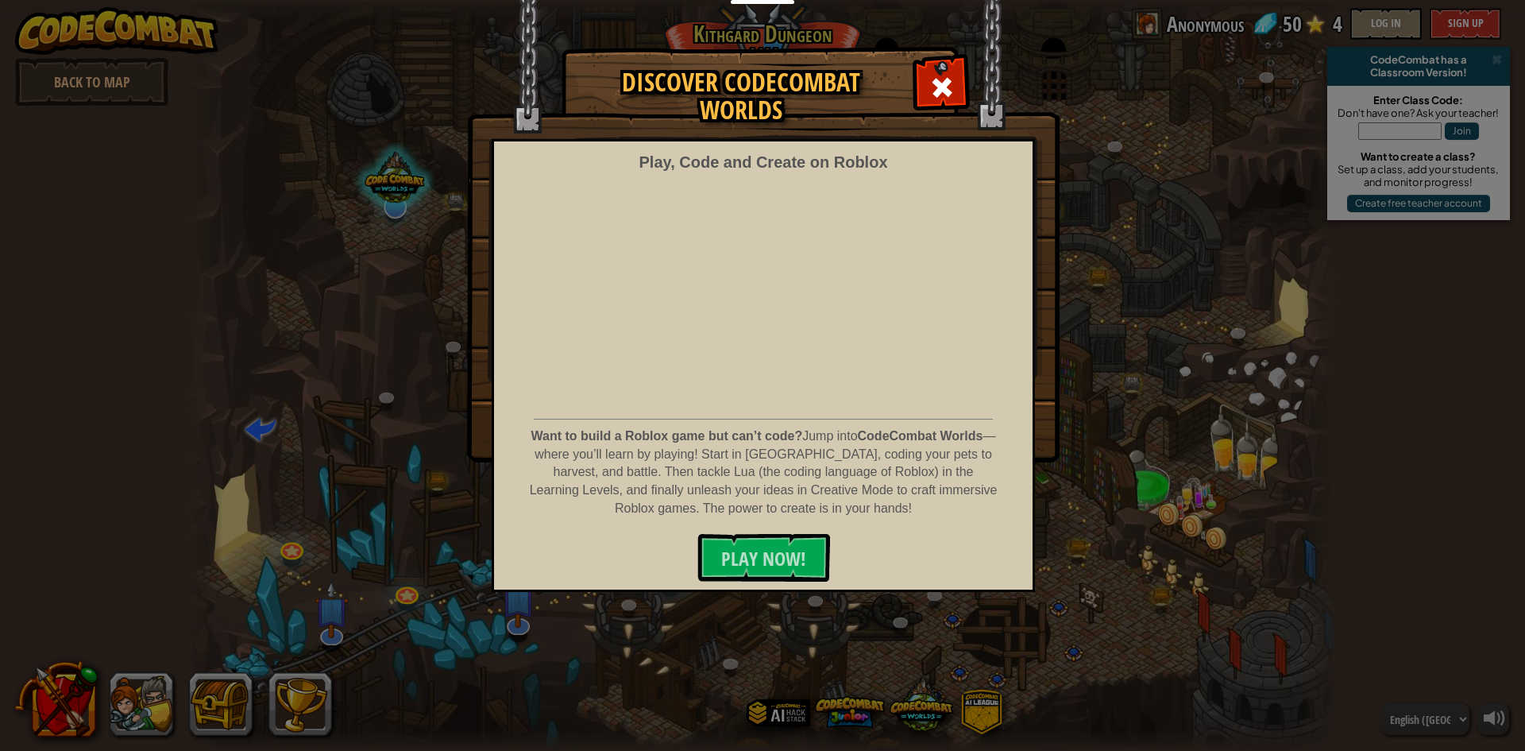
click at [397, 198] on div "Discover CodeCombat Worlds Play, Code and Create on Roblox Want to build a Robl…" at bounding box center [762, 254] width 1525 height 413
click at [932, 90] on span at bounding box center [941, 87] width 25 height 25
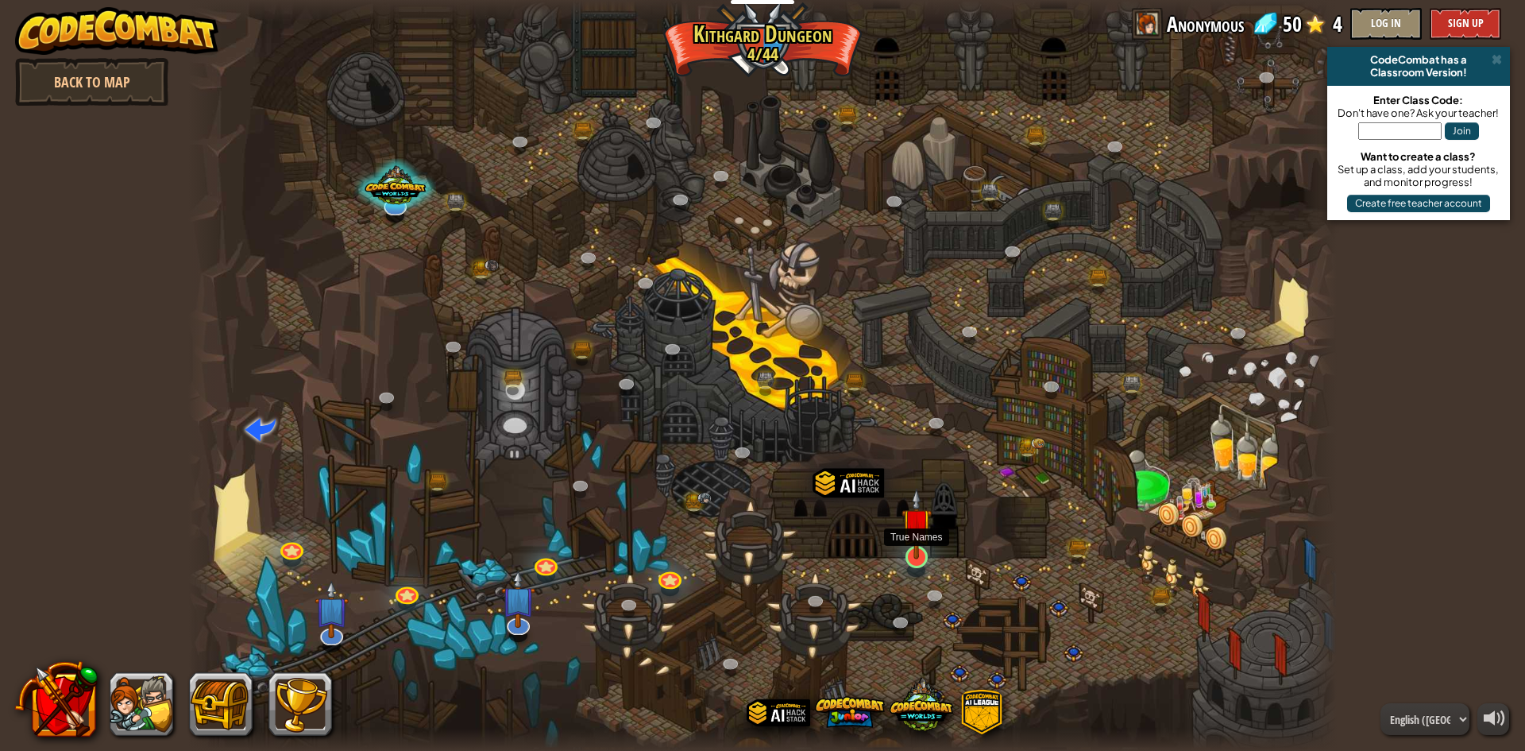
click at [915, 552] on img at bounding box center [917, 523] width 31 height 71
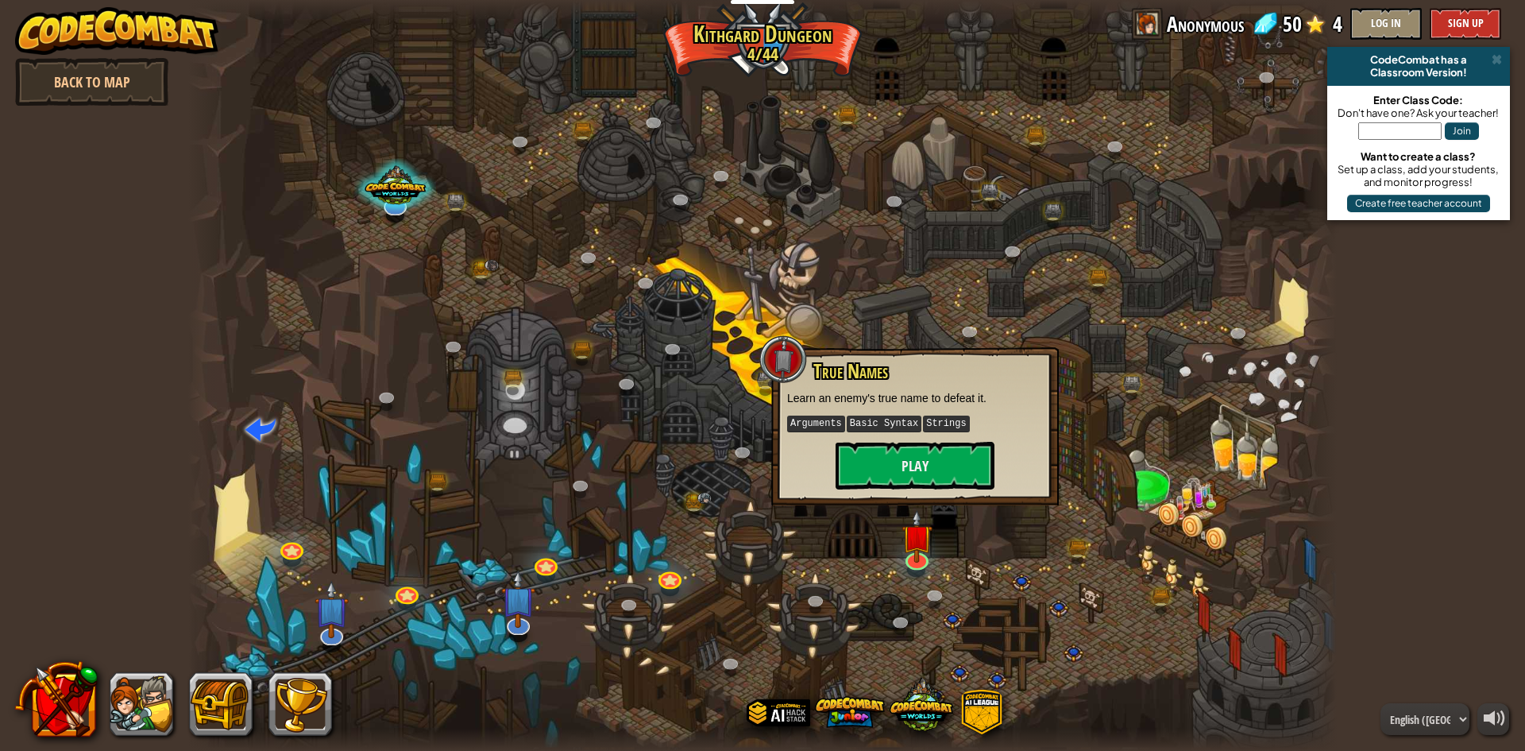
click at [889, 535] on div at bounding box center [762, 375] width 1149 height 751
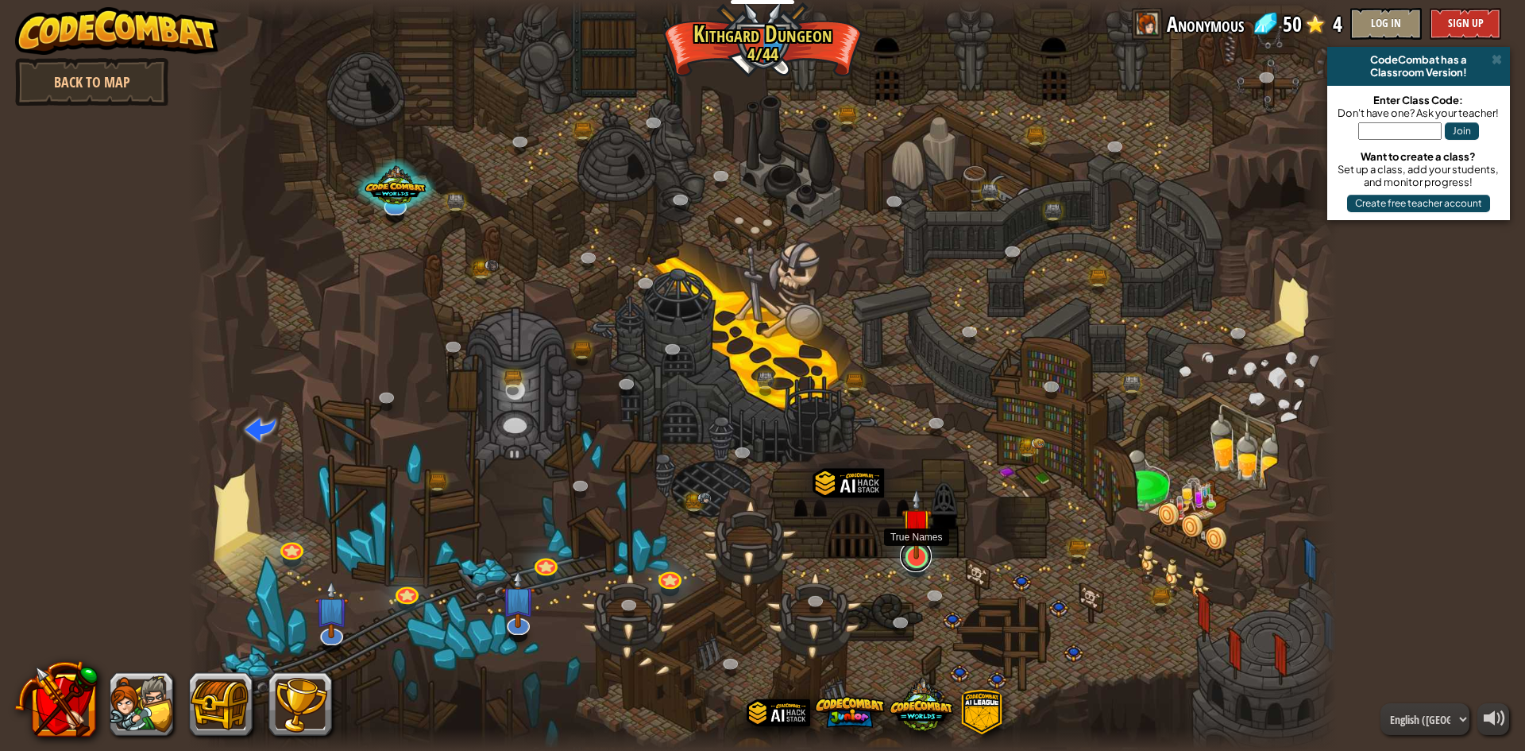
click at [916, 562] on link at bounding box center [916, 556] width 32 height 32
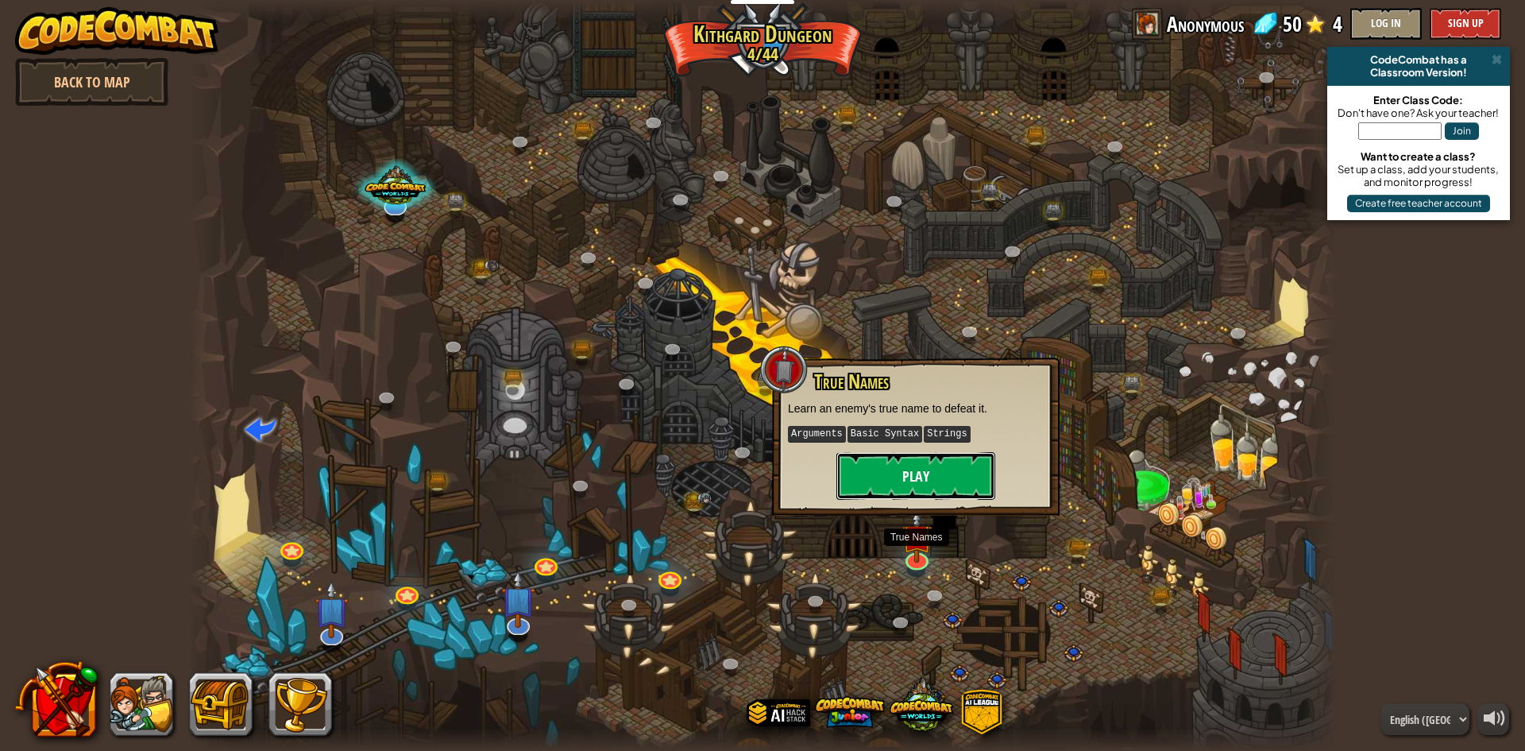
click at [920, 475] on button "Play" at bounding box center [915, 476] width 159 height 48
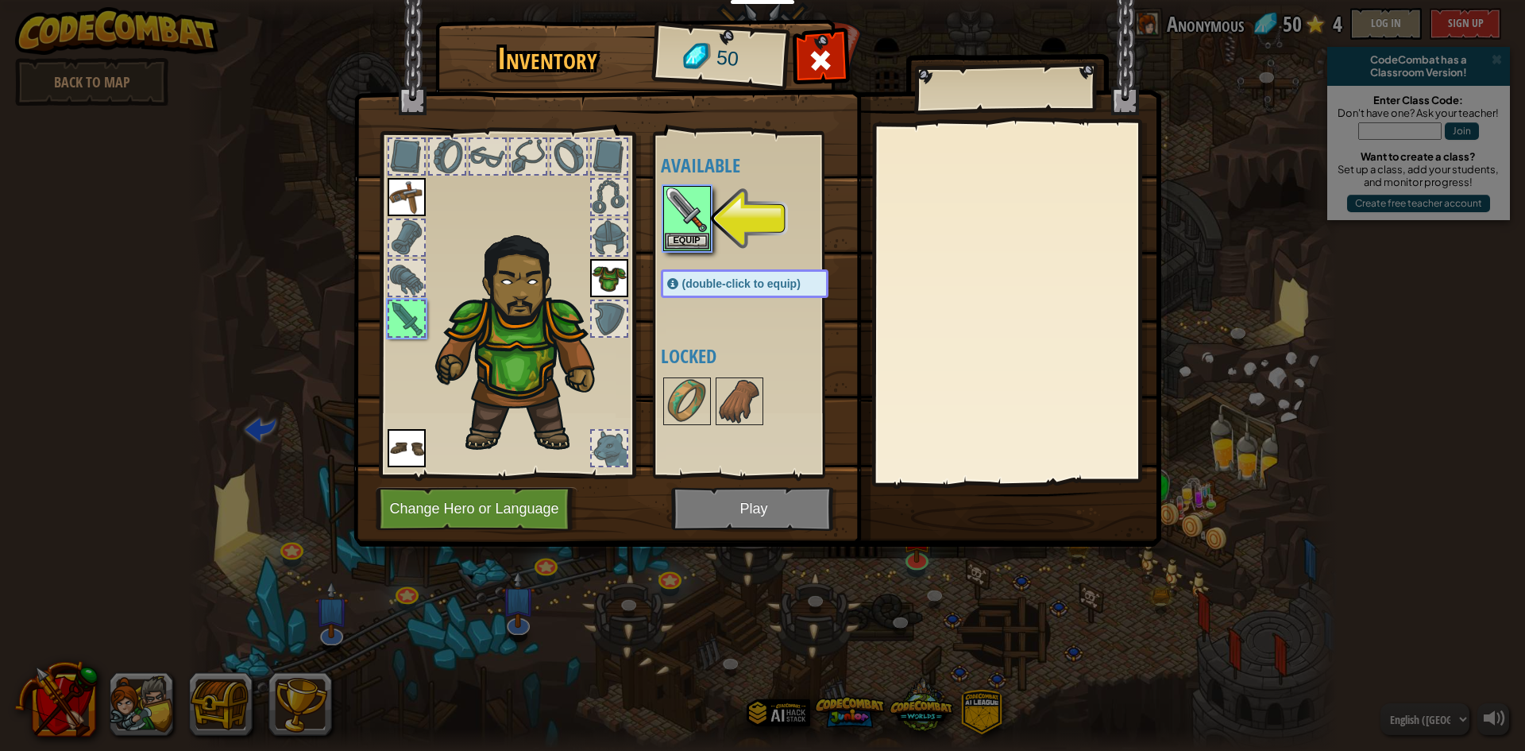
click at [754, 370] on div "Available Equip Equip Equip Equip (double-click to equip) Locked" at bounding box center [760, 304] width 199 height 331
click at [697, 234] on button "Equip" at bounding box center [687, 241] width 44 height 17
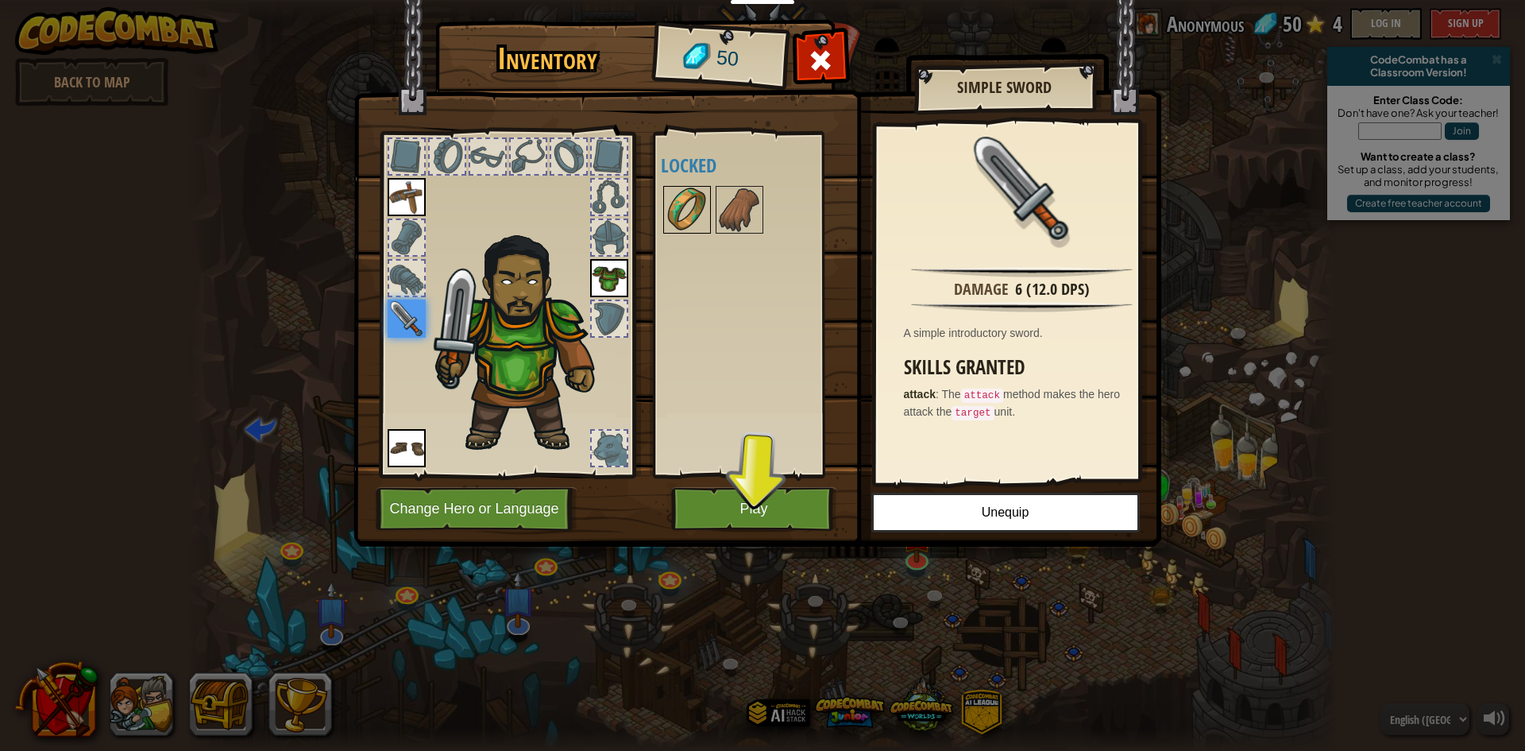
click at [686, 190] on img at bounding box center [687, 209] width 44 height 44
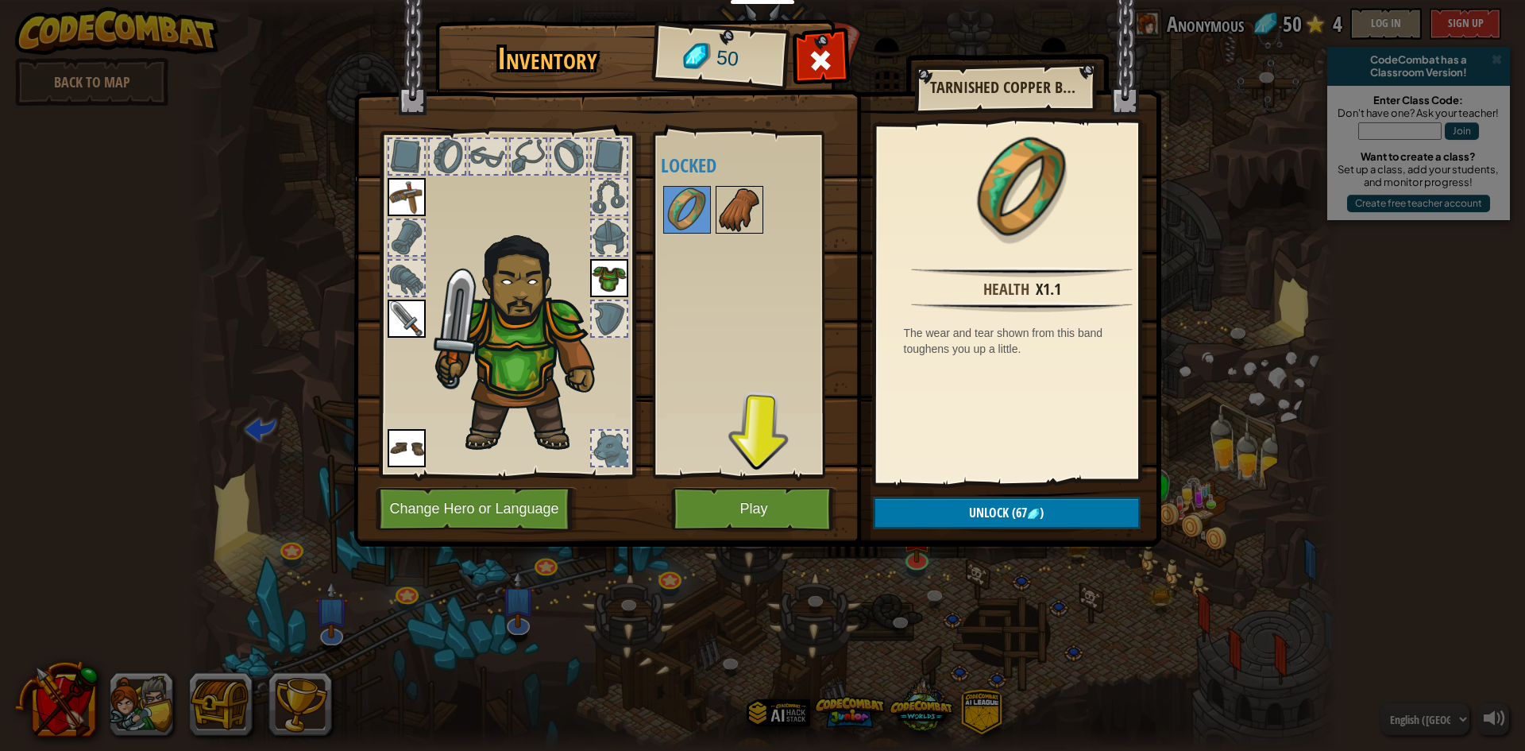
click at [736, 212] on img at bounding box center [739, 209] width 44 height 44
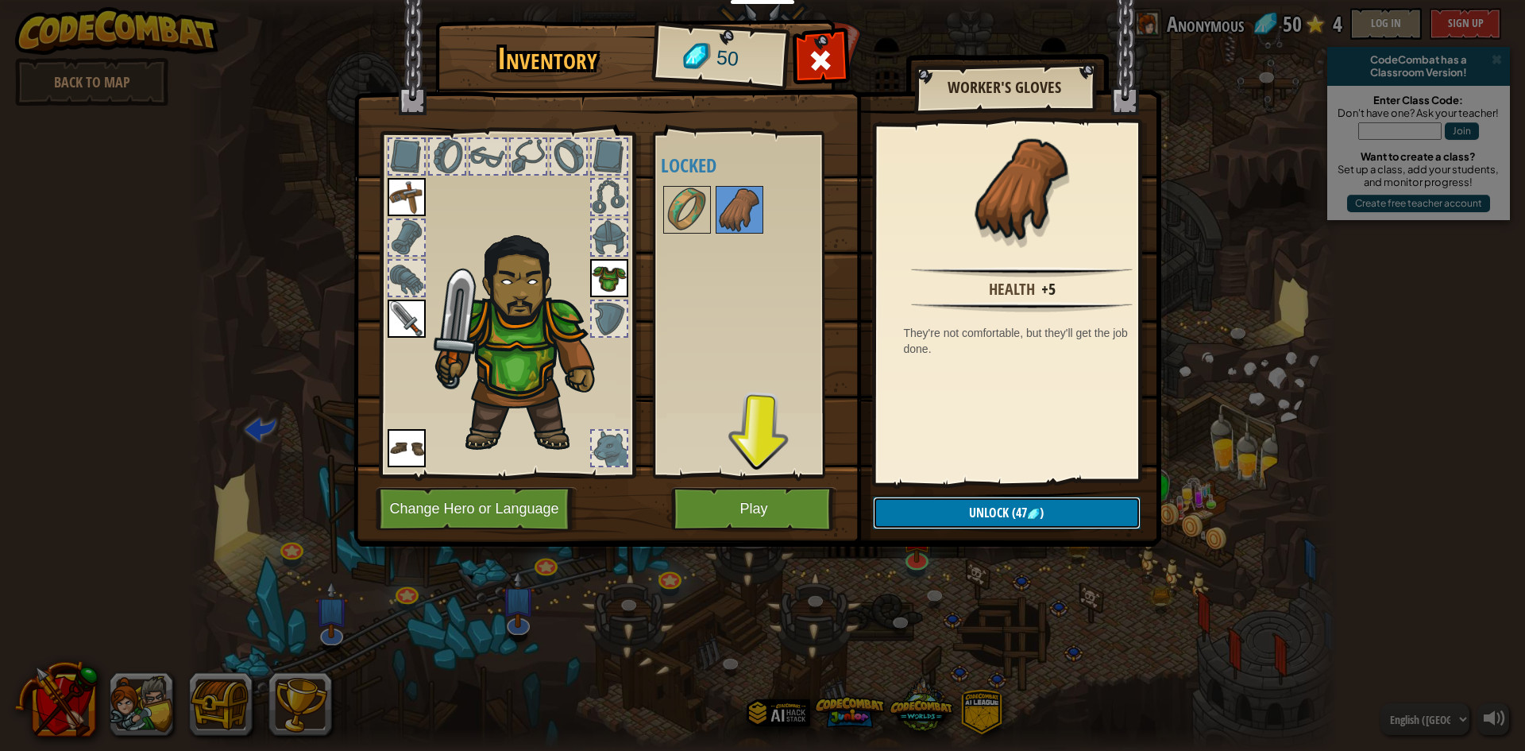
click at [988, 501] on button "Unlock (47 )" at bounding box center [1007, 512] width 268 height 33
click at [937, 501] on button "Confirm" at bounding box center [1007, 512] width 268 height 33
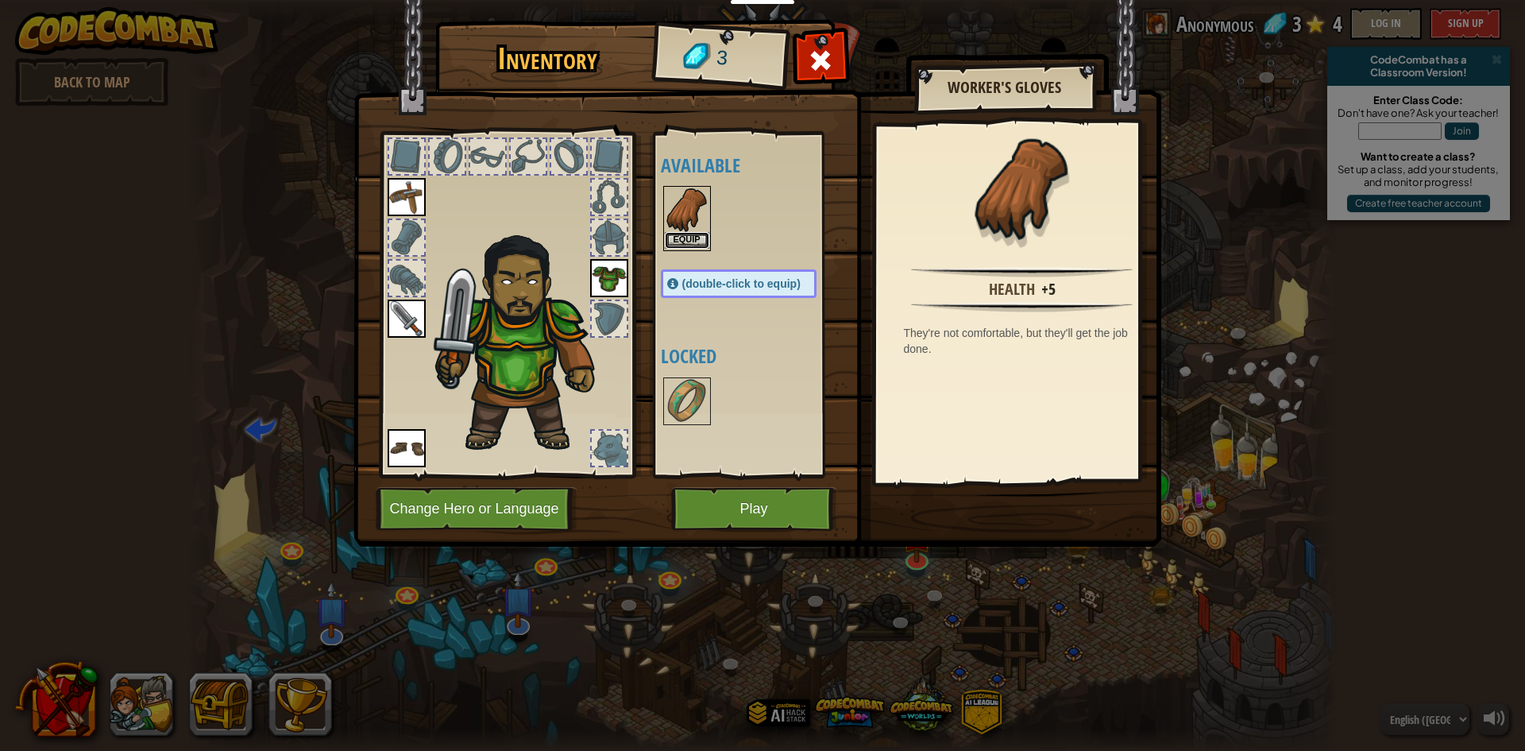
click at [699, 238] on button "Equip" at bounding box center [687, 240] width 44 height 17
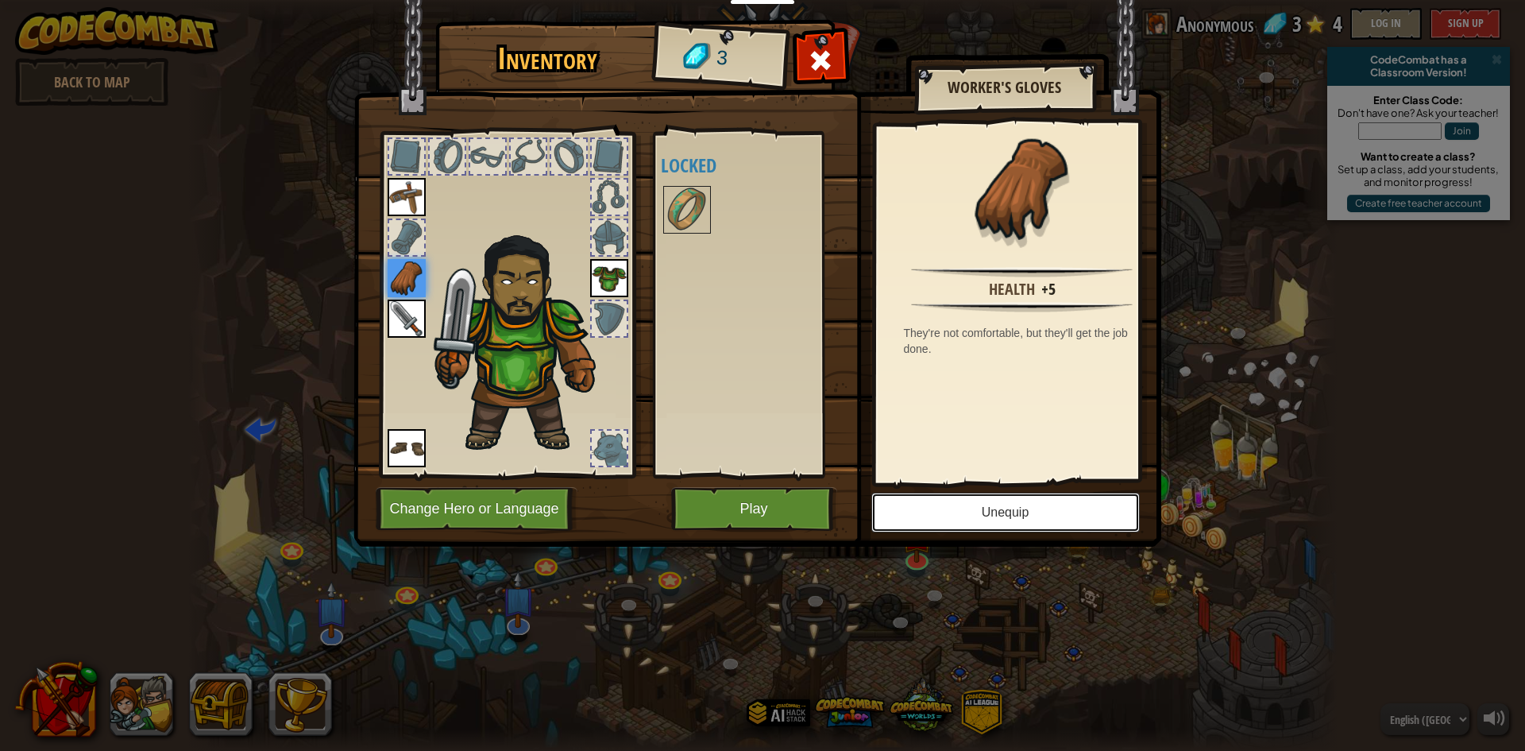
click at [933, 531] on button "Unequip" at bounding box center [1005, 512] width 268 height 40
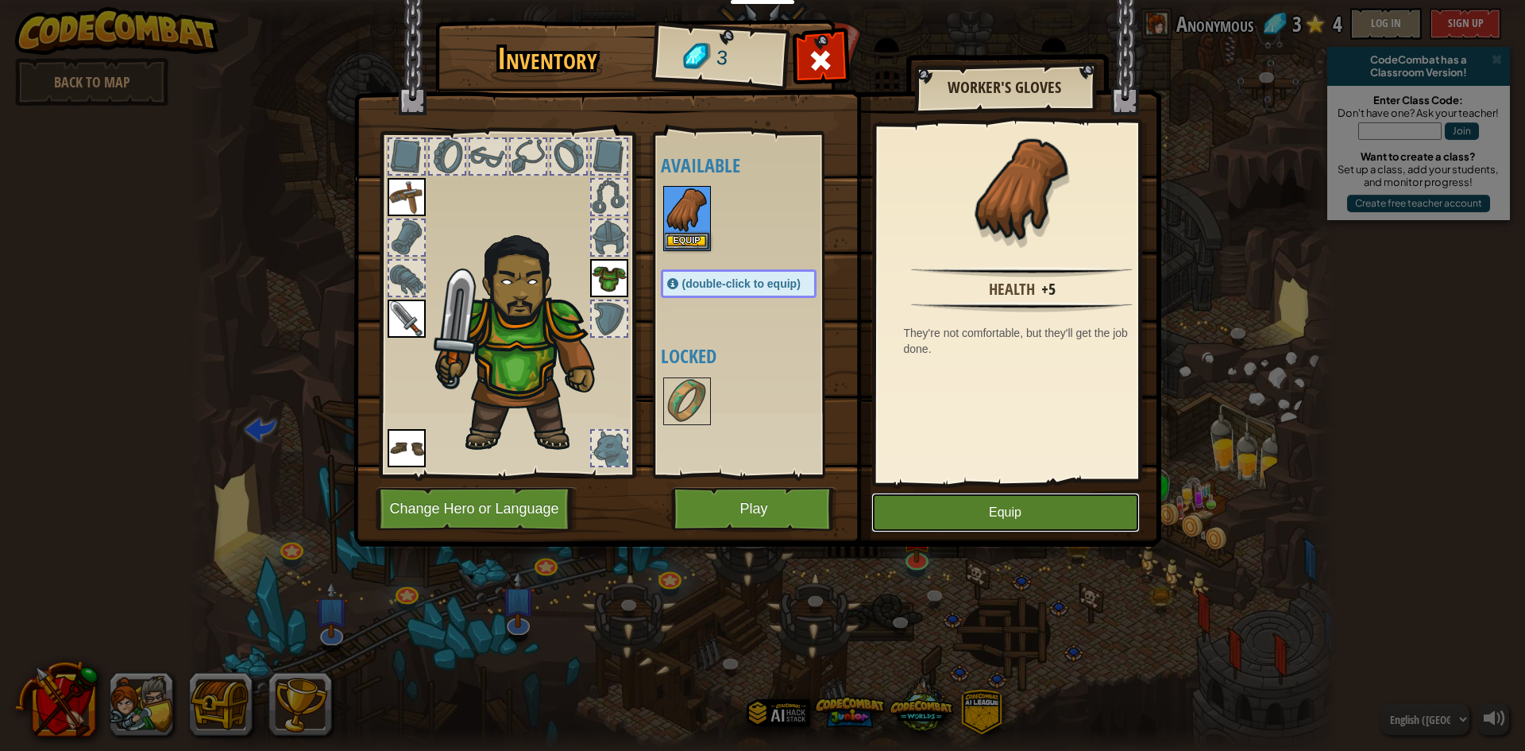
click at [933, 525] on button "Equip" at bounding box center [1005, 512] width 268 height 40
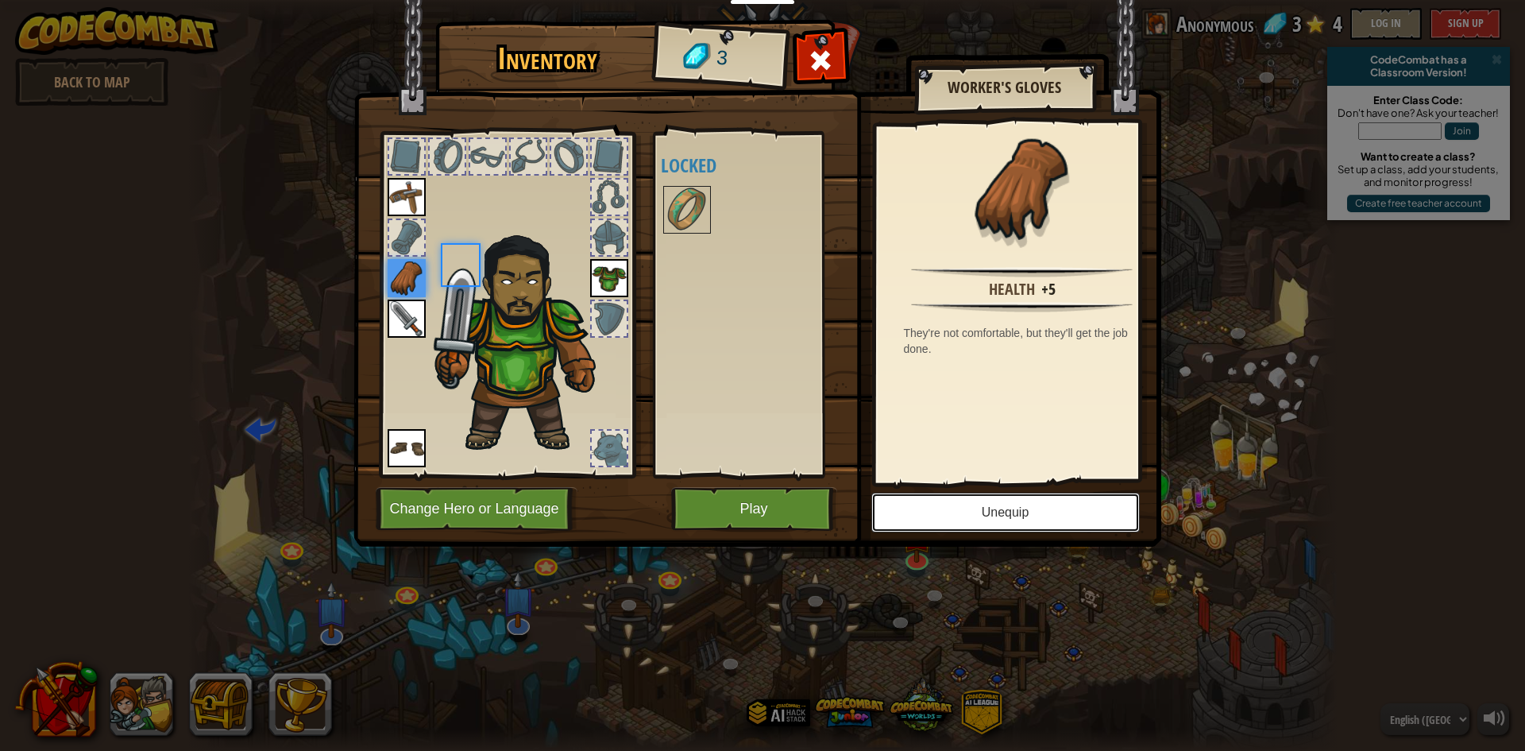
click at [933, 525] on button "Unequip" at bounding box center [1005, 512] width 268 height 40
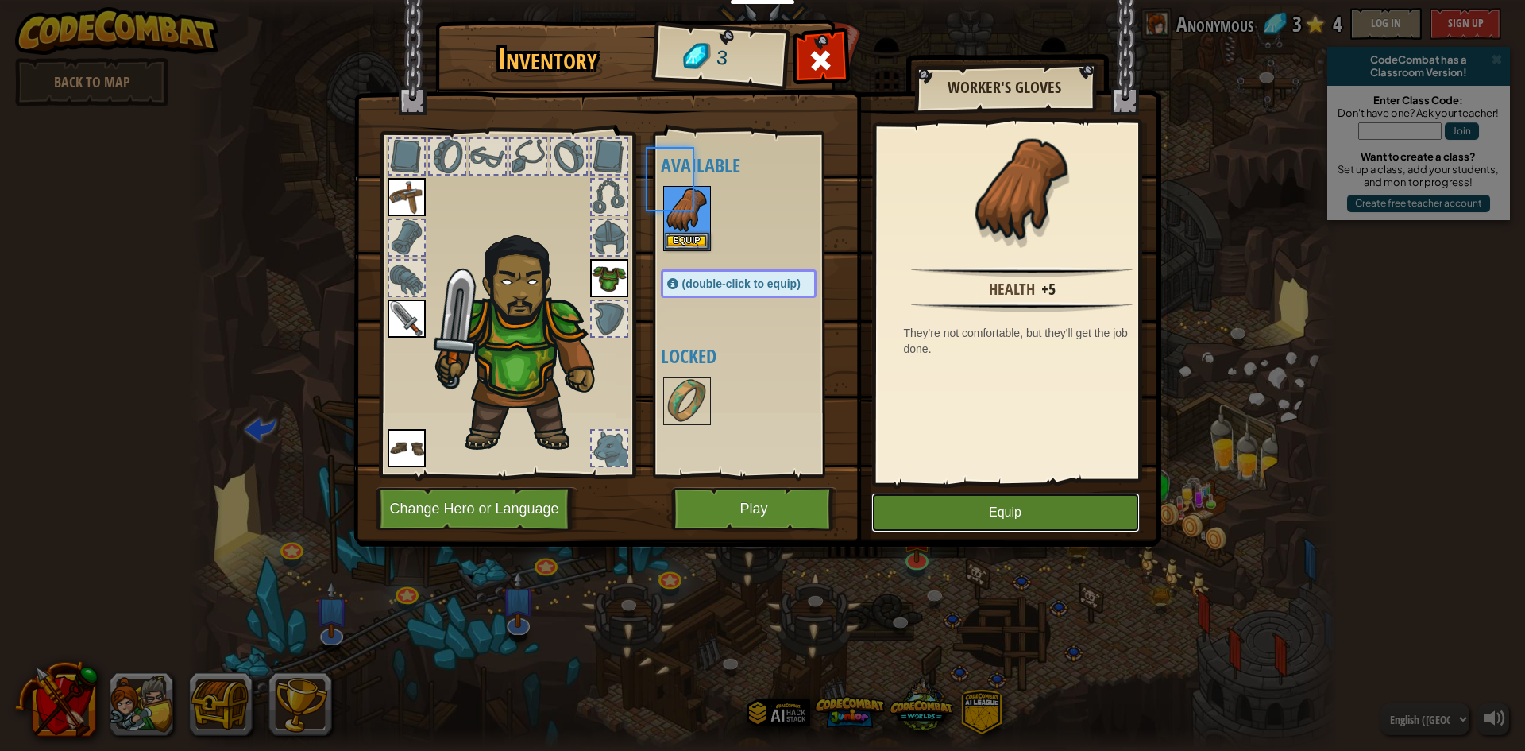
click at [933, 525] on button "Equip" at bounding box center [1005, 512] width 268 height 40
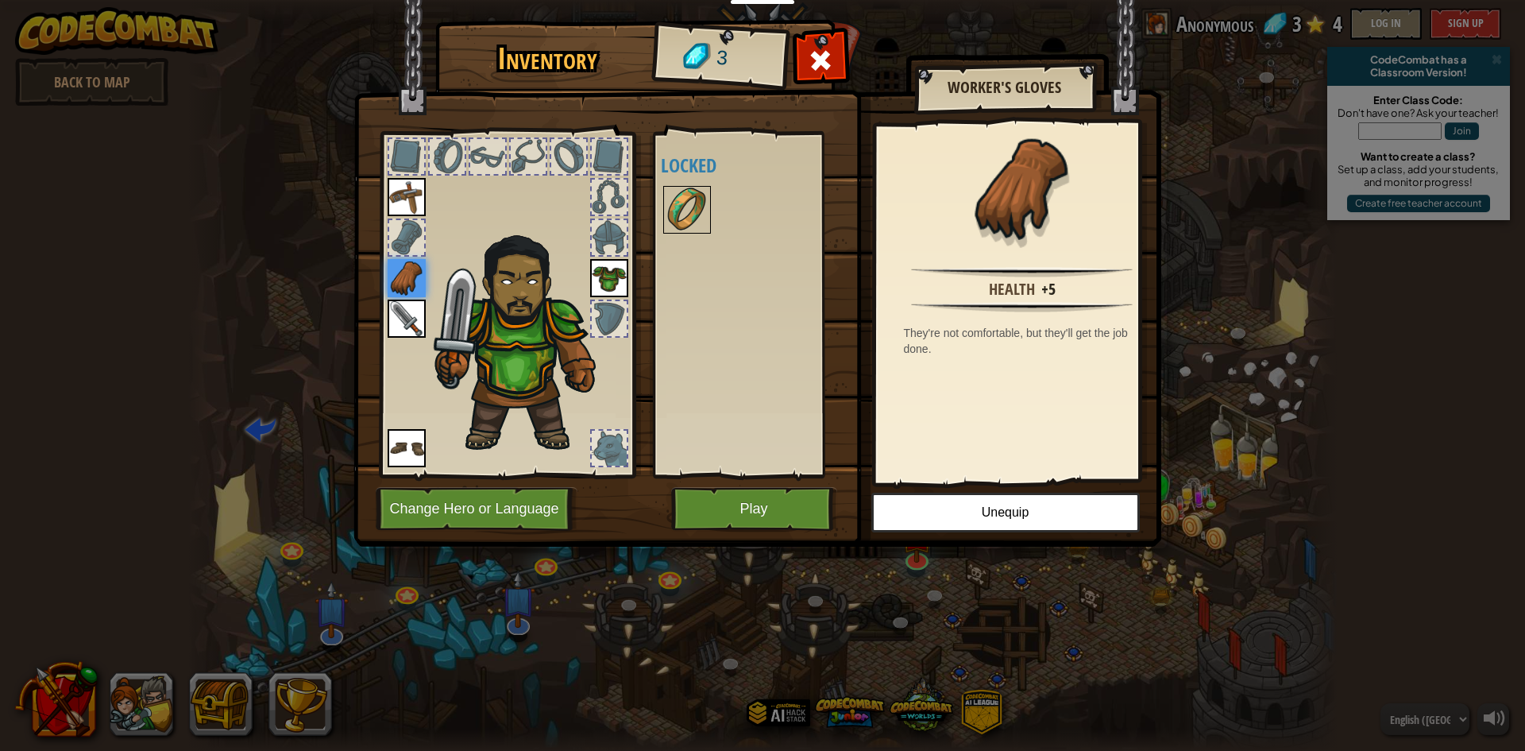
click at [708, 222] on img at bounding box center [687, 209] width 44 height 44
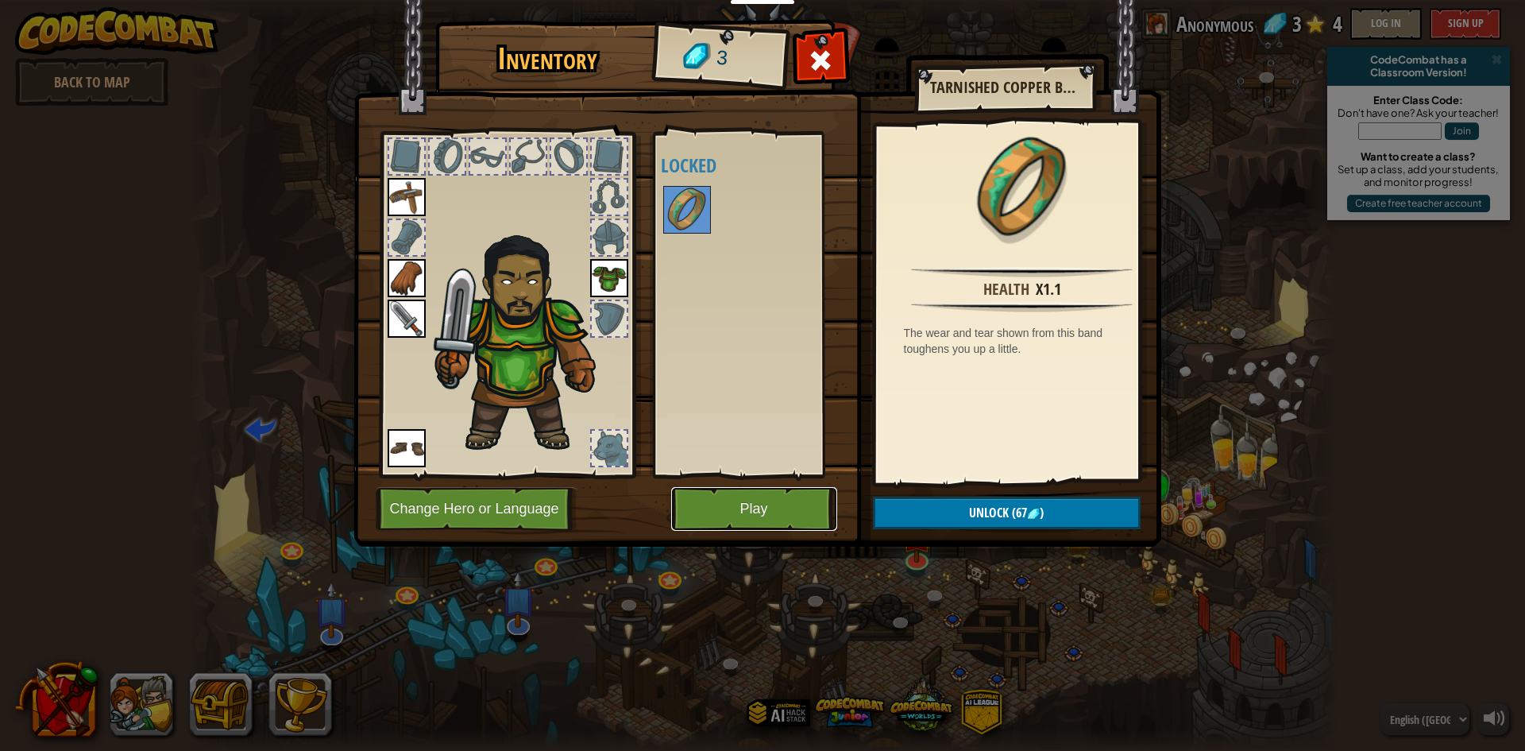
click at [743, 505] on button "Play" at bounding box center [754, 509] width 166 height 44
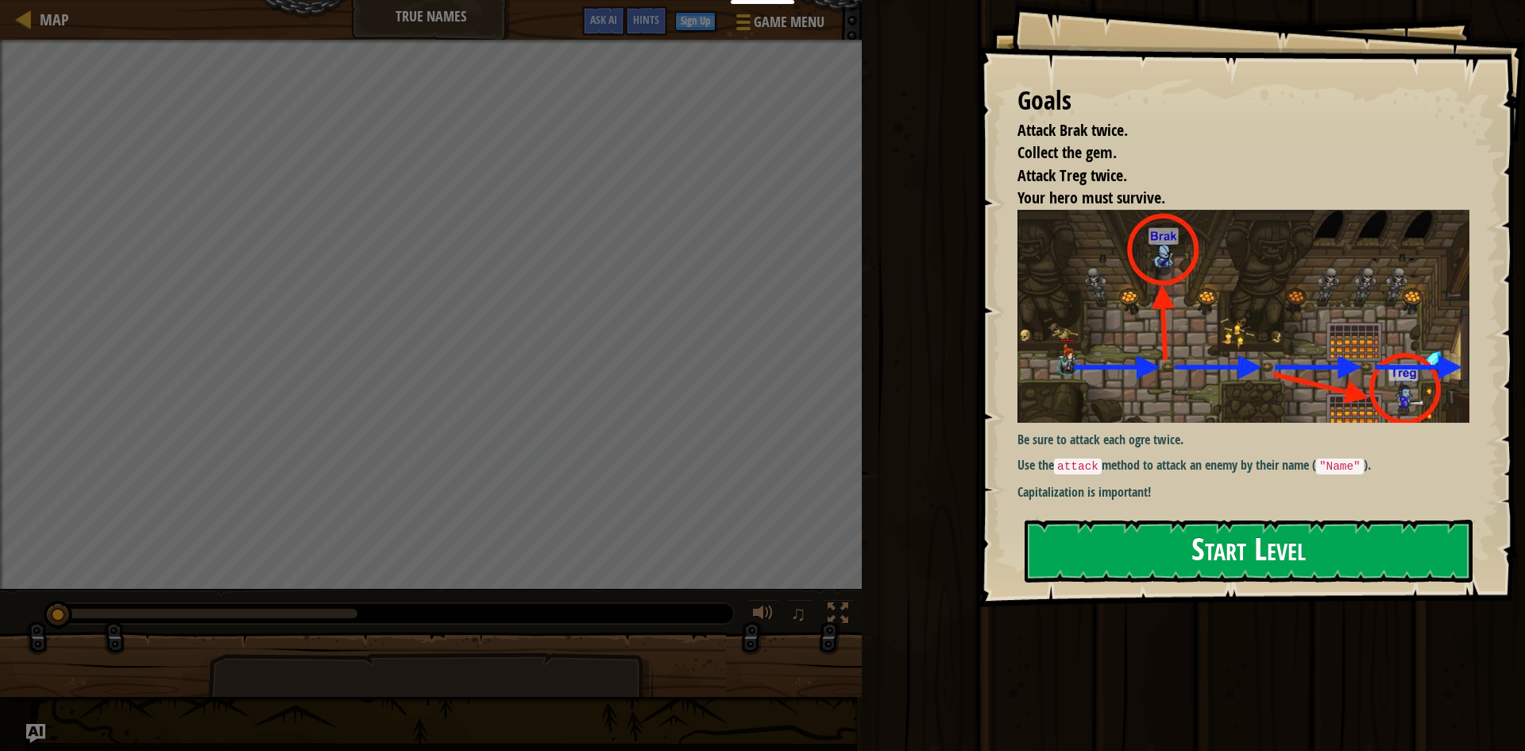
click at [1167, 492] on p "Capitalization is important!" at bounding box center [1250, 492] width 464 height 18
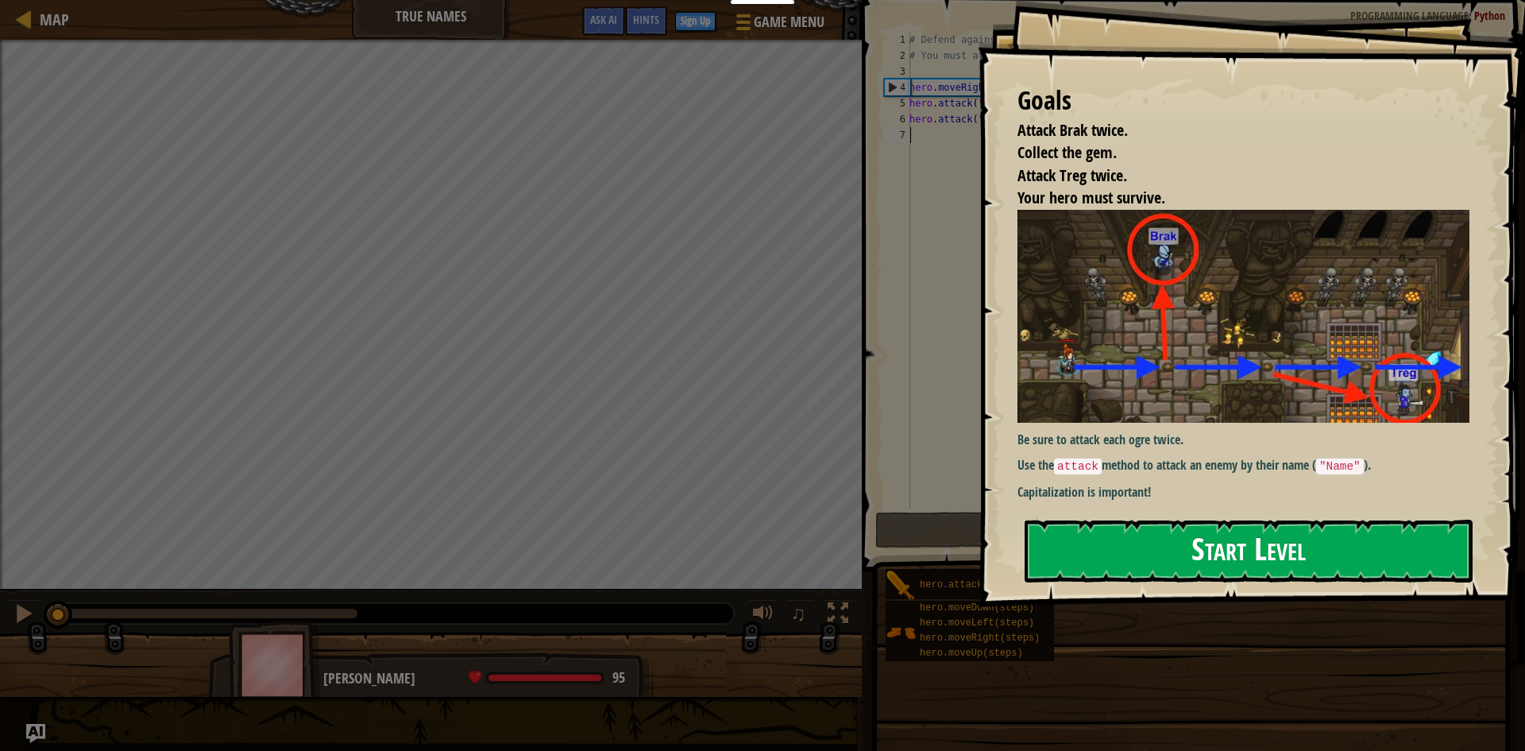
click at [1162, 527] on button "Start Level" at bounding box center [1249, 550] width 448 height 63
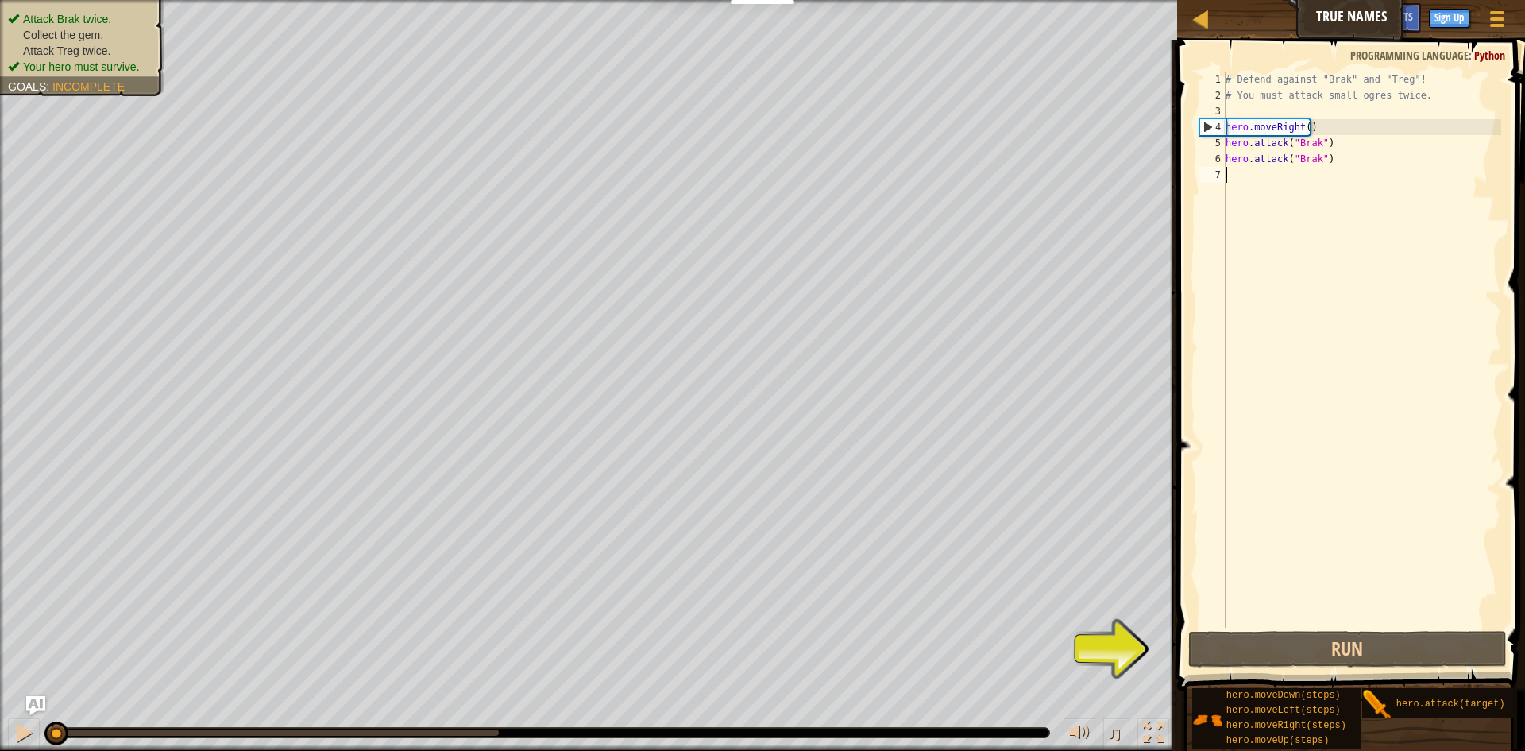
click at [91, 21] on div "Attack Brak twice. Collect the gem. Attack Treg twice. Your hero must survive. …" at bounding box center [73, 43] width 183 height 106
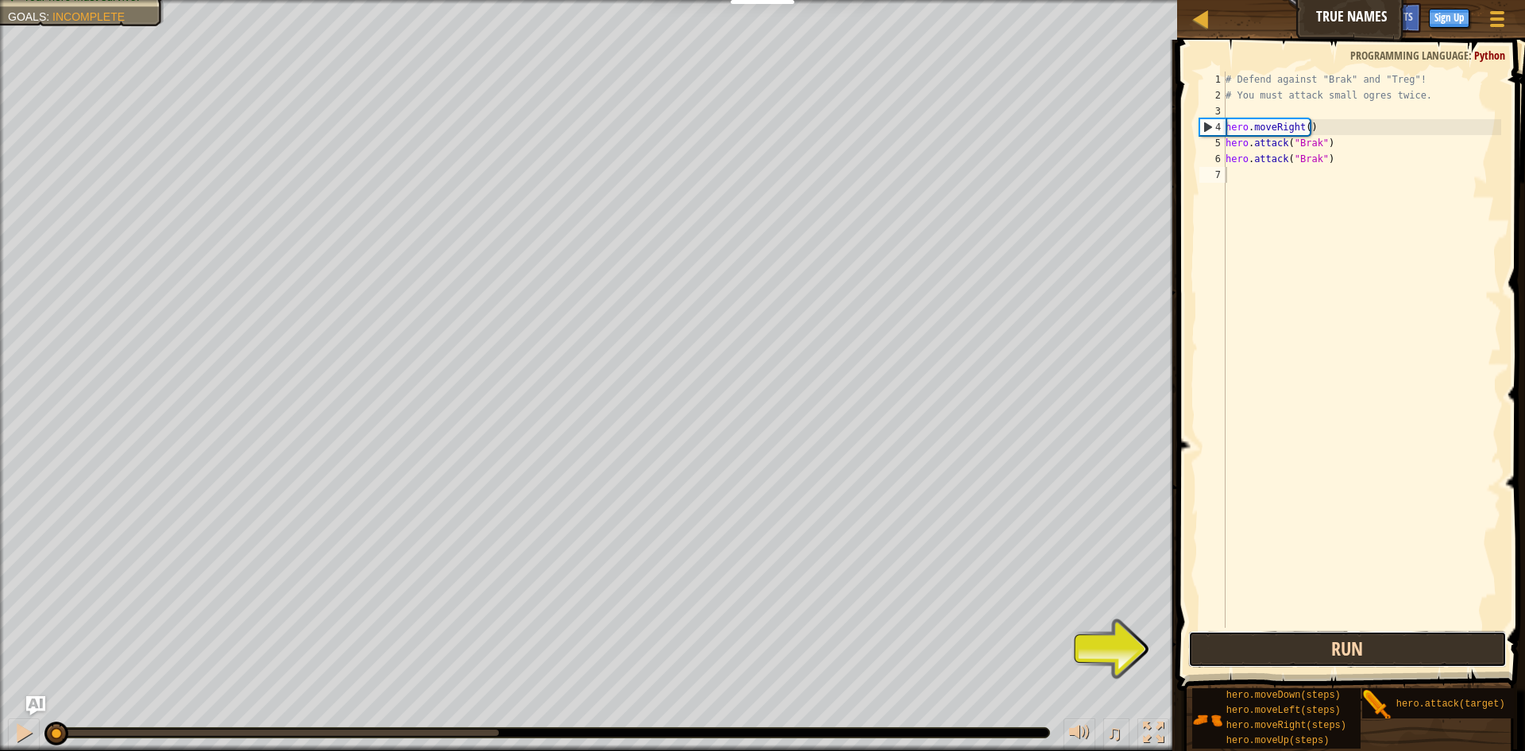
click at [1319, 637] on button "Run" at bounding box center [1347, 649] width 319 height 37
